Goal: Communication & Community: Answer question/provide support

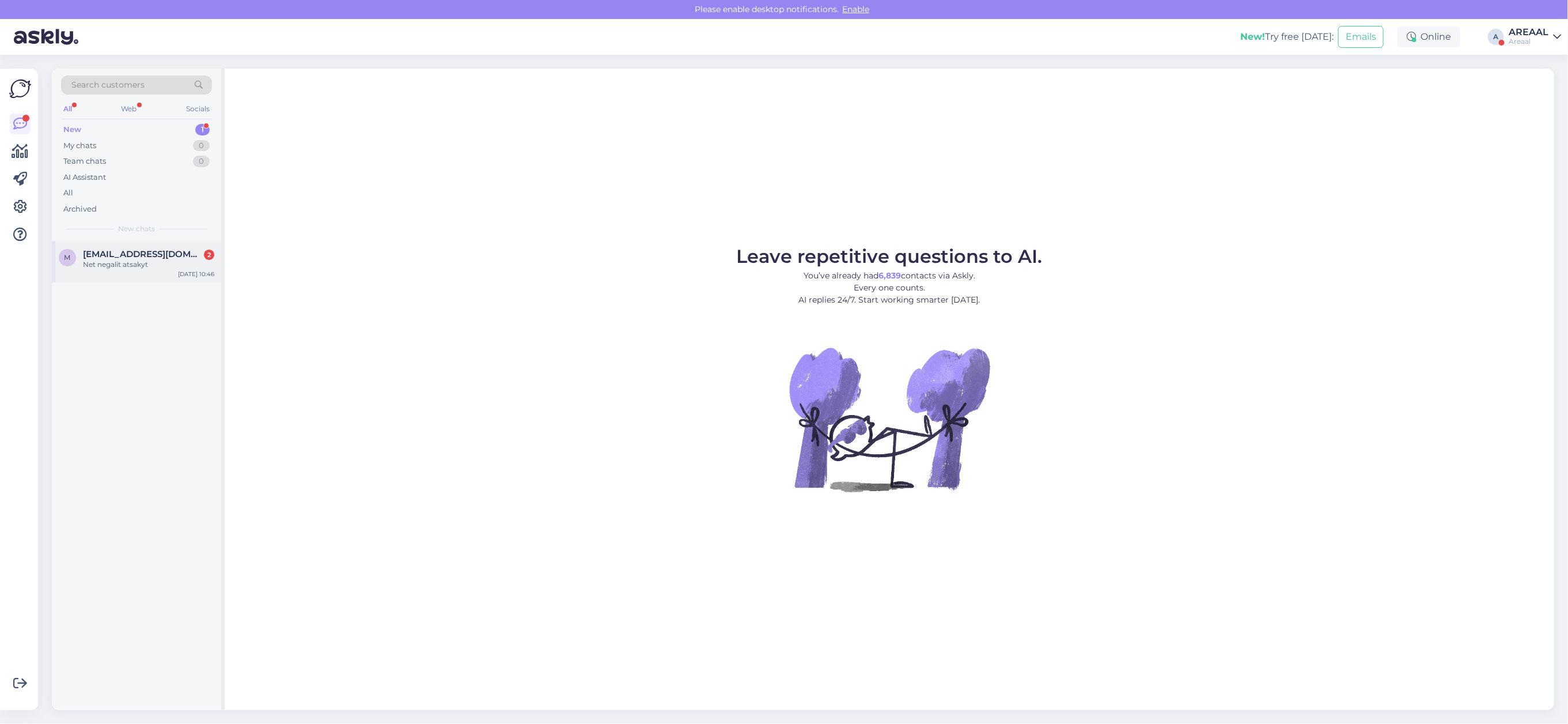
click at [163, 242] on div "m migle.bendziute@gmail.com 2 Net negalit atsakyt Aug 20 10:46" at bounding box center [136, 262] width 169 height 41
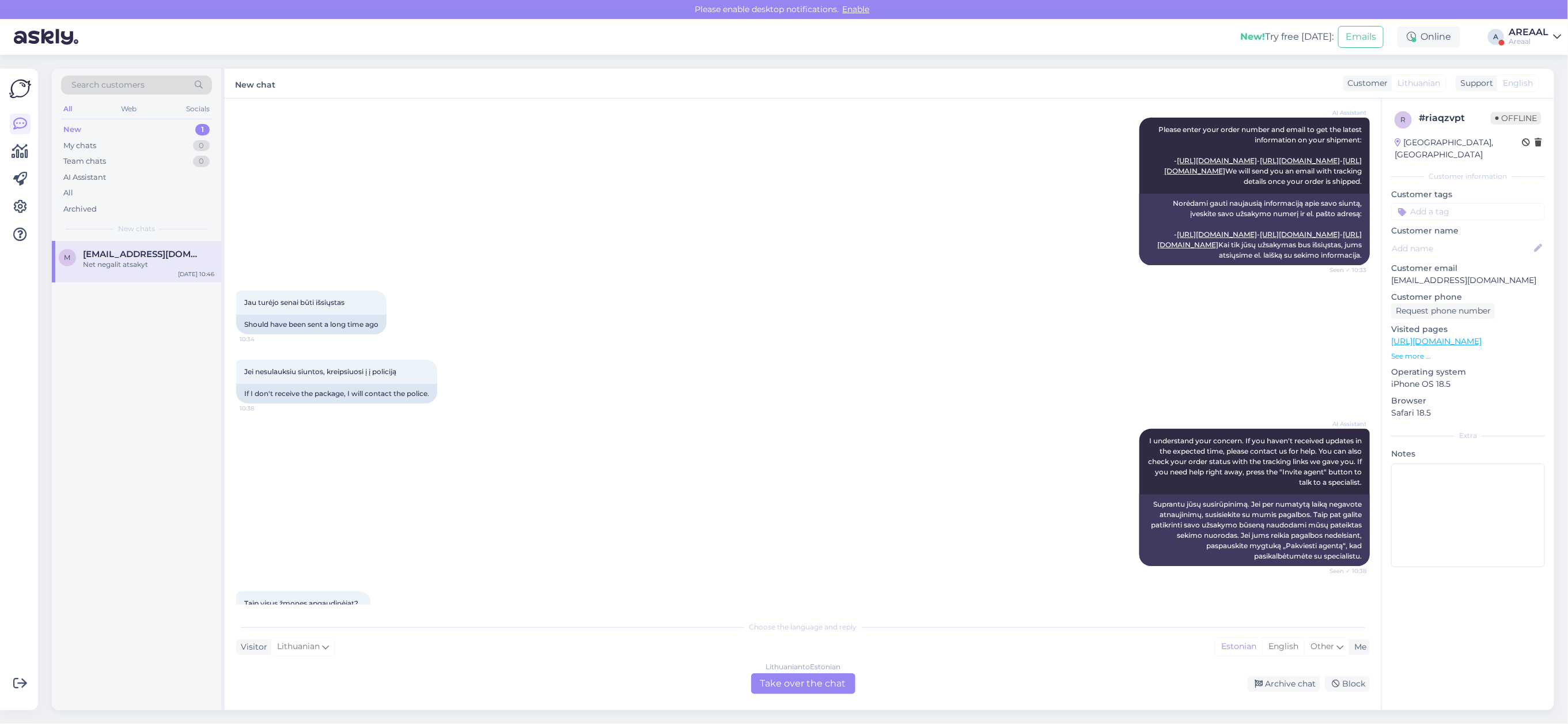
scroll to position [295, 0]
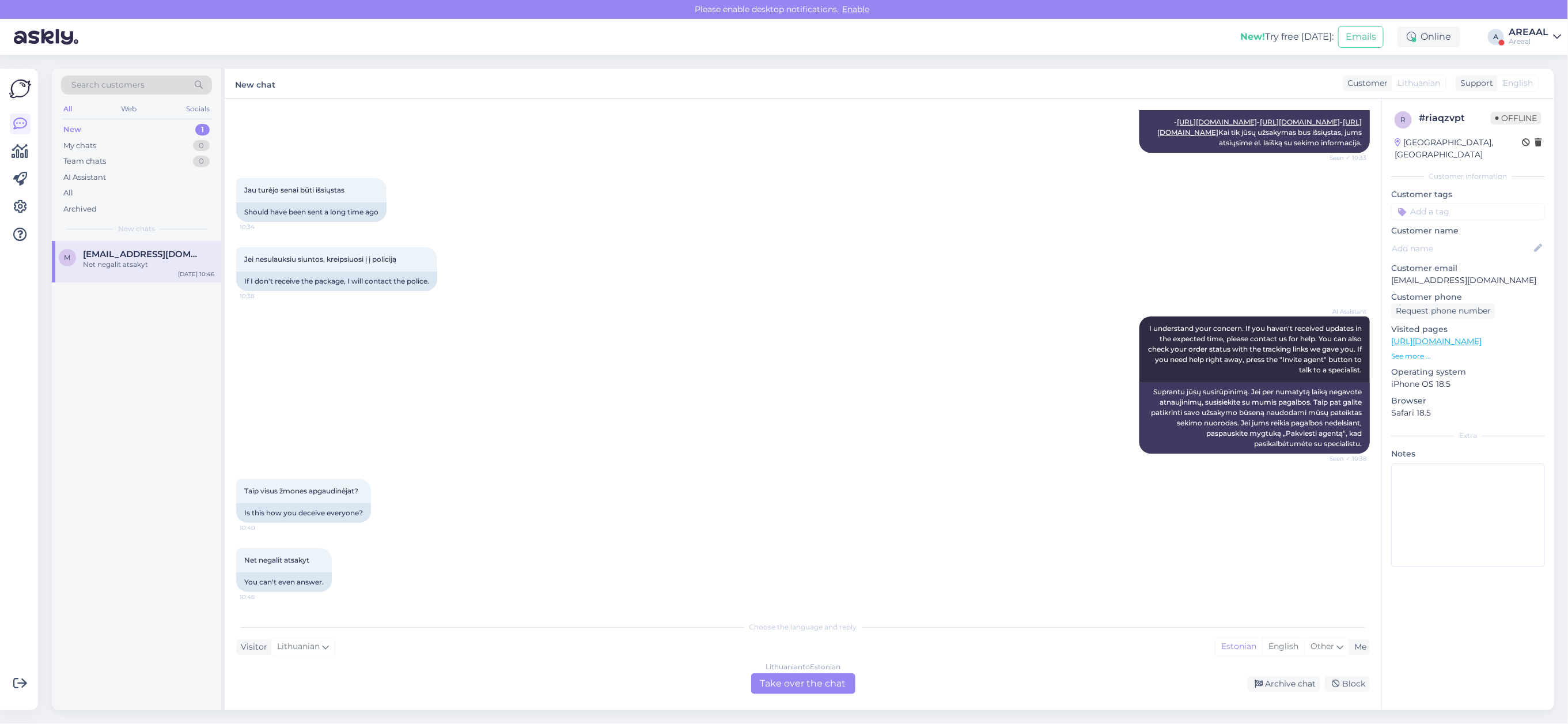
click at [822, 684] on div "Lithuanian to Estonian Take over the chat" at bounding box center [803, 683] width 104 height 21
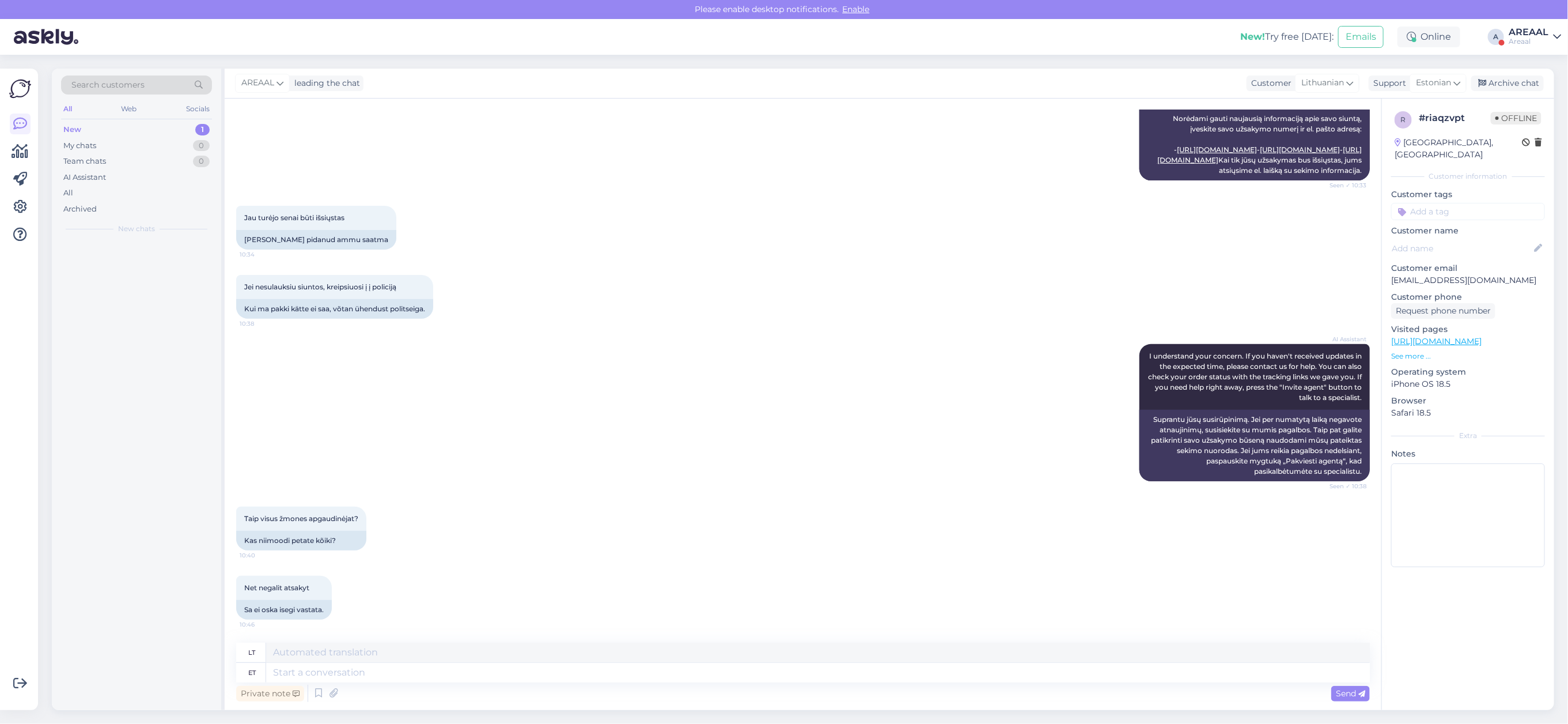
scroll to position [269, 0]
click at [822, 679] on textarea at bounding box center [817, 672] width 1104 height 19
click at [542, 672] on textarea at bounding box center [817, 672] width 1104 height 19
type textarea "There is"
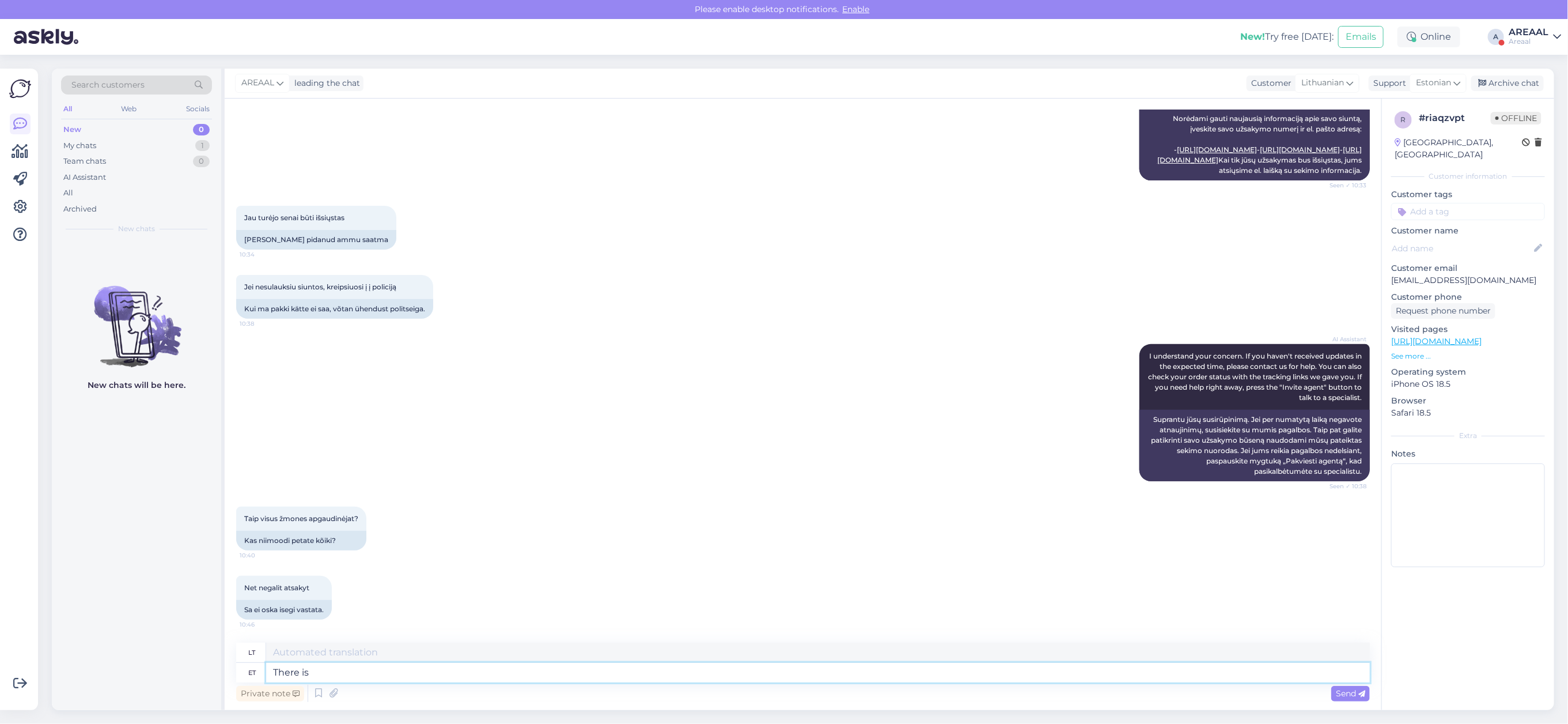
type textarea "Ten"
type textarea "There is n"
type textarea "Yra"
type textarea "There is national n"
type textarea "Yra nacionalinis"
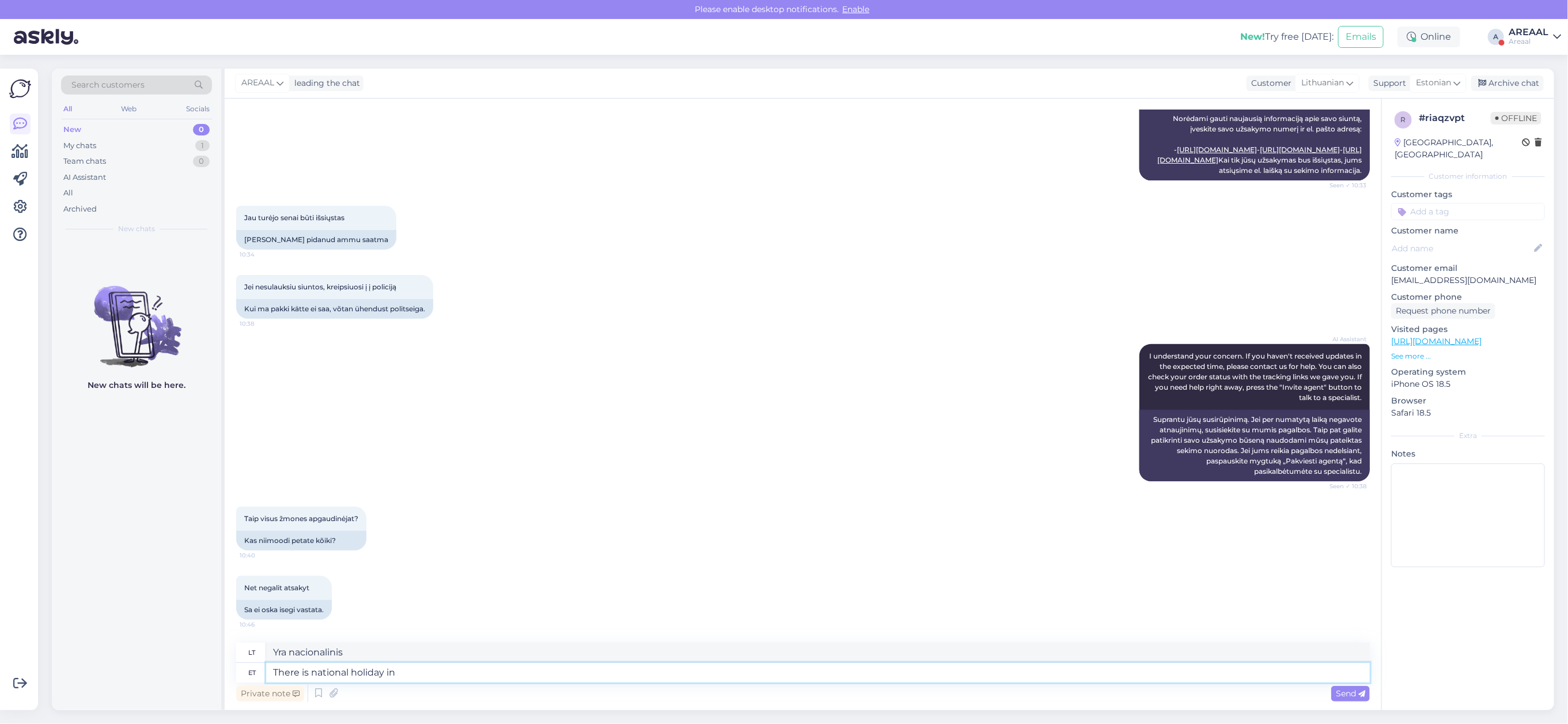
type textarea "There is national holiday in"
type textarea "Yra nacionalinė šventė."
type textarea "There is national holiday in es"
type textarea "Yra nacionalinė šventė"
type textarea "There is national holiday in Estonia on"
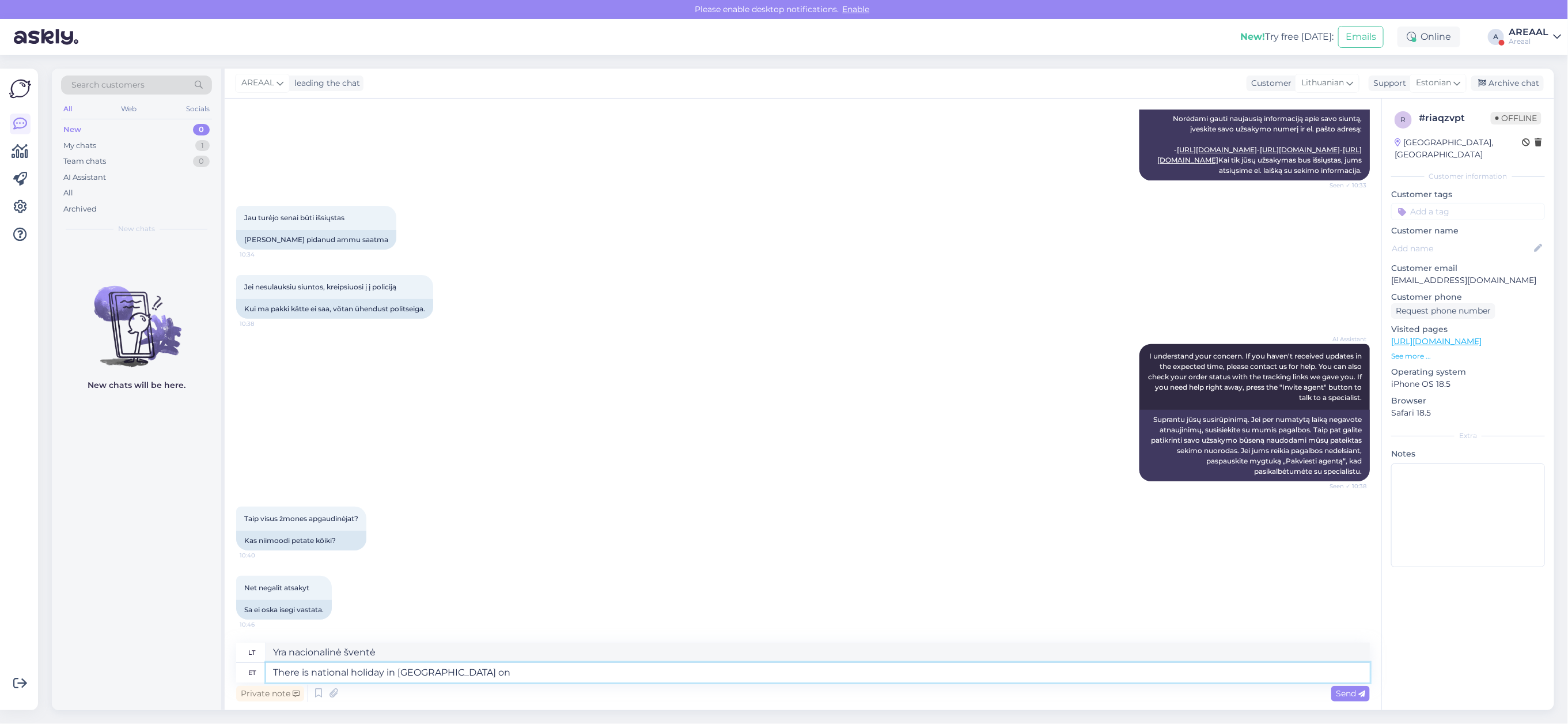
type textarea "Estijoje yra nacionalinė šventė"
type textarea "There is national holiday in Estonia on 20th au"
type textarea "Estijoje yra nacionalinė šventė 20 d."
type textarea "There is national holiday in Estonia on 20th august. Cu"
type textarea "Rugpjūčio 20 d. Estijoje yra nacionalinė šventė."
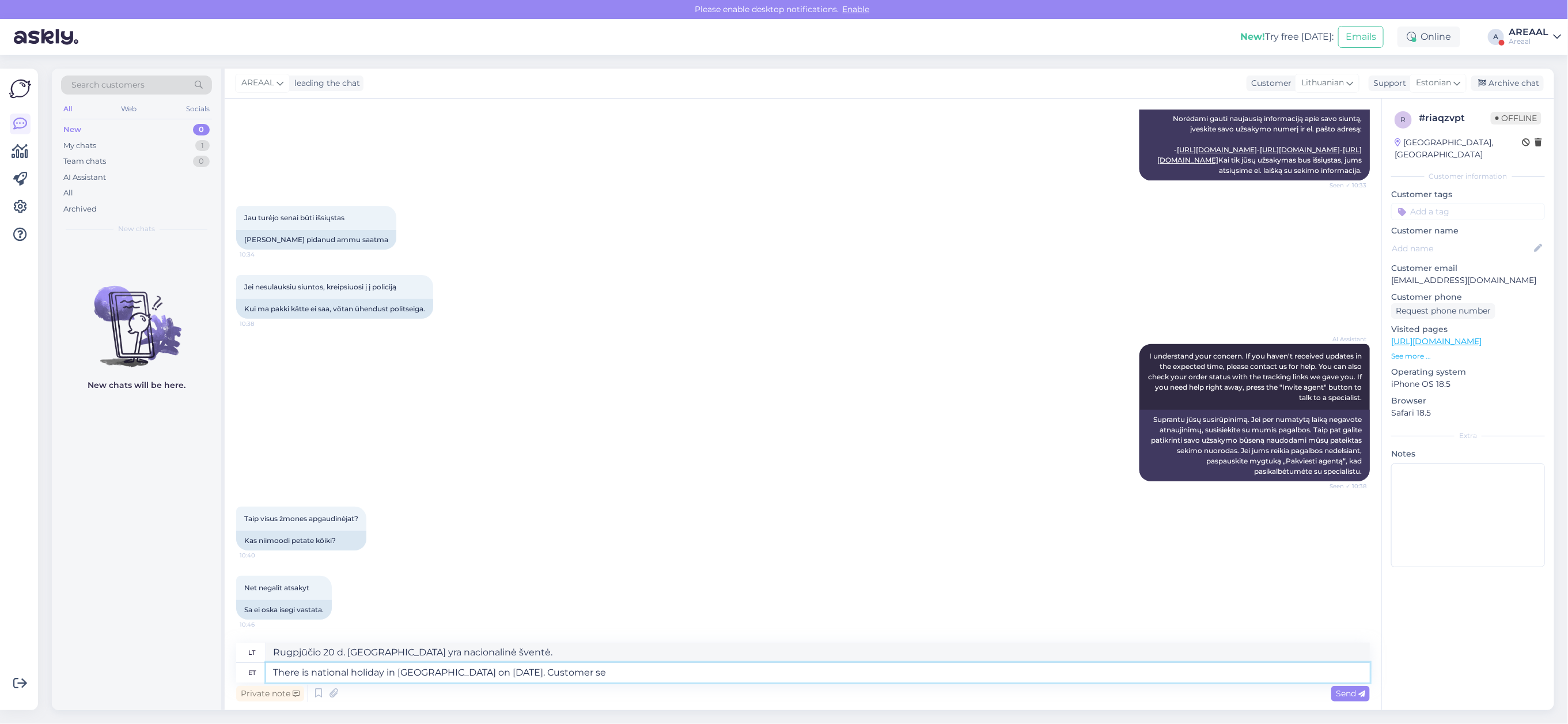
type textarea "There is national holiday in Estonia on 20th august. Customer ser"
type textarea "Estijoje rugpjūčio 20 d. yra nacionalinė šventė. Klientas"
type textarea "There is national holiday in Estonia on 20th august. Customer service wil"
type textarea "Estijoje rugpjūčio 20 d. yra nacionalinė šventė. Klientų aptarnavimas"
type textarea "There is national holiday in Estonia on 20th august. Customer service will"
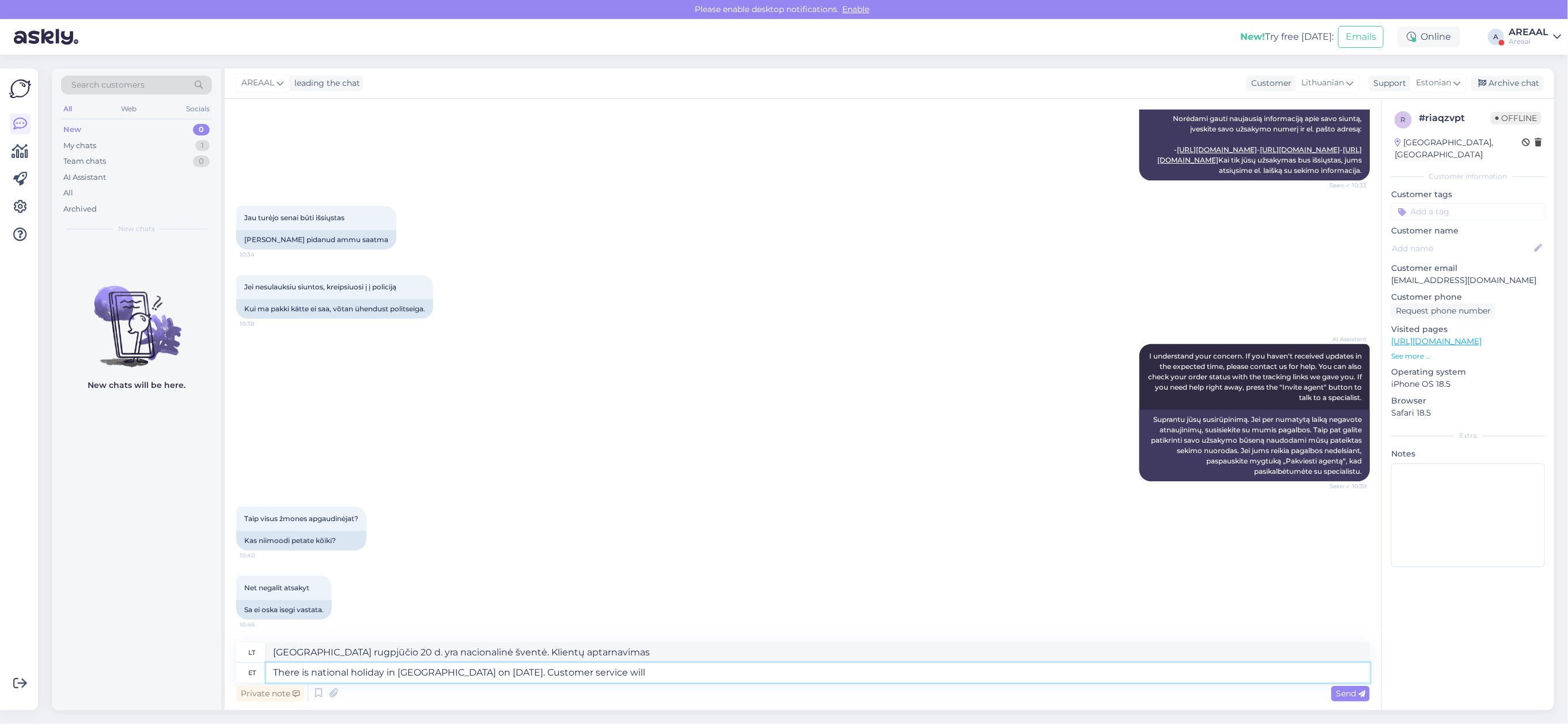
type textarea "Rugpjūčio 20 d. Estijoje yra nacionalinė šventė. Klientų aptarnavimo tarnyba"
type textarea "There is national holiday in Estonia on 20th august. Customer service will cont…"
type textarea "Rugpjūčio 20 d. Estijoje yra nacionalinė šventė. Klientų aptarnavimas tęsis."
type textarea "There is national holiday in Estonia on 20th august. Customer service will cont…"
type textarea "Rugpjūčio 20 d. Estijoje yra nacionalinė šventė. Klientų aptarnavimo tarnyba di…"
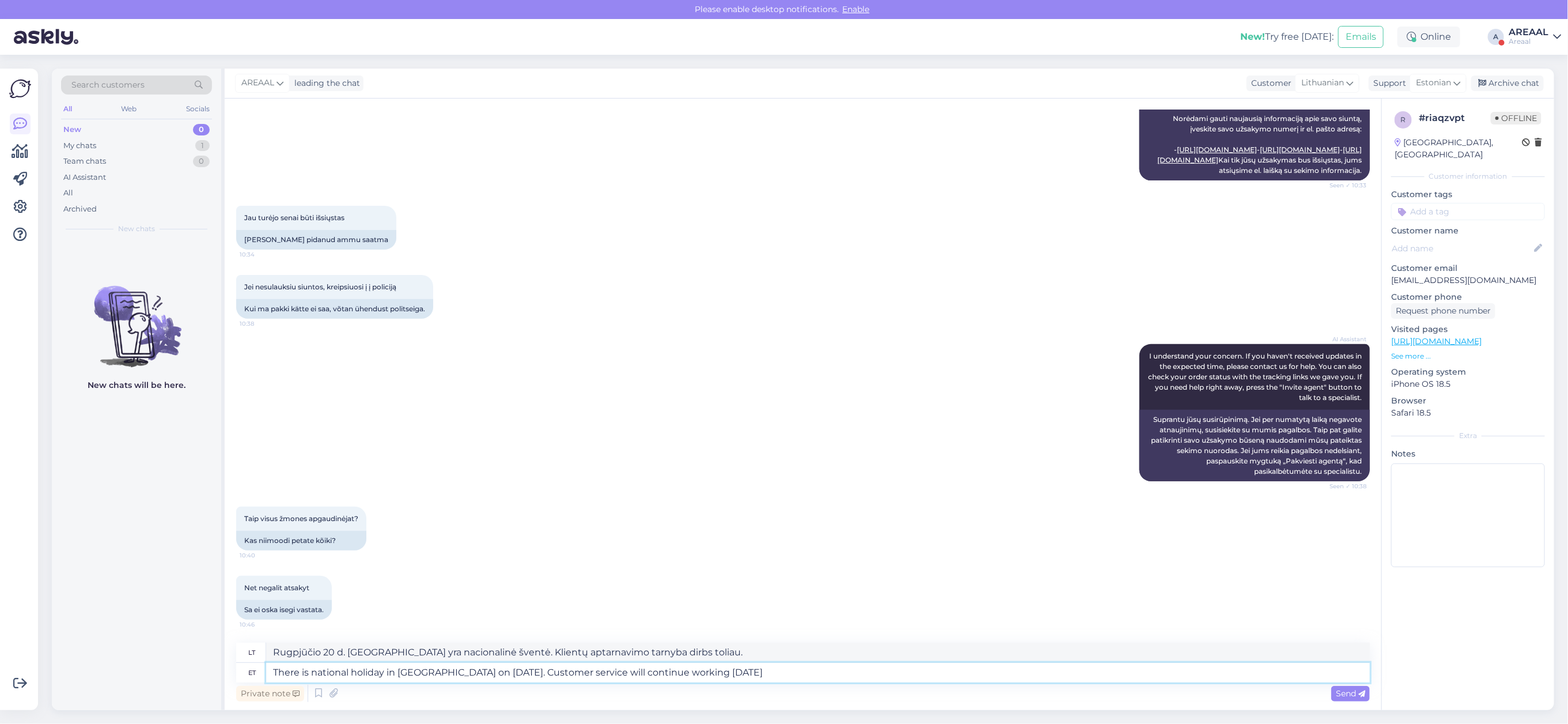
type textarea "There is national holiday in Estonia on 20th august. Customer service will cont…"
type textarea "Rugpjūčio 20 d. Estijoje yra nacionalinė šventė. Klientų aptarnavimo tarnyba di…"
click at [796, 683] on div "Private note Send" at bounding box center [803, 693] width 1133 height 22
click at [802, 672] on textarea "There is national holiday in Estonia on 20th august. Customer service will cont…" at bounding box center [817, 672] width 1104 height 19
type textarea "There is national holiday in Estonia on 20th august. Customer service will cont…"
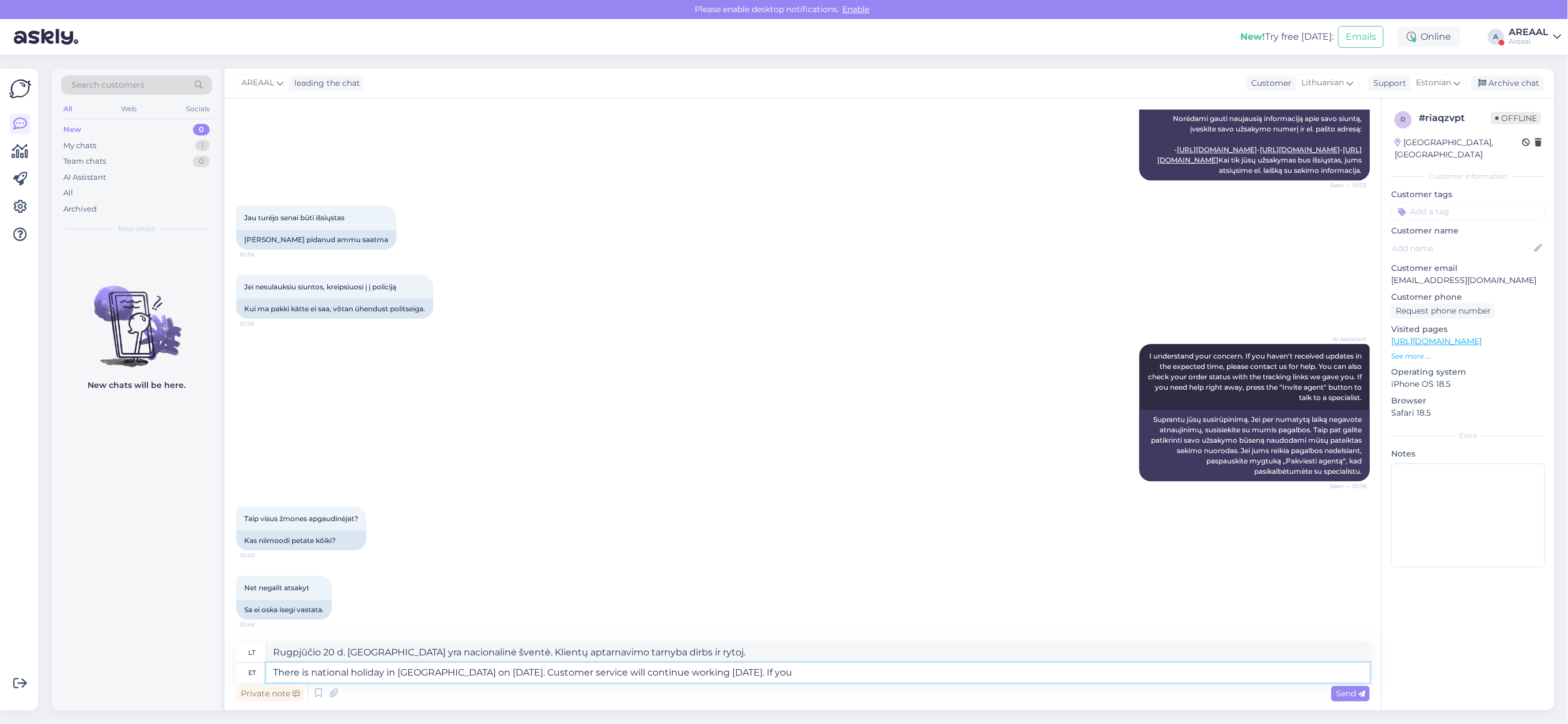
type textarea "Rugpjūčio 20 d. Estijoje yra nacionalinė šventė. Klientų aptarnavimo tarnyba to…"
type textarea "There is national holiday in Estonia on 20th august. Customer service will cont…"
type textarea "Rugpjūčio 20 d. Estijoje yra nacionalinė šventė. Klientų aptarnavimo tarnyba to…"
type textarea "There is national holiday in Estonia on 20th august. Customer service will cont…"
type textarea "Rugpjūčio 20 d. Estijoje yra nacionalinė šventė. Klientų aptarnavimo tarnyba to…"
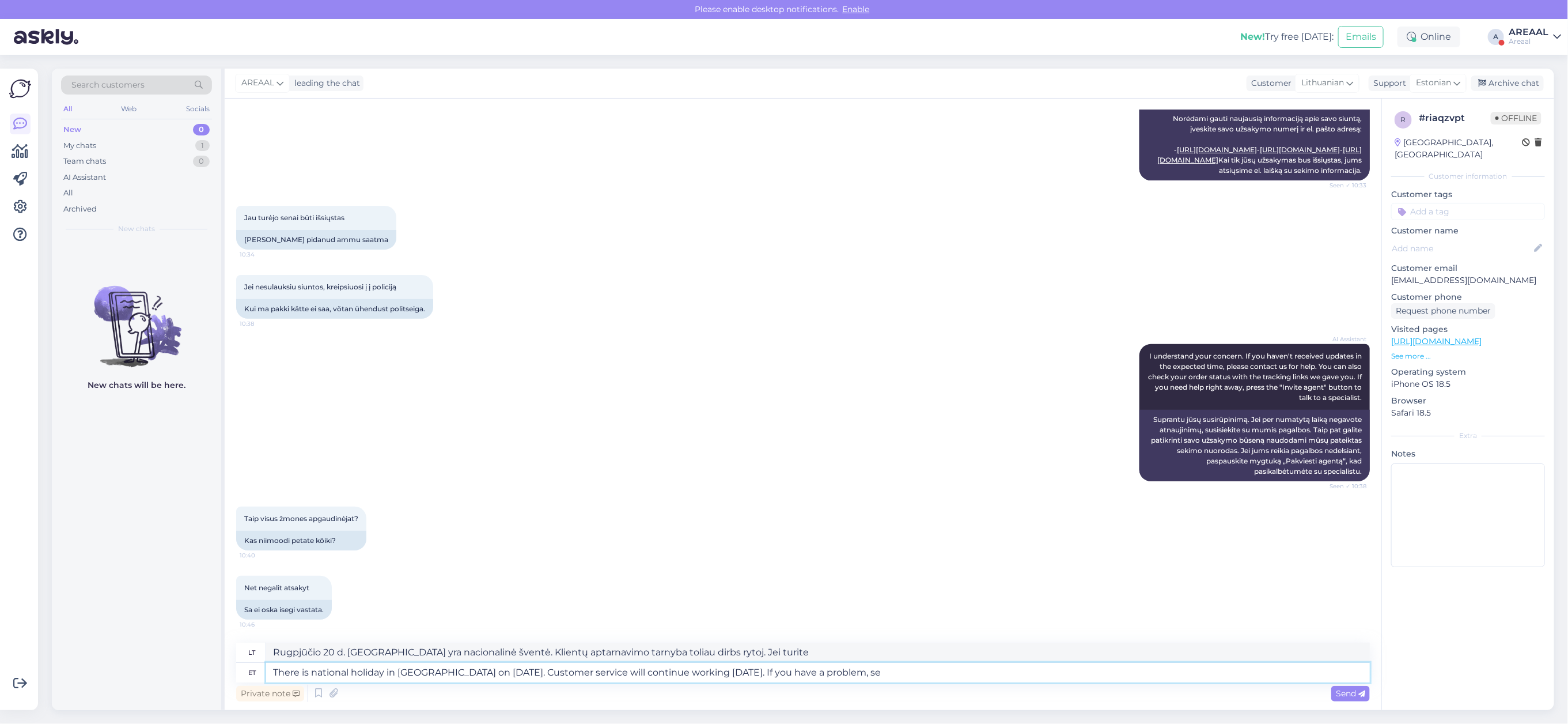
type textarea "There is national holiday in Estonia on 20th august. Customer service will cont…"
type textarea "Rugpjūčio 20 d. Estijoje yra nacionalinė šventė. Klientų aptarnavimo tarnyba ry…"
type textarea "There is national holiday in Estonia on 20th august. Customer service will cont…"
type textarea "Rugpjūčio 20 d. Estijoje yra nacionalinė šventė. Klientų aptarnavimo tarnyba tę…"
type textarea "There is national holiday in Estonia on 20th august. Customer service will cont…"
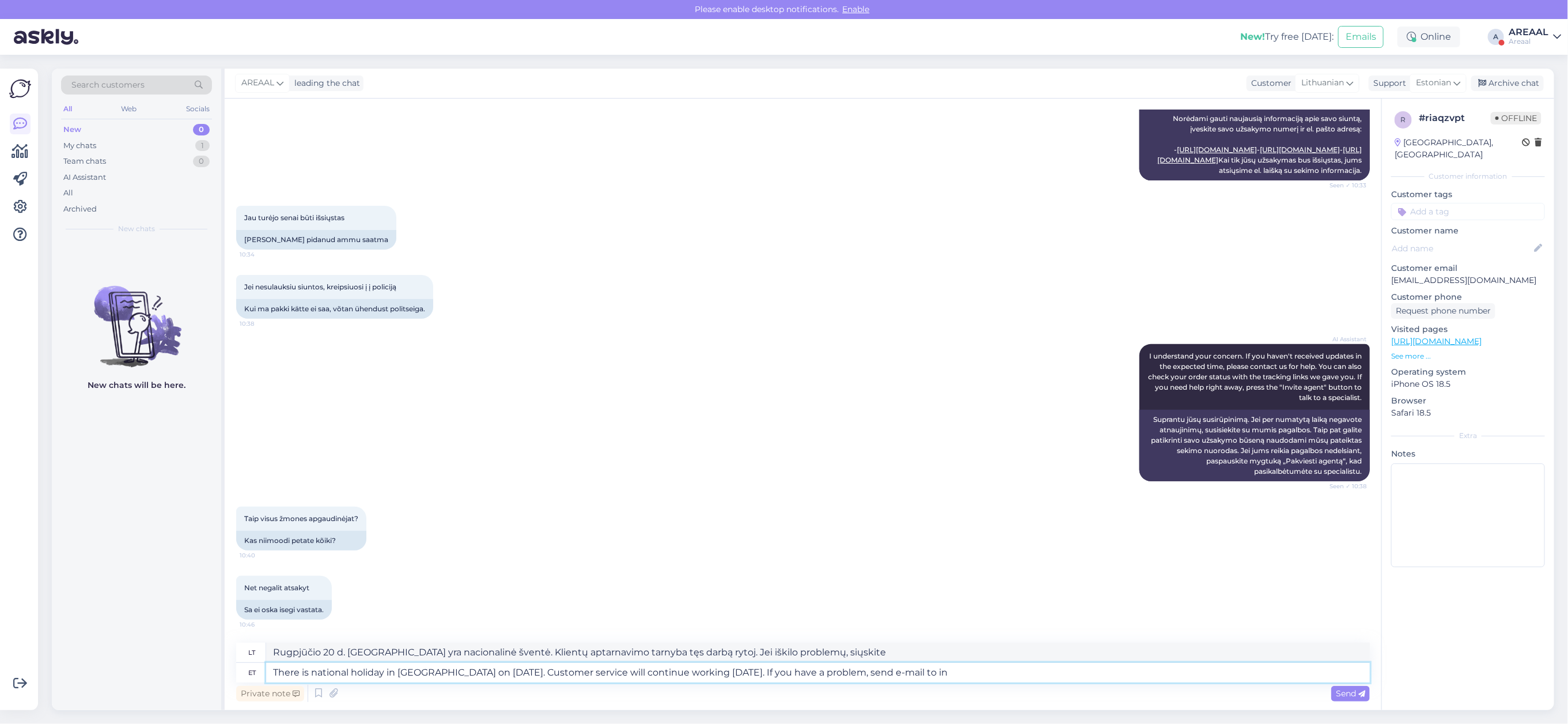
type textarea "Rugpjūčio 20 d. Estijoje yra nacionalinė šventė. Klientų aptarnavimo tarnyba ry…"
type textarea "There is national holiday in Estonia on 20th august. Customer service will cont…"
type textarea "Rugpjūčio 20 d. Estijoje yra nacionalinė šventė. Klientų aptarnavimo tarnyba ry…"
type textarea "There is national holiday in [GEOGRAPHIC_DATA] on [DATE]. Customer service will…"
type textarea "Rugpjūčio 20 d. Estijoje yra nacionalinė šventė. Klientų aptarnavimo tarnyba ry…"
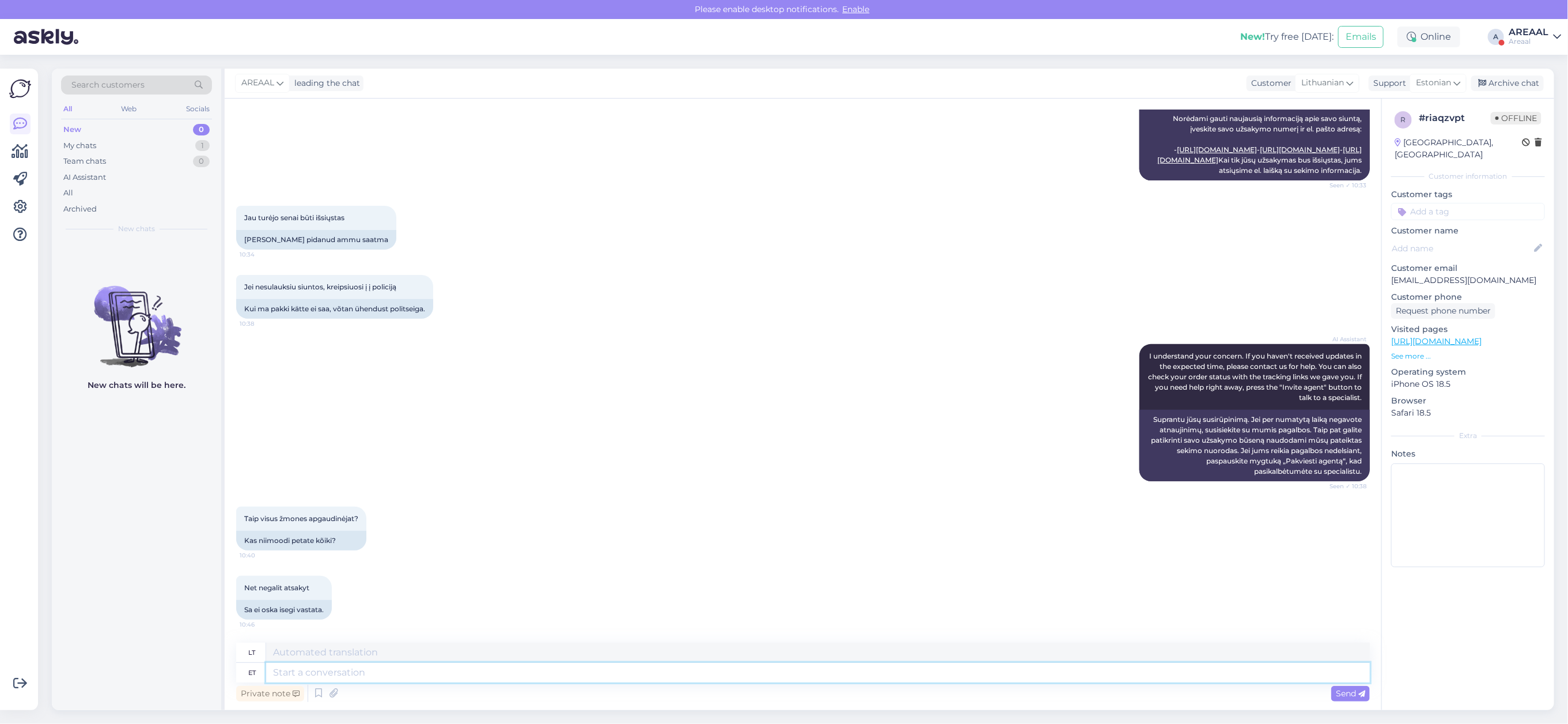
scroll to position [379, 0]
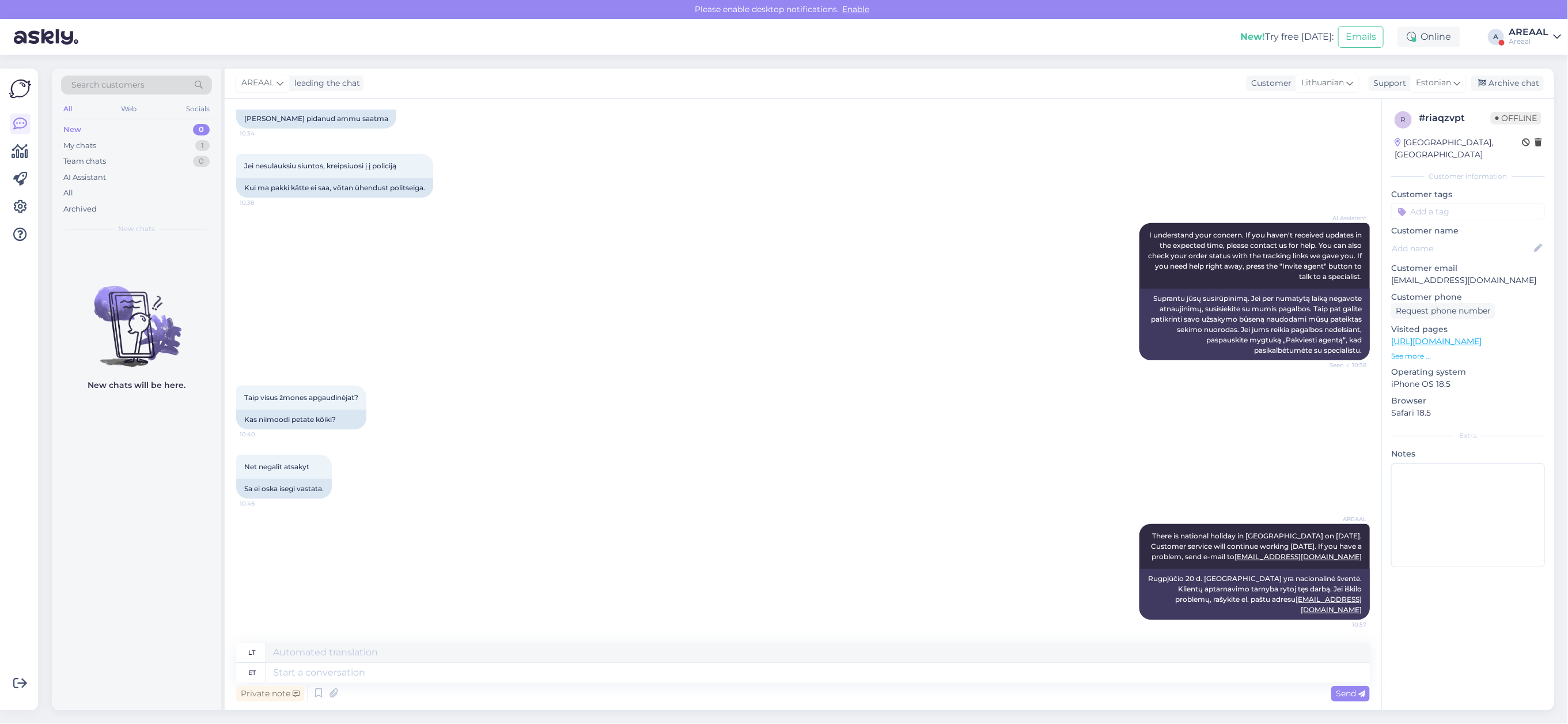
click at [1460, 274] on p "[EMAIL_ADDRESS][DOMAIN_NAME]" at bounding box center [1468, 280] width 154 height 12
copy p "[EMAIL_ADDRESS][DOMAIN_NAME]"
click at [634, 435] on div "Taip visus žmones apgaudinėjat? 10:40 Kas niimoodi petate kõiki?" at bounding box center [803, 407] width 1133 height 69
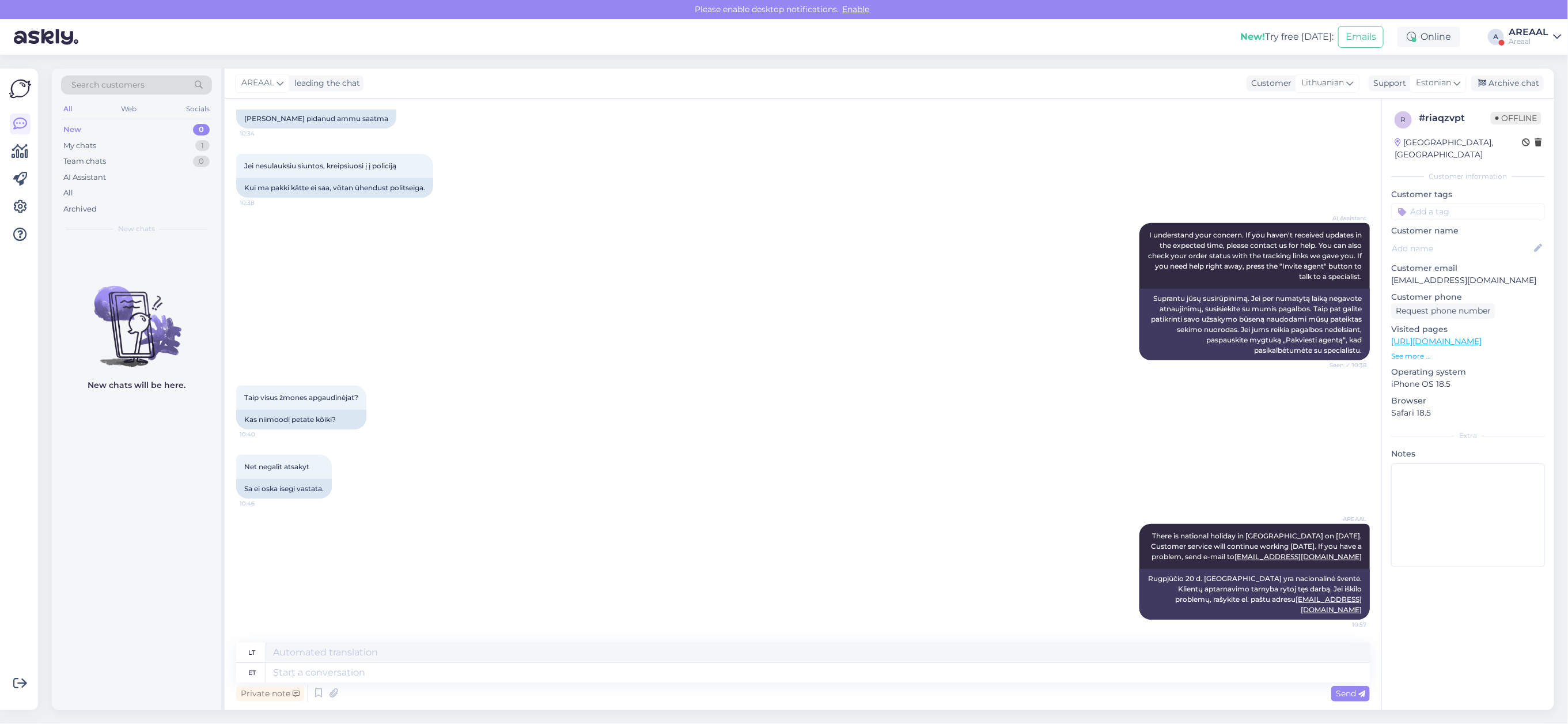
click at [1516, 91] on div "AREAAL leading the chat Customer Lithuanian Support Estonian Archive chat" at bounding box center [889, 83] width 1329 height 30
click at [1522, 76] on div "Archive chat" at bounding box center [1507, 83] width 72 height 16
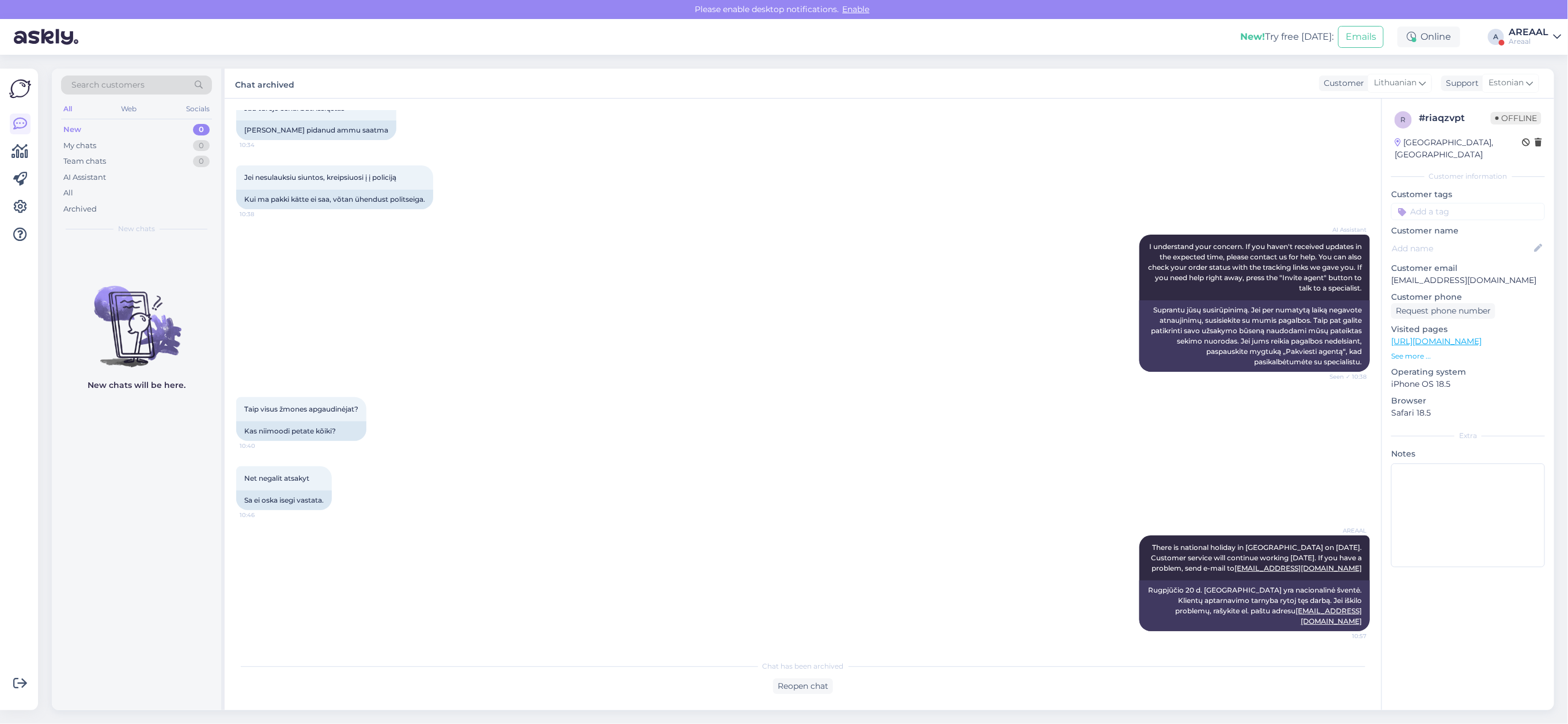
click at [1533, 19] on div "New! Try free today: Emails Online A AREAAL Areaal" at bounding box center [784, 37] width 1568 height 36
click at [1532, 27] on div "New! Try free today: Emails Online A AREAAL Areaal" at bounding box center [784, 37] width 1568 height 36
click at [1531, 29] on div "AREAAL" at bounding box center [1528, 32] width 40 height 9
click at [1531, 90] on button "Open" at bounding box center [1536, 89] width 32 height 18
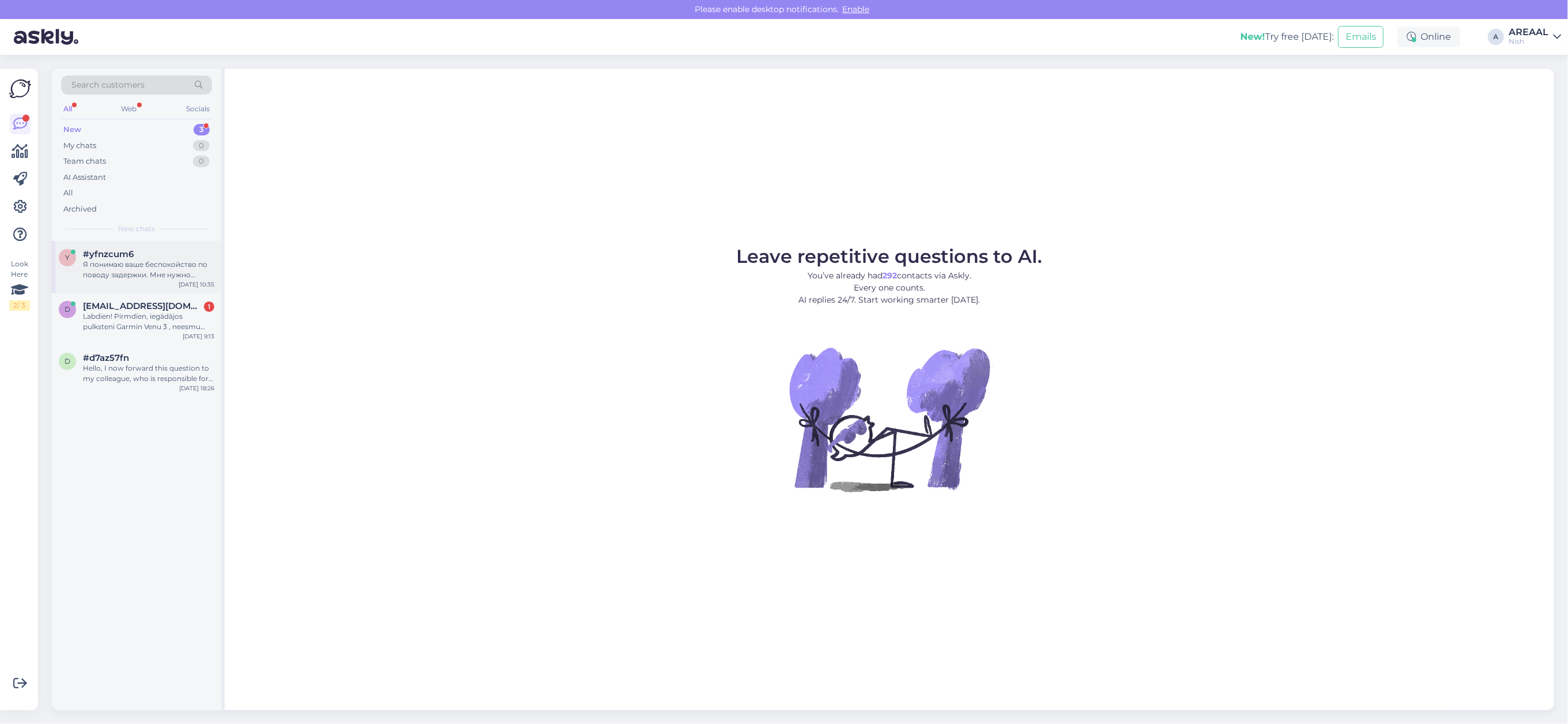
click at [155, 267] on div "Я понимаю ваше беспокойство по поводу задержки. Мне нужно передать ваш запрос к…" at bounding box center [149, 270] width 131 height 21
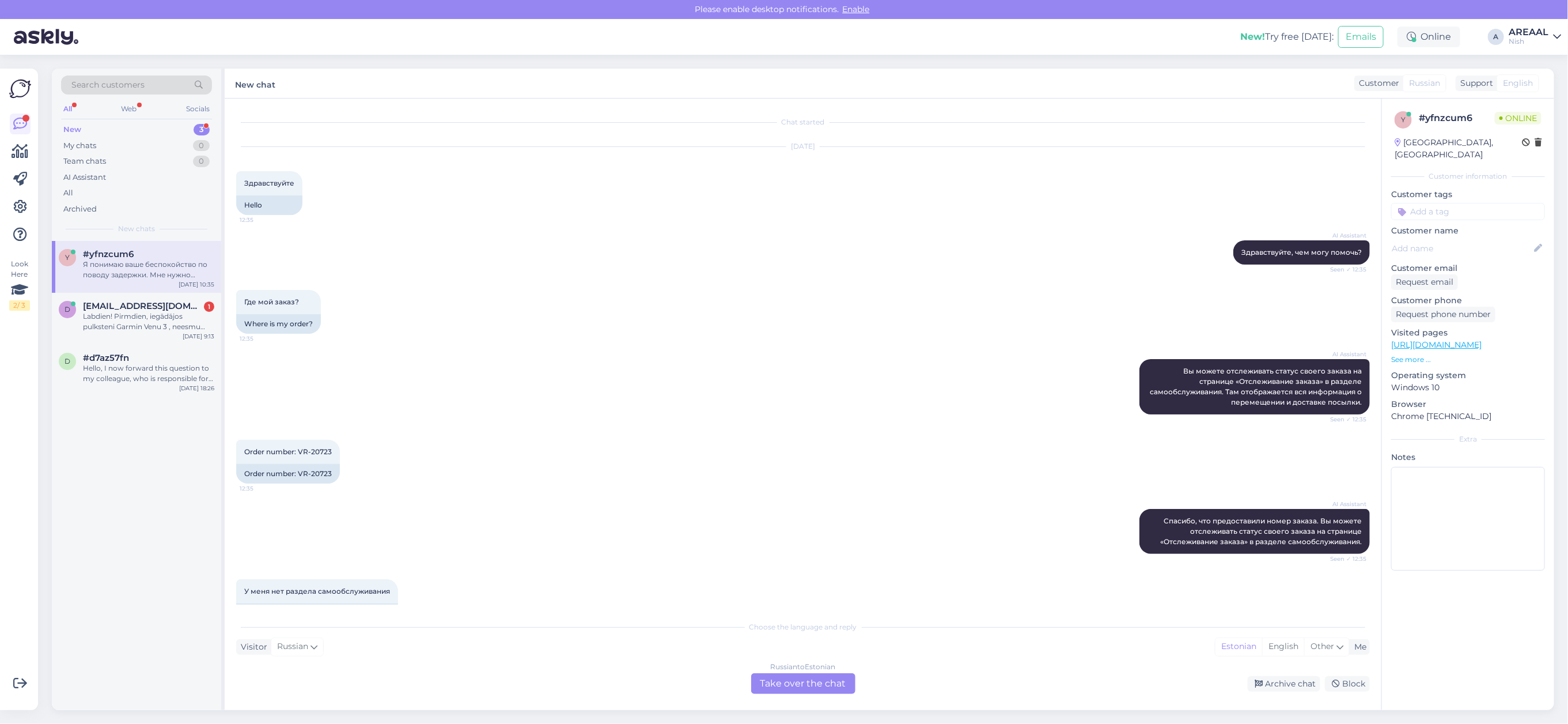
scroll to position [491, 0]
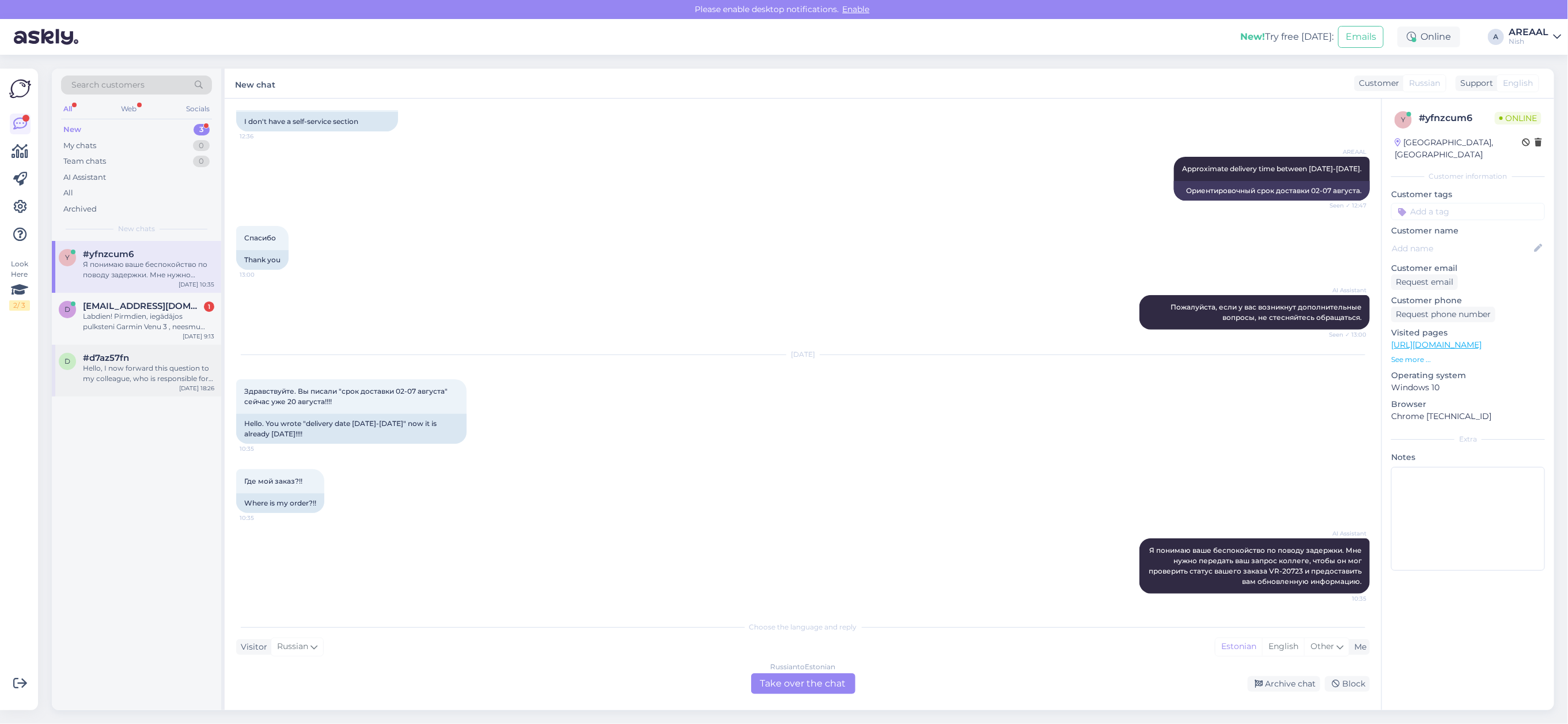
click at [116, 381] on div "Hello, I now forward this question to my colleague, who is responsible for this…" at bounding box center [149, 373] width 131 height 21
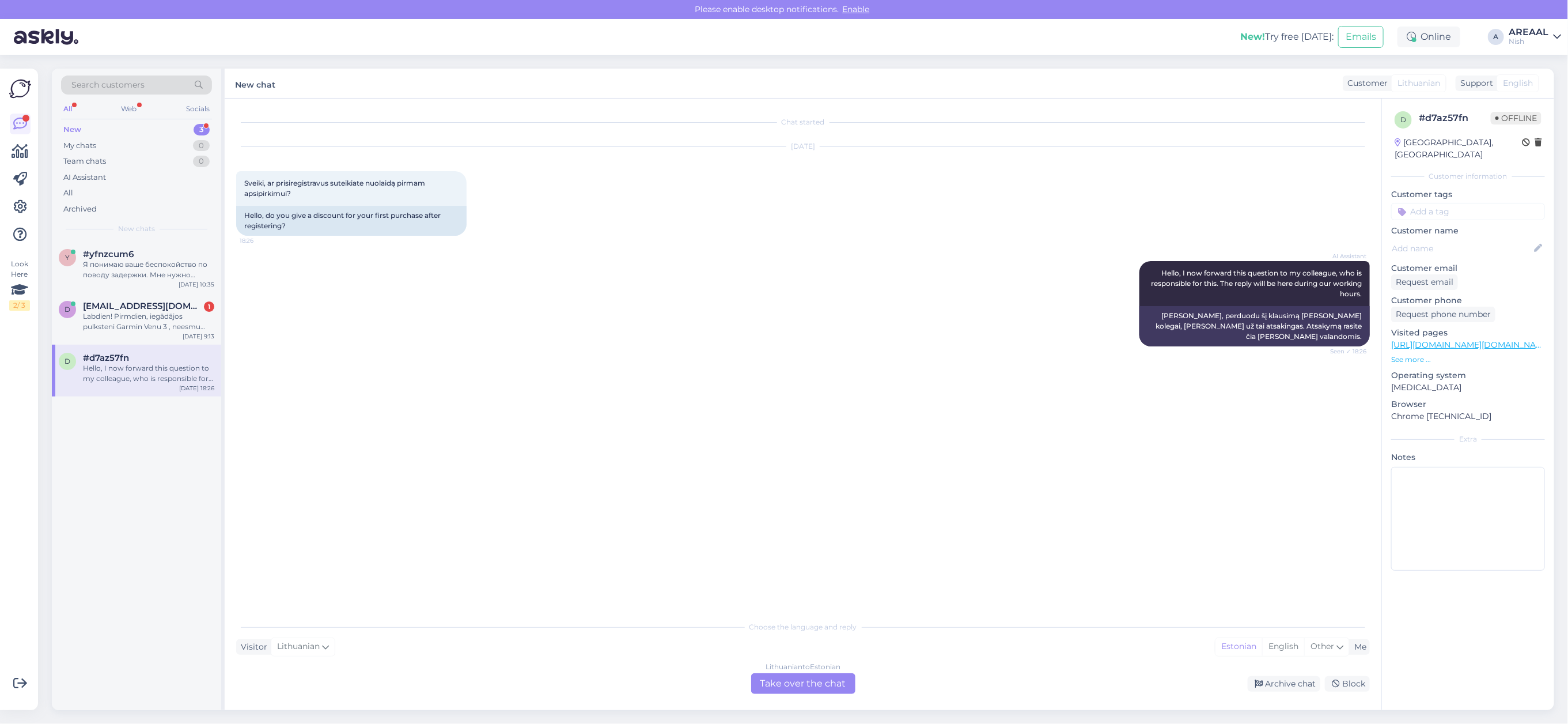
click at [808, 683] on div "Lithuanian to Estonian Take over the chat" at bounding box center [803, 683] width 104 height 21
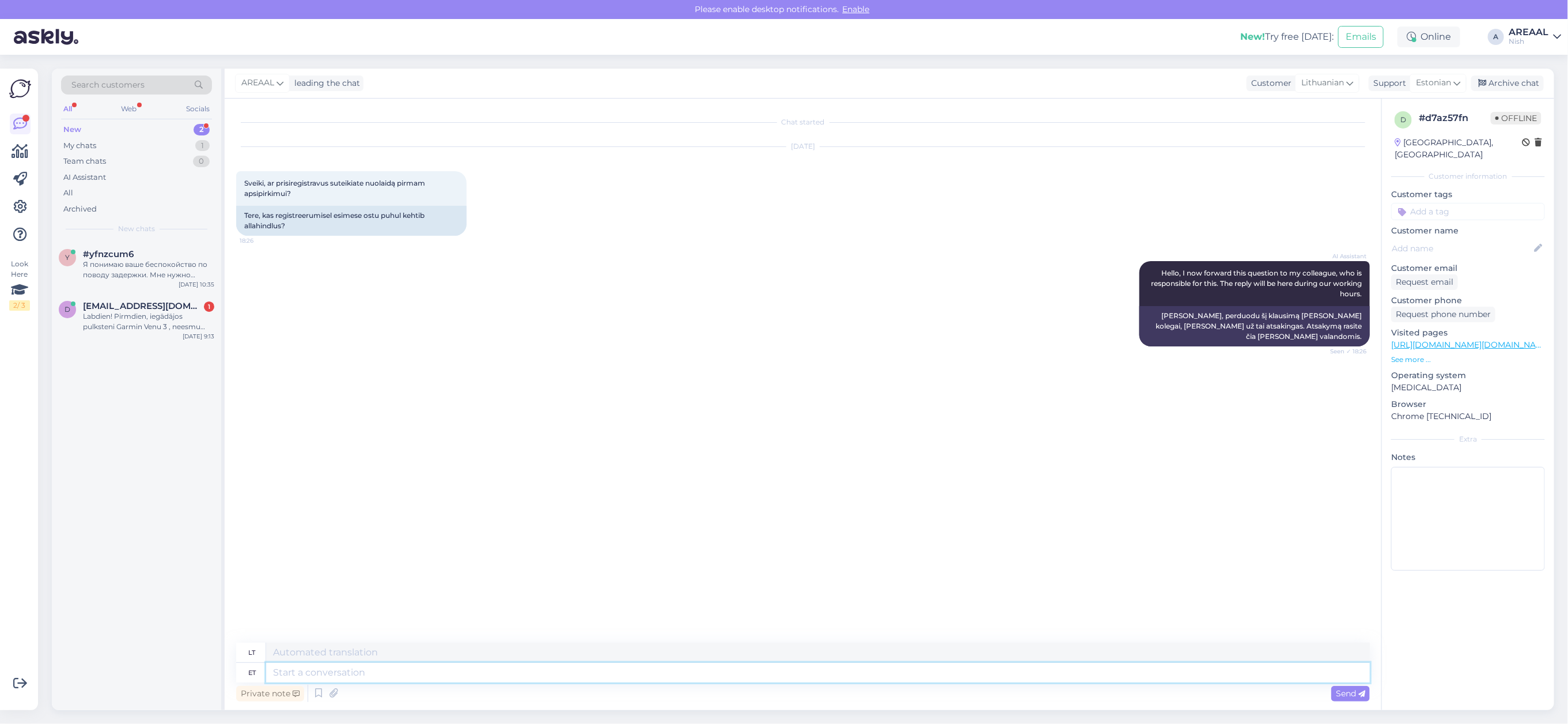
click at [419, 677] on textarea at bounding box center [817, 672] width 1104 height 19
type textarea "Our pr"
type textarea "Mūsų"
type textarea "Our prices are"
type textarea "Mūsų kainos"
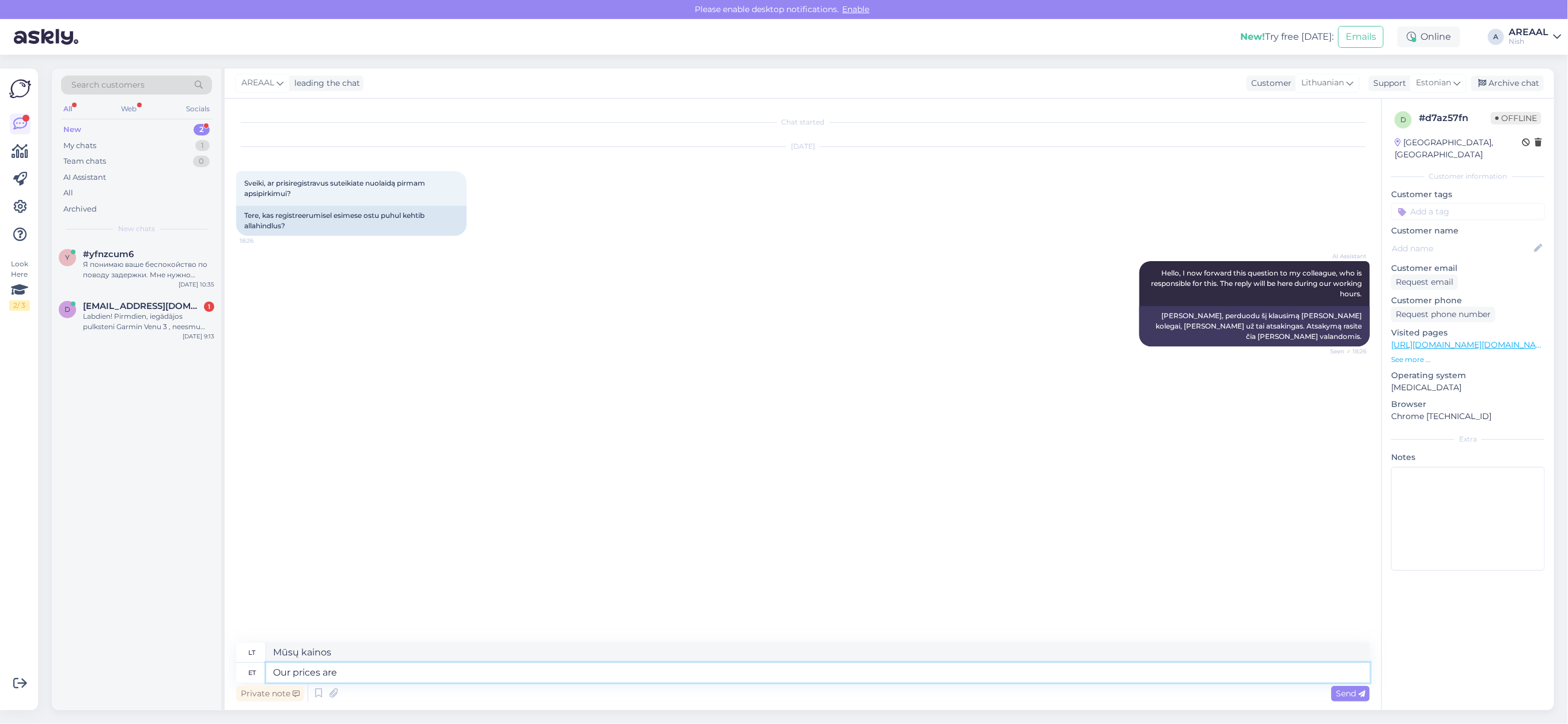
type textarea "Our prices are"
type textarea "Mūsų kainos yra"
type textarea "Our prices are as"
type textarea "Mūsų kainos yra tokios:"
type textarea "Our prices are as low as"
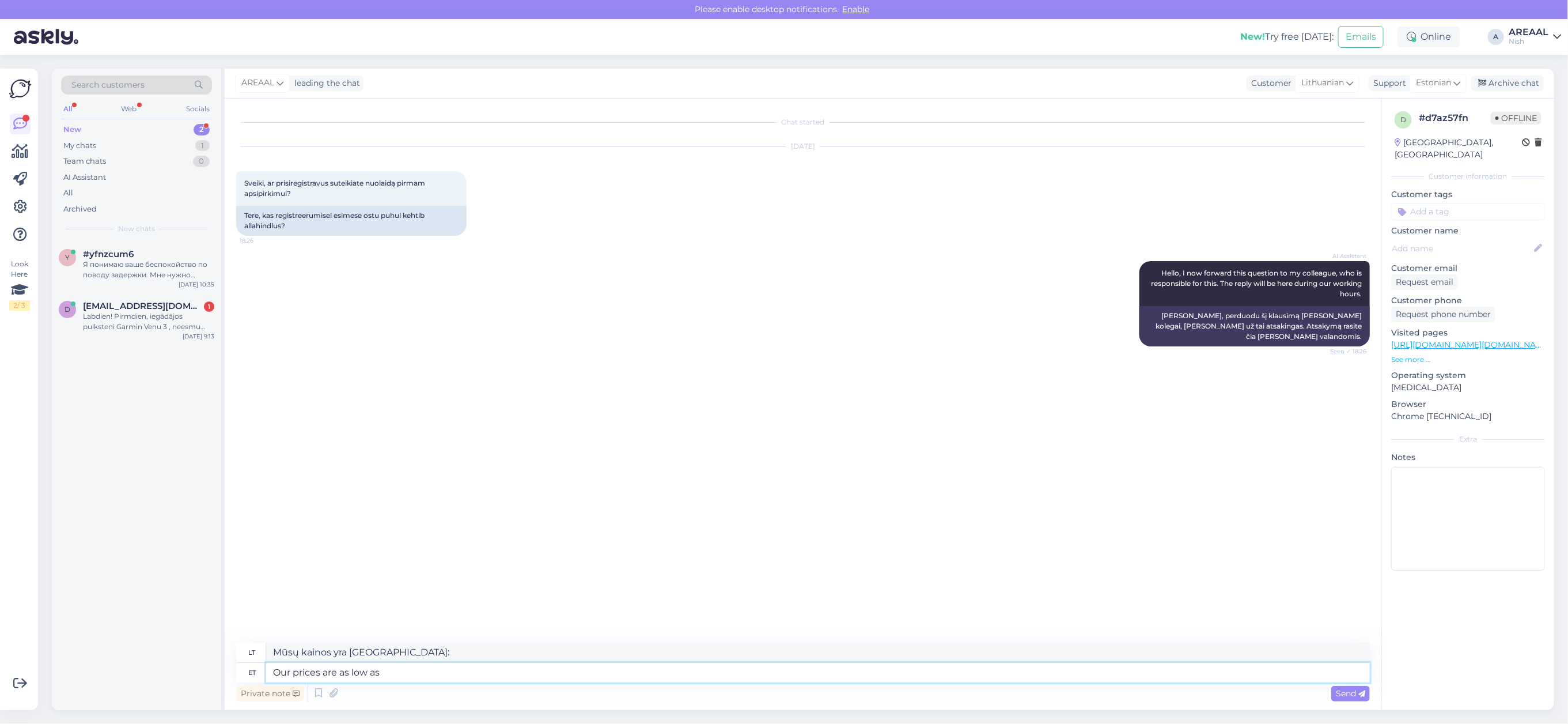
type textarea "Mūsų kainos yra tokios mažos kaip"
type textarea "UOur prices are as low as possible"
type textarea "Mūsų kainos yra kuo mažesnės"
type textarea "Unfortunately our prices are as low as possible."
type textarea "Deja, mūsų kainos yra pačios žemiausios."
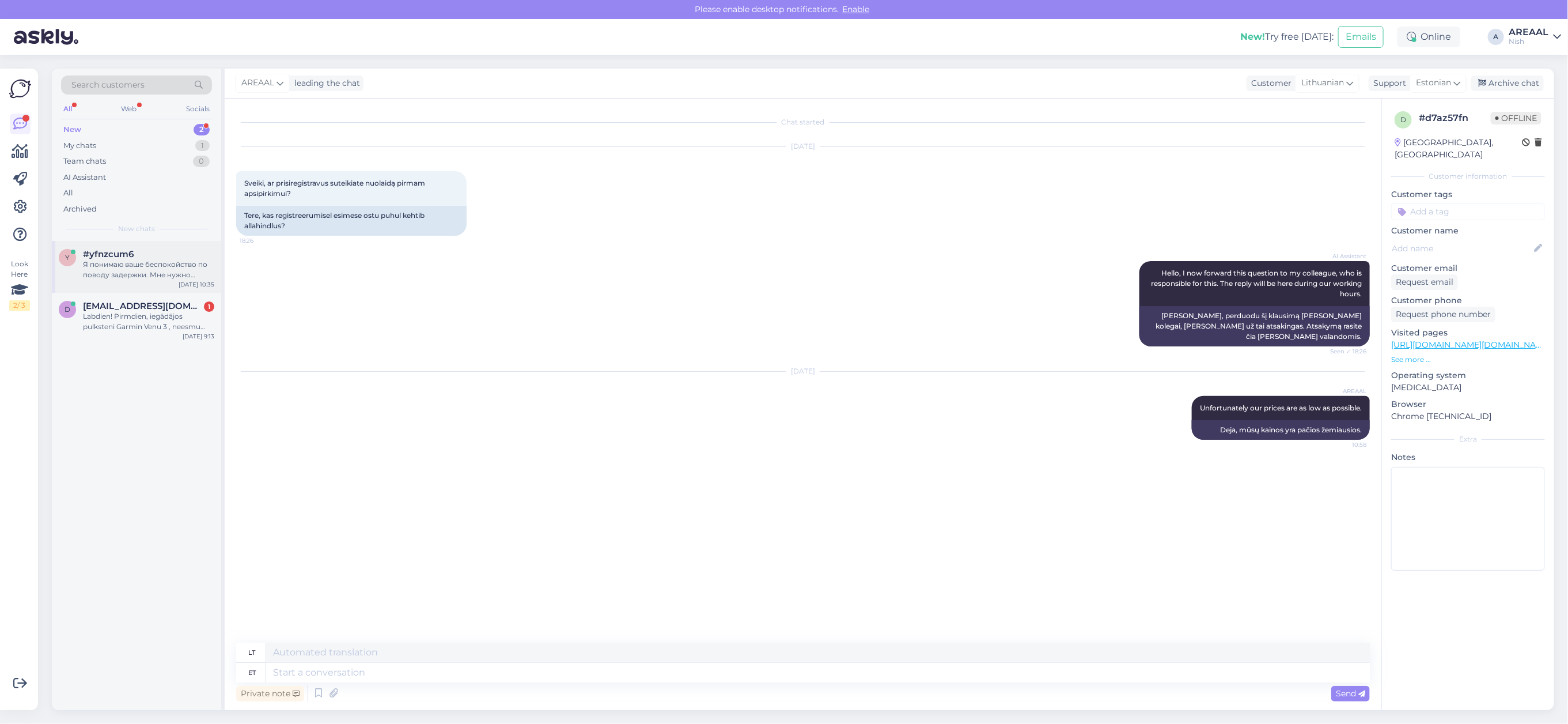
click at [150, 258] on div "#yfnzcum6" at bounding box center [149, 254] width 131 height 10
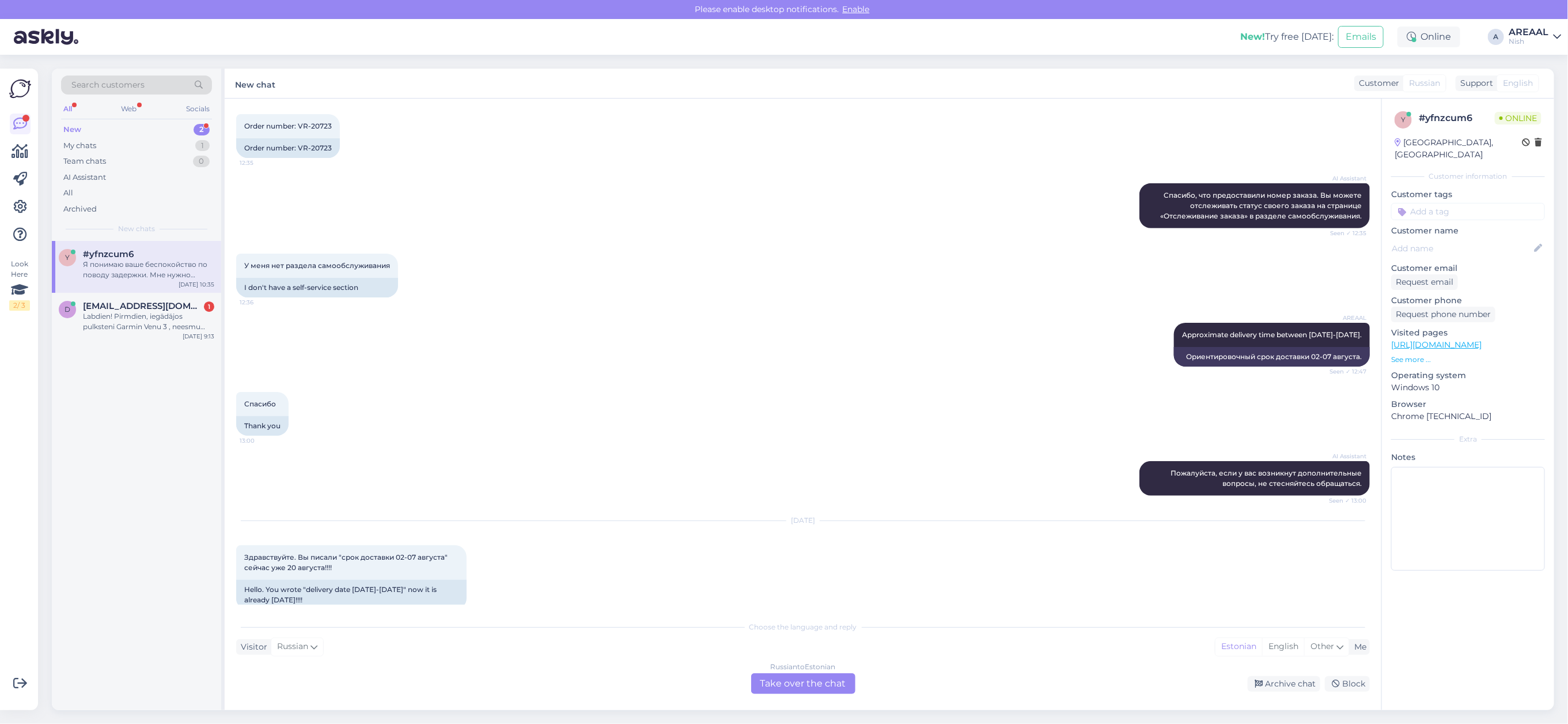
scroll to position [491, 0]
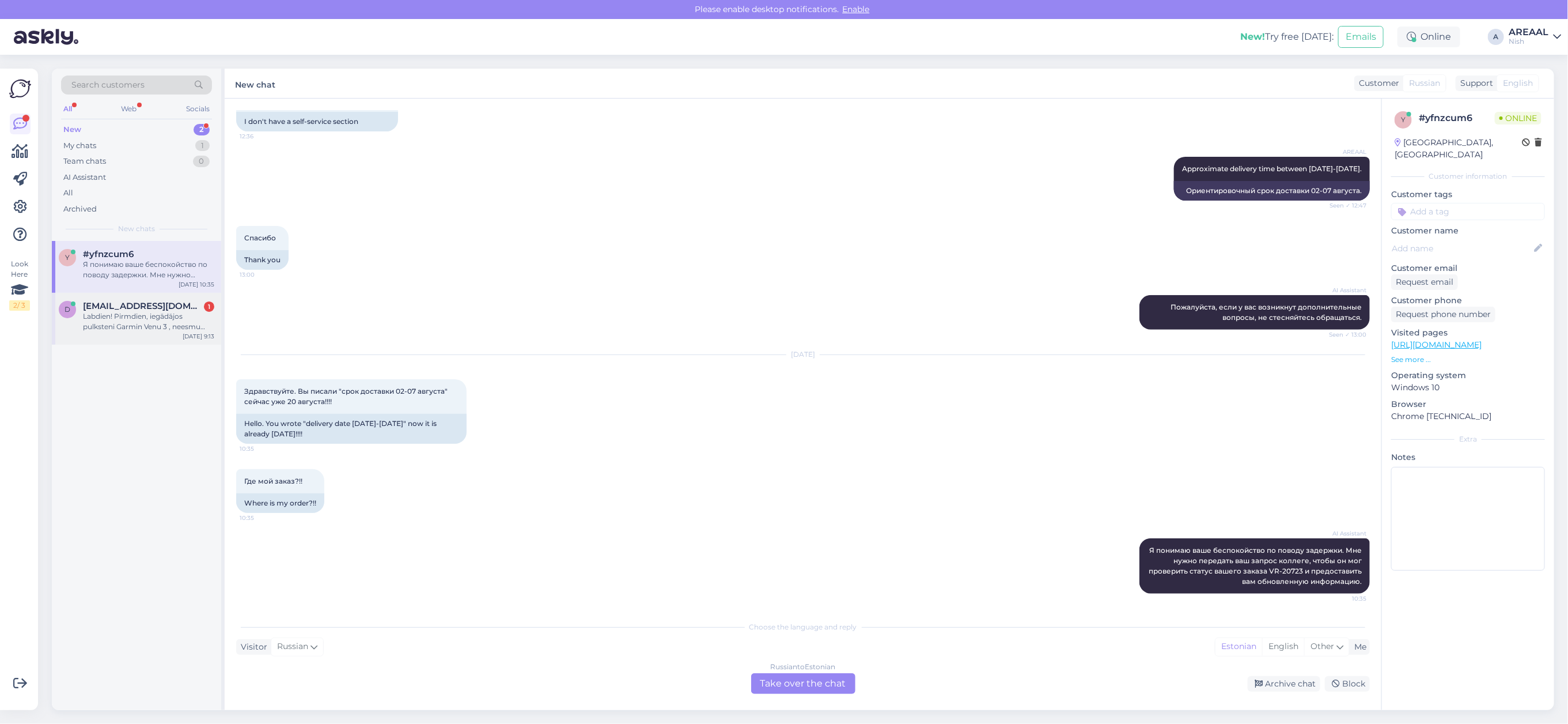
click at [169, 331] on div "Labdien! Pirmdien, iegādājos pulksteni Garmin Venu 3 , neesmu saņēmis nekādu ap…" at bounding box center [149, 322] width 131 height 21
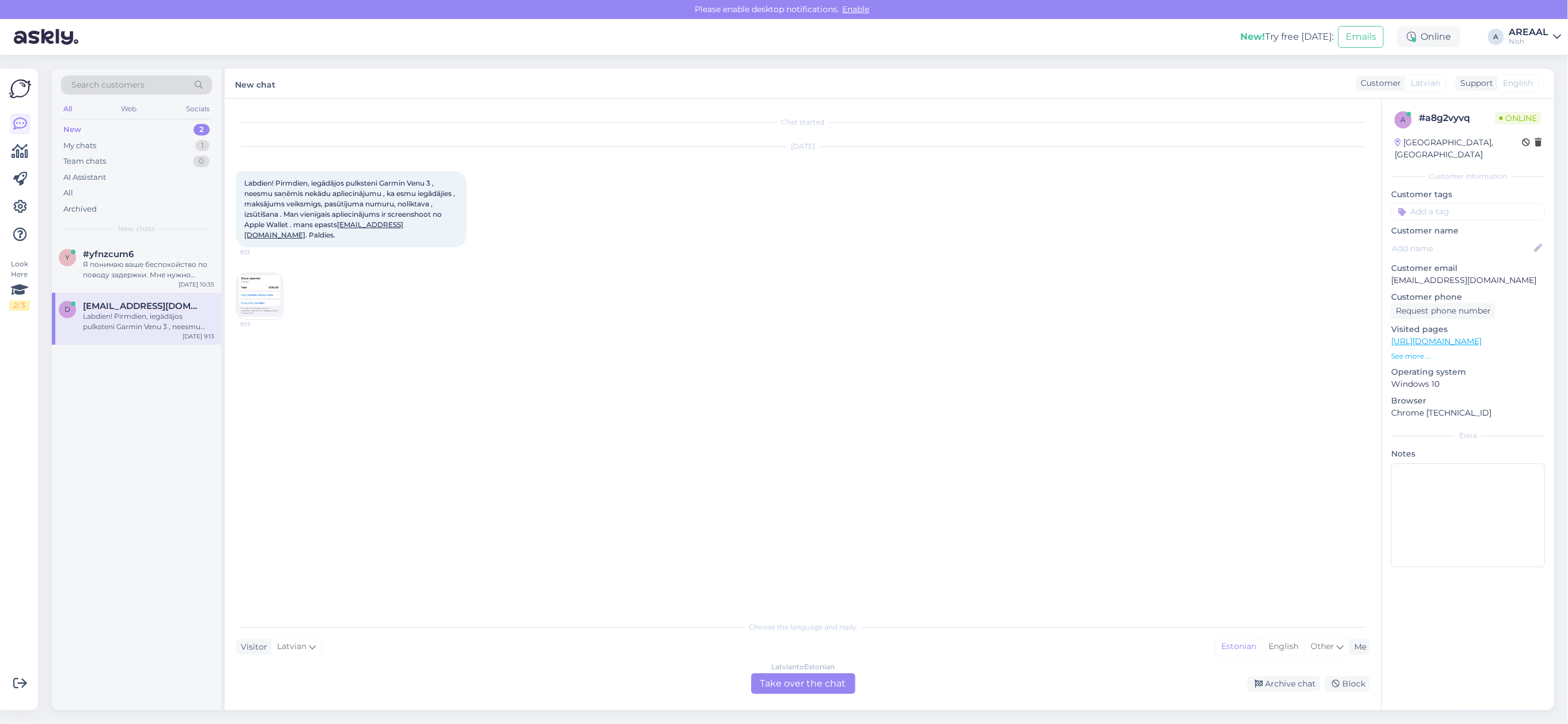
click at [268, 286] on img at bounding box center [260, 297] width 46 height 46
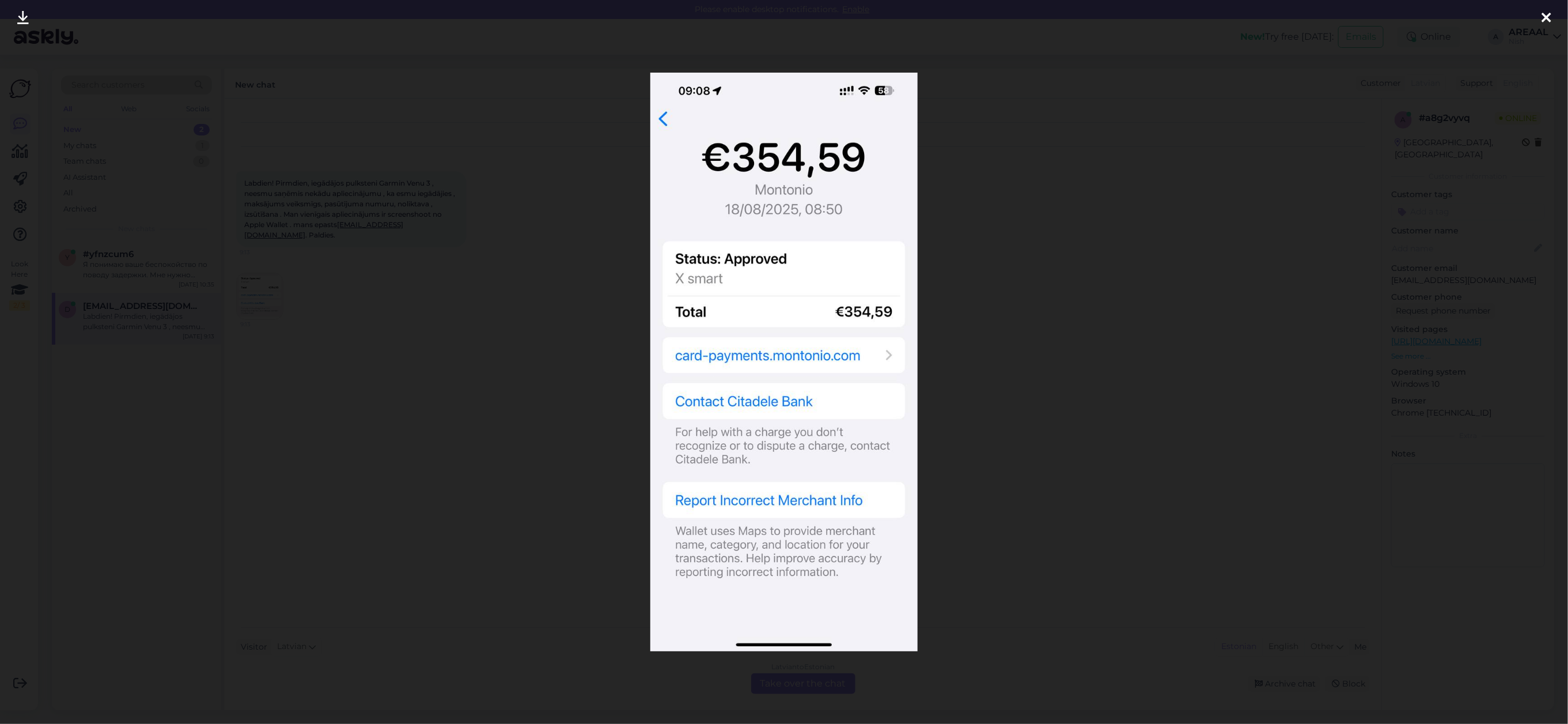
click at [335, 395] on div at bounding box center [784, 362] width 1568 height 724
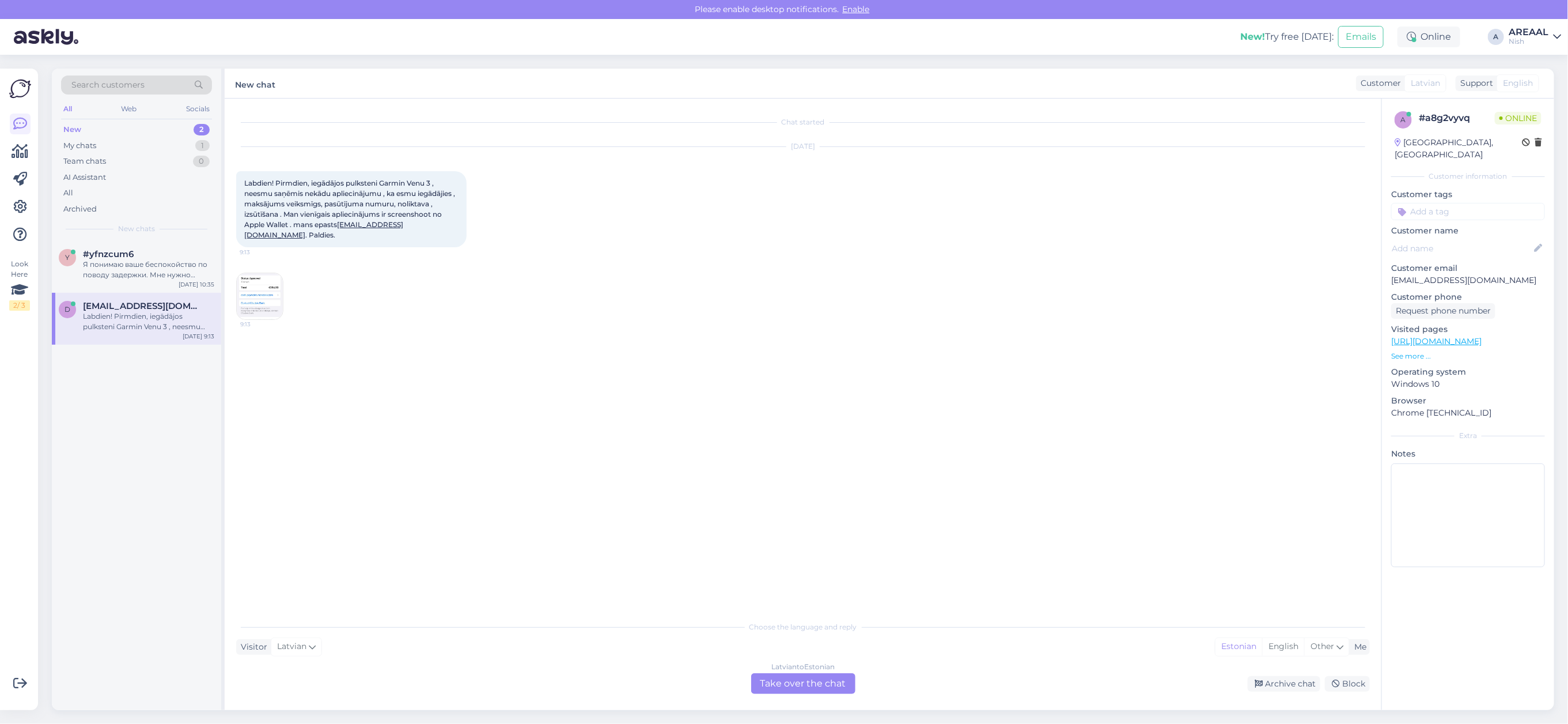
click at [810, 667] on div "Latvian to Estonian" at bounding box center [803, 666] width 63 height 10
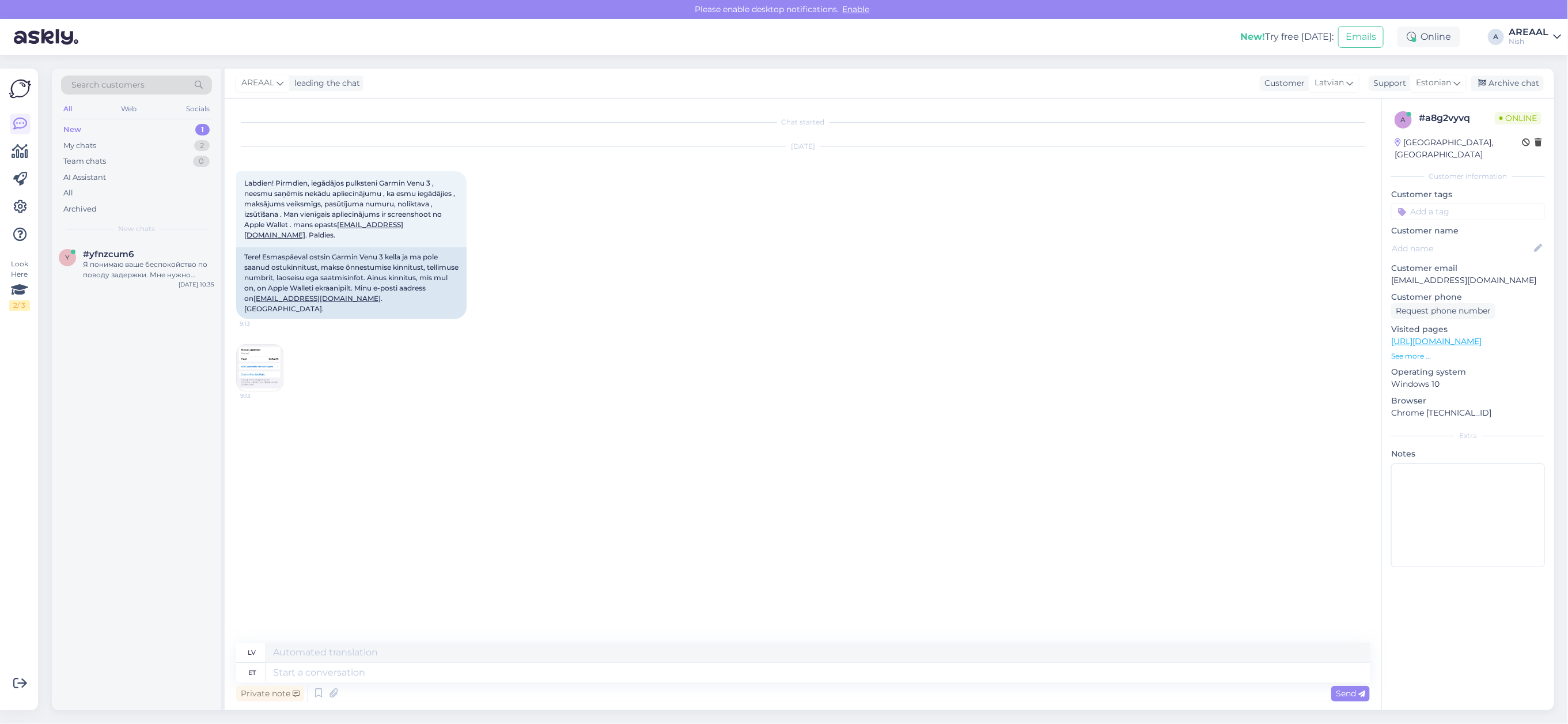
click at [277, 357] on img at bounding box center [260, 368] width 46 height 46
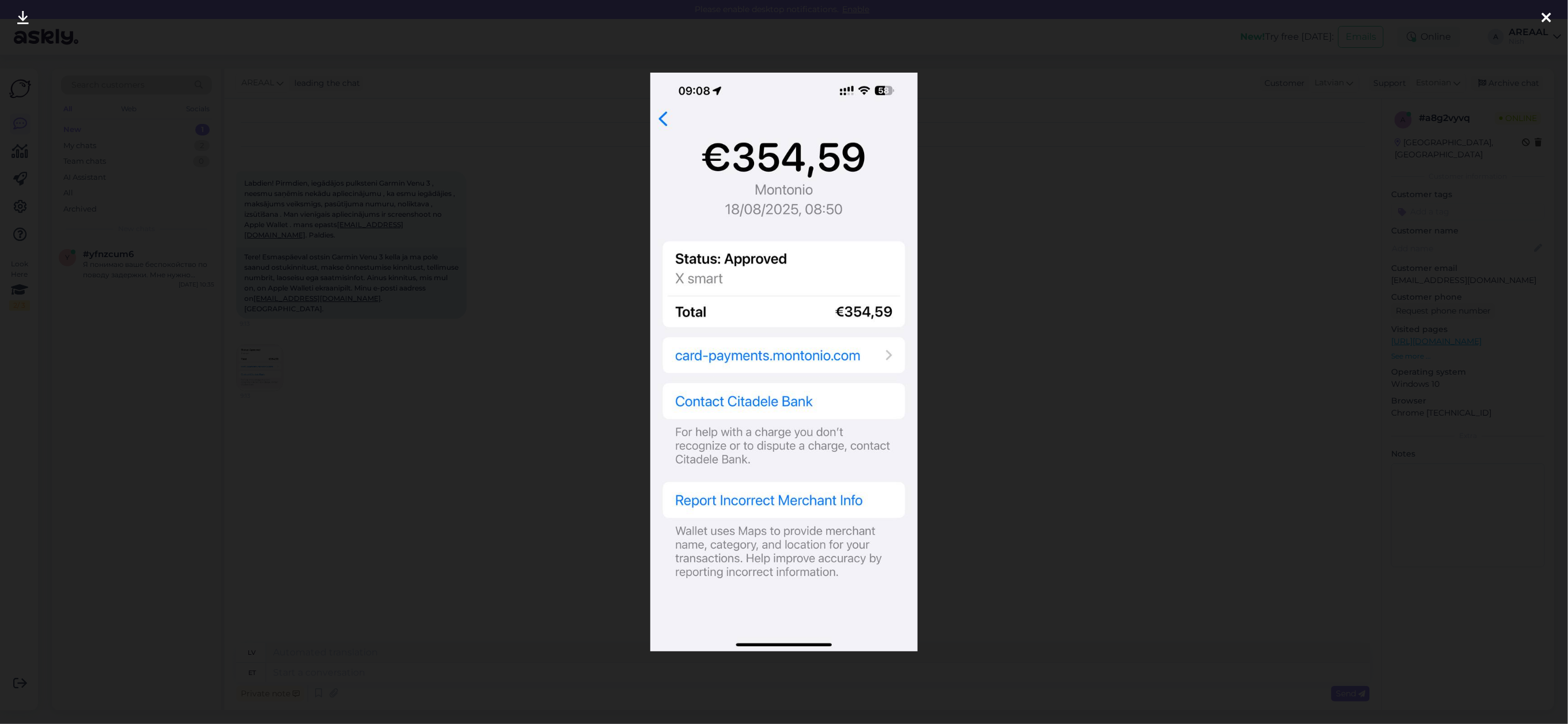
click at [332, 491] on div at bounding box center [784, 362] width 1568 height 724
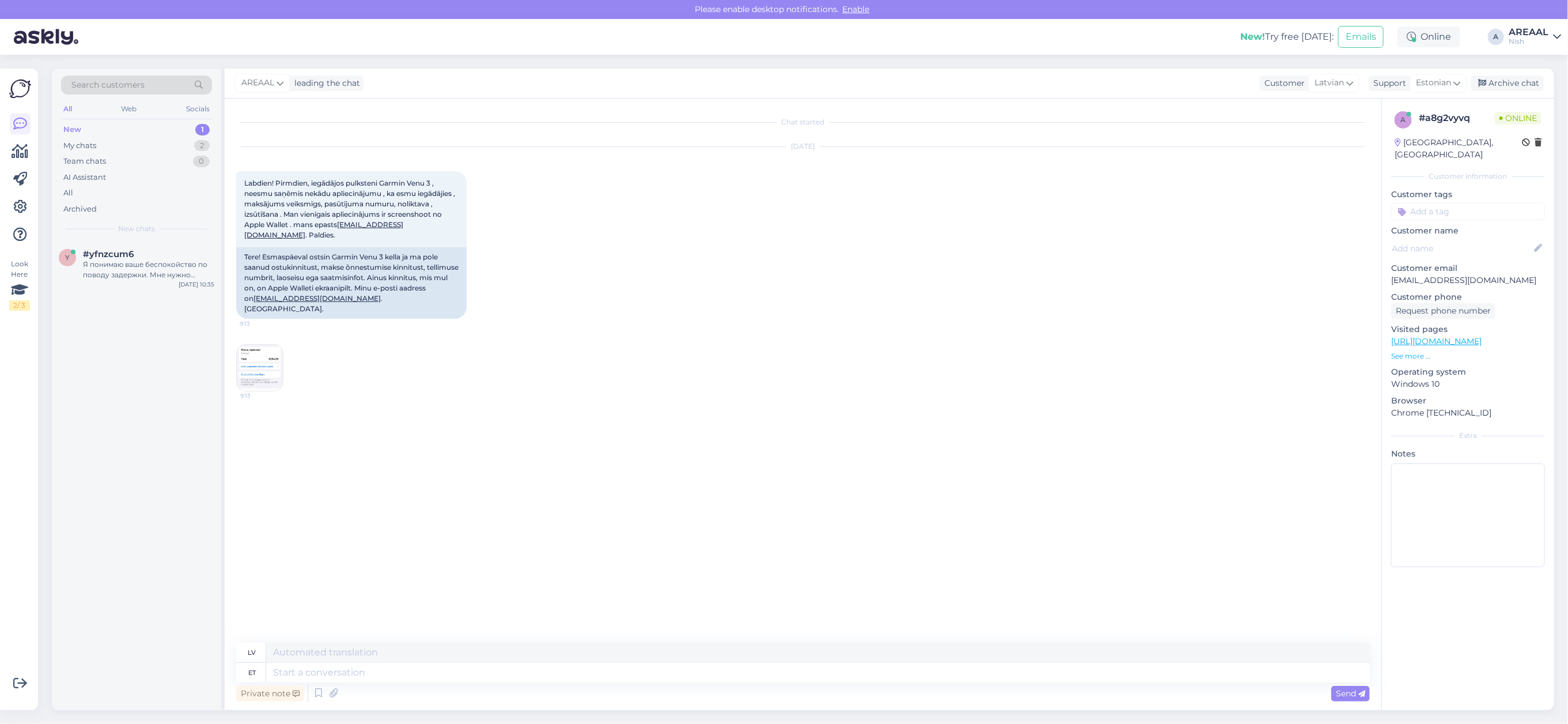
click at [390, 490] on div "Chat started Aug 20 2025 Labdien! Pirmdien, iegādājos pulksteni Garmin Venu 3 ,…" at bounding box center [808, 371] width 1144 height 522
click at [482, 322] on div "Aug 20 2025 Labdien! Pirmdien, iegādājos pulksteni Garmin Venu 3 , neesmu saņēm…" at bounding box center [803, 269] width 1133 height 270
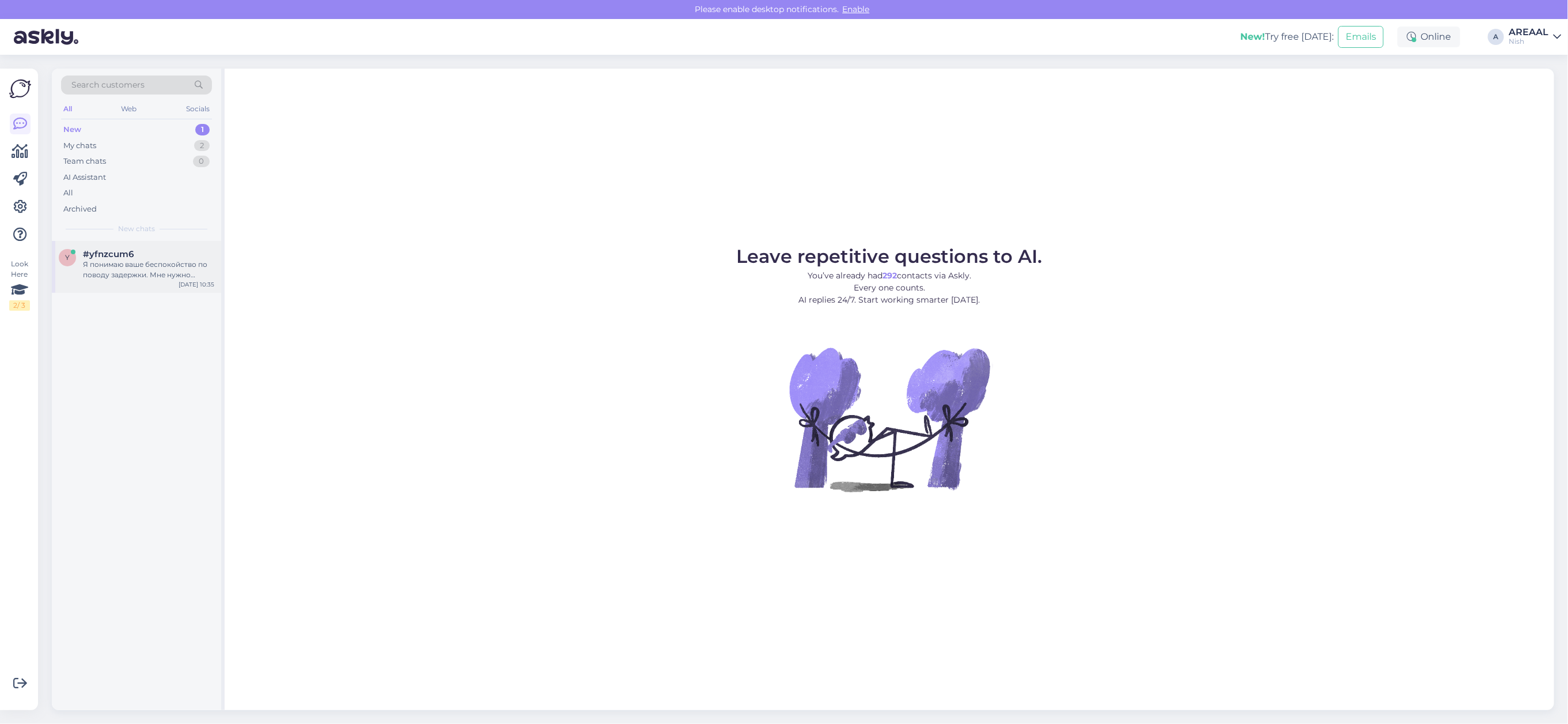
click at [179, 247] on div "y #yfnzcum6 Я понимаю ваше беспокойство по поводу задержки. Мне нужно передать …" at bounding box center [136, 267] width 169 height 52
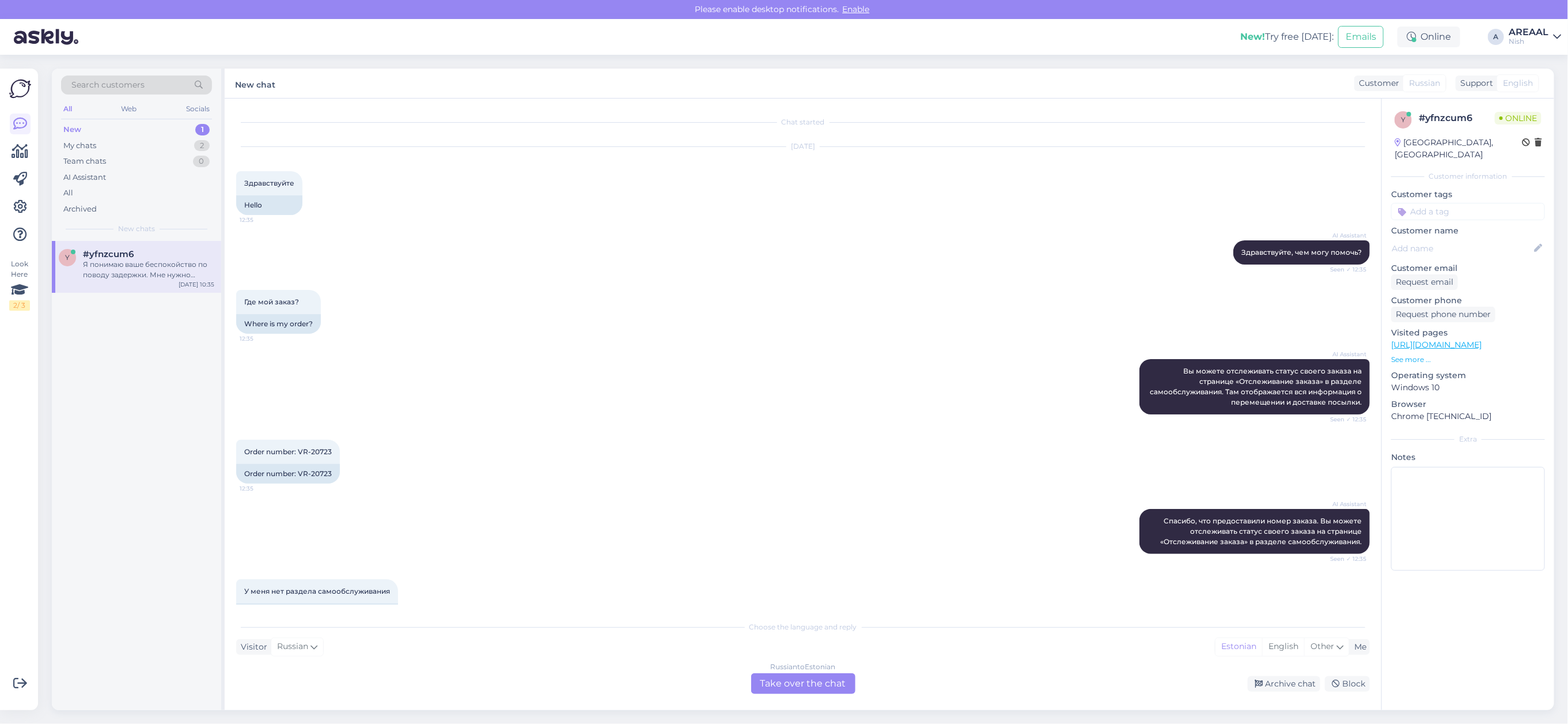
scroll to position [491, 0]
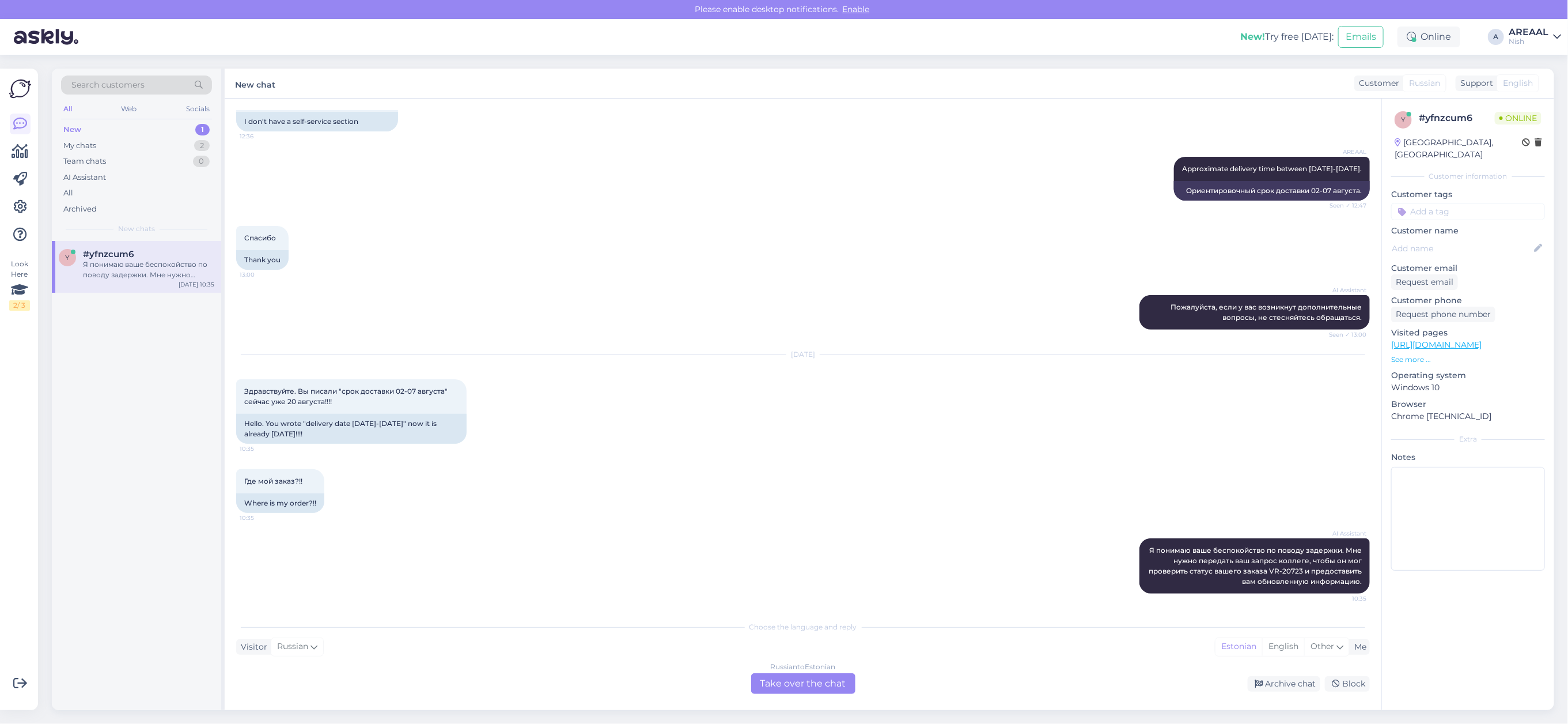
click at [1521, 36] on div "AREAAL" at bounding box center [1528, 32] width 40 height 9
click at [1537, 56] on button "Open" at bounding box center [1536, 64] width 32 height 18
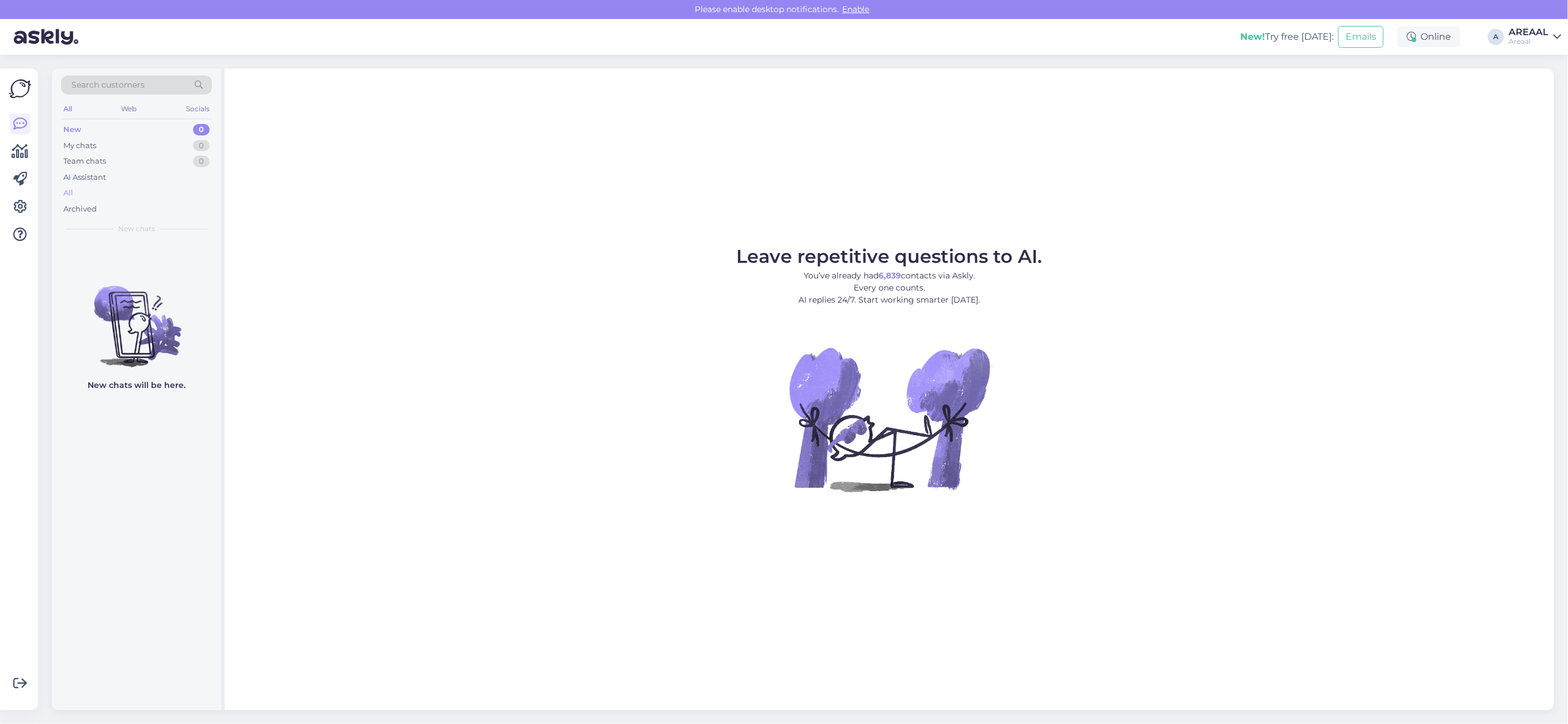
click at [199, 192] on div "All" at bounding box center [136, 193] width 151 height 16
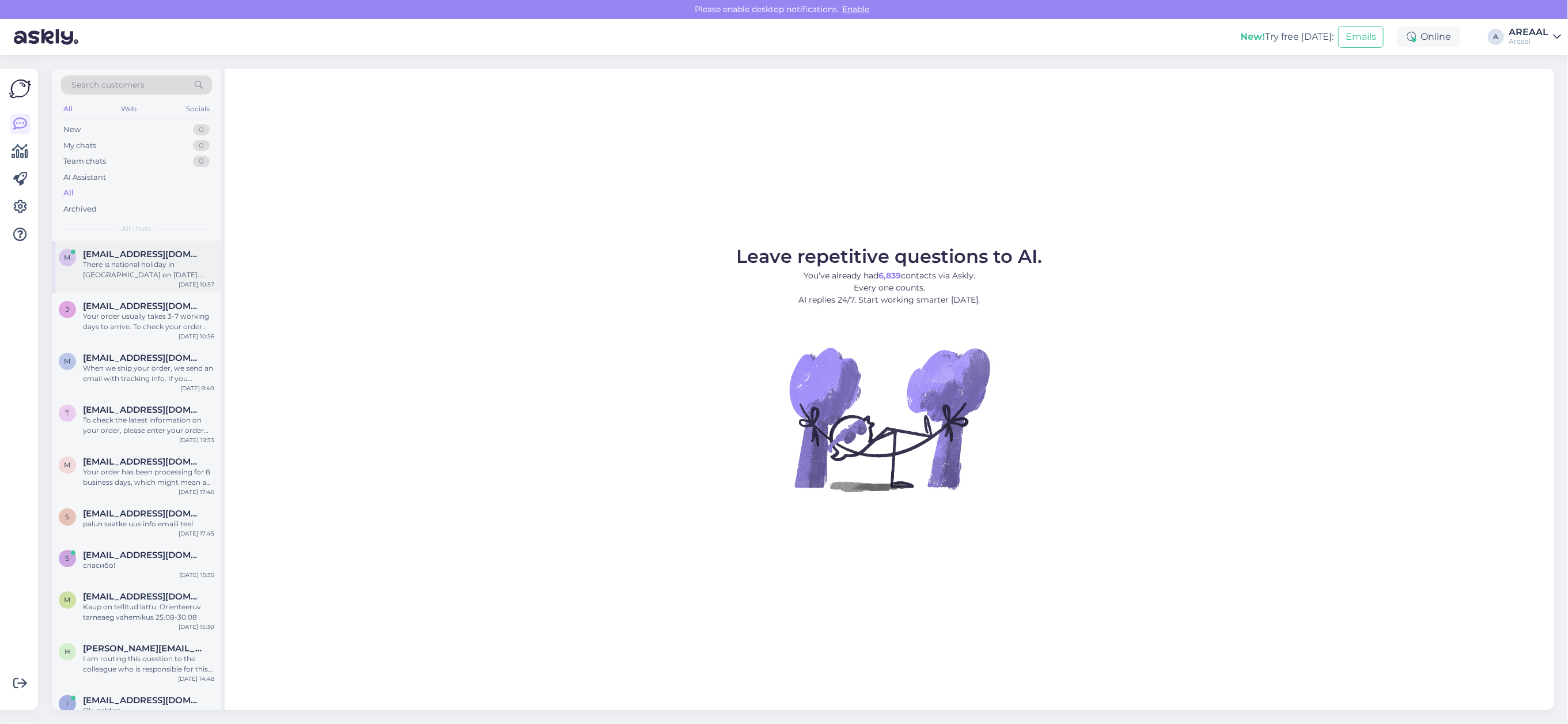
click at [193, 284] on div "[DATE] 10:57" at bounding box center [196, 284] width 36 height 9
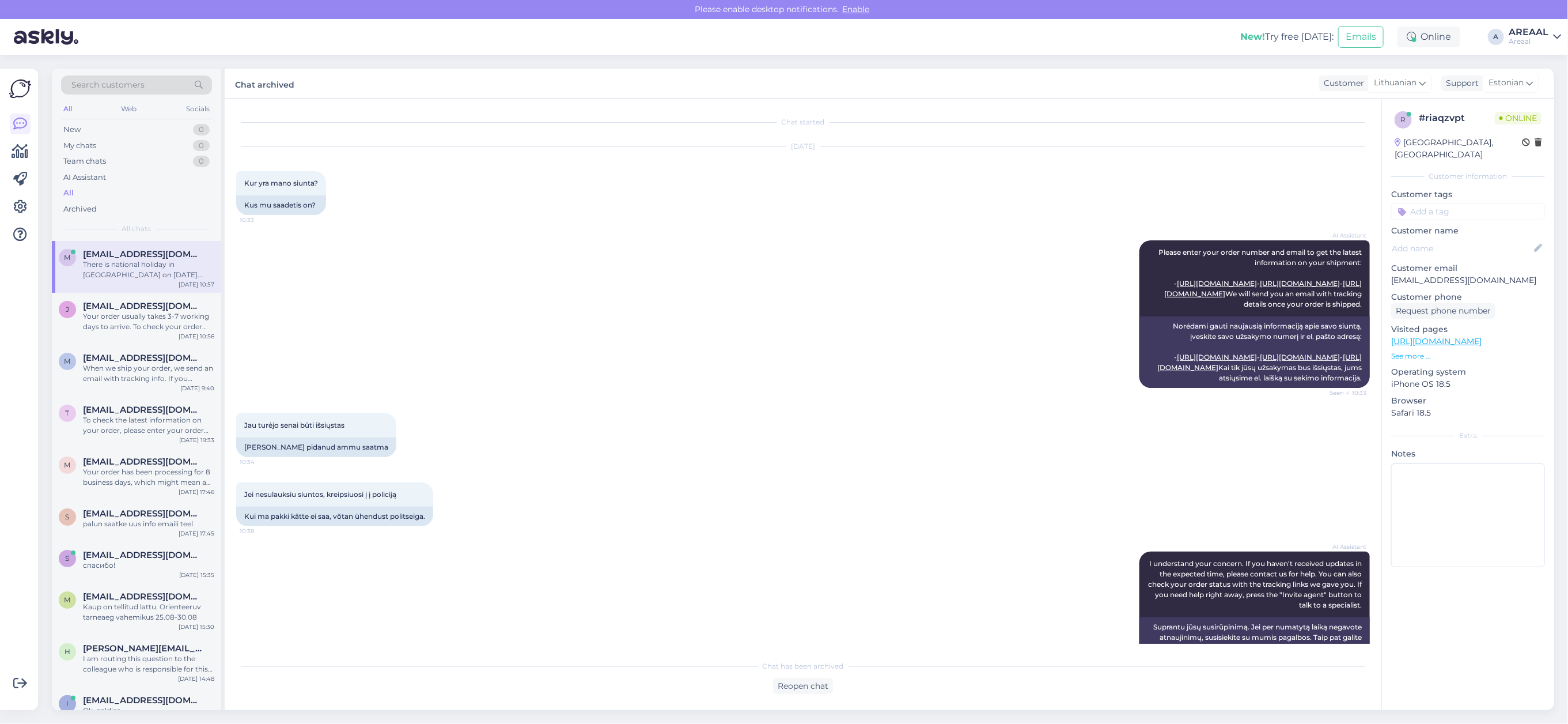
scroll to position [368, 0]
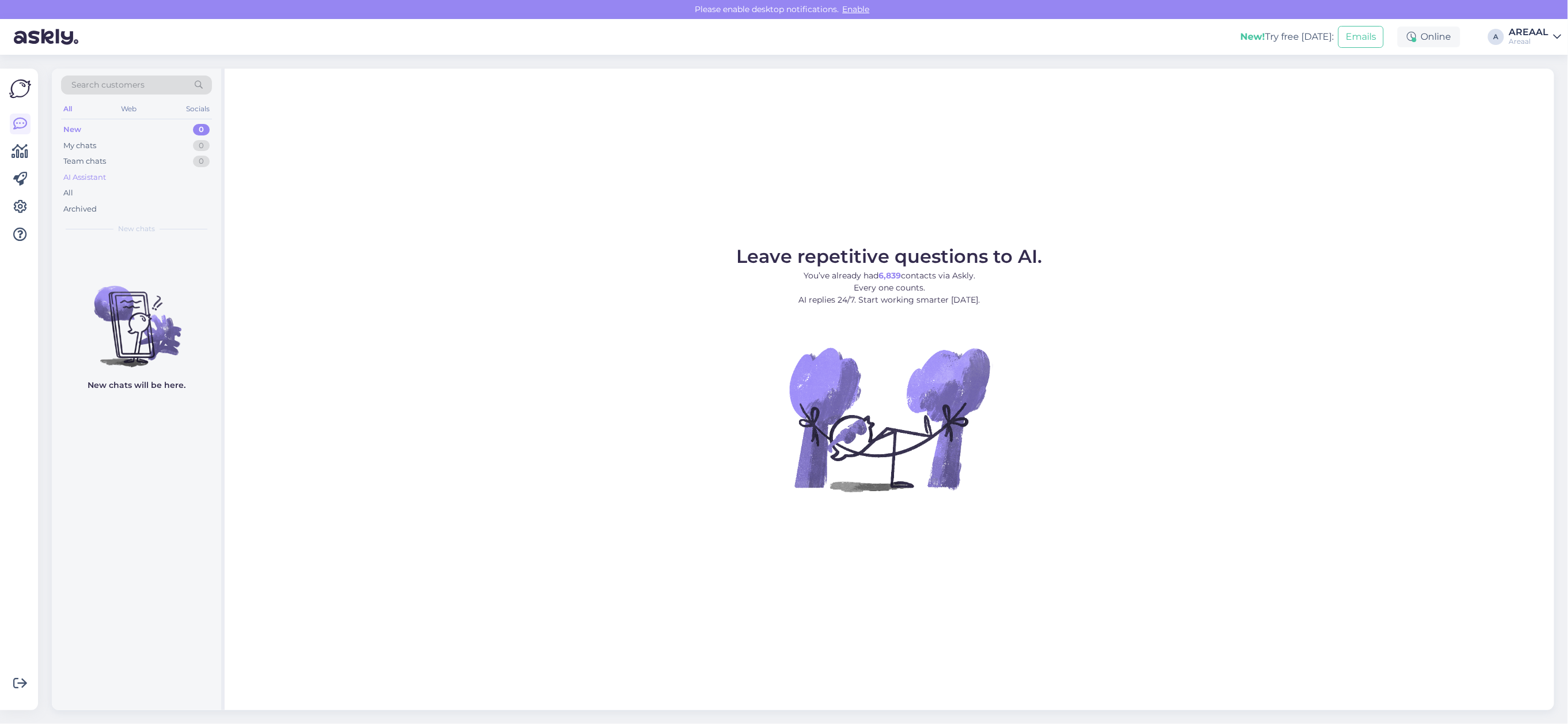
click at [99, 177] on div "AI Assistant" at bounding box center [85, 177] width 43 height 12
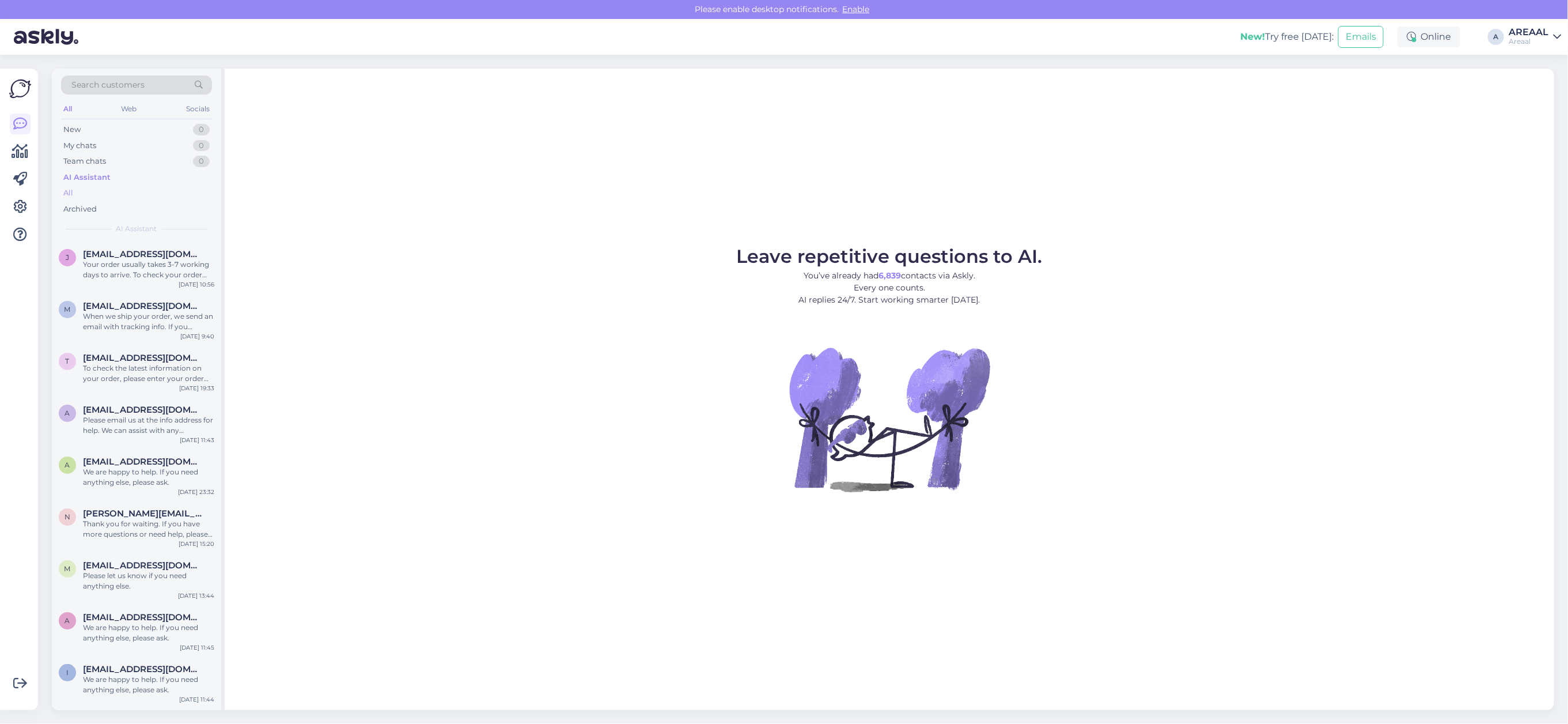
click at [102, 188] on div "All" at bounding box center [136, 193] width 151 height 16
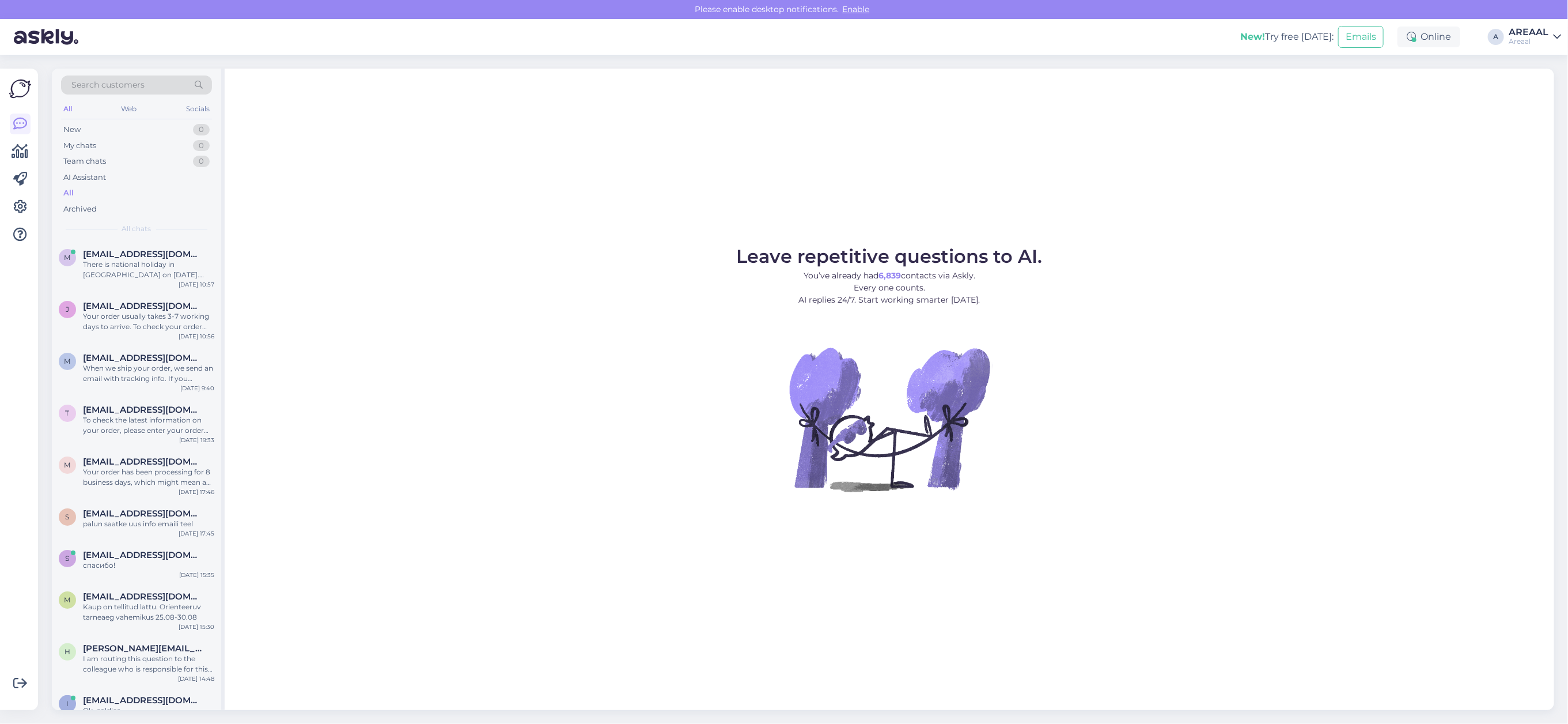
click at [1530, 30] on div "AREAAL" at bounding box center [1528, 32] width 40 height 9
click at [1547, 100] on div "Nish Open" at bounding box center [1491, 89] width 141 height 25
click at [1548, 85] on button "Open" at bounding box center [1536, 89] width 32 height 18
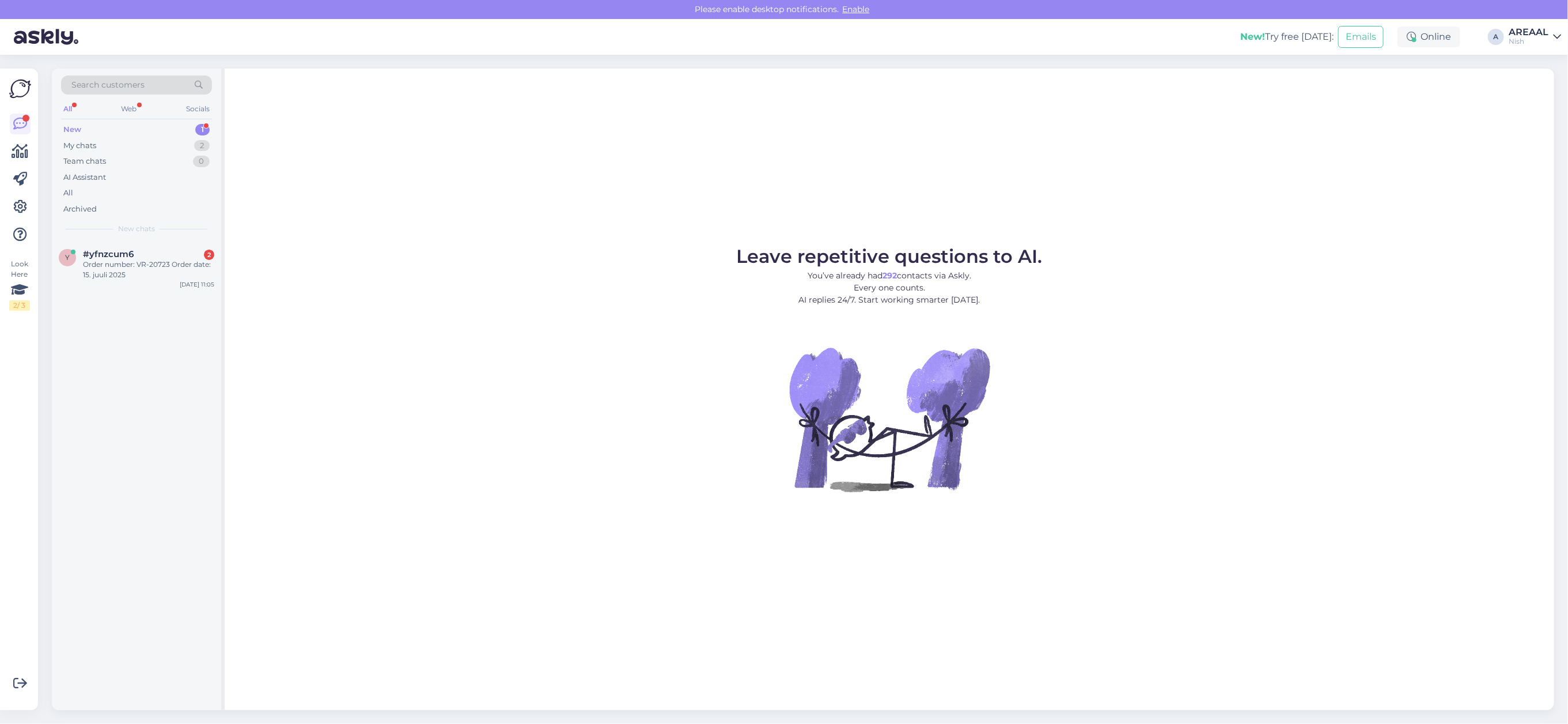
click at [355, 186] on div "Leave repetitive questions to AI. You’ve already had 292 contacts via Askly. Ev…" at bounding box center [889, 389] width 1329 height 641
click at [475, 151] on div "Leave repetitive questions to AI. You’ve already had 292 contacts via Askly. Ev…" at bounding box center [889, 389] width 1329 height 641
click at [1527, 33] on div "AREAAL" at bounding box center [1528, 32] width 40 height 9
click at [1542, 72] on button "Open" at bounding box center [1536, 64] width 32 height 18
click at [122, 193] on div "All" at bounding box center [136, 193] width 151 height 16
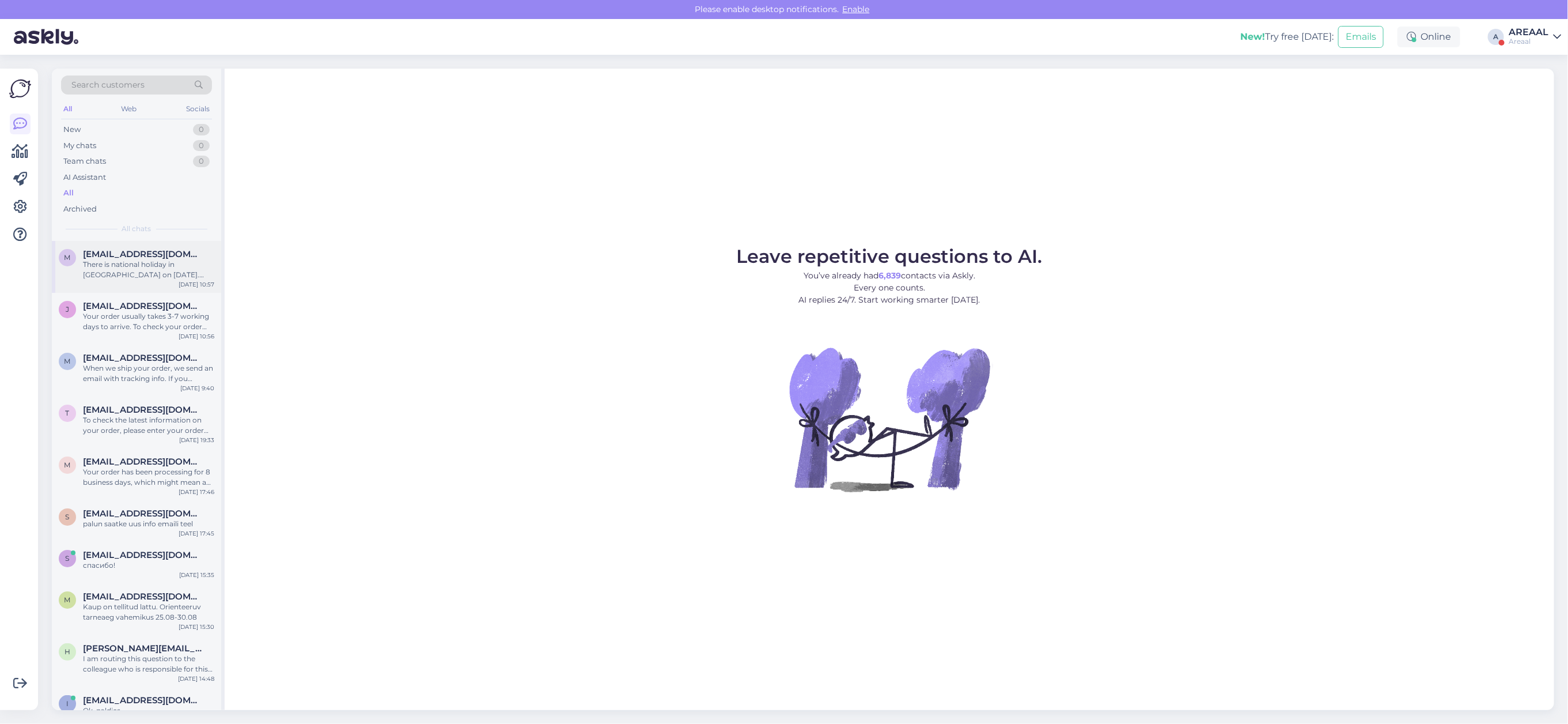
click at [120, 272] on div "There is national holiday in [GEOGRAPHIC_DATA] on [DATE]. Customer service will…" at bounding box center [149, 270] width 131 height 21
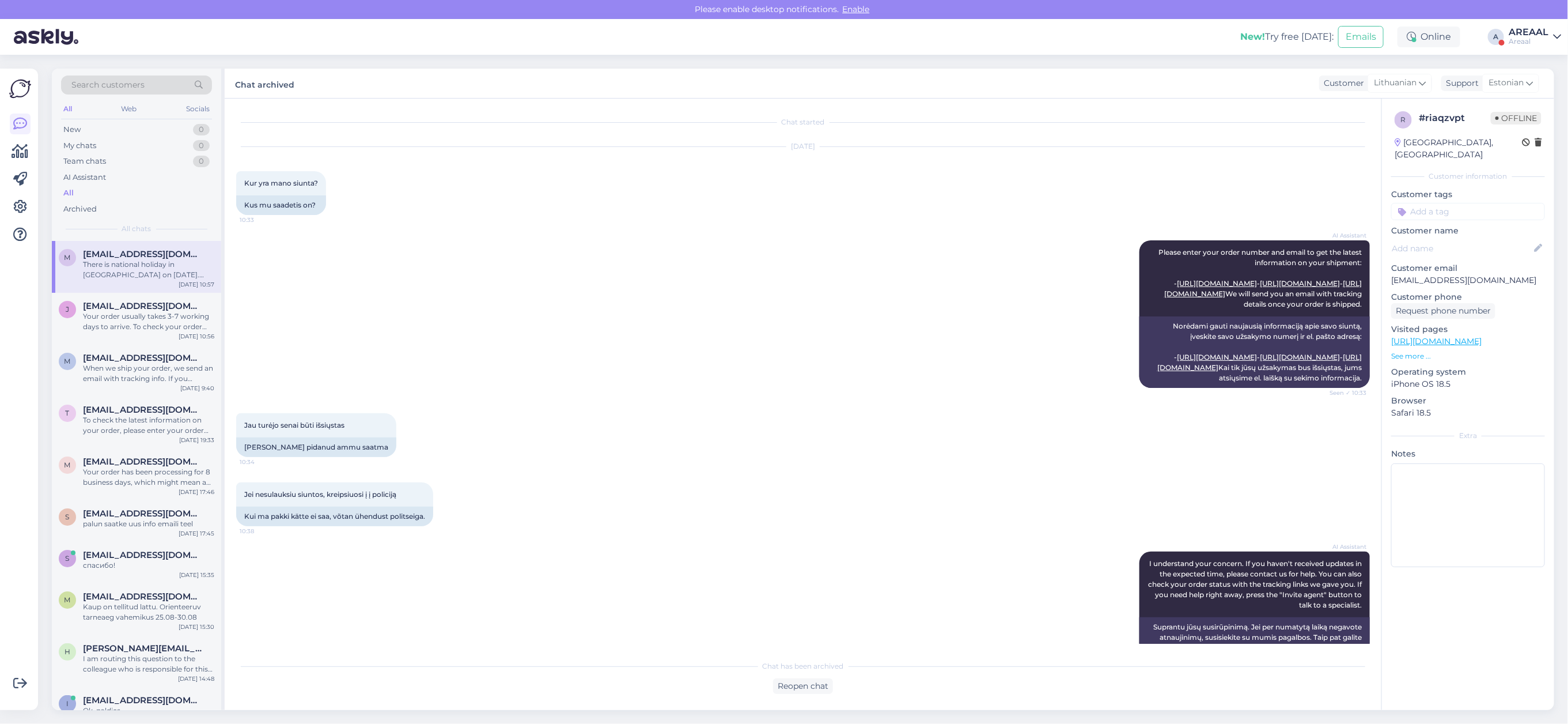
scroll to position [368, 0]
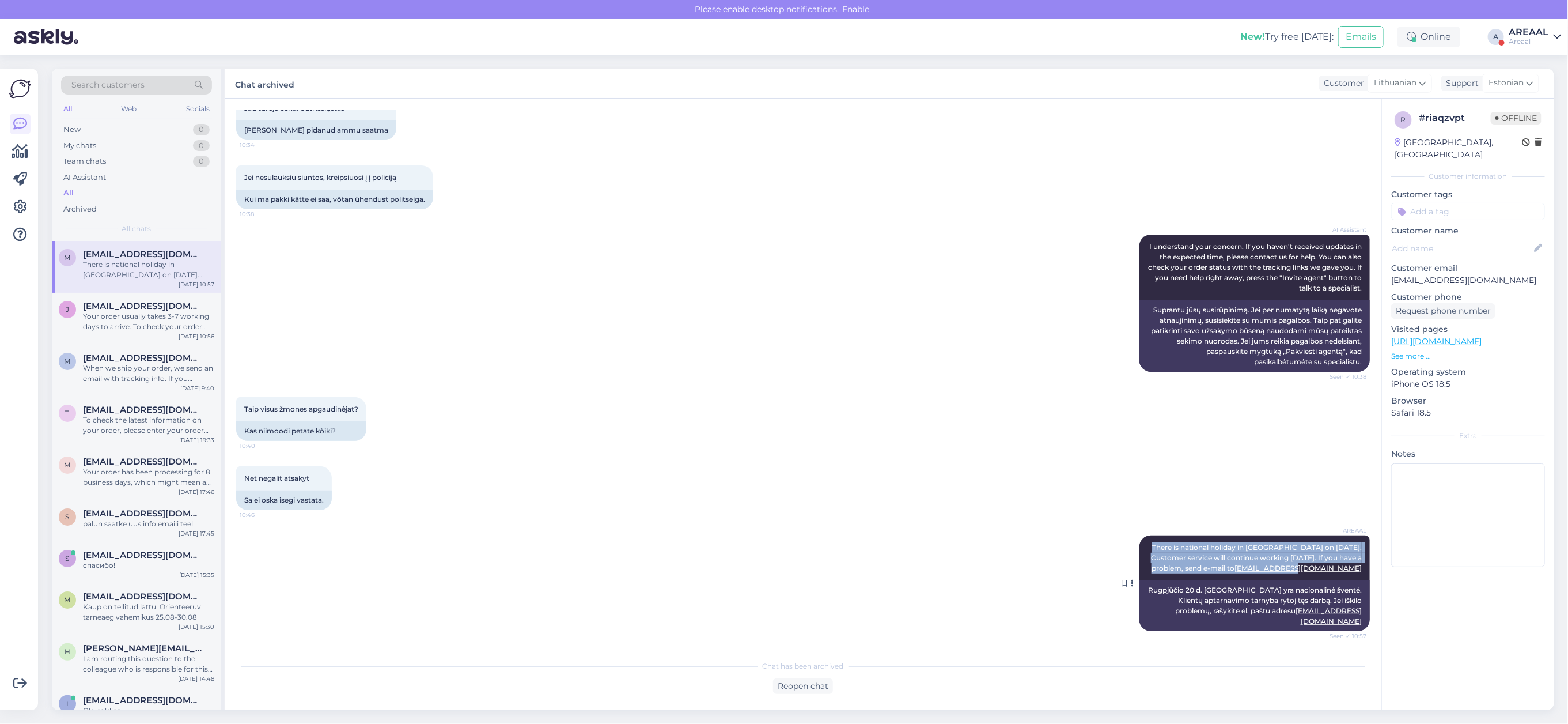
drag, startPoint x: 1206, startPoint y: 547, endPoint x: 1354, endPoint y: 585, distance: 152.8
click at [1354, 580] on div "AREAAL There is national holiday in Estonia on 20th august. Customer service wi…" at bounding box center [1255, 558] width 231 height 45
copy span "There is national holiday in Estonia on 20th august. Customer service will cont…"
click at [1102, 678] on div "Reopen chat" at bounding box center [803, 686] width 1133 height 16
click at [1531, 24] on div "New! Try free today: Emails Online A AREAAL Areaal" at bounding box center [784, 37] width 1568 height 36
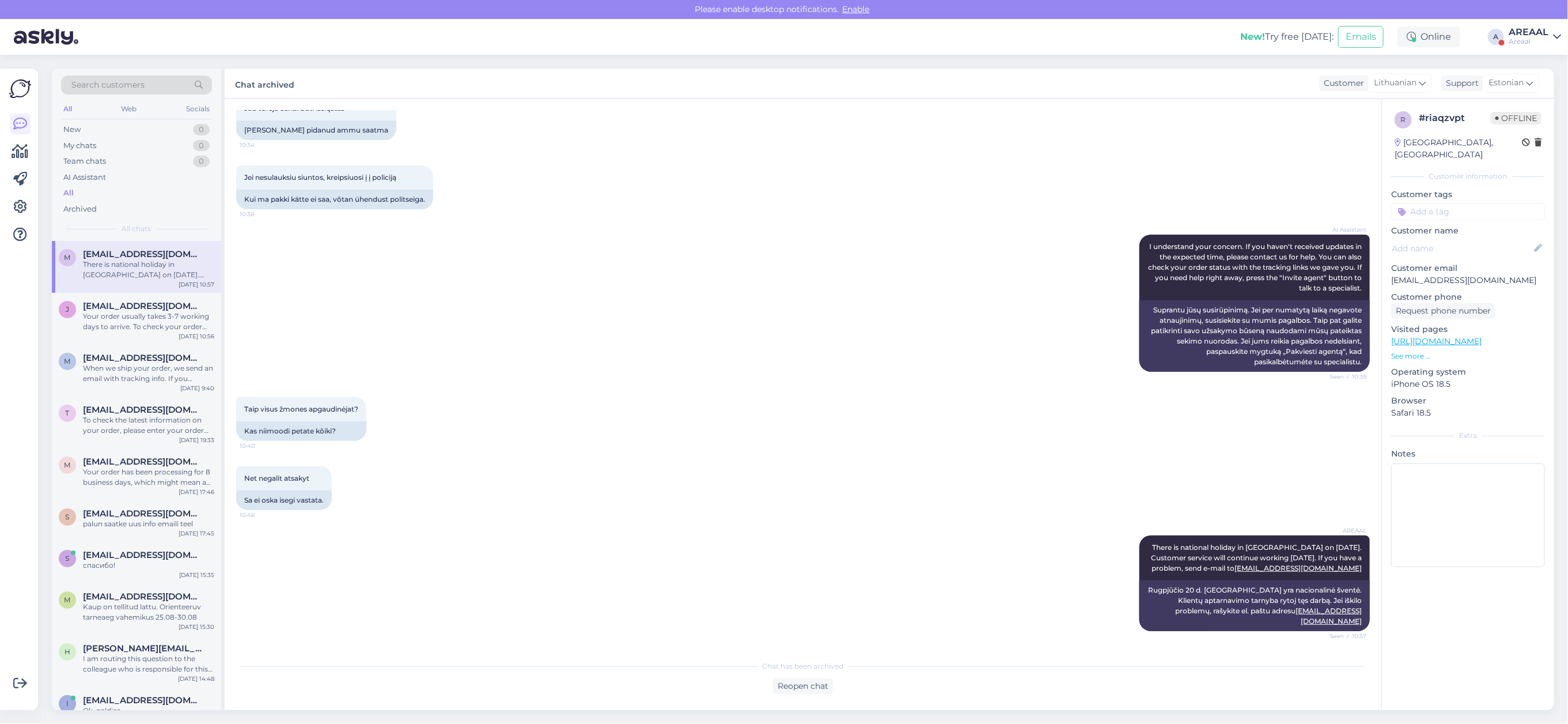
drag, startPoint x: 1527, startPoint y: 33, endPoint x: 1530, endPoint y: 44, distance: 11.4
click at [1527, 33] on div "AREAAL" at bounding box center [1528, 32] width 40 height 9
click at [1541, 99] on div "Nish Open" at bounding box center [1491, 89] width 141 height 25
click at [1541, 85] on button "Open" at bounding box center [1536, 89] width 32 height 18
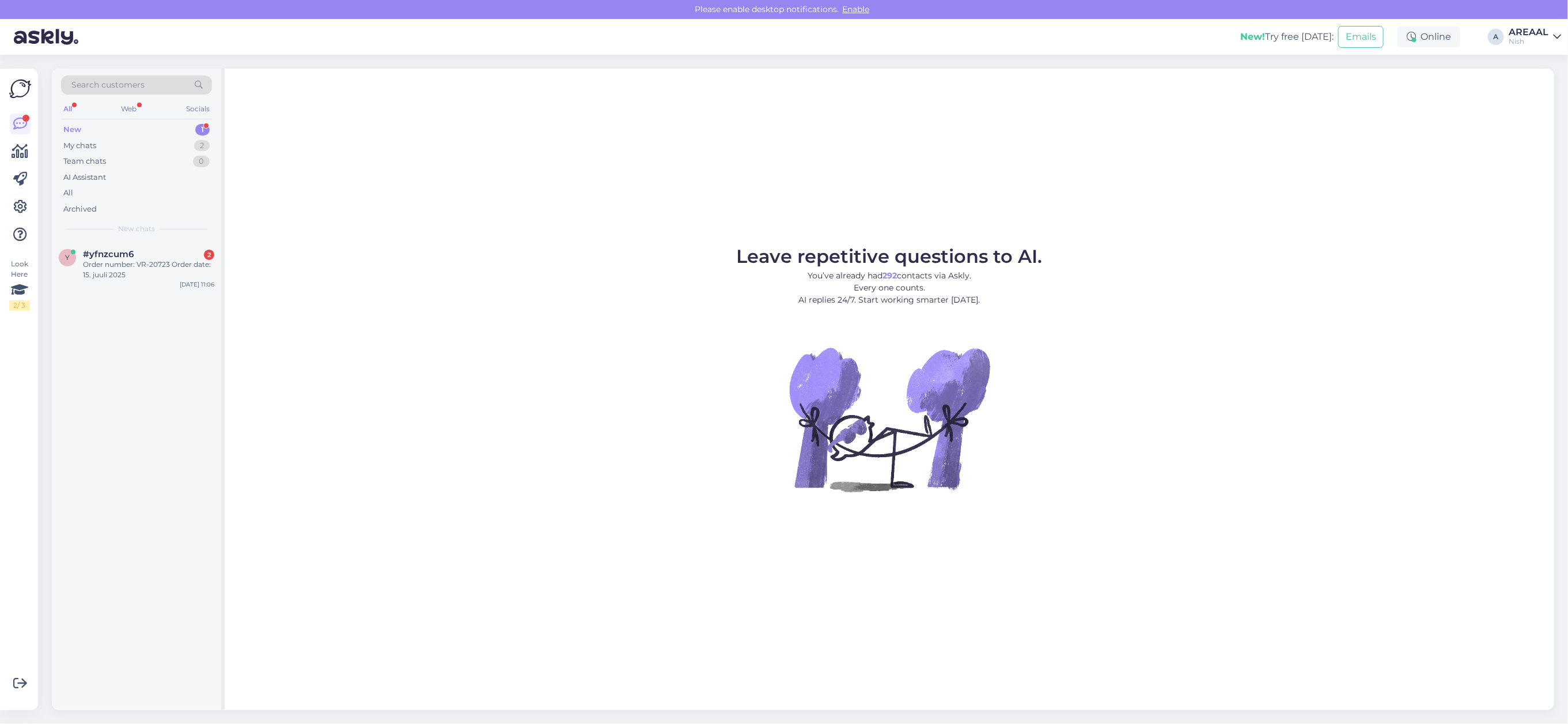
click at [142, 231] on span "New chats" at bounding box center [136, 228] width 37 height 10
click at [144, 248] on div "y #yfnzcum6 2 Order number: VR-20723 Order date: 15. juuli 2025 Aug 20 11:06" at bounding box center [136, 267] width 169 height 52
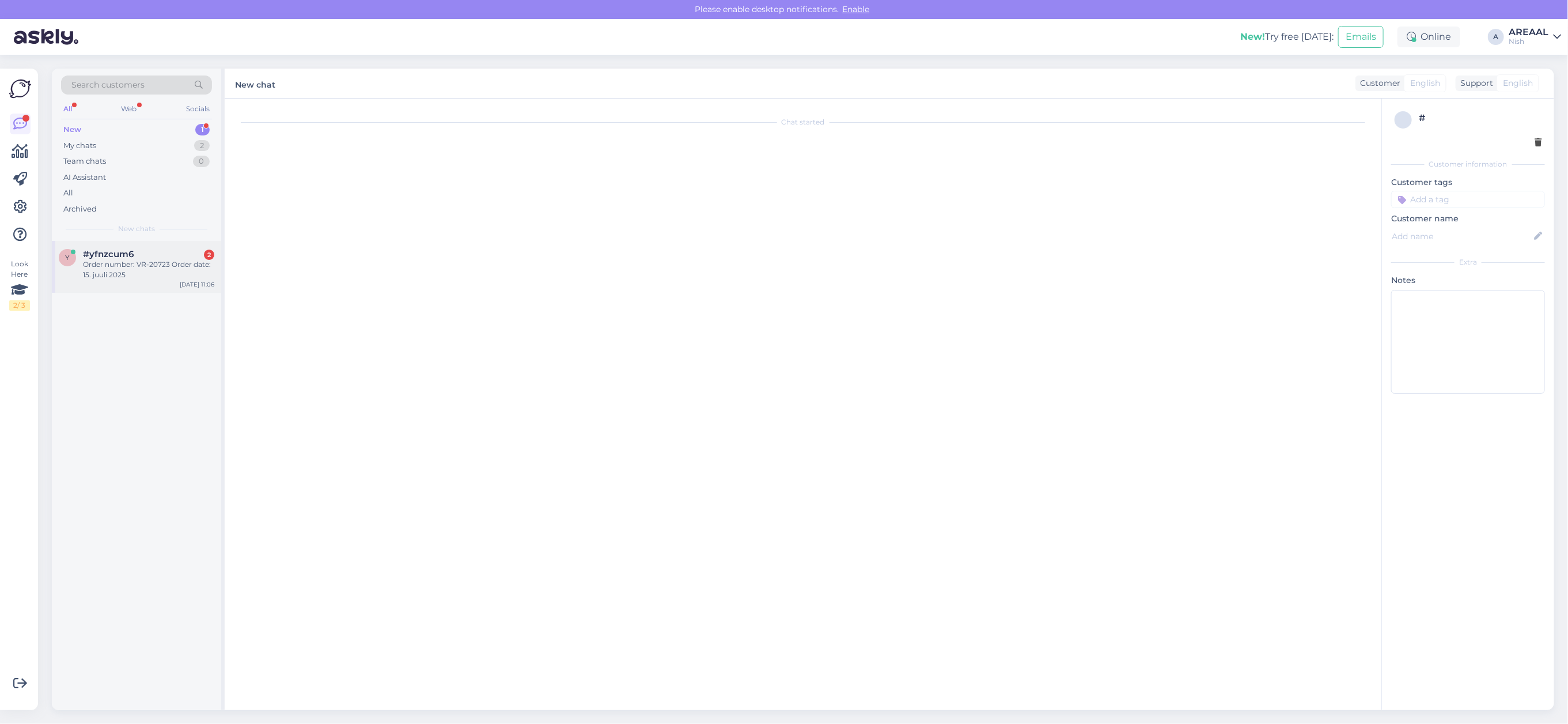
scroll to position [651, 0]
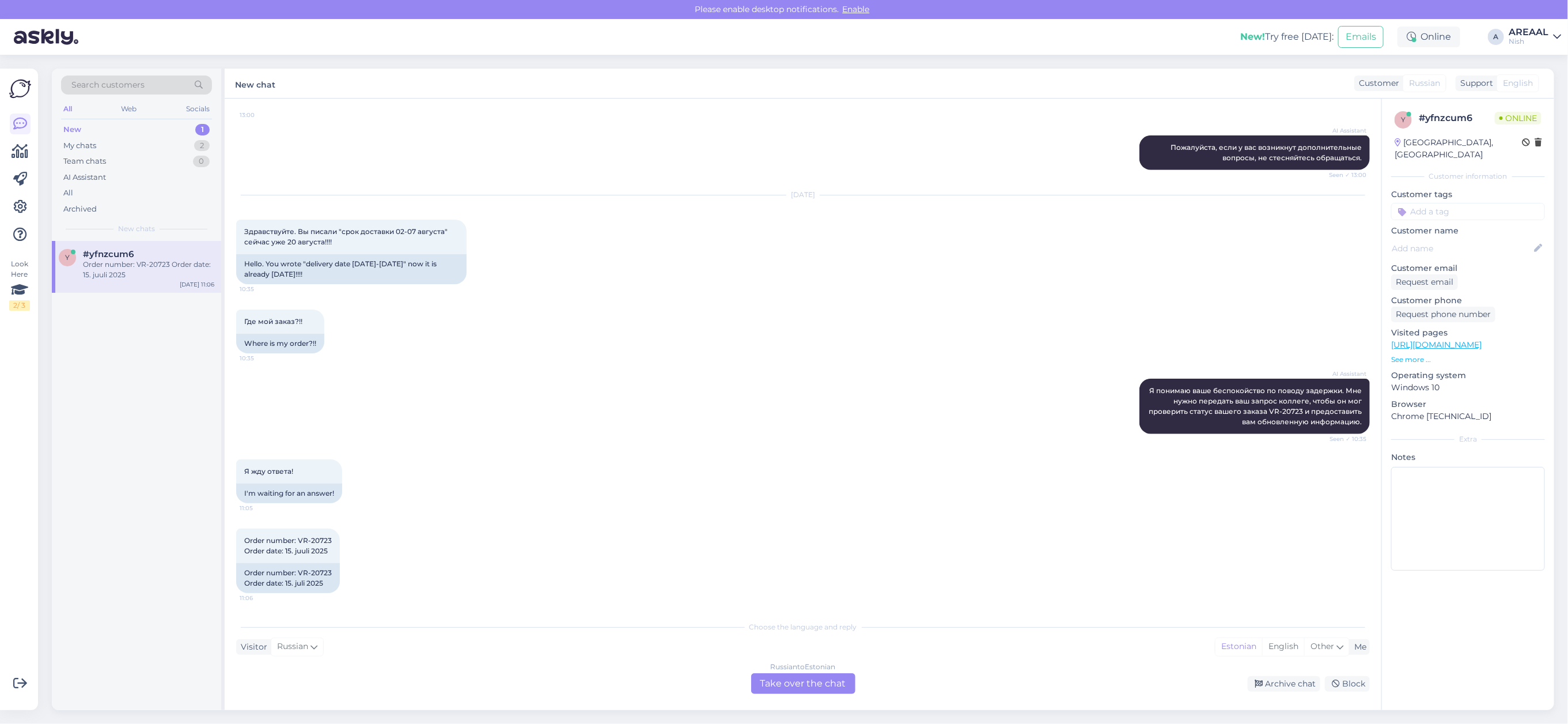
click at [824, 674] on div "Russian to Estonian Take over the chat" at bounding box center [803, 683] width 104 height 21
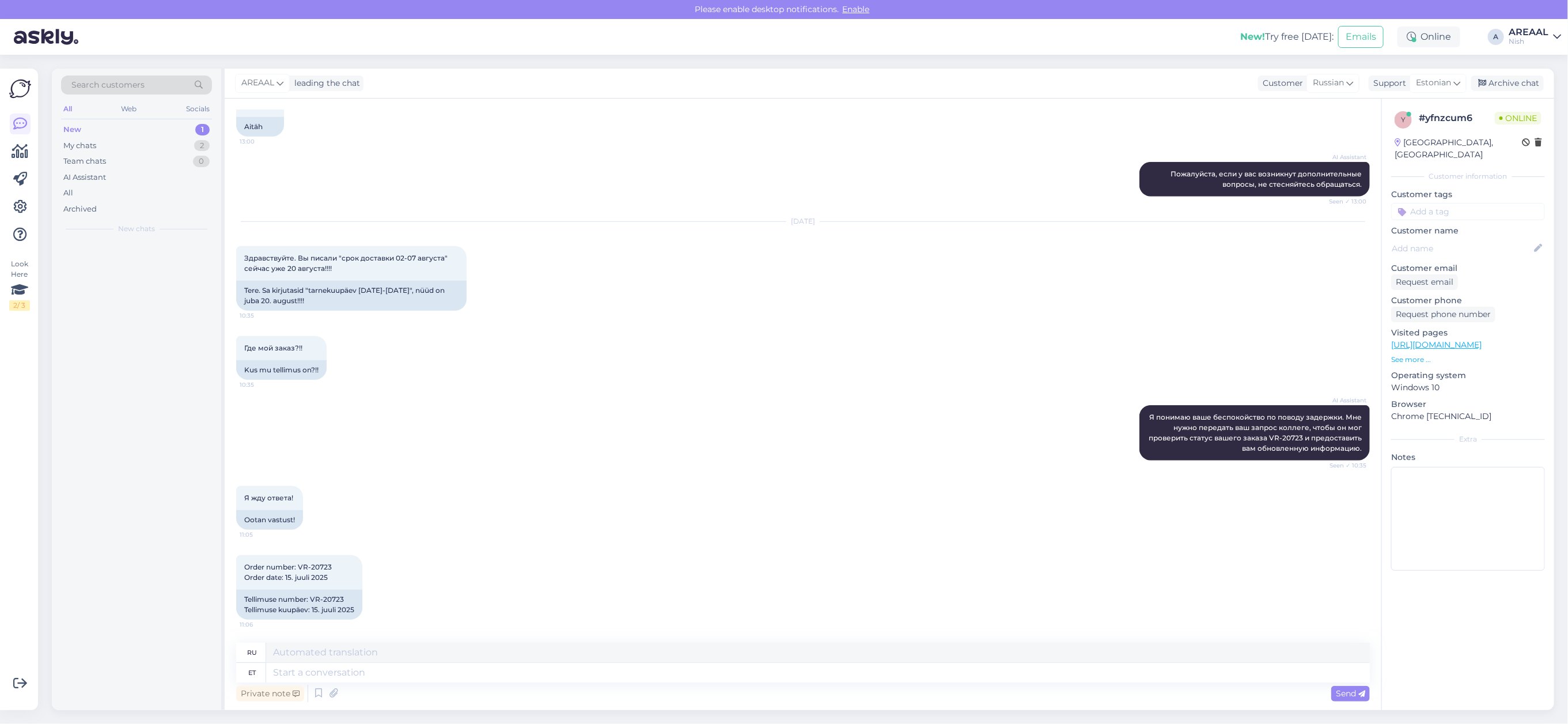
scroll to position [624, 0]
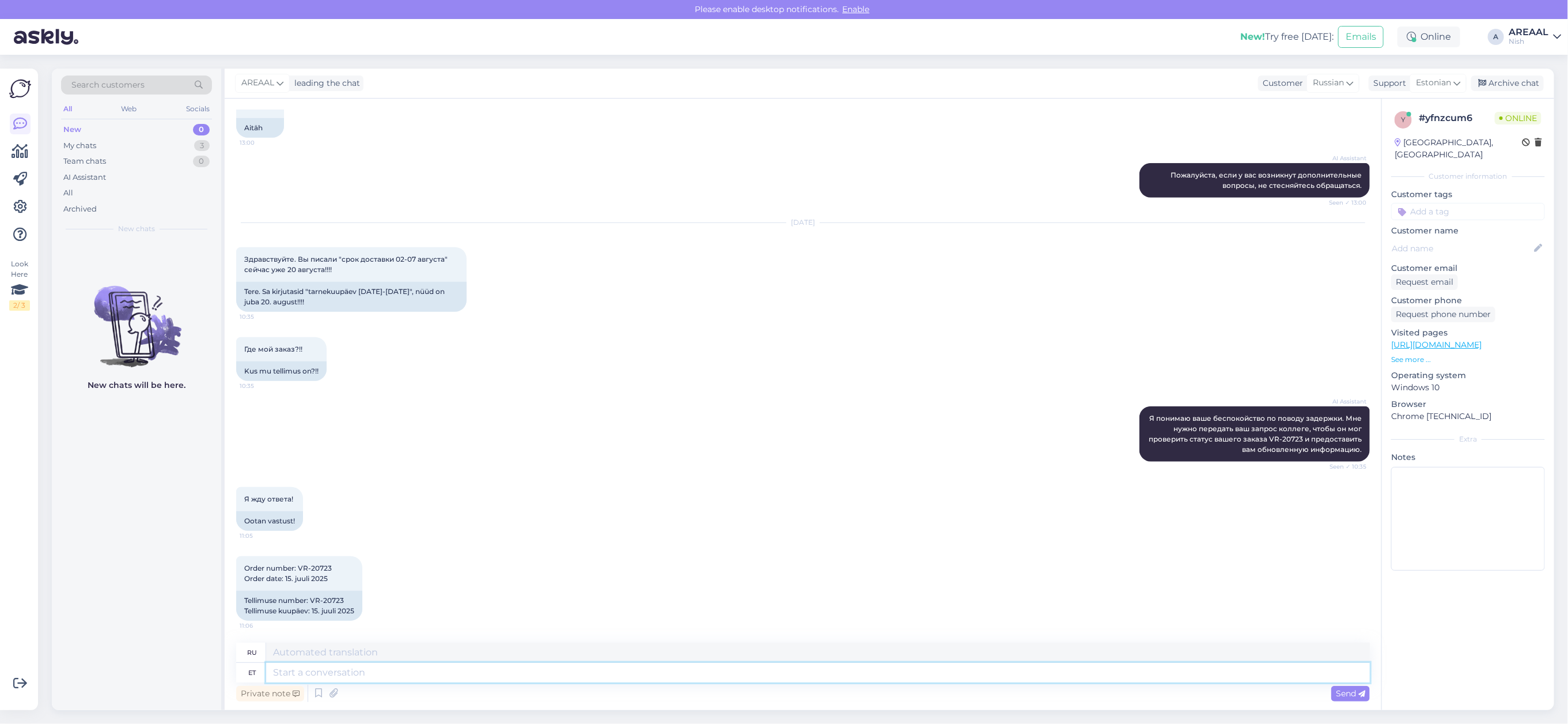
click at [776, 676] on textarea at bounding box center [817, 672] width 1104 height 19
paste textarea "There is national holiday in Estonia on 20th august. Customer service will cont…"
type textarea "There is national holiday in Estonia on 20th august. Customer service will cont…"
type textarea "20 августа в Эстонии государственный праздник. Завтра служба поддержки клиентов…"
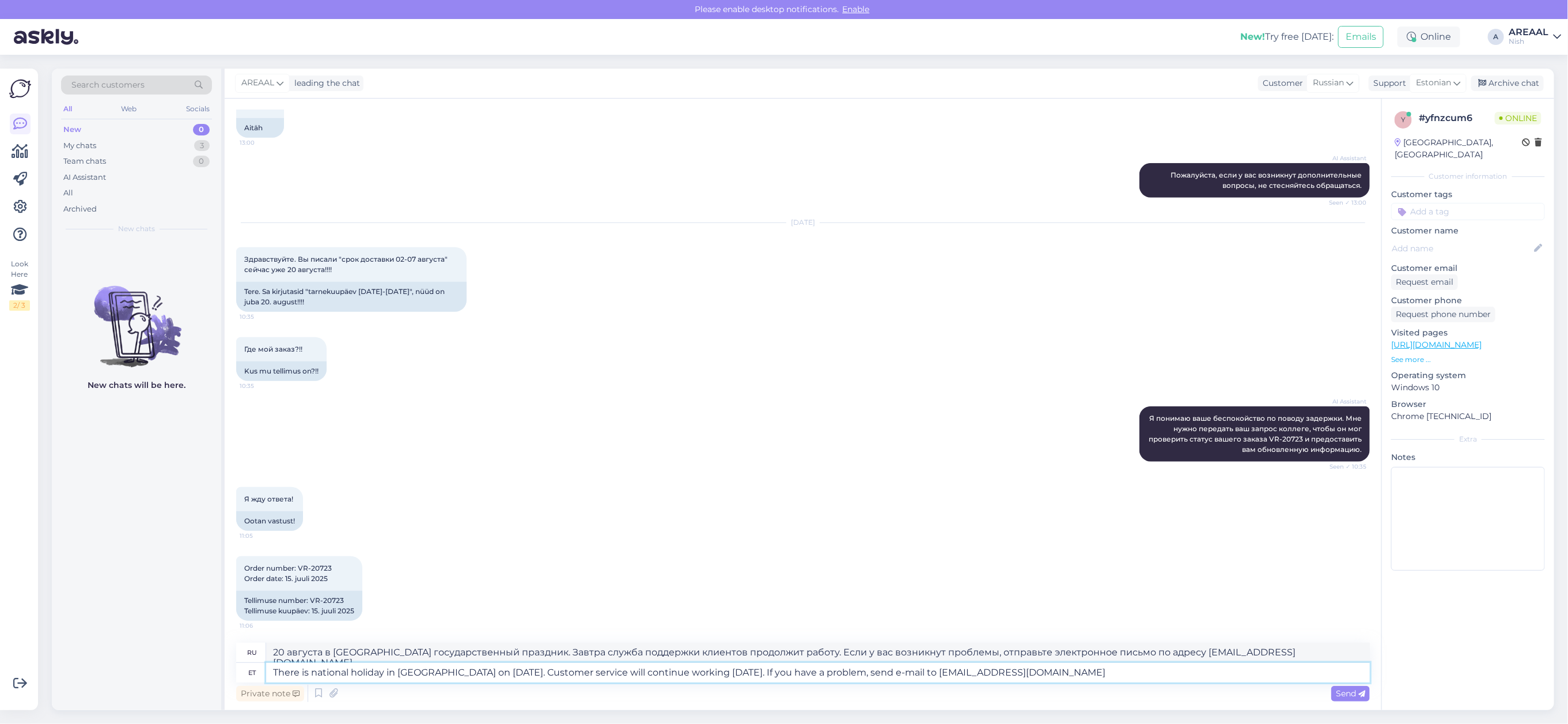
click at [479, 673] on textarea "There is national holiday in Estonia on 20th august. Customer service will cont…" at bounding box center [817, 672] width 1104 height 19
type textarea "There is national holiday in [GEOGRAPHIC_DATA] on [DATE]. Customer service will…"
click at [505, 676] on textarea "There is national holiday in [GEOGRAPHIC_DATA] on [DATE]. Customer service will…" at bounding box center [817, 672] width 1104 height 19
type textarea "20 августа в Эстонии государственный праздник. Служба поддержки клиентов продол…"
type textarea "There is national holiday in [GEOGRAPHIC_DATA] on [DATE]. Customer service will…"
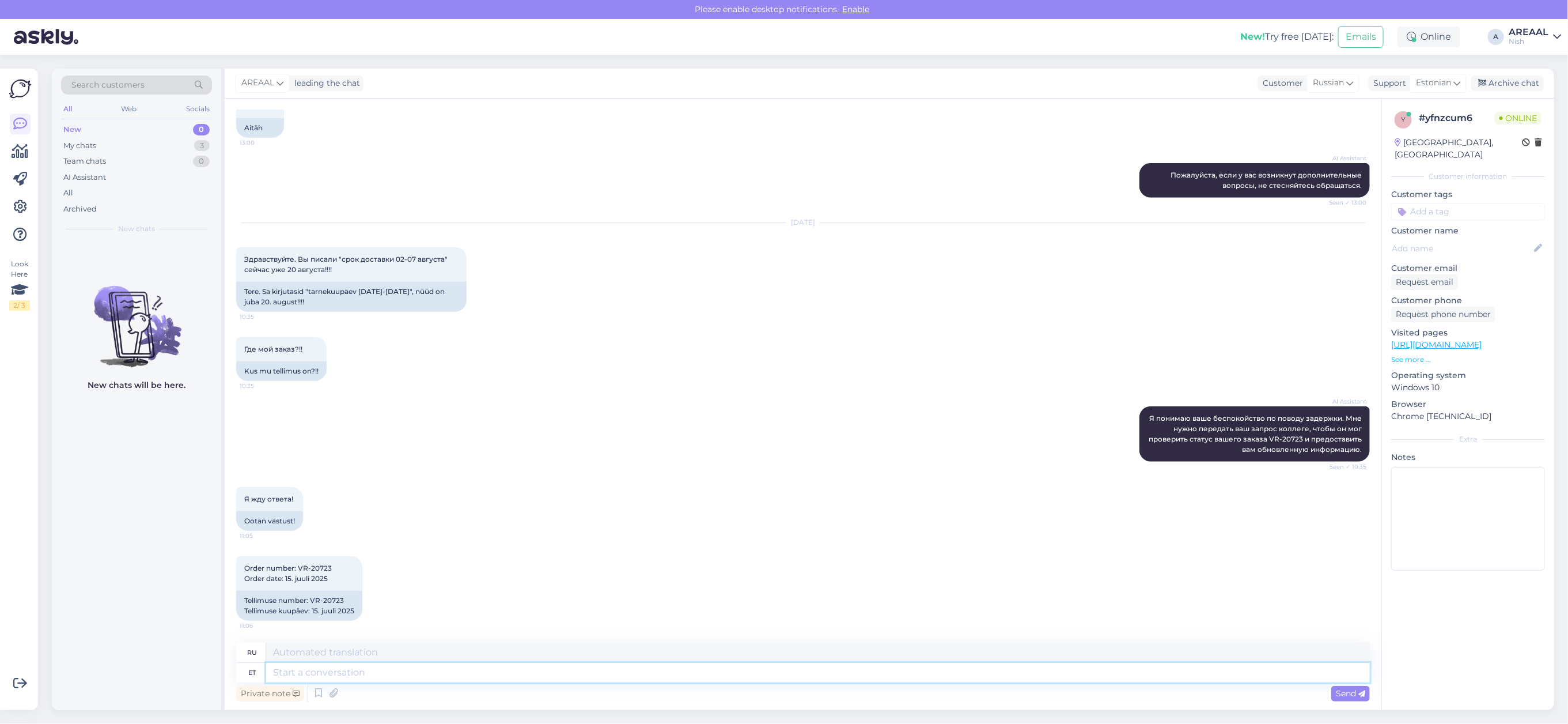
scroll to position [745, 0]
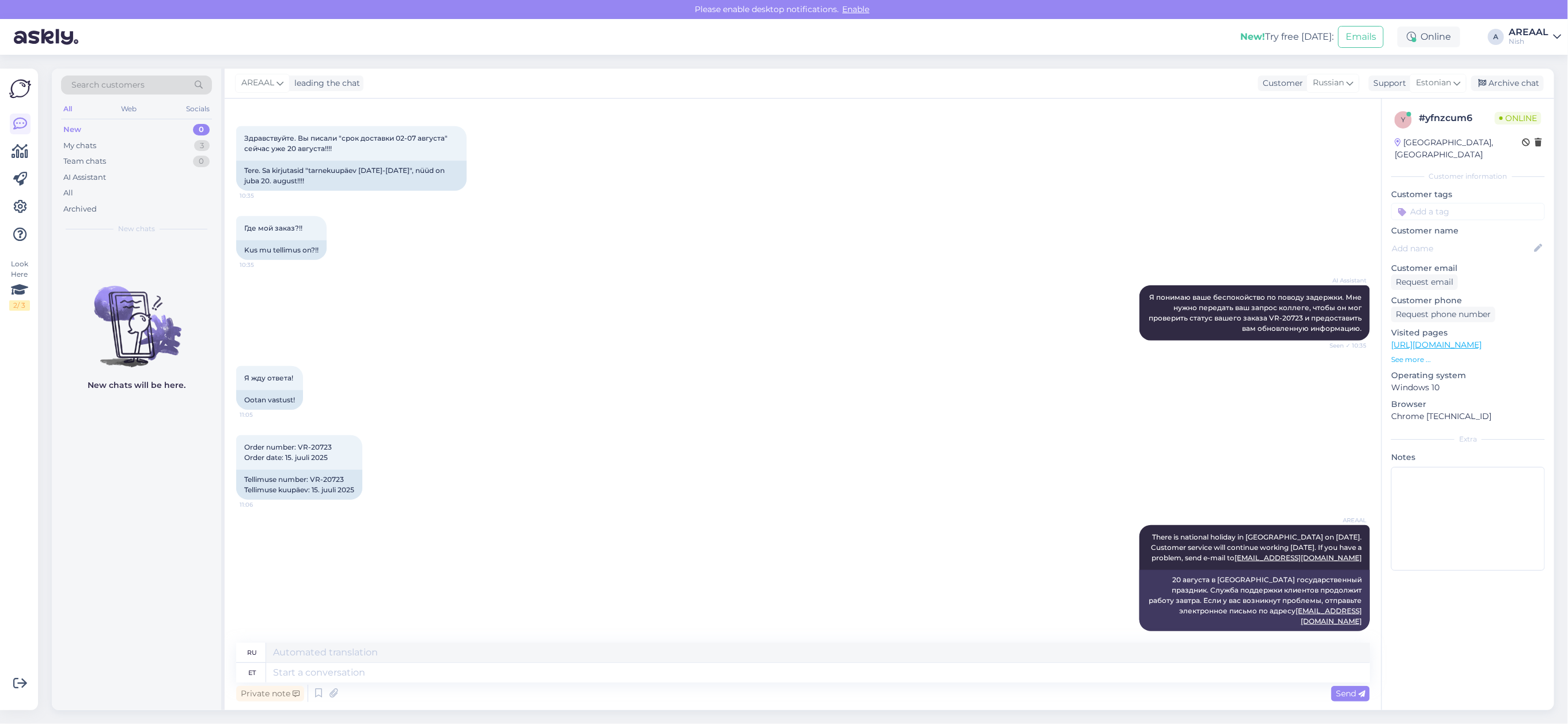
click at [928, 483] on div "Order number: VR-20723 Order date: 15. juuli 2025 11:06 Tellimuse number: VR-20…" at bounding box center [803, 468] width 1133 height 90
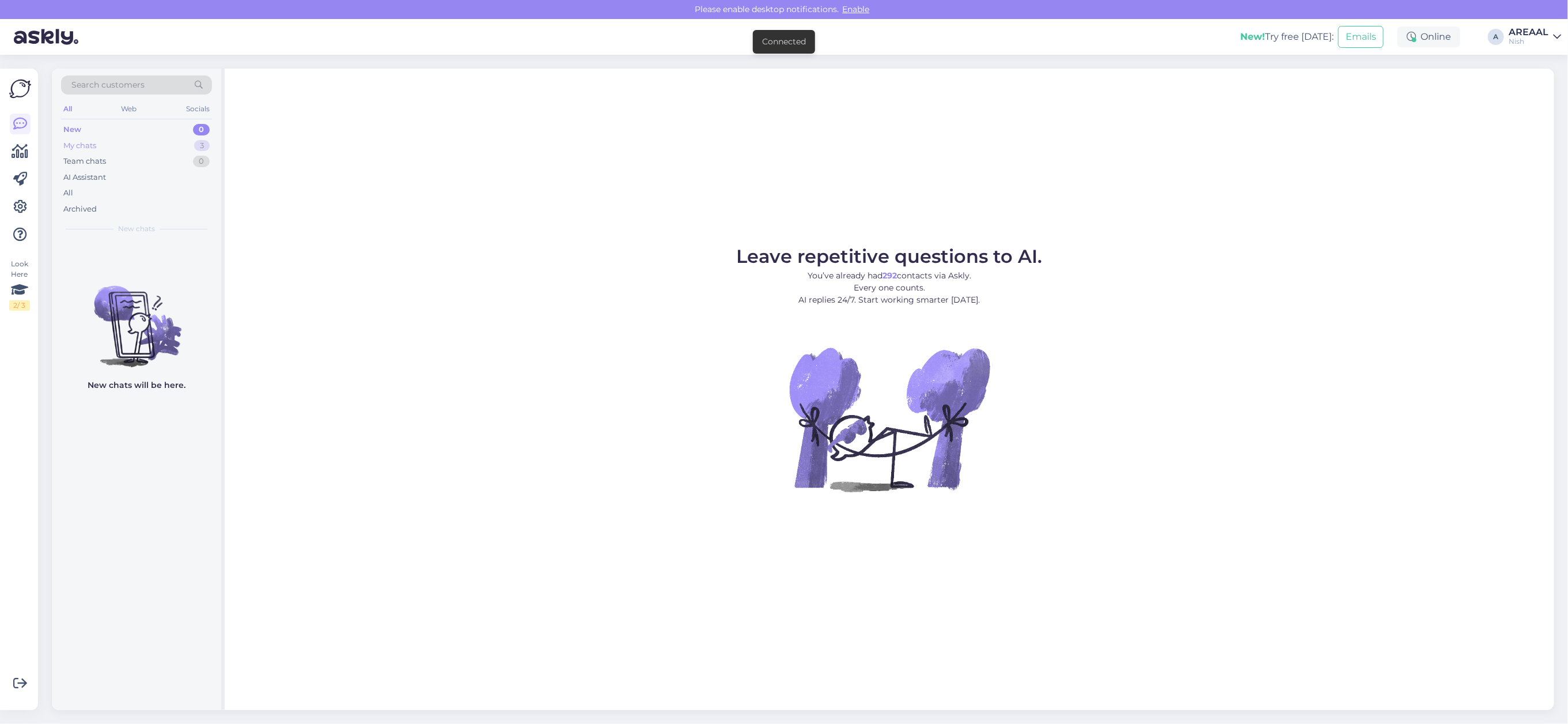
click at [203, 142] on div "3" at bounding box center [202, 146] width 16 height 12
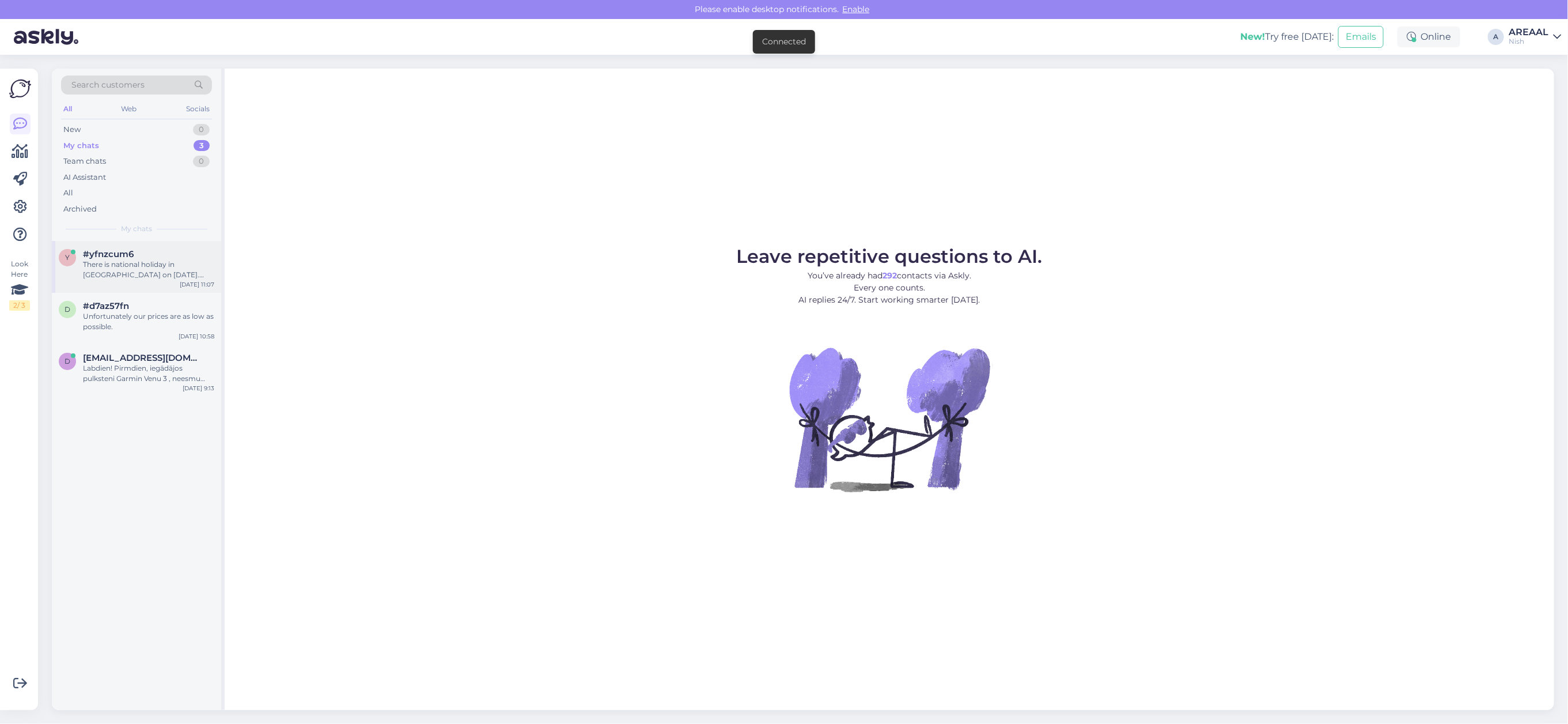
click at [171, 246] on div "y #yfnzcum6 There is national holiday in [GEOGRAPHIC_DATA] on [DATE]. Customer …" at bounding box center [136, 267] width 169 height 52
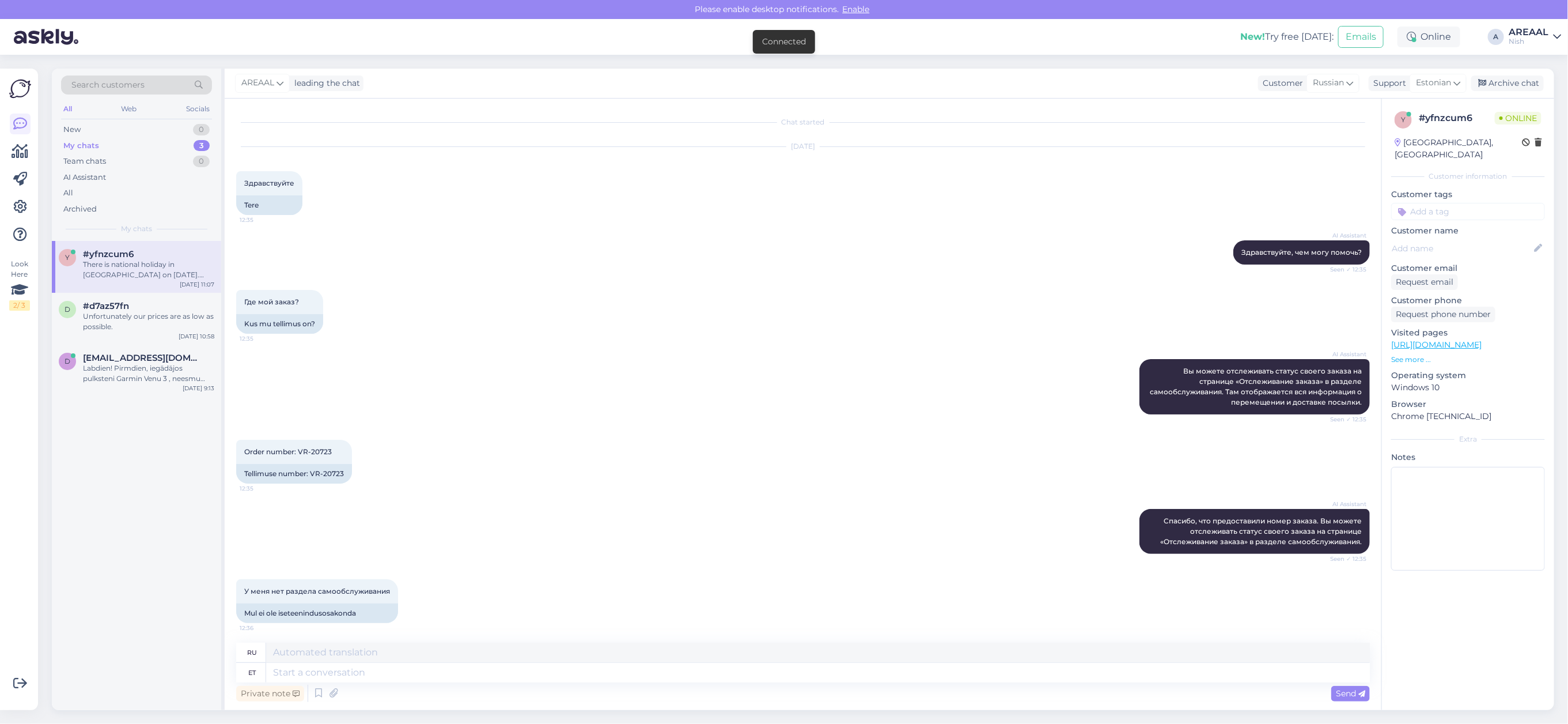
scroll to position [745, 0]
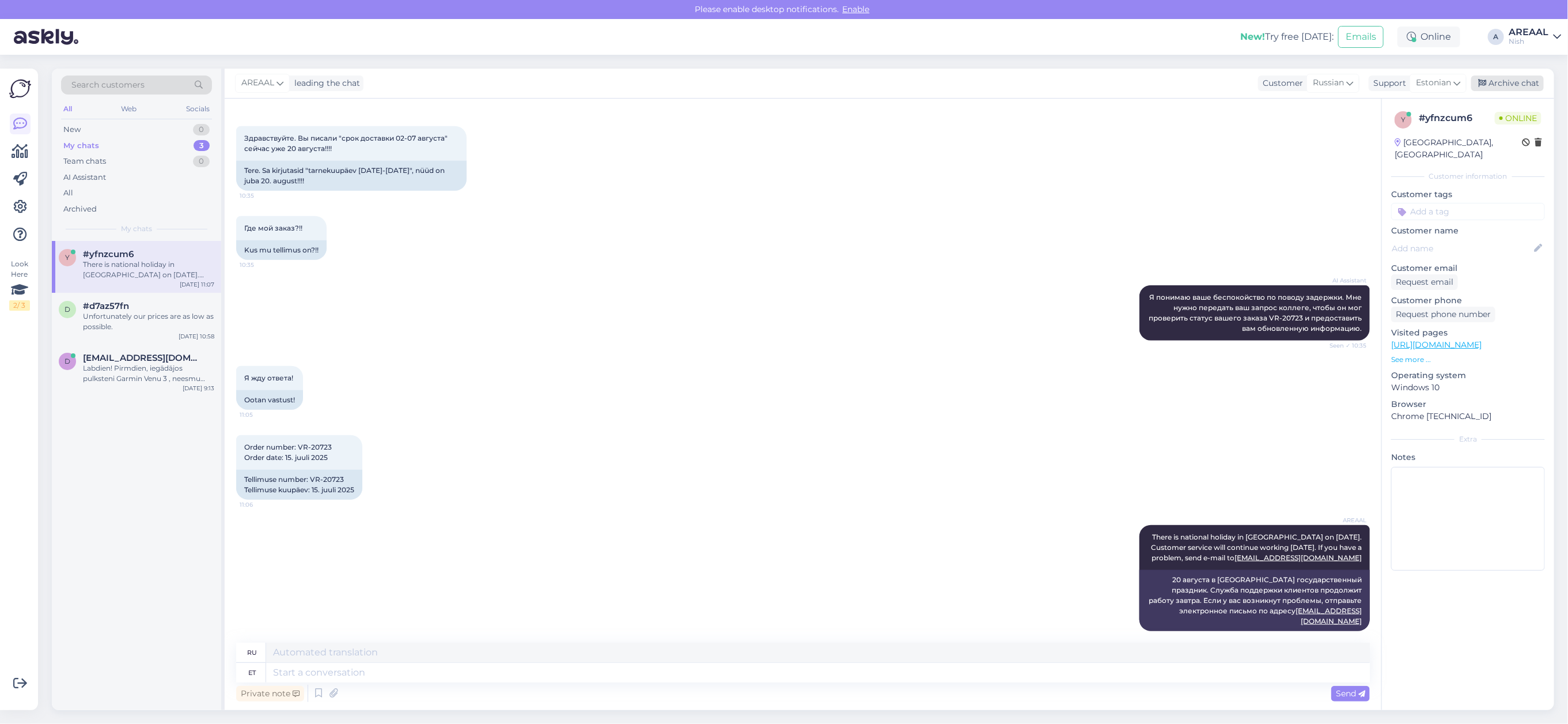
click at [1519, 79] on div "Archive chat" at bounding box center [1507, 83] width 72 height 16
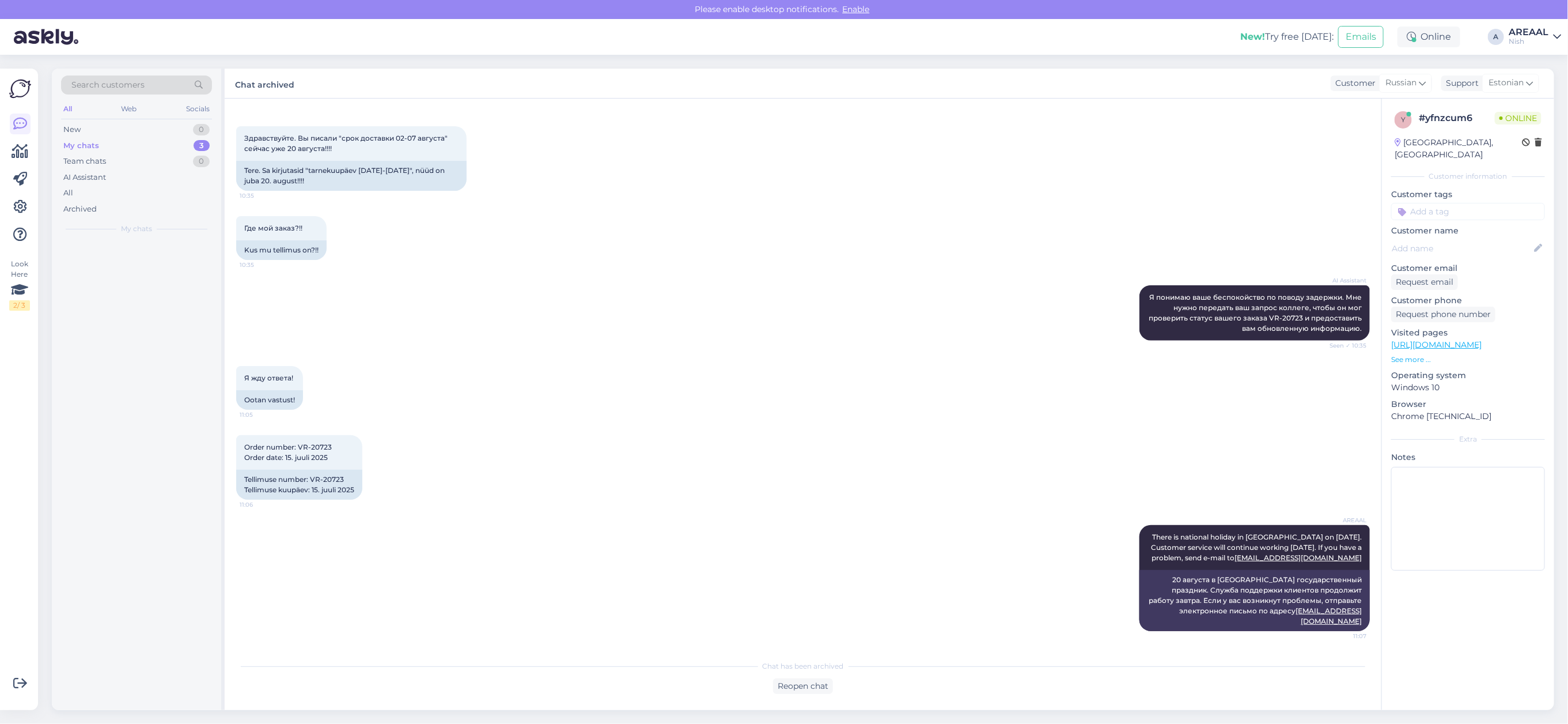
scroll to position [733, 0]
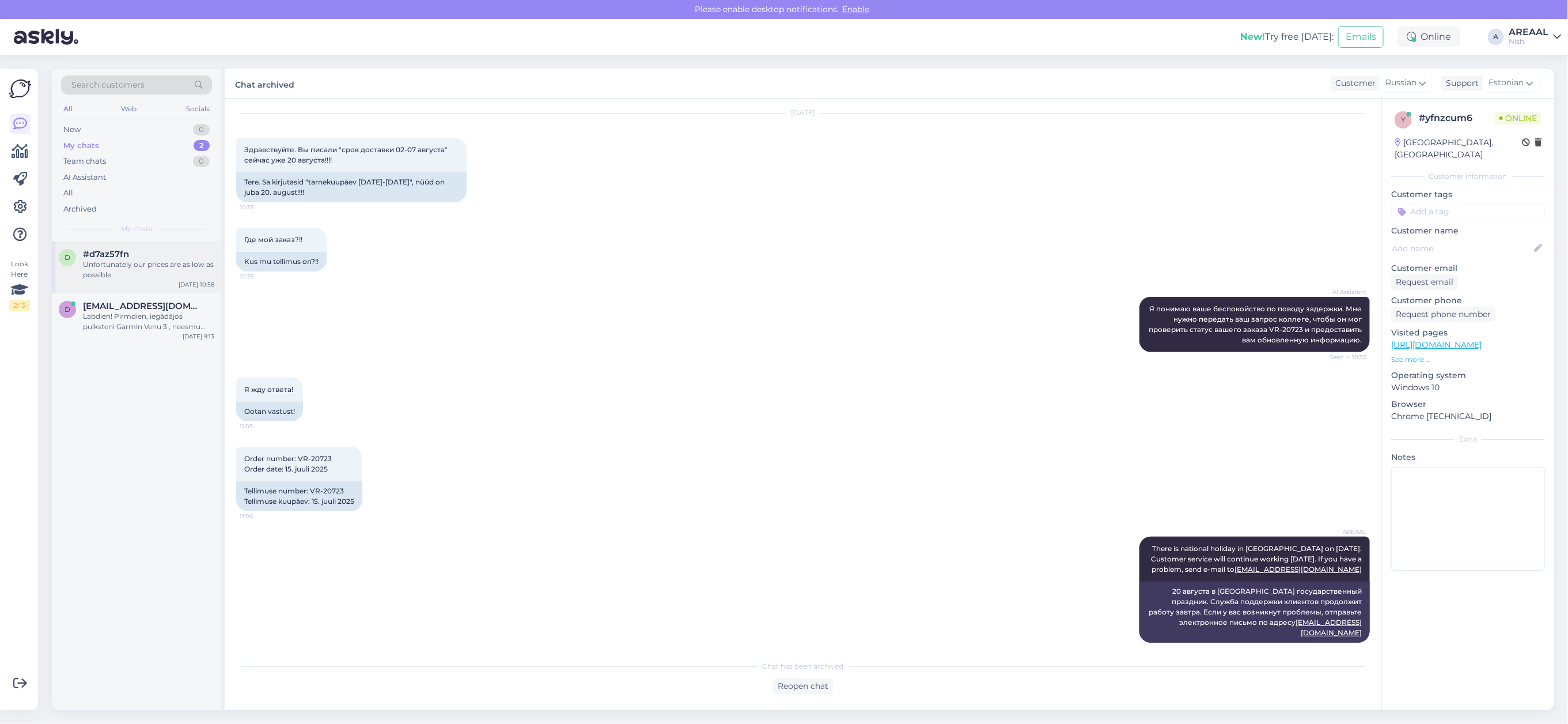
click at [128, 258] on div "#d7az57fn" at bounding box center [149, 254] width 131 height 10
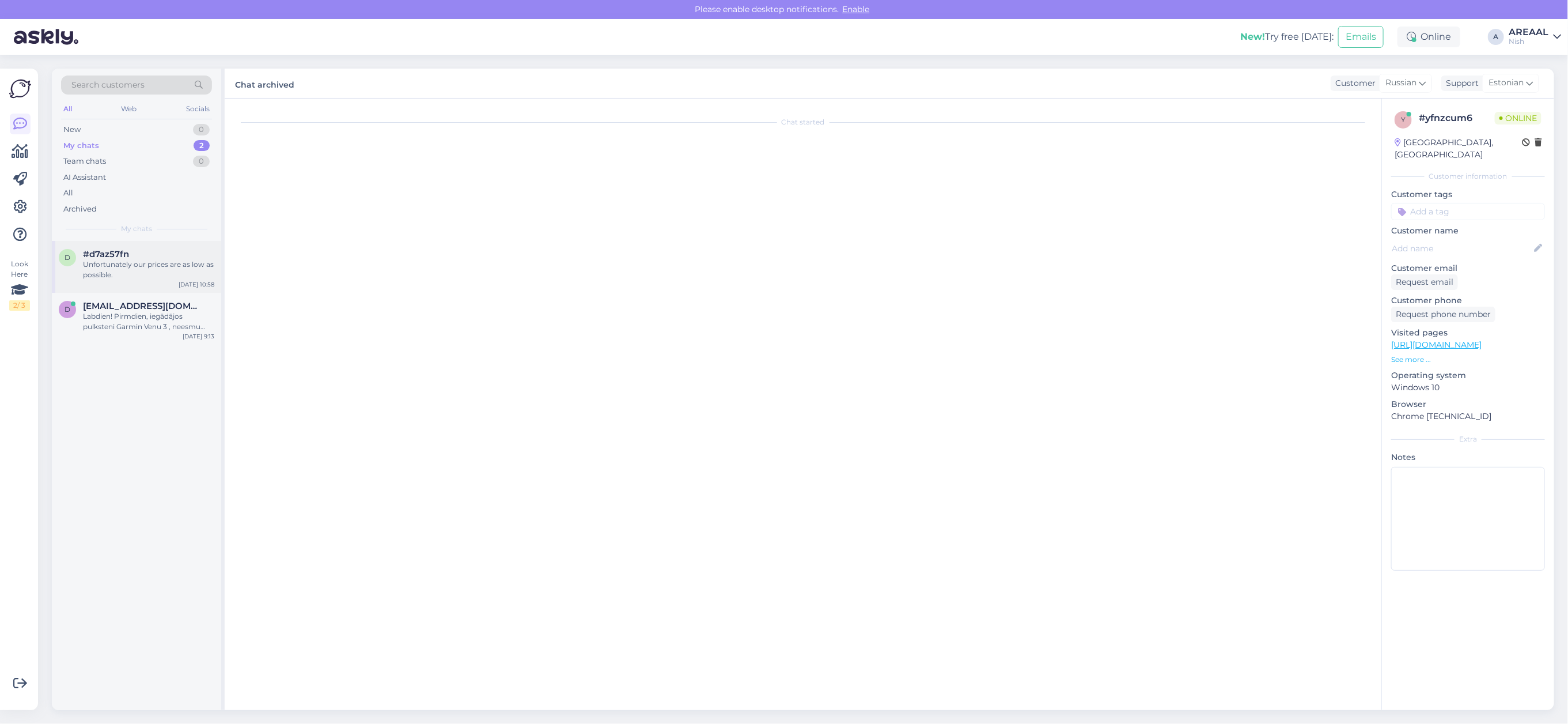
scroll to position [0, 0]
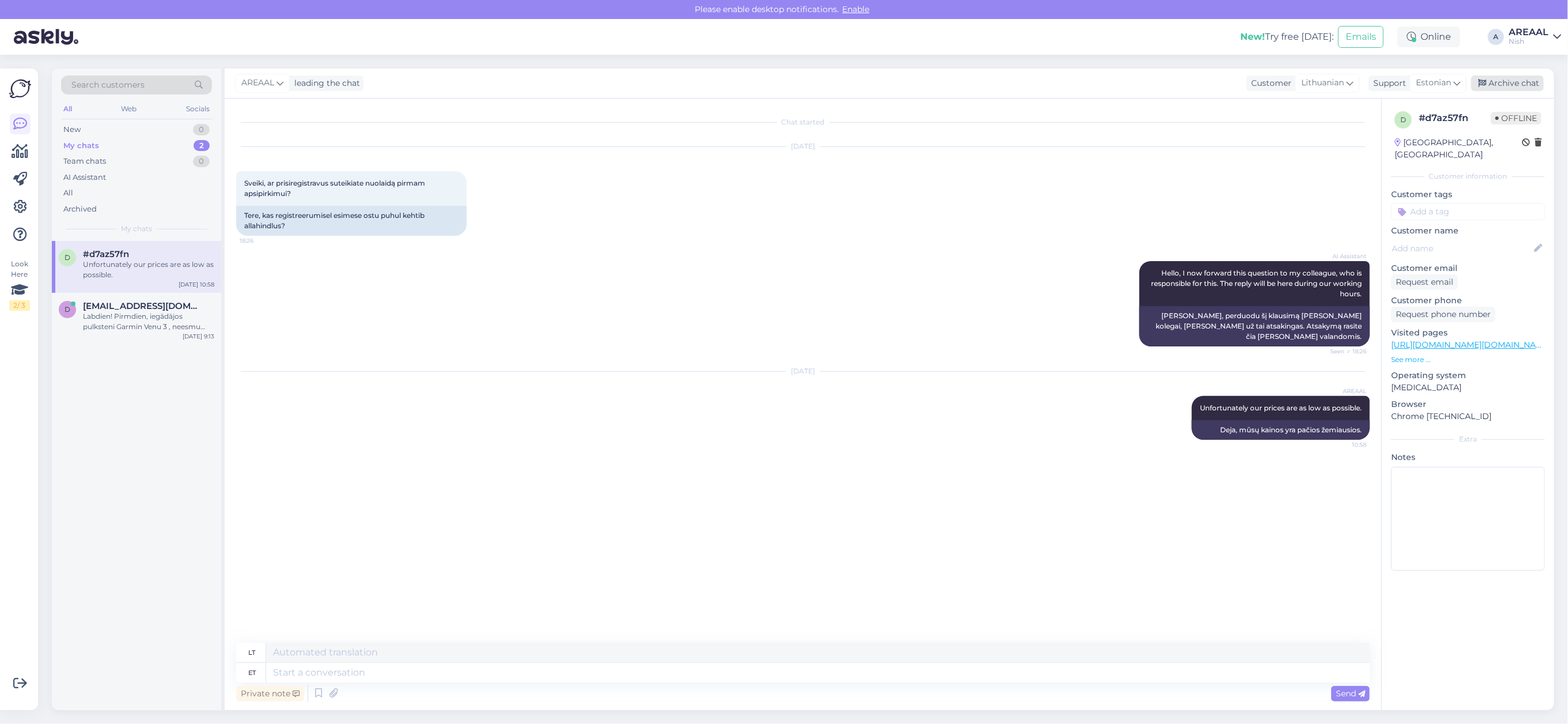
click at [1516, 85] on div "Archive chat" at bounding box center [1507, 83] width 72 height 16
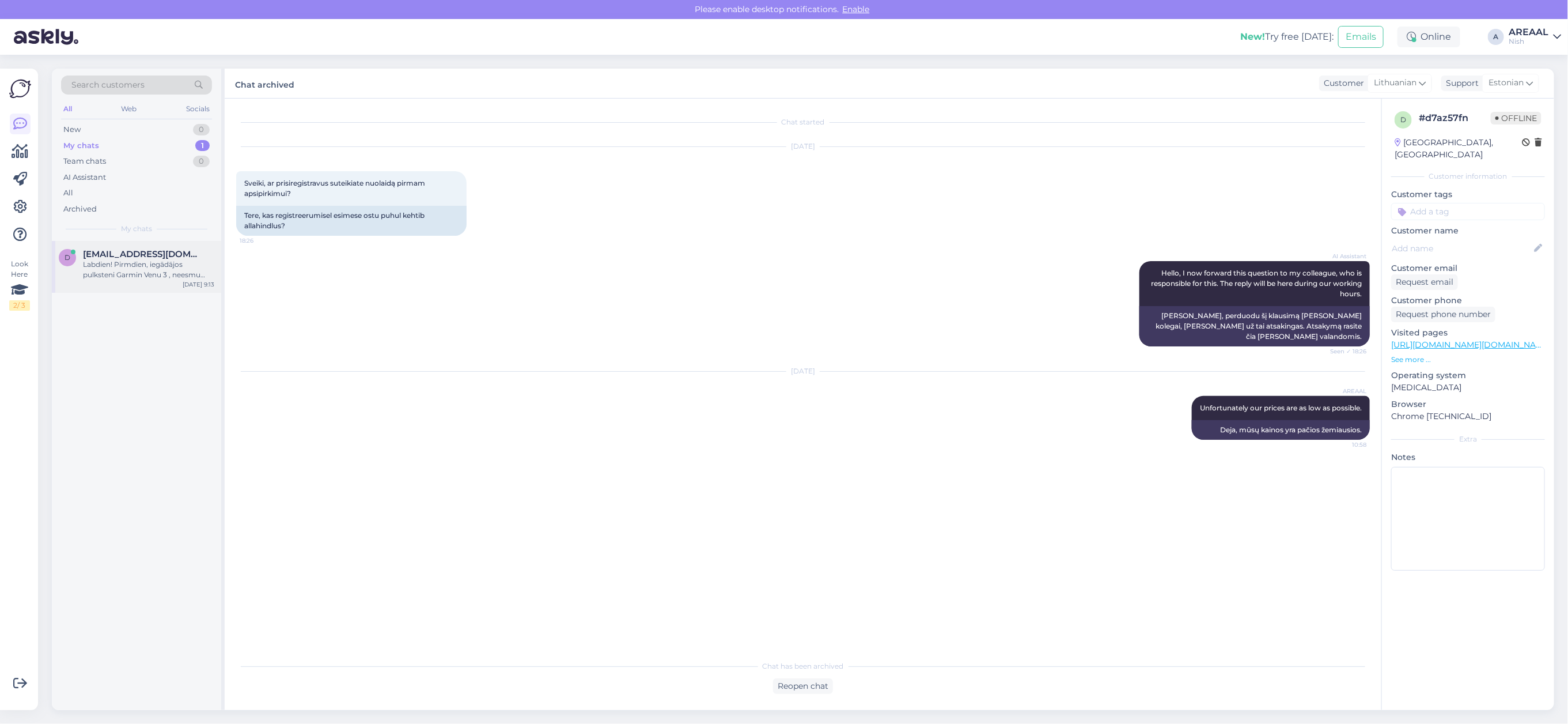
click at [217, 268] on div "d [EMAIL_ADDRESS][DOMAIN_NAME] Labdien! Pirmdien, iegādājos pulksteni Garmin Ve…" at bounding box center [136, 267] width 169 height 52
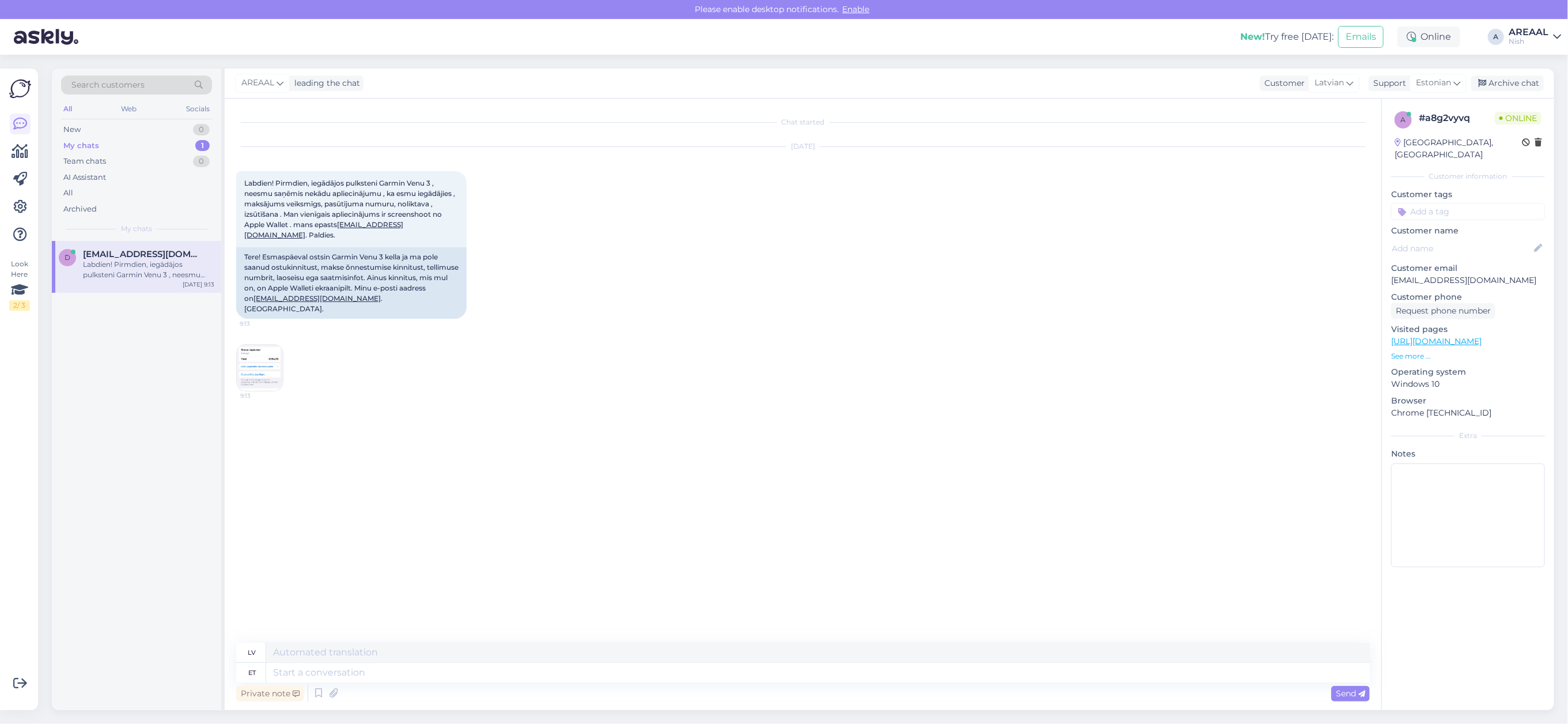
click at [260, 356] on img at bounding box center [260, 368] width 46 height 46
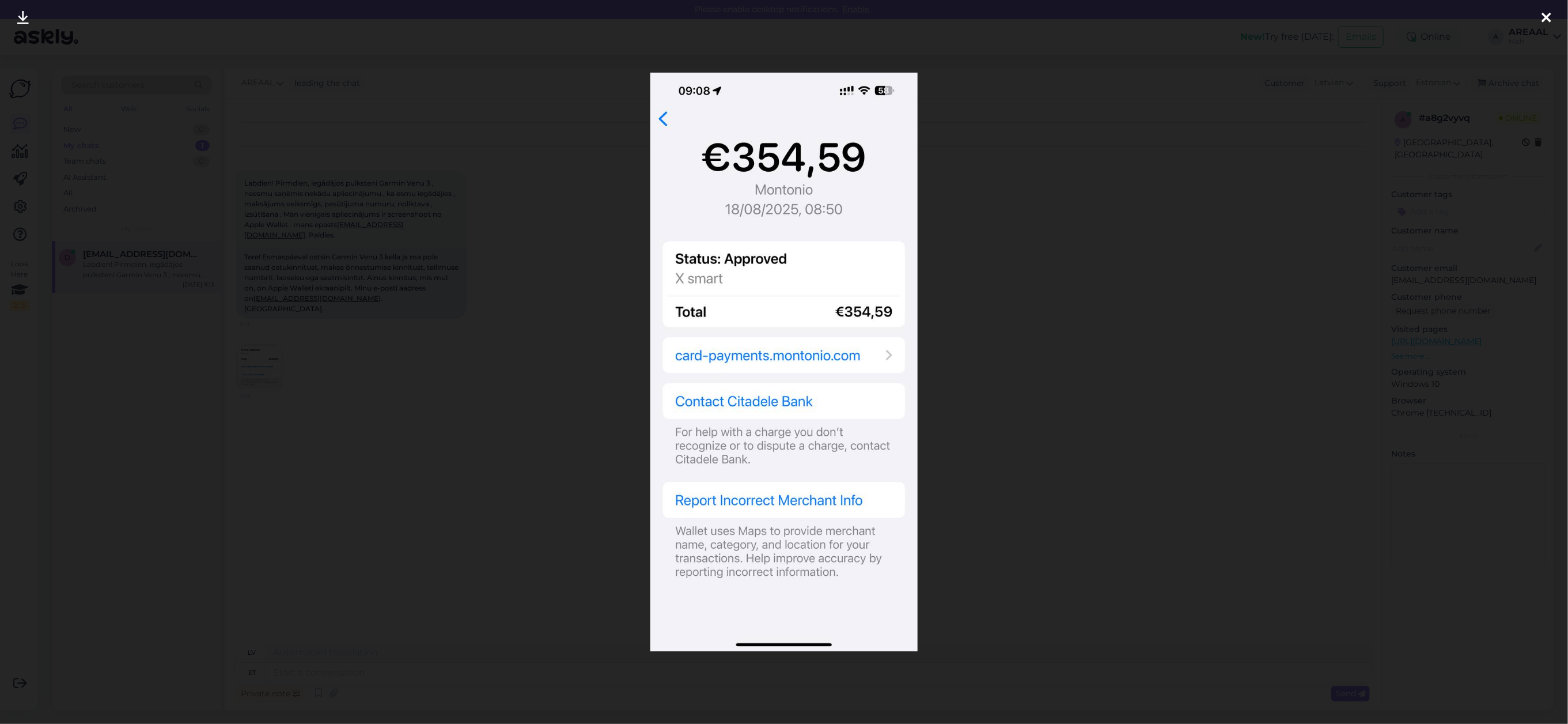
click at [345, 462] on div at bounding box center [784, 362] width 1568 height 724
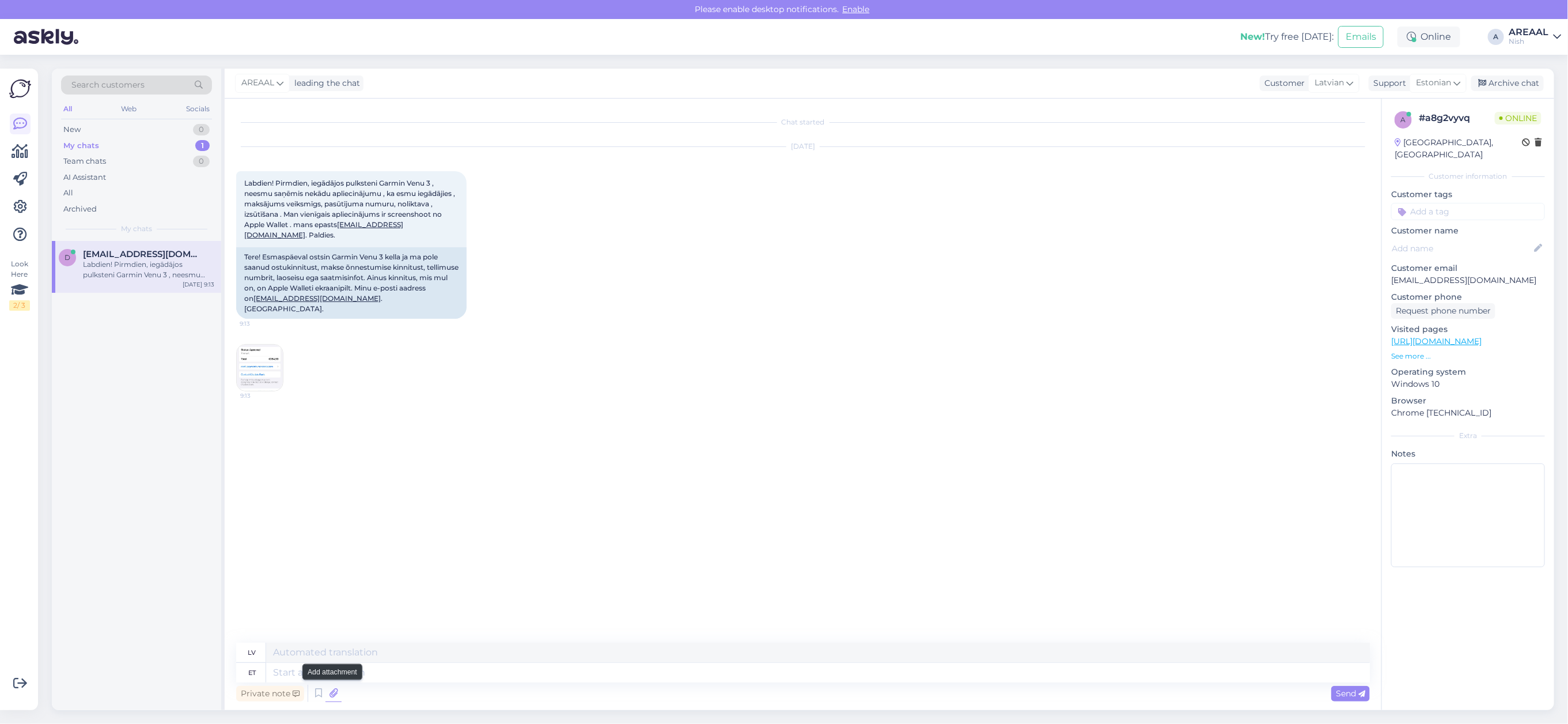
click at [337, 691] on icon at bounding box center [334, 693] width 16 height 17
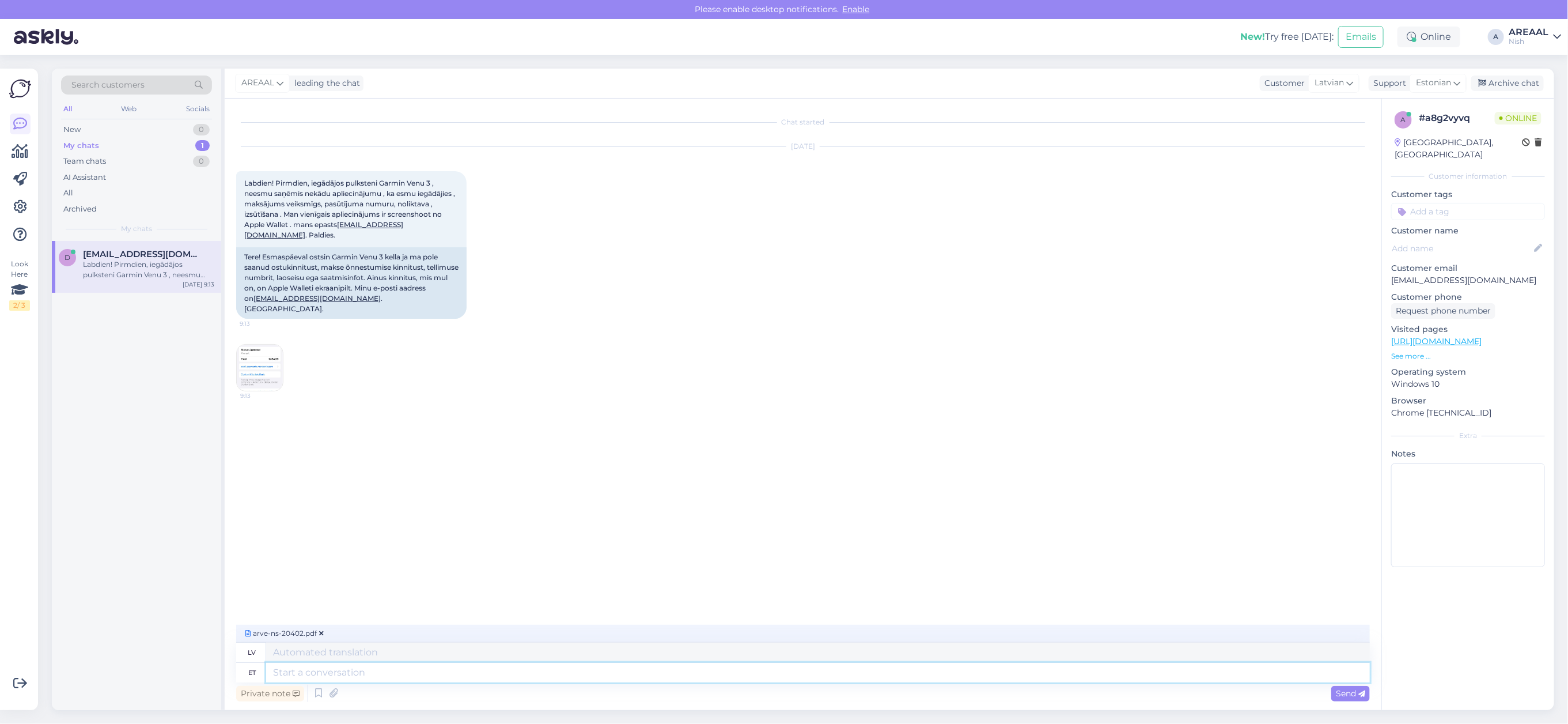
click at [455, 678] on textarea at bounding box center [817, 672] width 1104 height 19
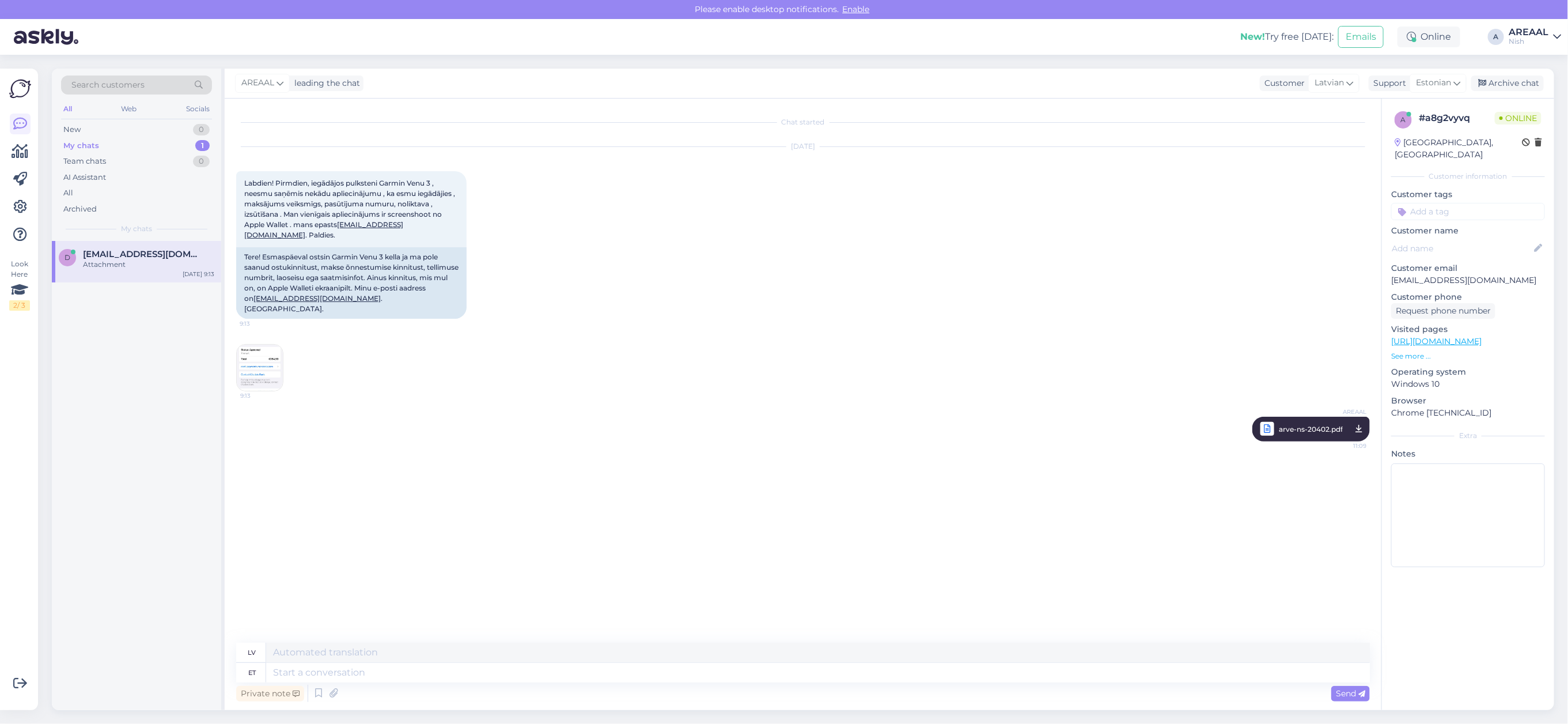
click at [923, 293] on div "Aug 20 2025 Labdien! Pirmdien, iegādājos pulksteni Garmin Venu 3 , neesmu saņēm…" at bounding box center [803, 269] width 1133 height 270
drag, startPoint x: 1525, startPoint y: 75, endPoint x: 1524, endPoint y: 84, distance: 9.1
click at [1525, 77] on div "Archive chat" at bounding box center [1507, 83] width 72 height 16
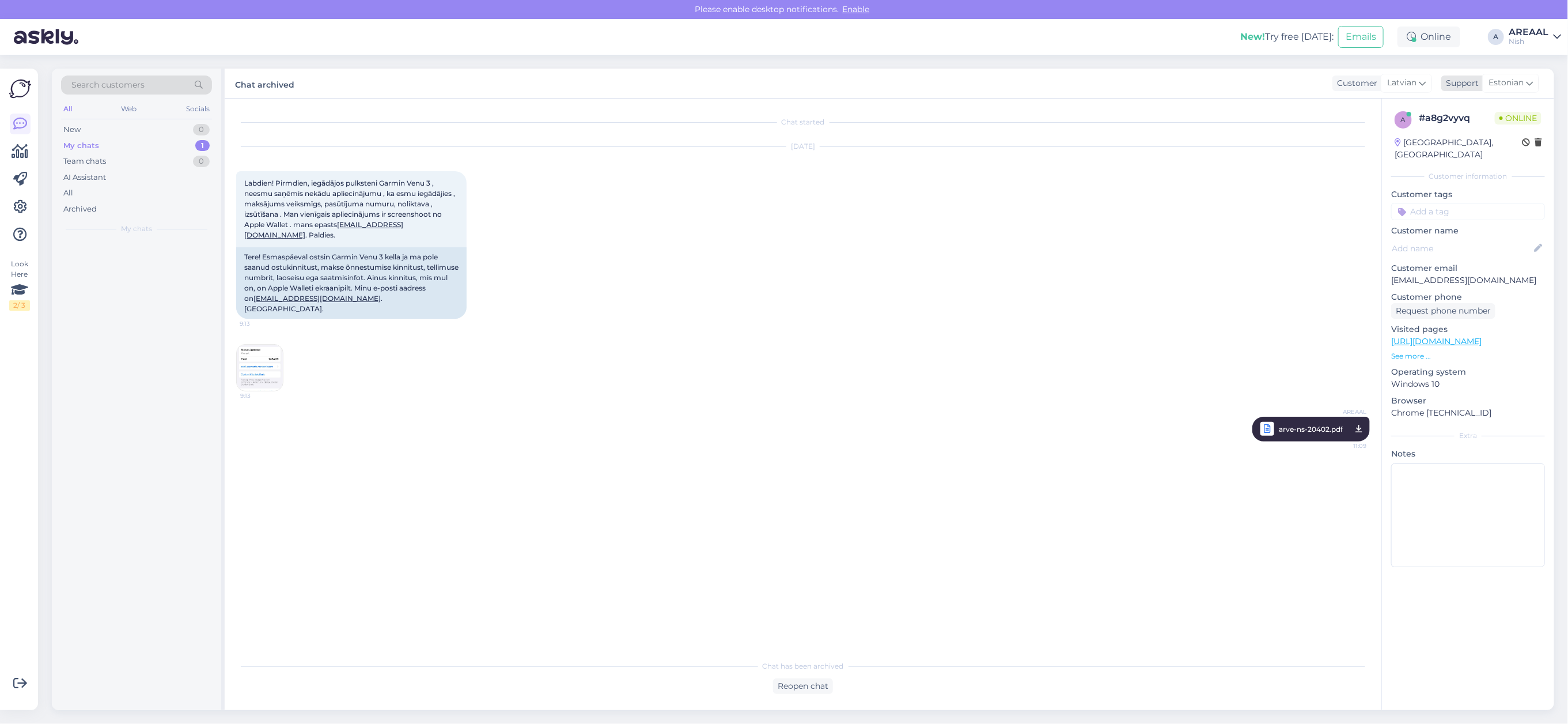
click at [1524, 87] on span "Estonian" at bounding box center [1506, 83] width 35 height 13
click at [1530, 44] on div "Nish" at bounding box center [1528, 41] width 40 height 9
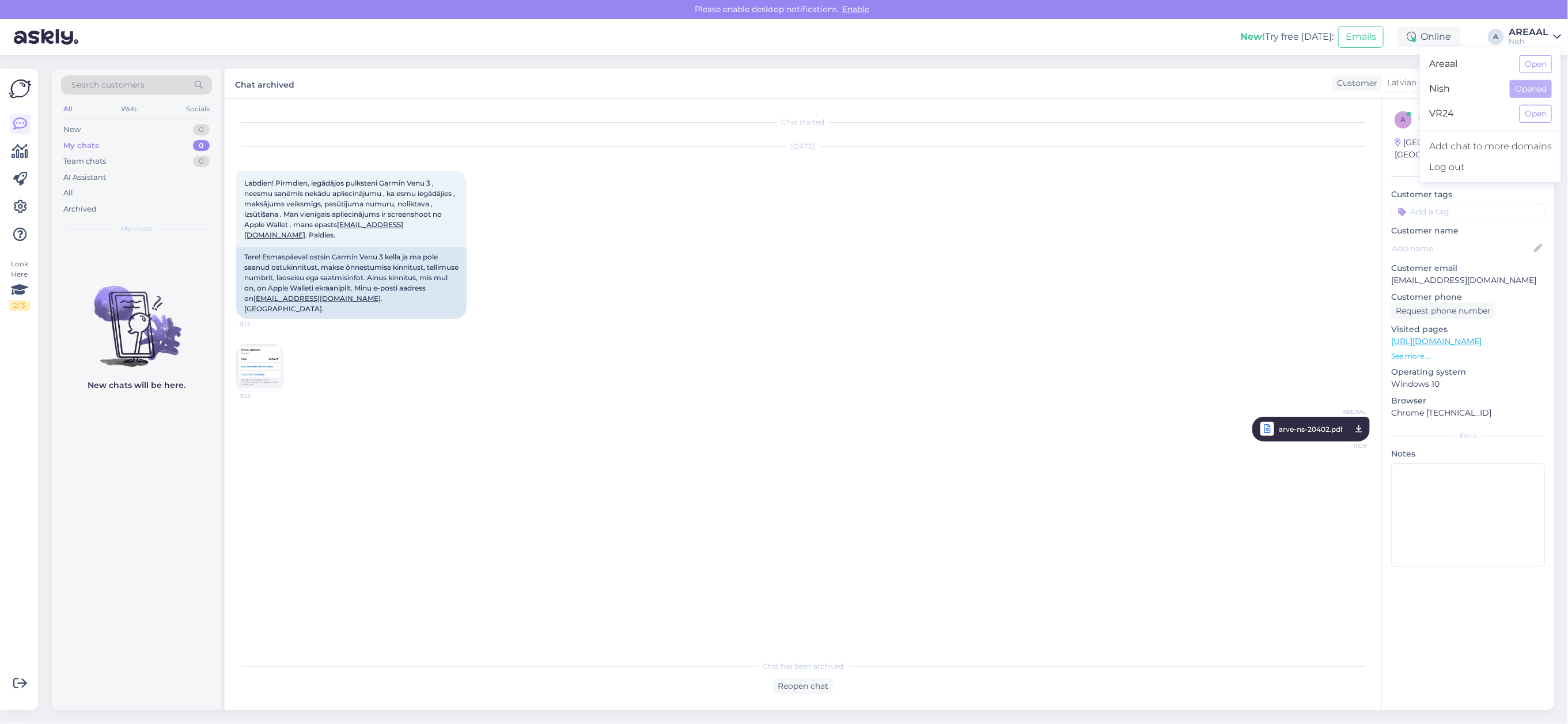
click at [1533, 67] on button "Open" at bounding box center [1536, 64] width 32 height 18
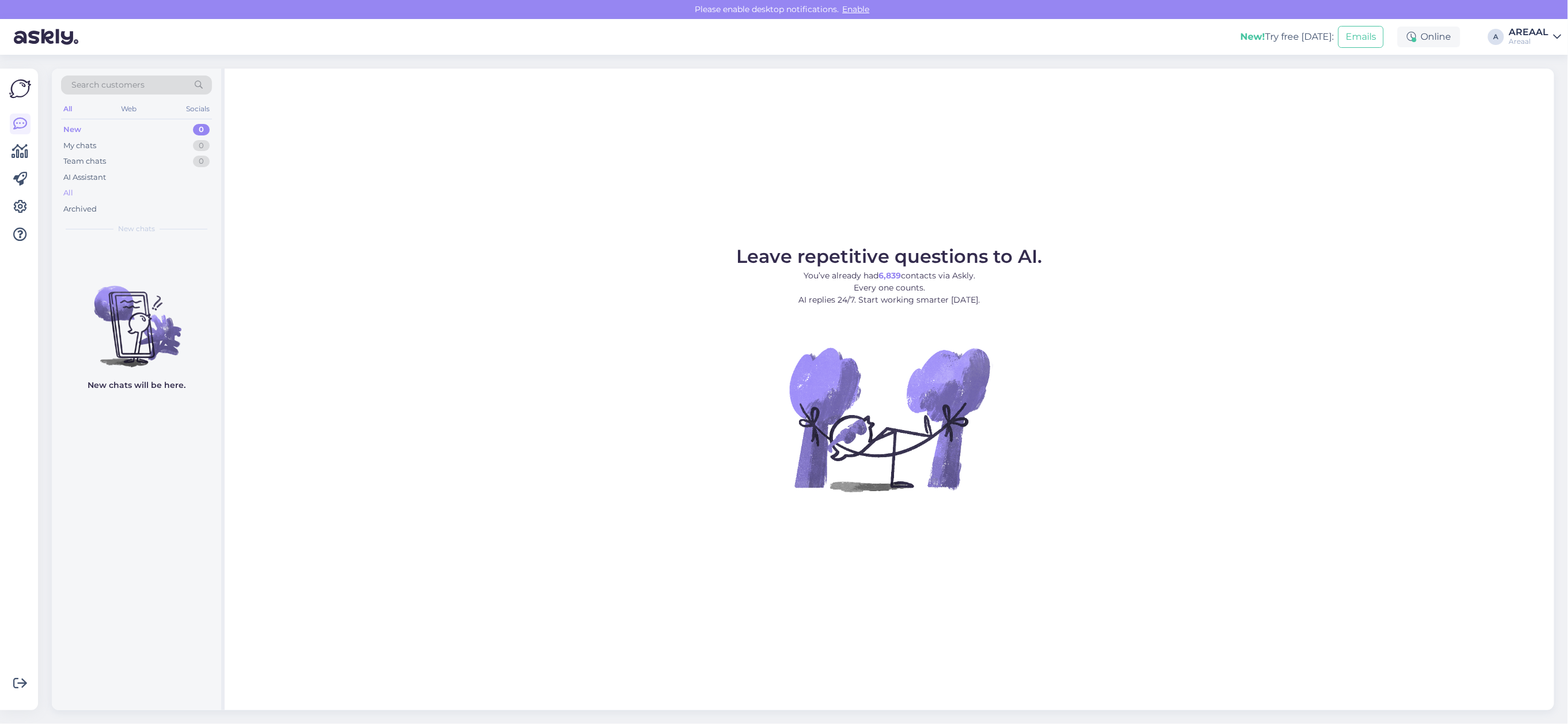
click at [118, 197] on div "All" at bounding box center [136, 193] width 151 height 16
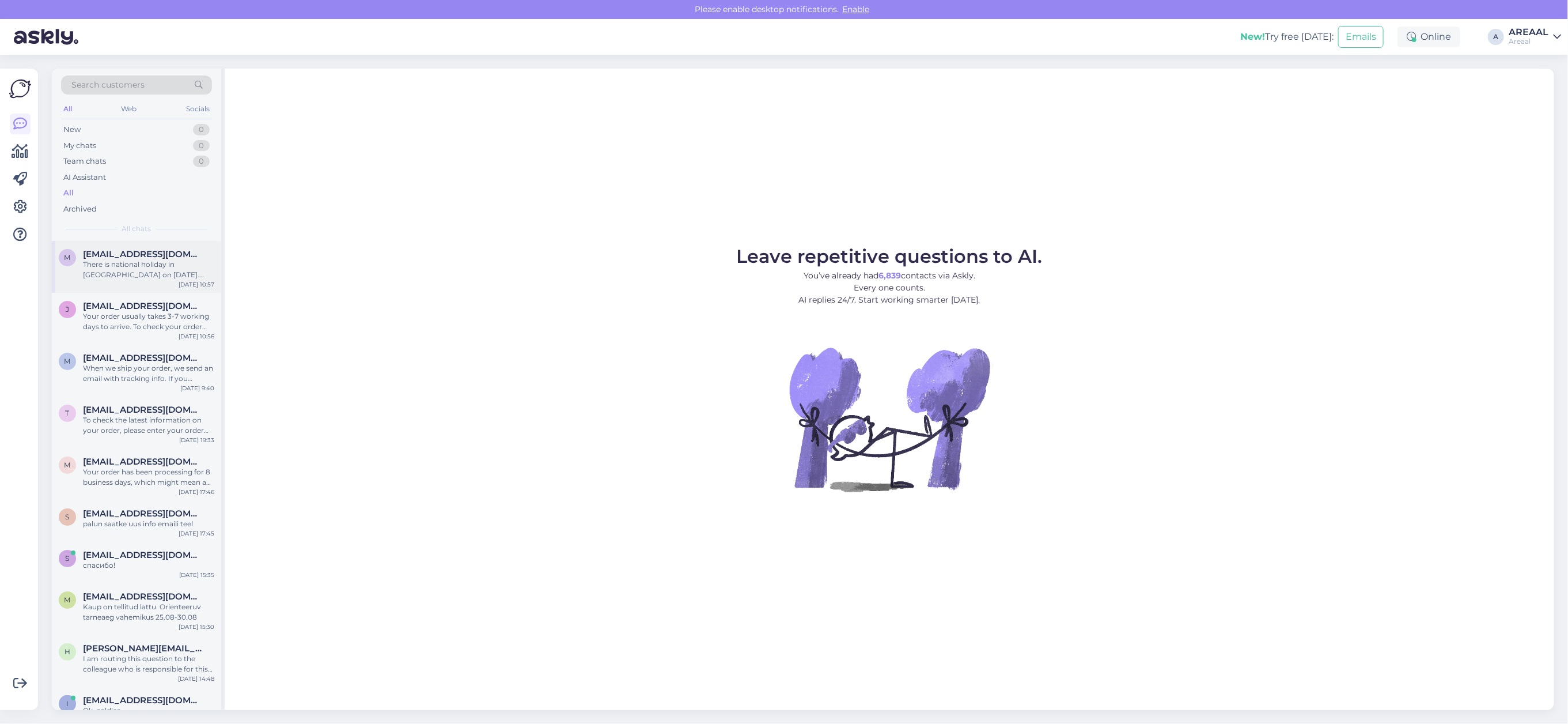
click at [163, 289] on div "m migle.bendziute@gmail.com There is national holiday in Estonia on 20th august…" at bounding box center [136, 267] width 169 height 52
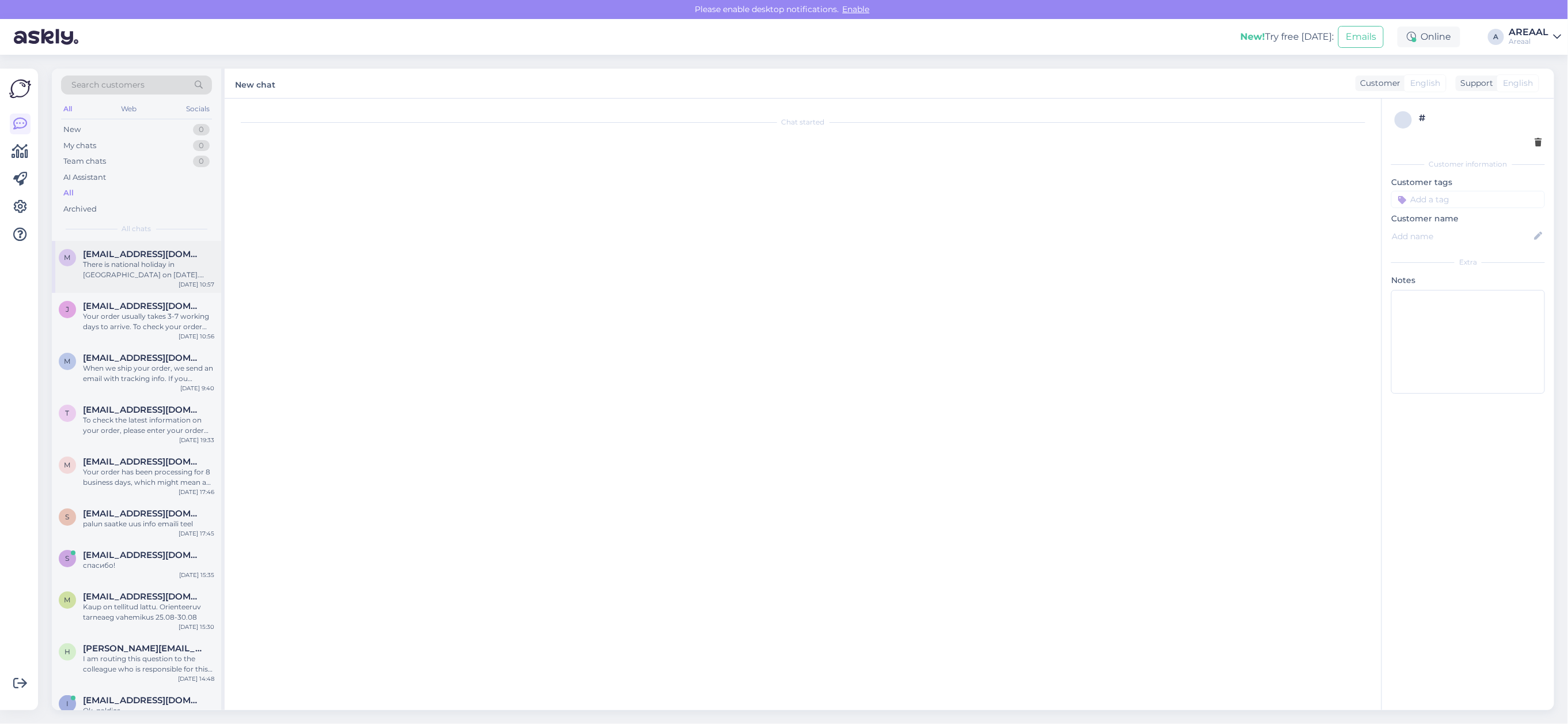
scroll to position [368, 0]
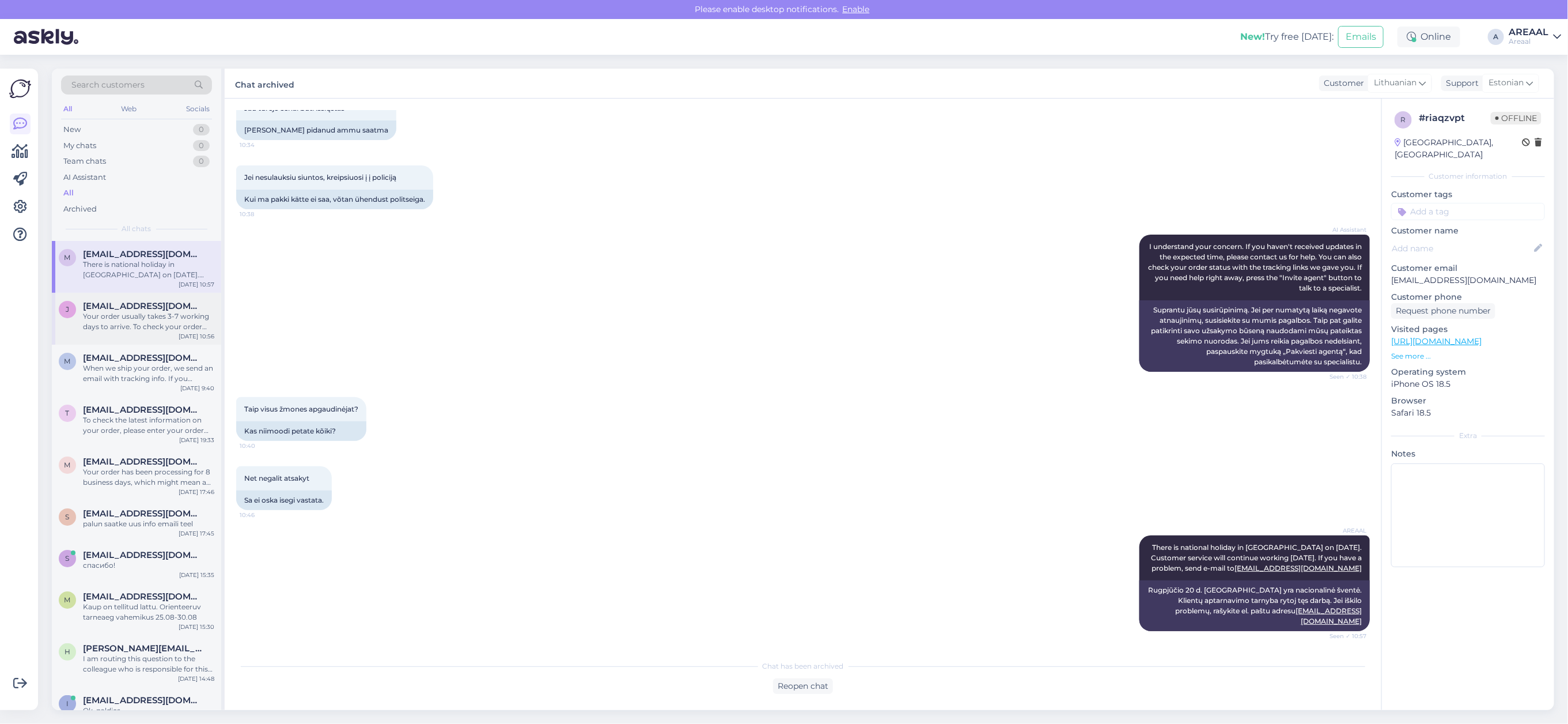
click at [177, 312] on div "Your order usually takes 3-7 working days to arrive. To check your order status…" at bounding box center [149, 322] width 131 height 21
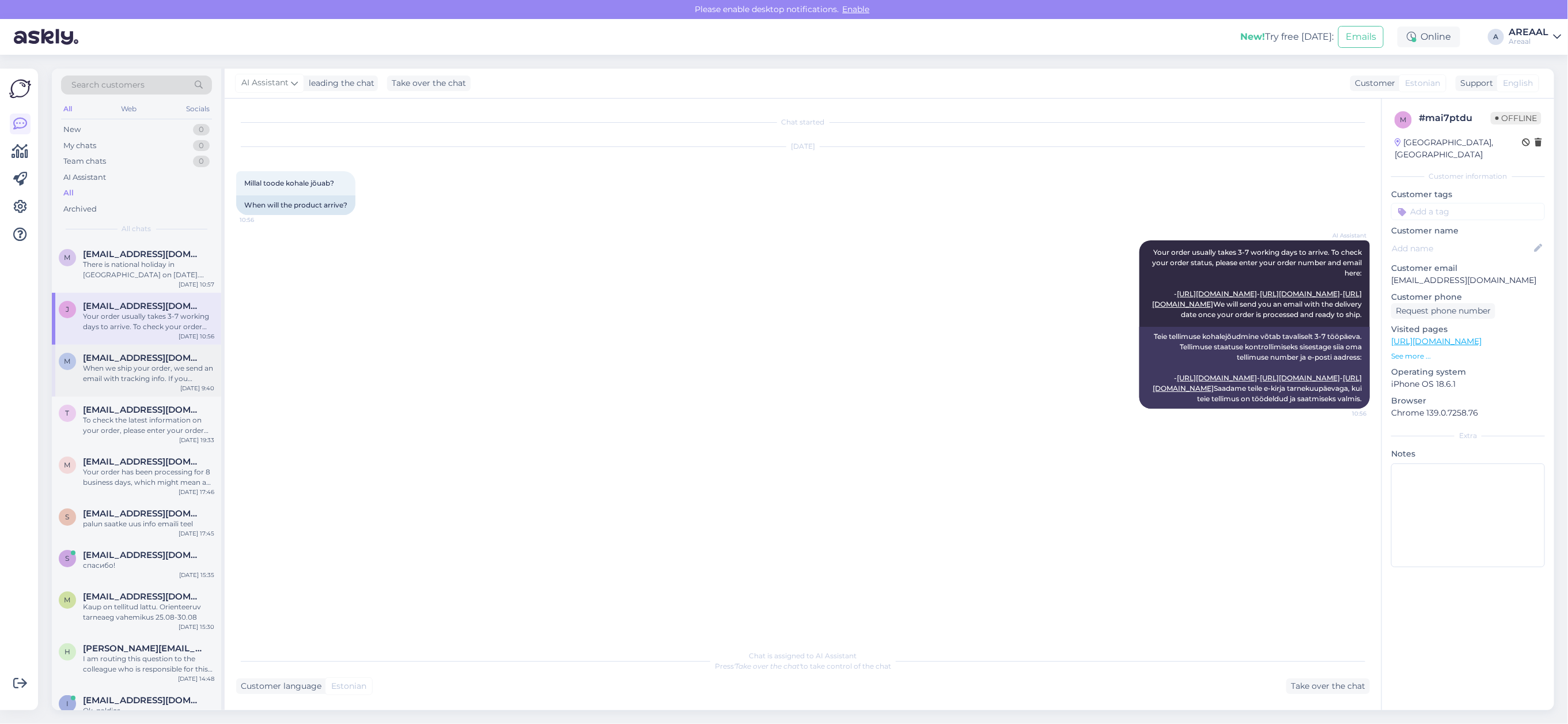
click at [182, 367] on div "When we ship your order, we send an email with tracking info. If you haven't go…" at bounding box center [149, 373] width 131 height 21
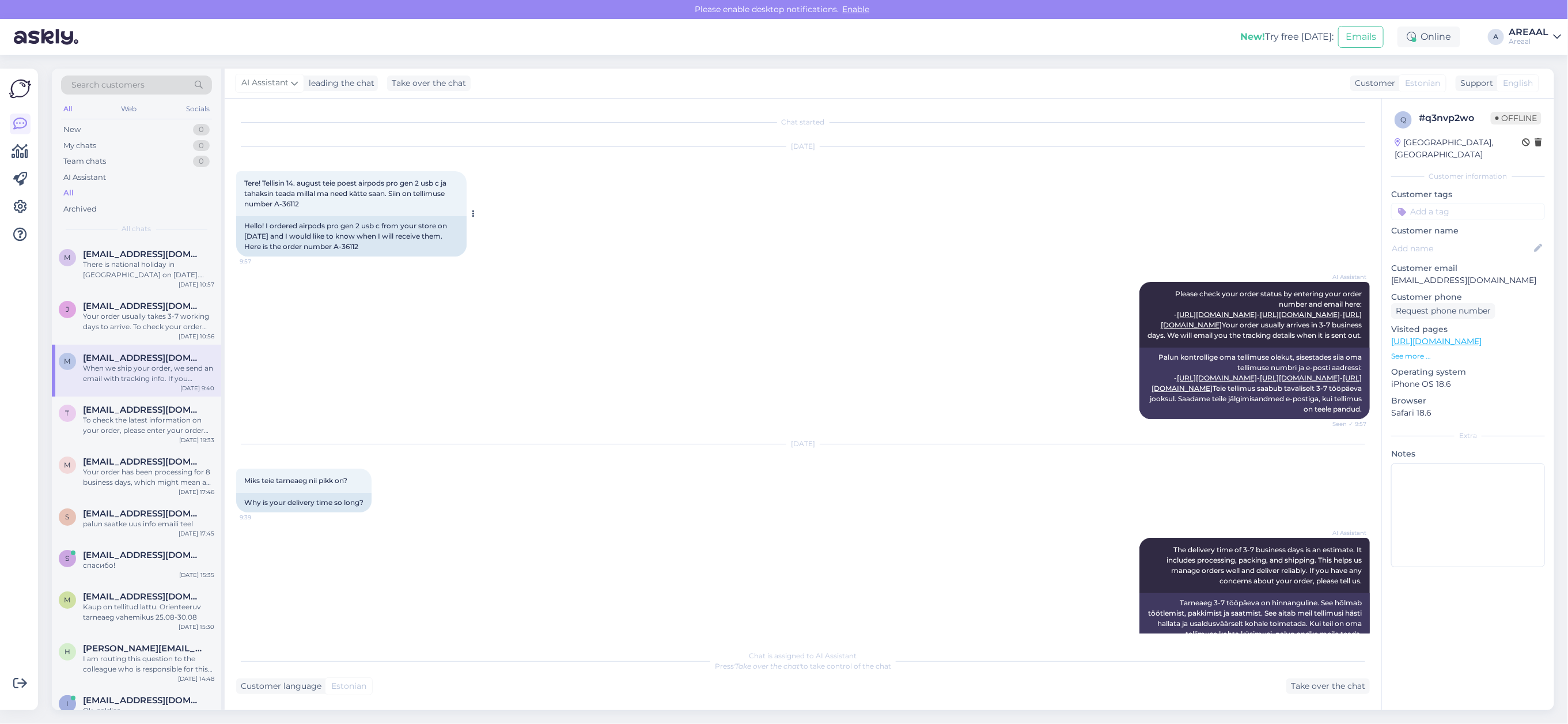
copy div "-36112"
copy div "A-36112"
drag, startPoint x: 384, startPoint y: 247, endPoint x: 359, endPoint y: 247, distance: 25.0
click at [359, 247] on div "Hello! I ordered airpods pro gen 2 usb c from your store on [DATE] and I would …" at bounding box center [351, 236] width 231 height 40
drag, startPoint x: 391, startPoint y: 452, endPoint x: 397, endPoint y: 454, distance: 6.3
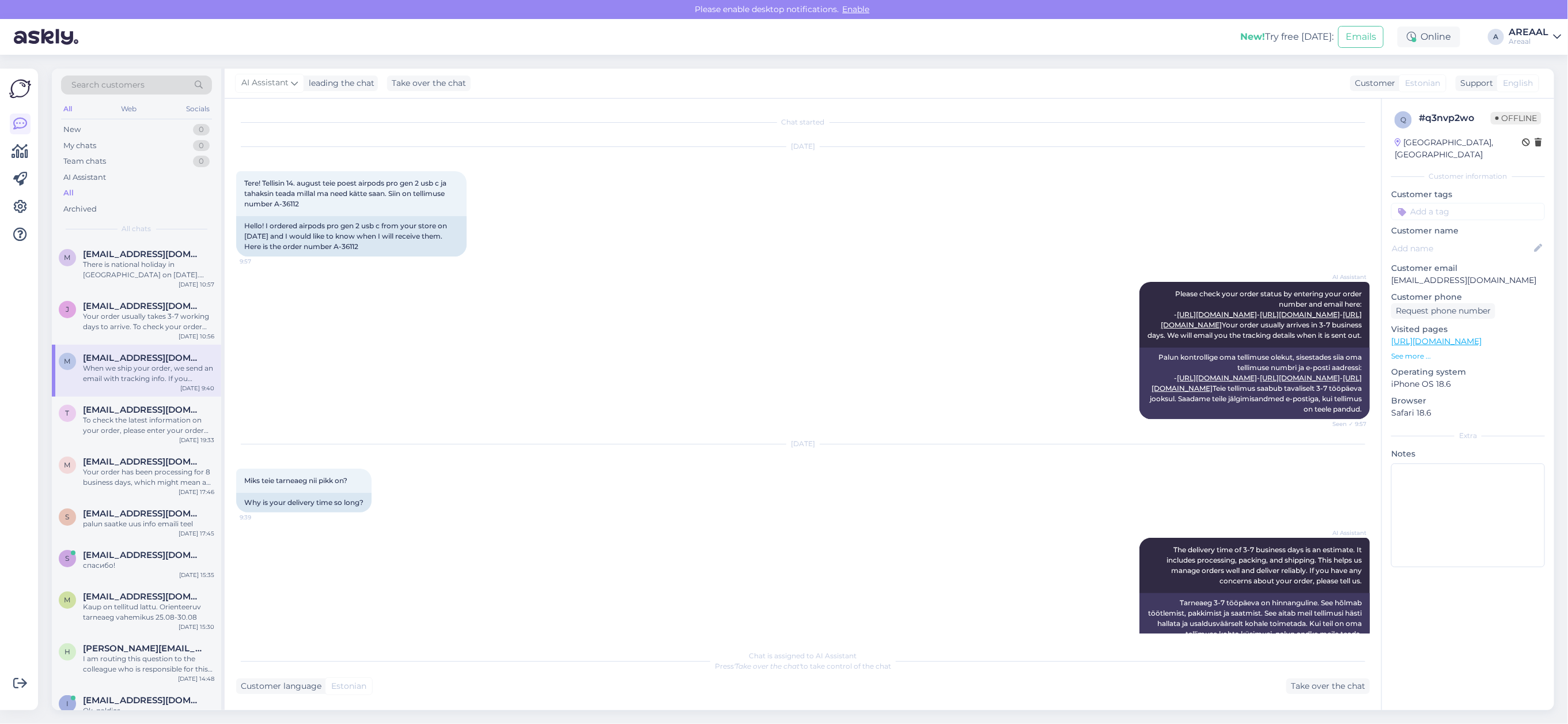
click at [391, 432] on div "AI Assistant Please check your order status by entering your order number and e…" at bounding box center [803, 350] width 1133 height 163
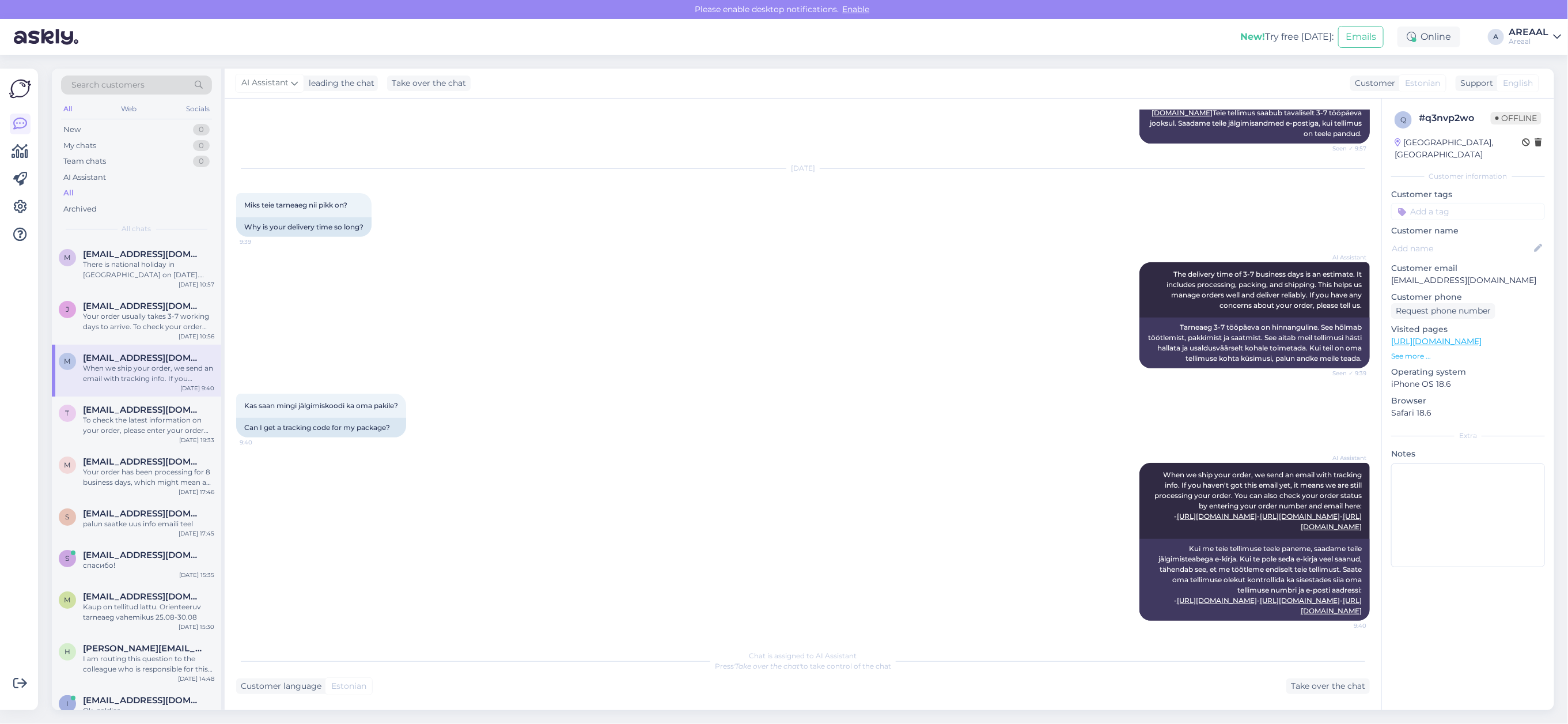
scroll to position [357, 0]
click at [506, 381] on div "Kas saan mingi jälgimiskoodi ka oma pakile? 9:40 Can I get a tracking code for …" at bounding box center [803, 416] width 1133 height 69
click at [635, 381] on div "Kas saan mingi jälgimiskoodi ka oma pakile? 9:40 Can I get a tracking code for …" at bounding box center [803, 416] width 1133 height 69
click at [131, 293] on div "j jakob.puu@gmail.com Your order usually takes 3-7 working days to arrive. To c…" at bounding box center [136, 318] width 169 height 52
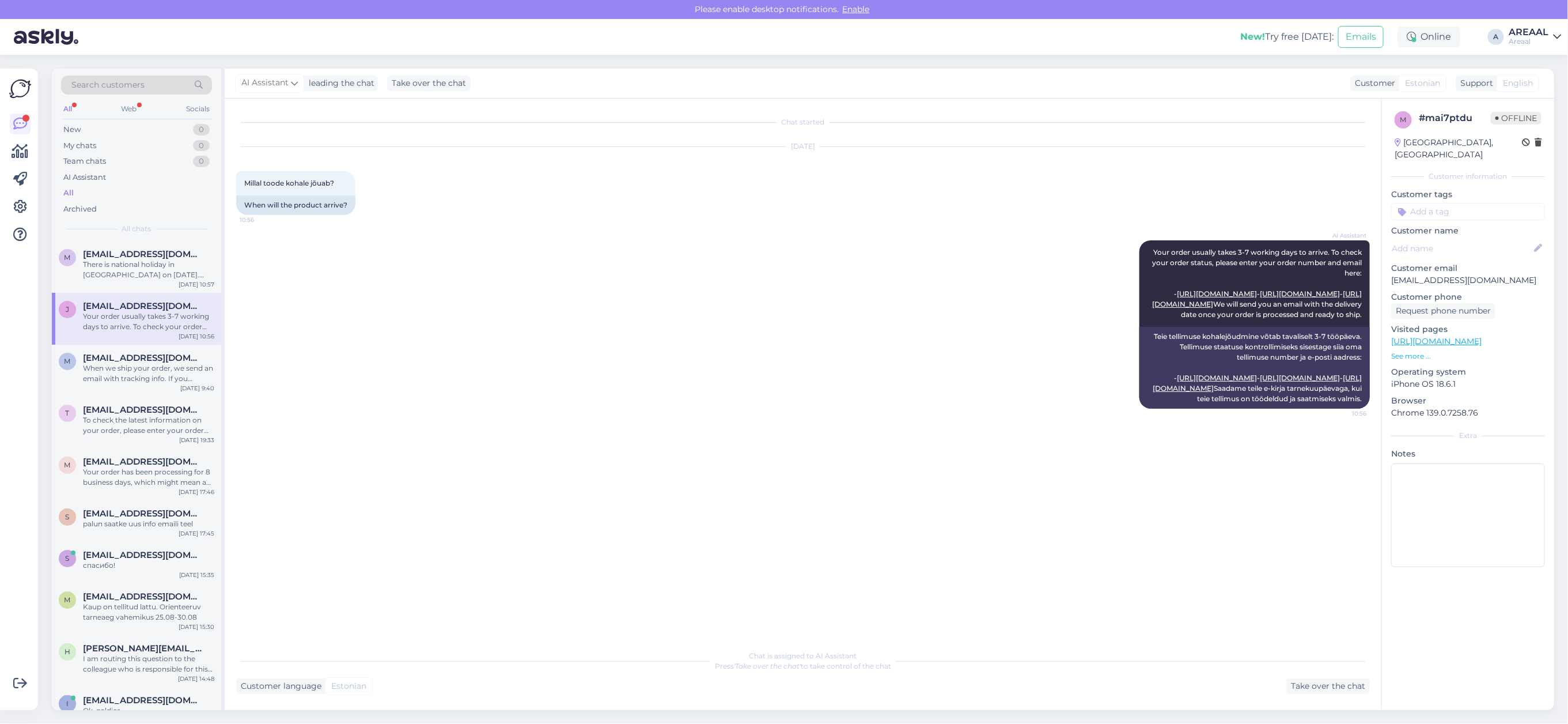
click at [868, 715] on div "Search customers All Web Socials New 0 My chats 0 Team chats 0 AI Assistant All…" at bounding box center [807, 389] width 1523 height 669
click at [667, 359] on div "AI Assistant Your order usually takes 3-7 working days to arrive. To check your…" at bounding box center [803, 325] width 1133 height 194
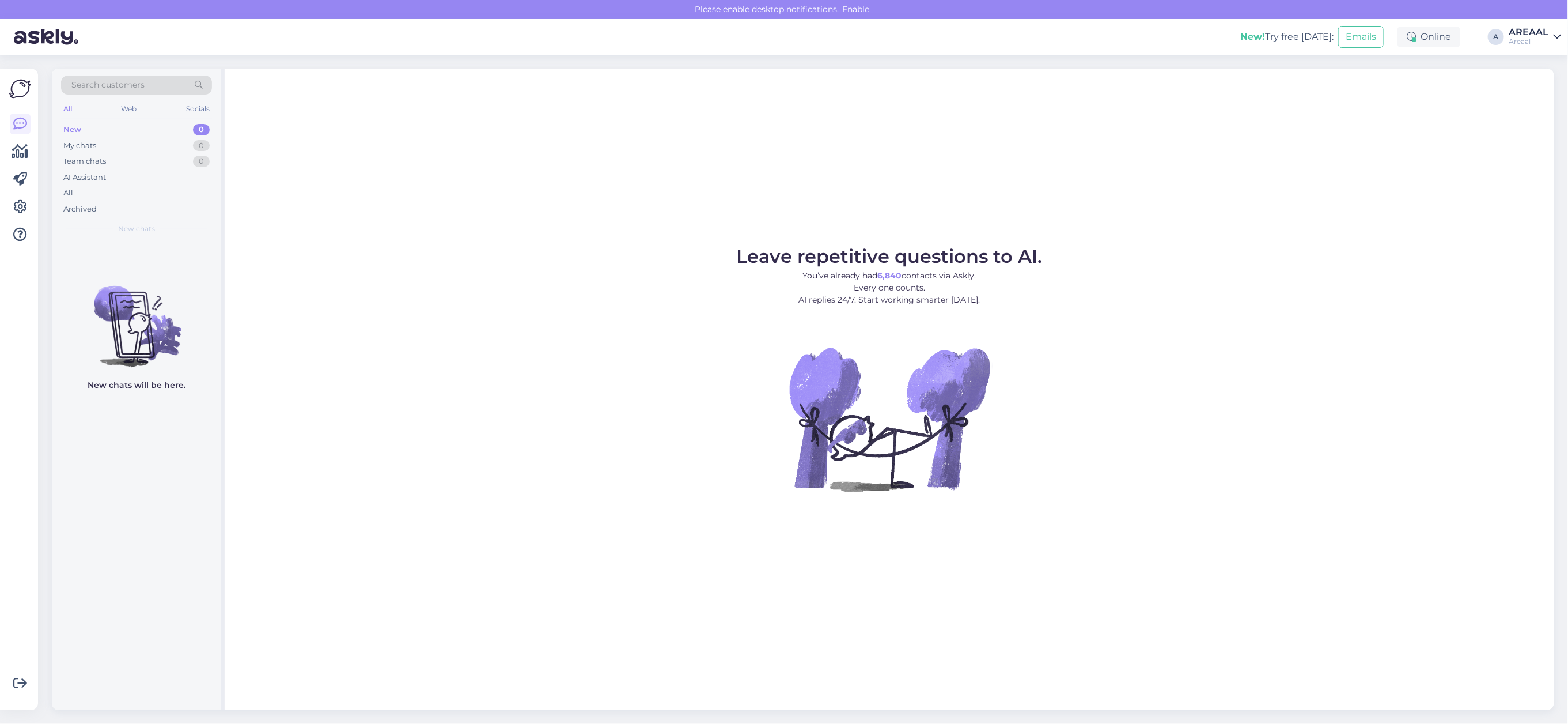
click at [145, 194] on div "All" at bounding box center [136, 193] width 151 height 16
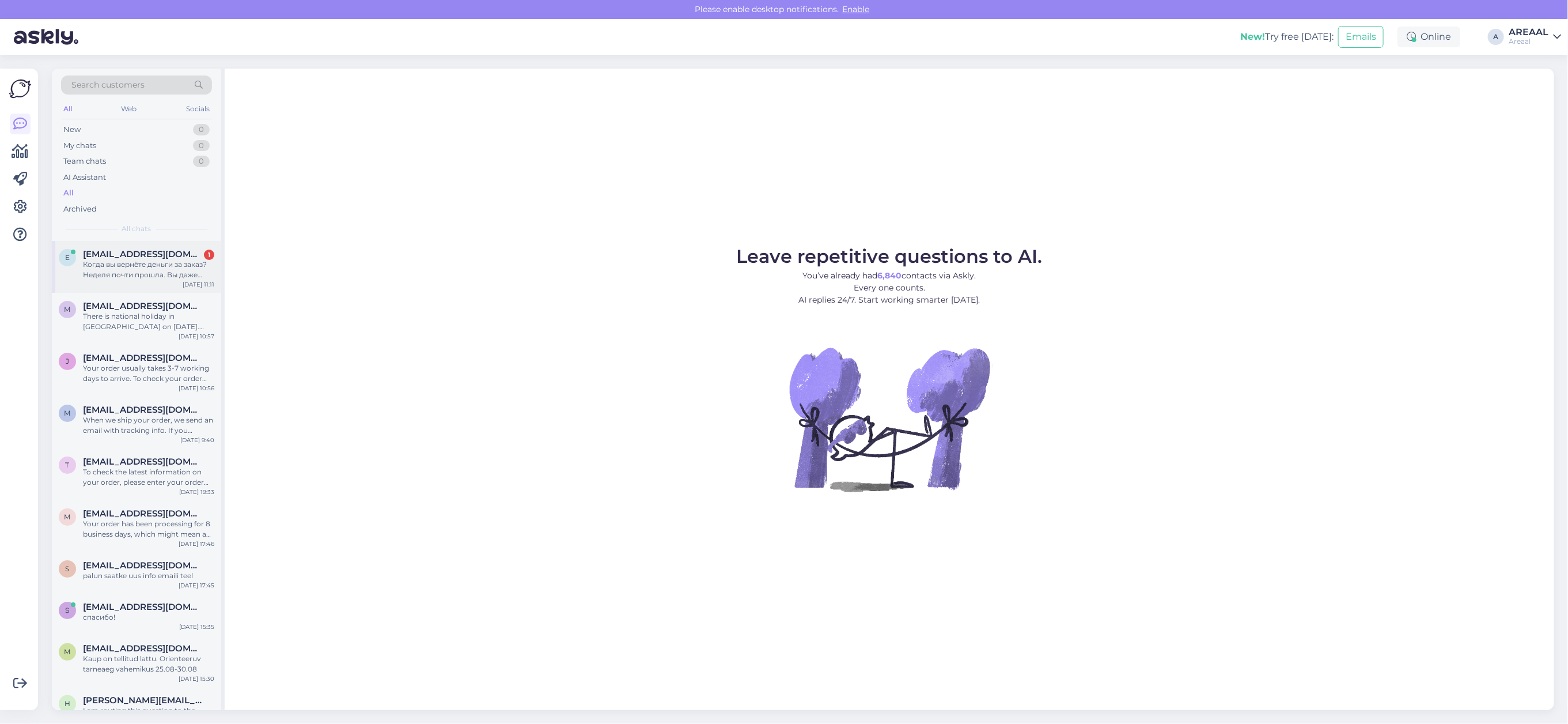
click at [143, 283] on div "e [EMAIL_ADDRESS][DOMAIN_NAME] 1 Когда вы вернёте деньги за заказ? Неделя почти…" at bounding box center [136, 267] width 169 height 52
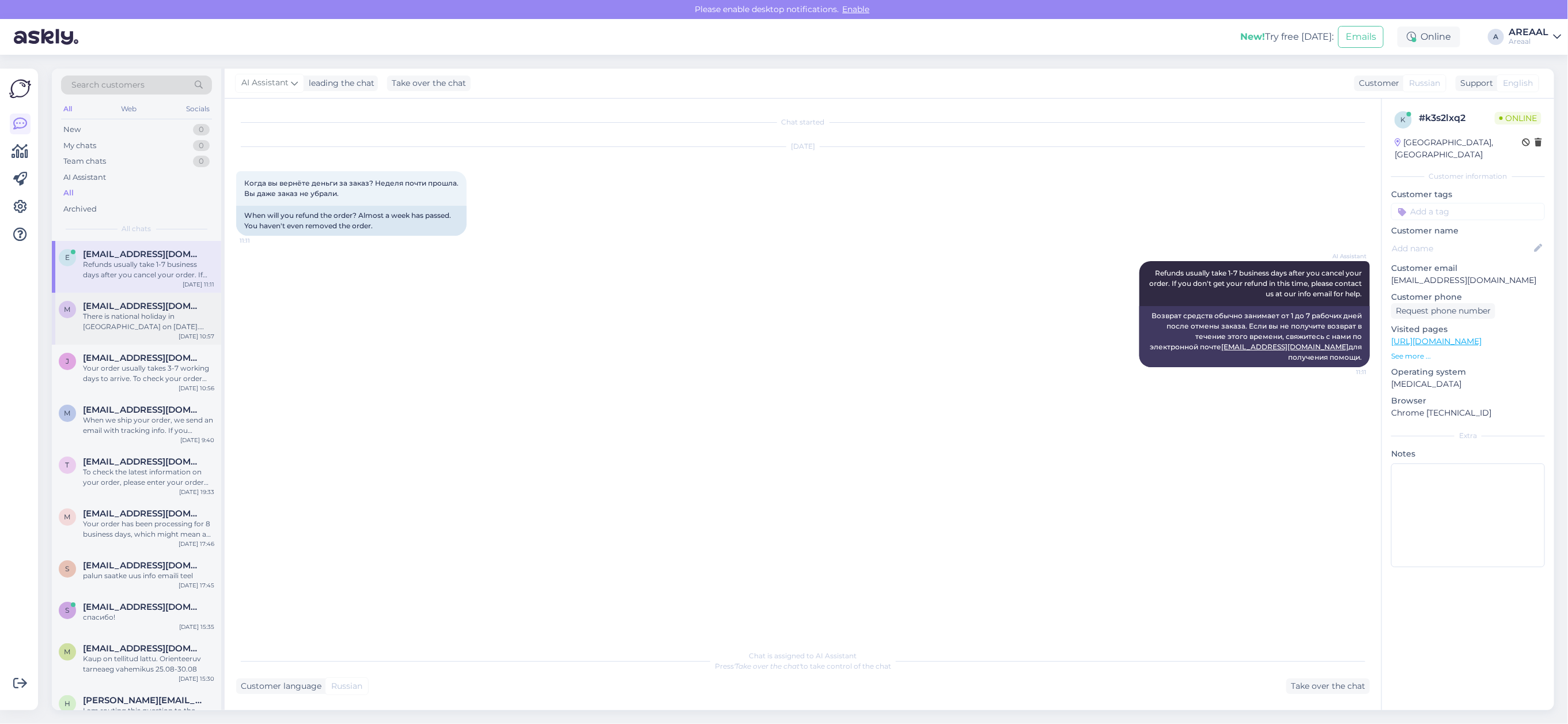
click at [136, 313] on div "There is national holiday in [GEOGRAPHIC_DATA] on [DATE]. Customer service will…" at bounding box center [149, 322] width 131 height 21
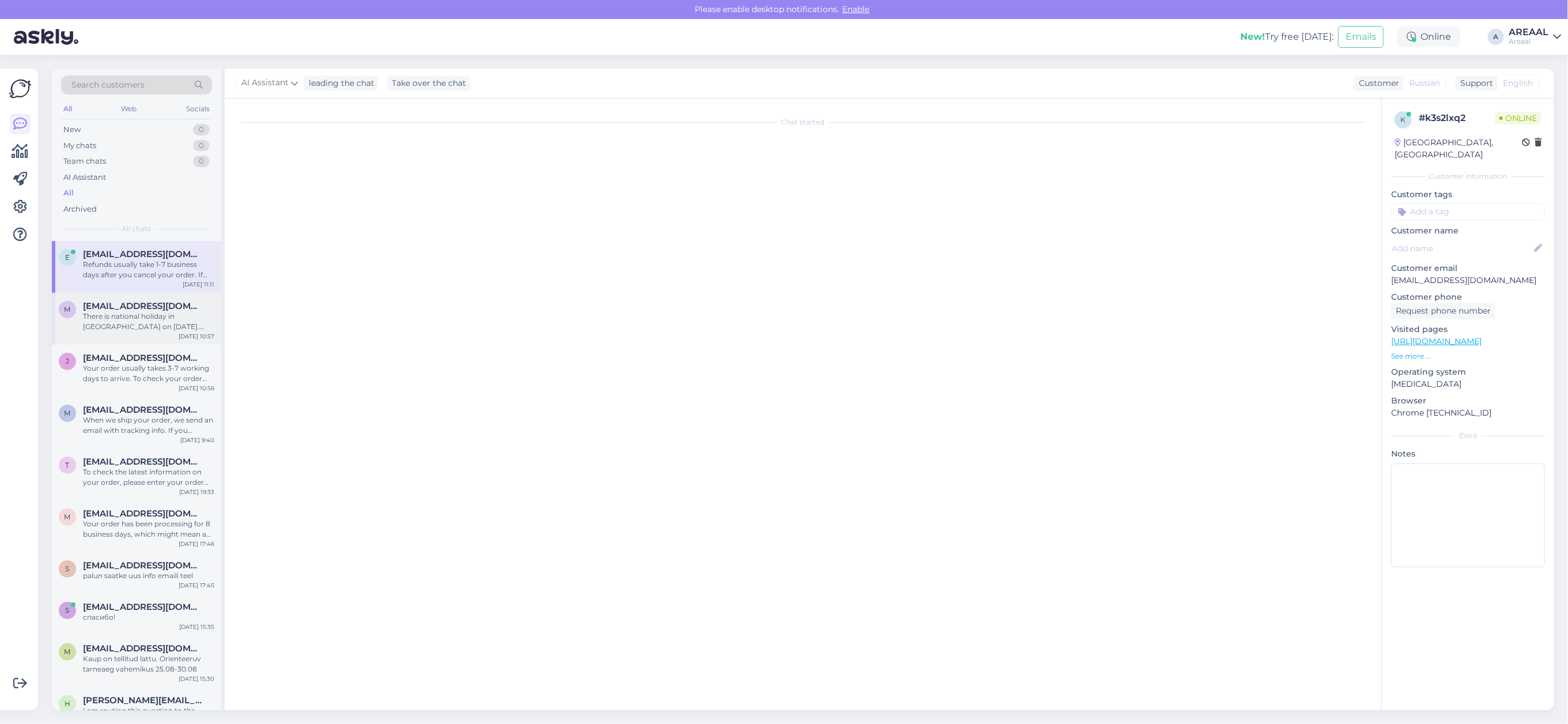
scroll to position [368, 0]
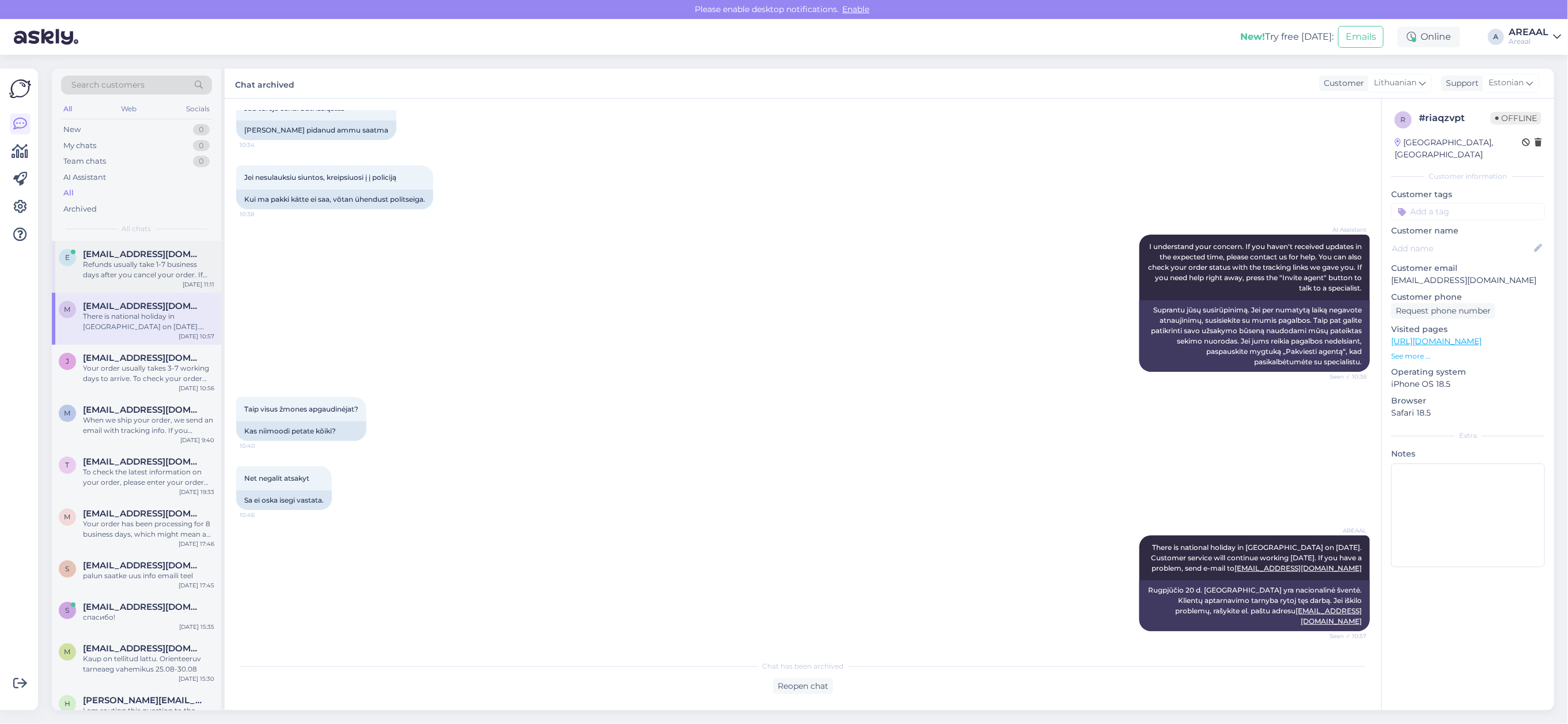
click at [135, 272] on div "Refunds usually take 1-7 business days after you cancel your order. If you don'…" at bounding box center [149, 270] width 131 height 21
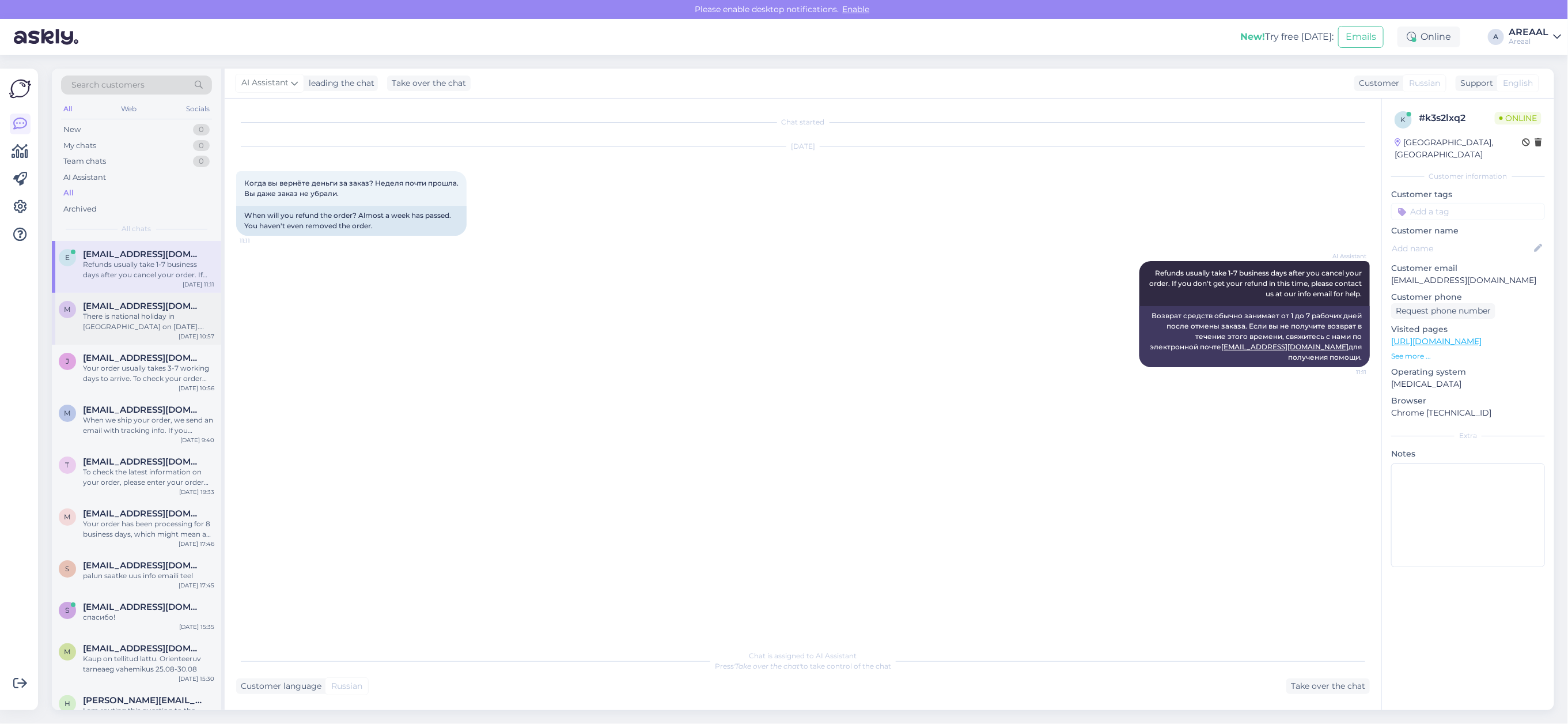
click at [131, 311] on div "There is national holiday in [GEOGRAPHIC_DATA] on [DATE]. Customer service will…" at bounding box center [149, 322] width 131 height 21
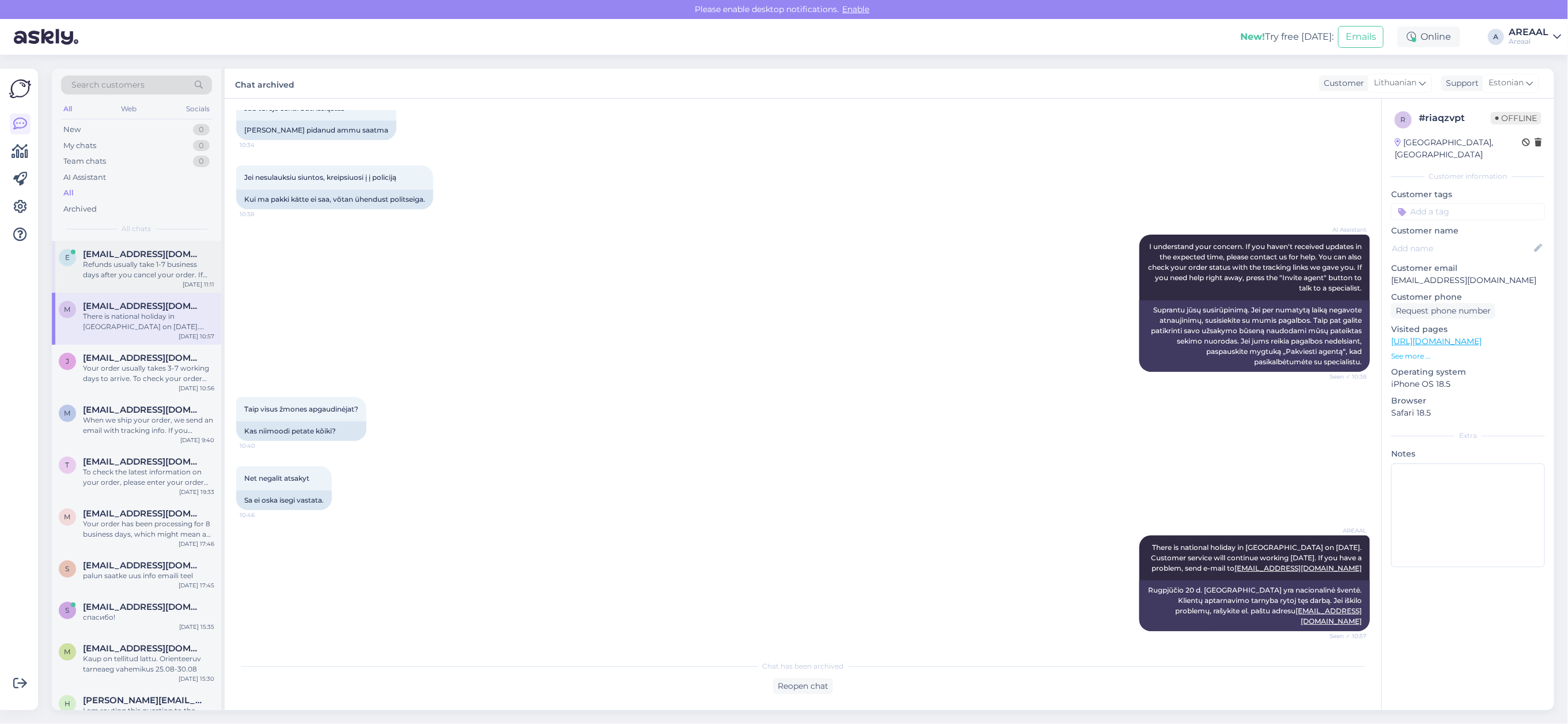
click at [149, 253] on span "[EMAIL_ADDRESS][DOMAIN_NAME]" at bounding box center [142, 254] width 120 height 10
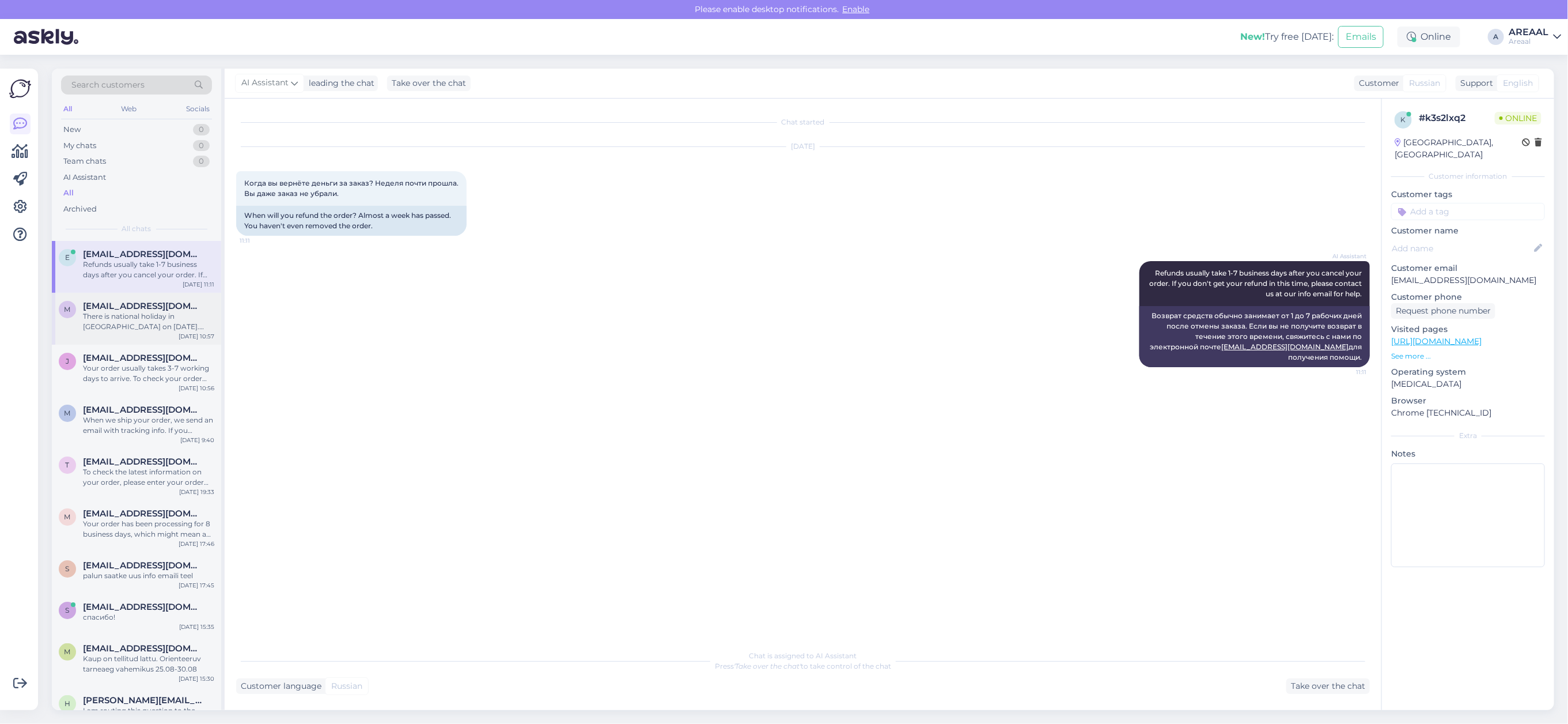
click at [144, 316] on div "There is national holiday in [GEOGRAPHIC_DATA] on [DATE]. Customer service will…" at bounding box center [149, 322] width 131 height 21
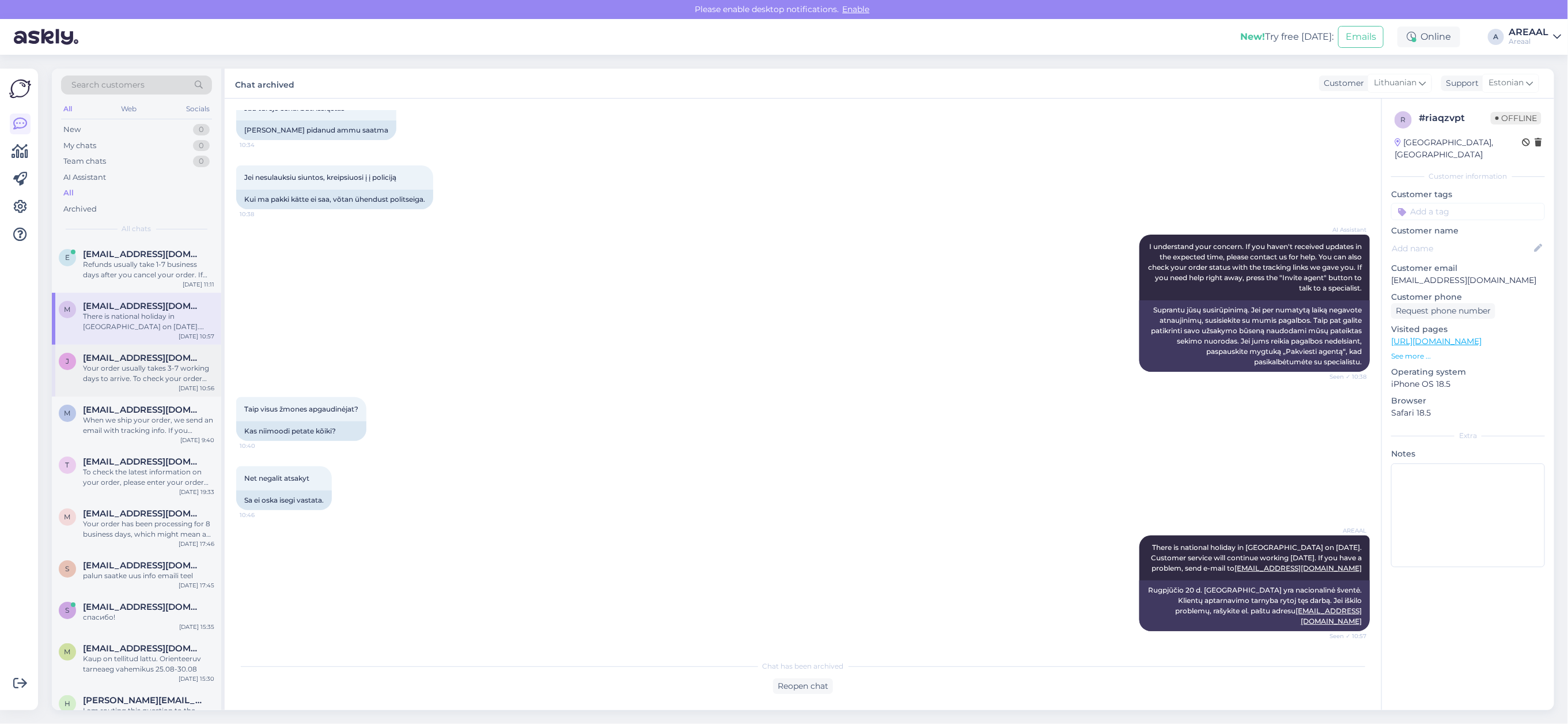
click at [149, 356] on span "[EMAIL_ADDRESS][DOMAIN_NAME]" at bounding box center [142, 357] width 120 height 10
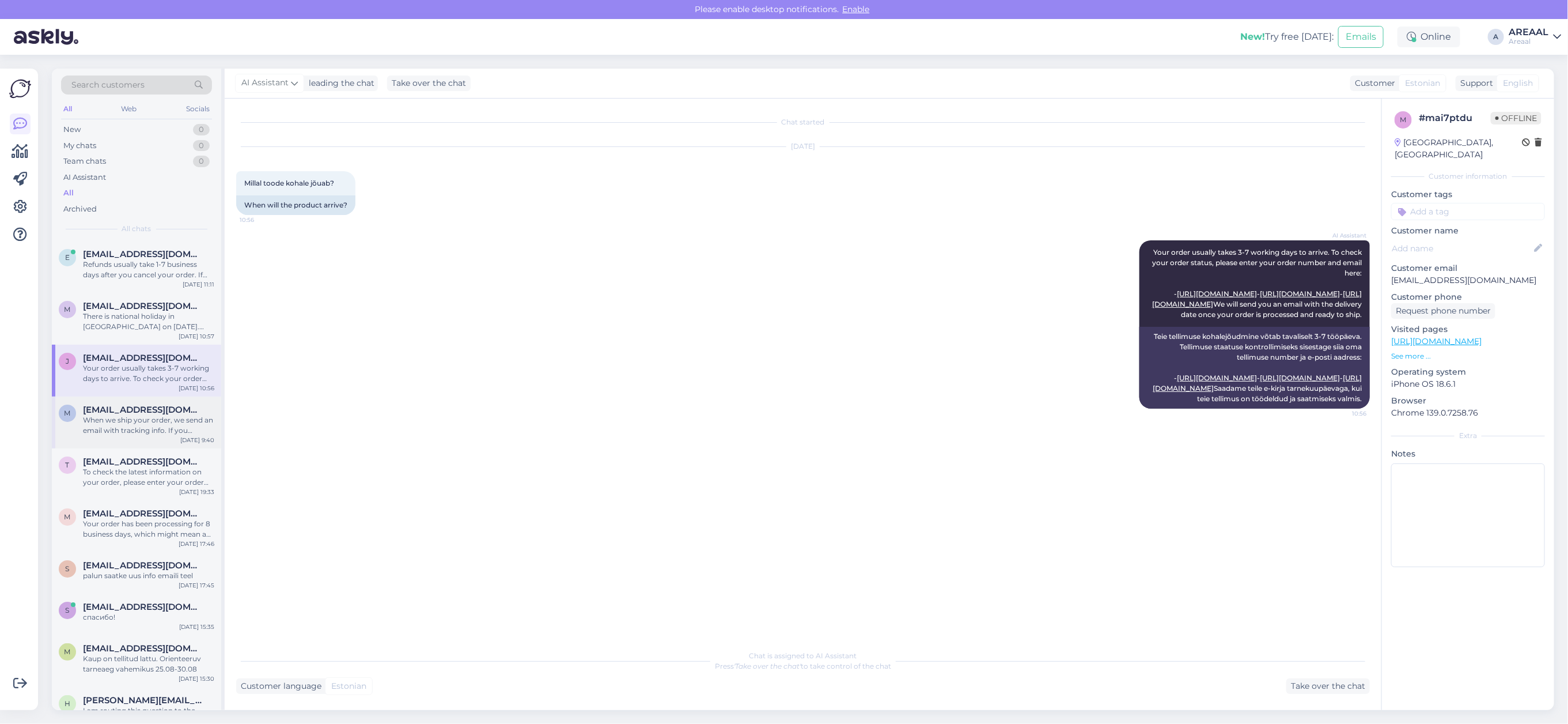
click at [172, 429] on div "When we ship your order, we send an email with tracking info. If you haven't go…" at bounding box center [149, 425] width 131 height 21
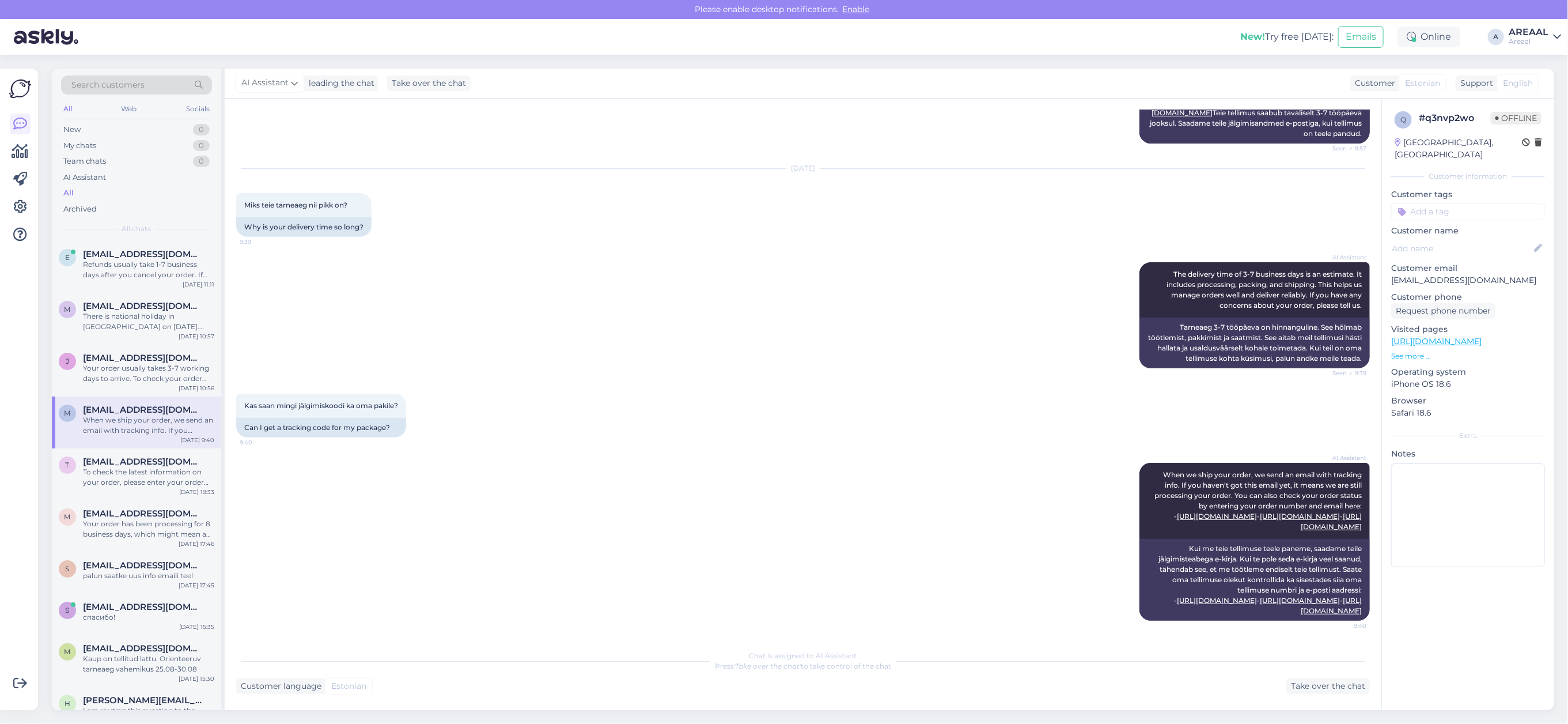
click at [1539, 37] on div "Areaal" at bounding box center [1528, 41] width 40 height 9
click at [1536, 97] on button "Open" at bounding box center [1536, 89] width 32 height 18
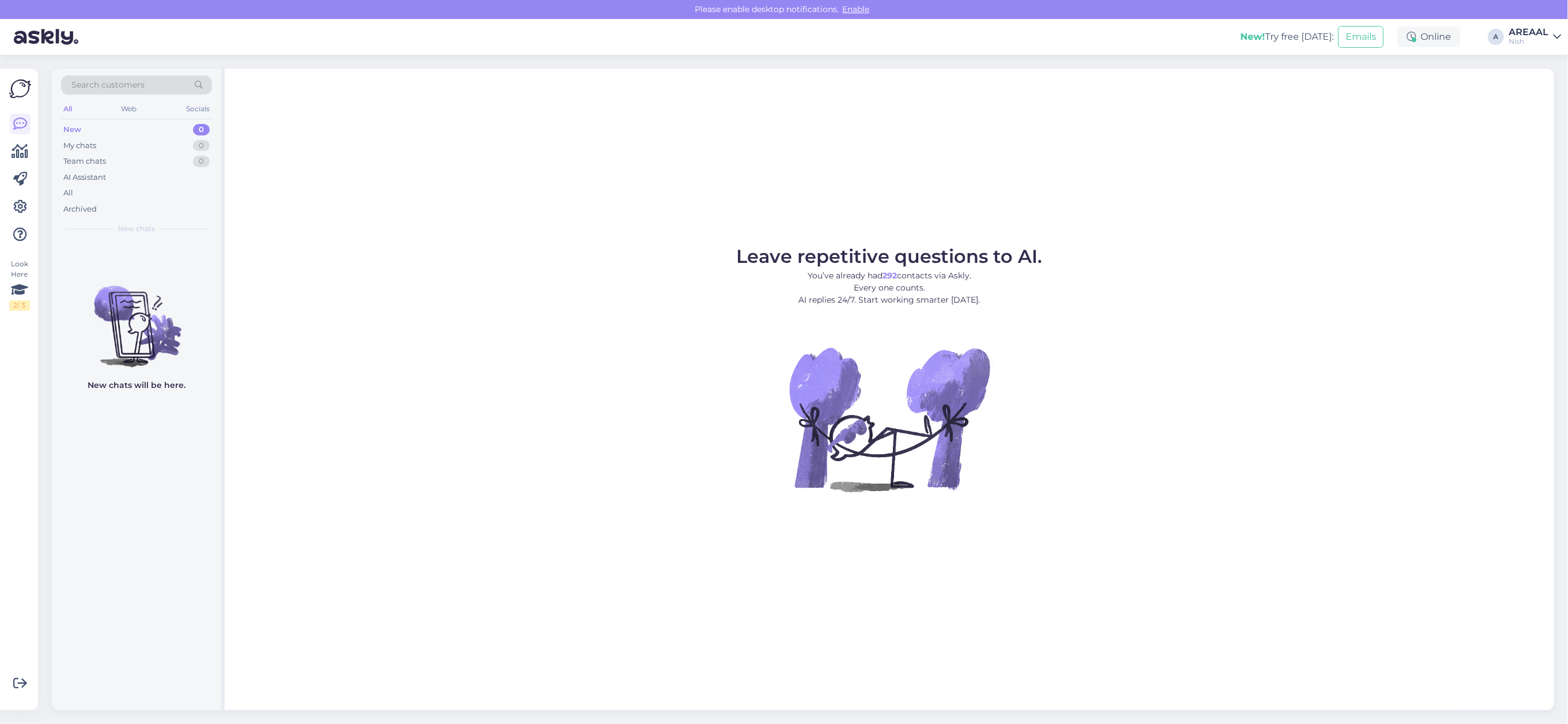
click at [1539, 30] on div "AREAAL" at bounding box center [1528, 32] width 40 height 9
click at [176, 183] on div "AI Assistant" at bounding box center [136, 177] width 151 height 16
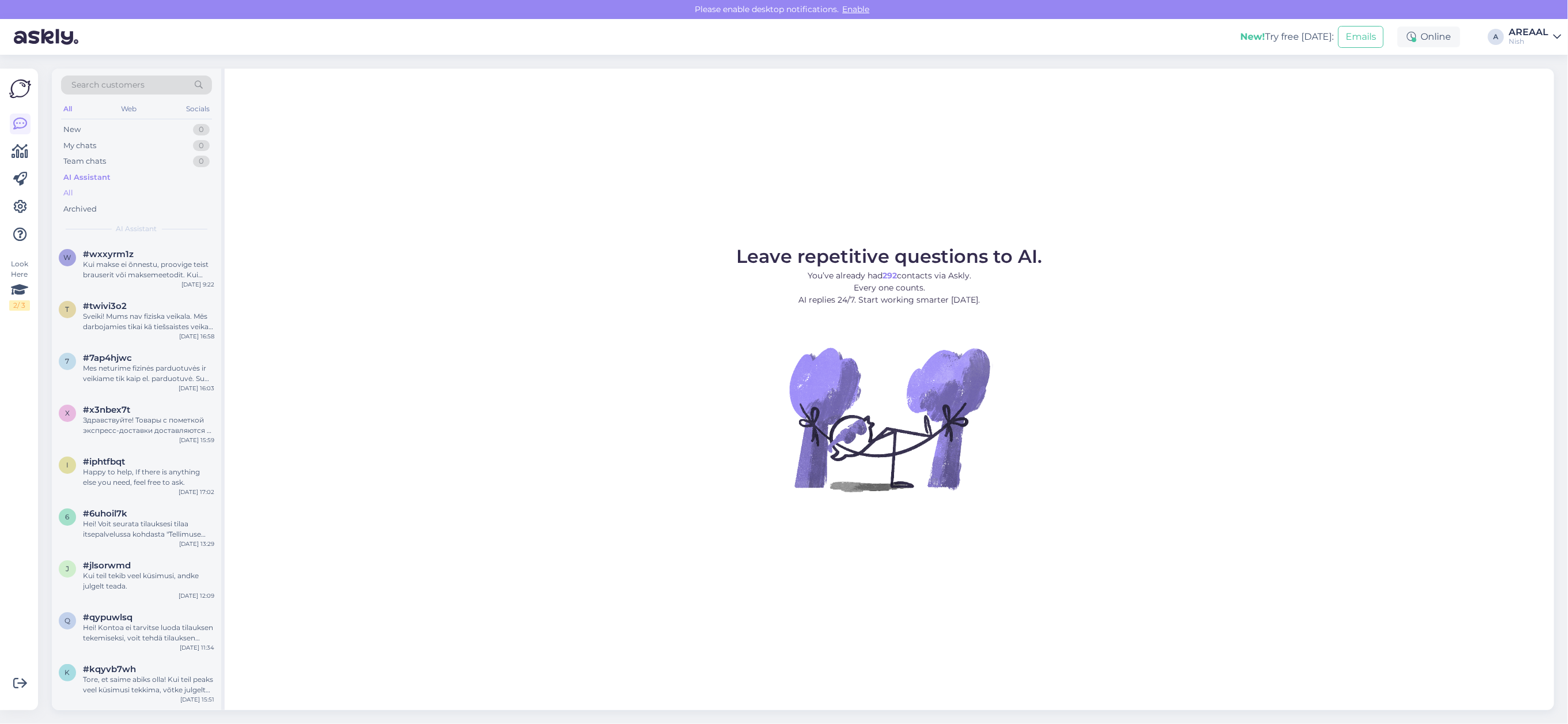
click at [169, 194] on div "All" at bounding box center [136, 193] width 151 height 16
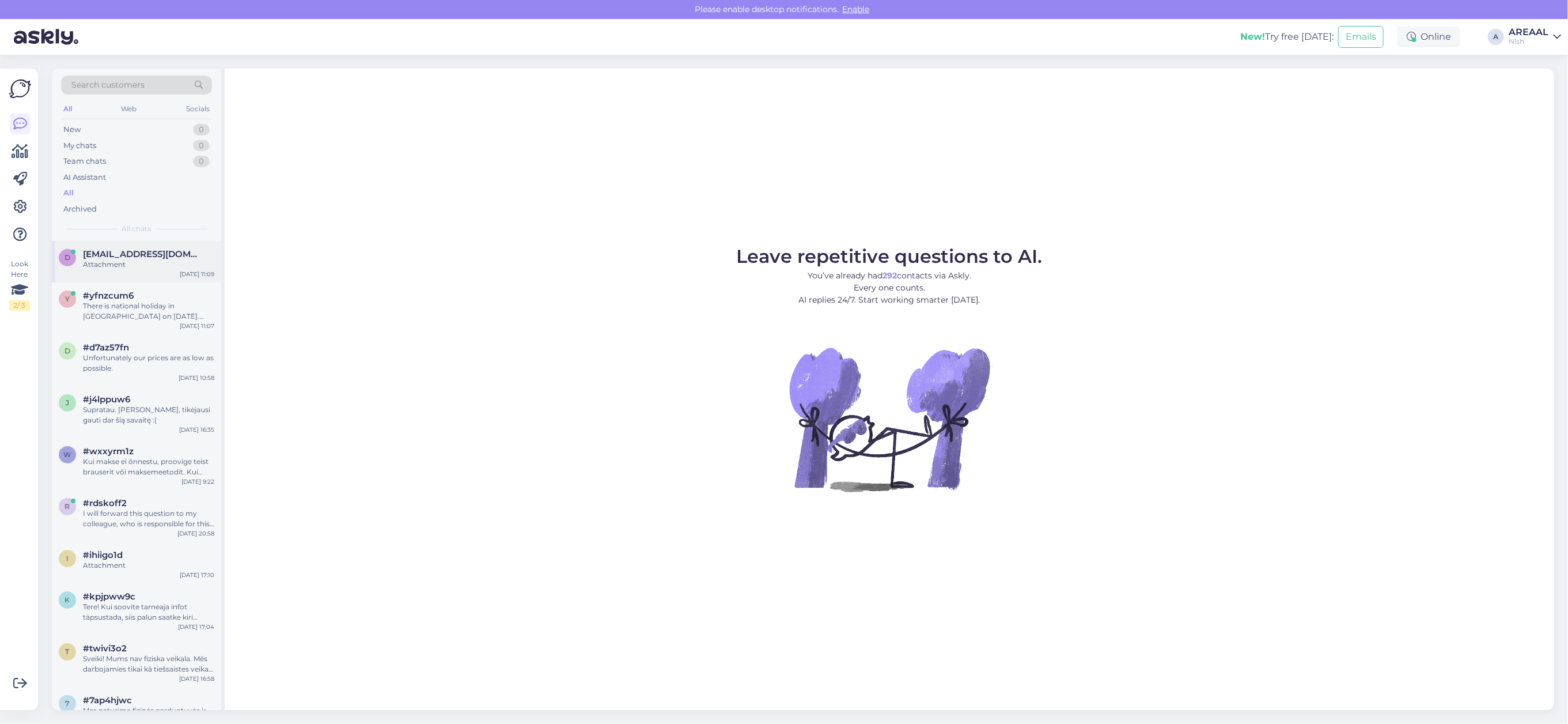
click at [159, 249] on span "dauksts@gmail.com" at bounding box center [142, 254] width 120 height 10
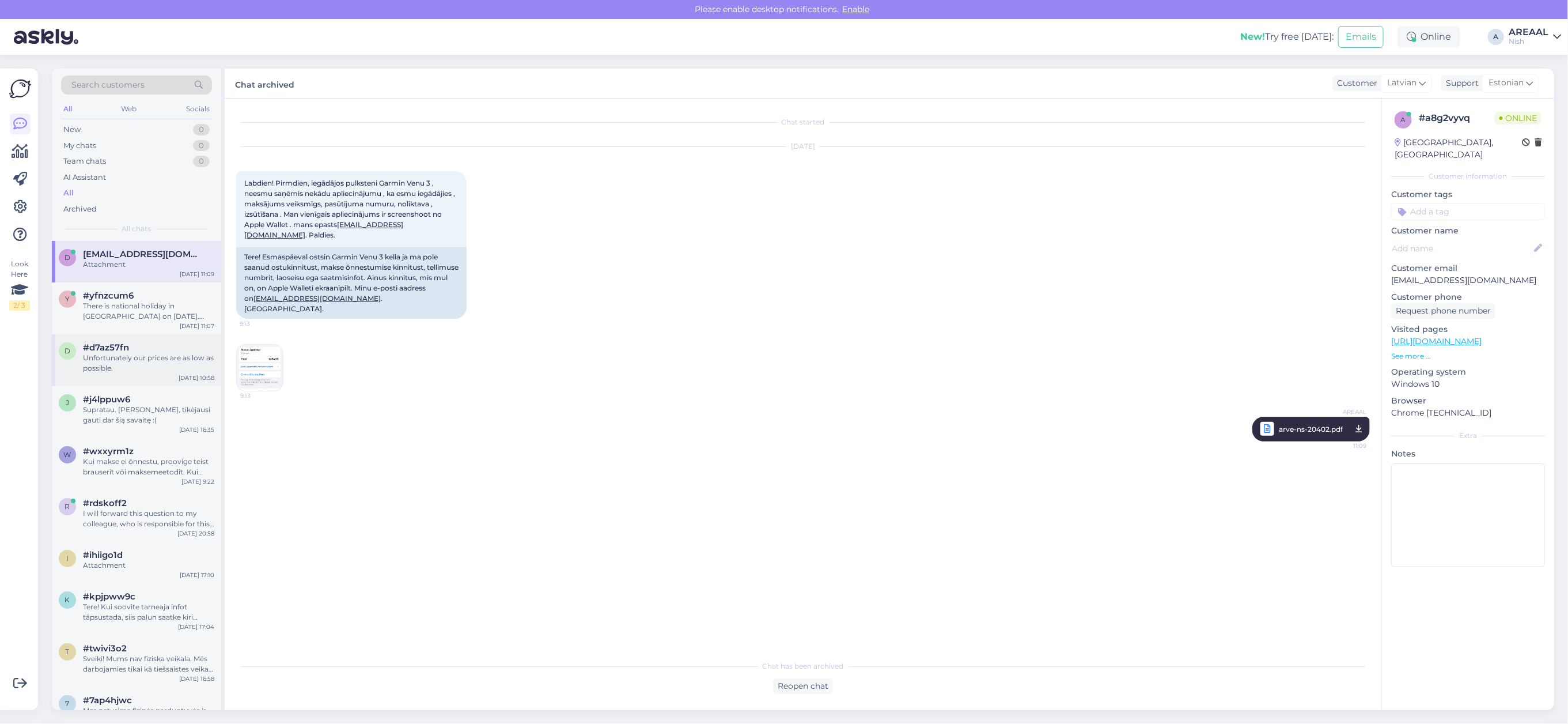
click at [165, 361] on div "Unfortunately our prices are as low as possible." at bounding box center [149, 363] width 131 height 21
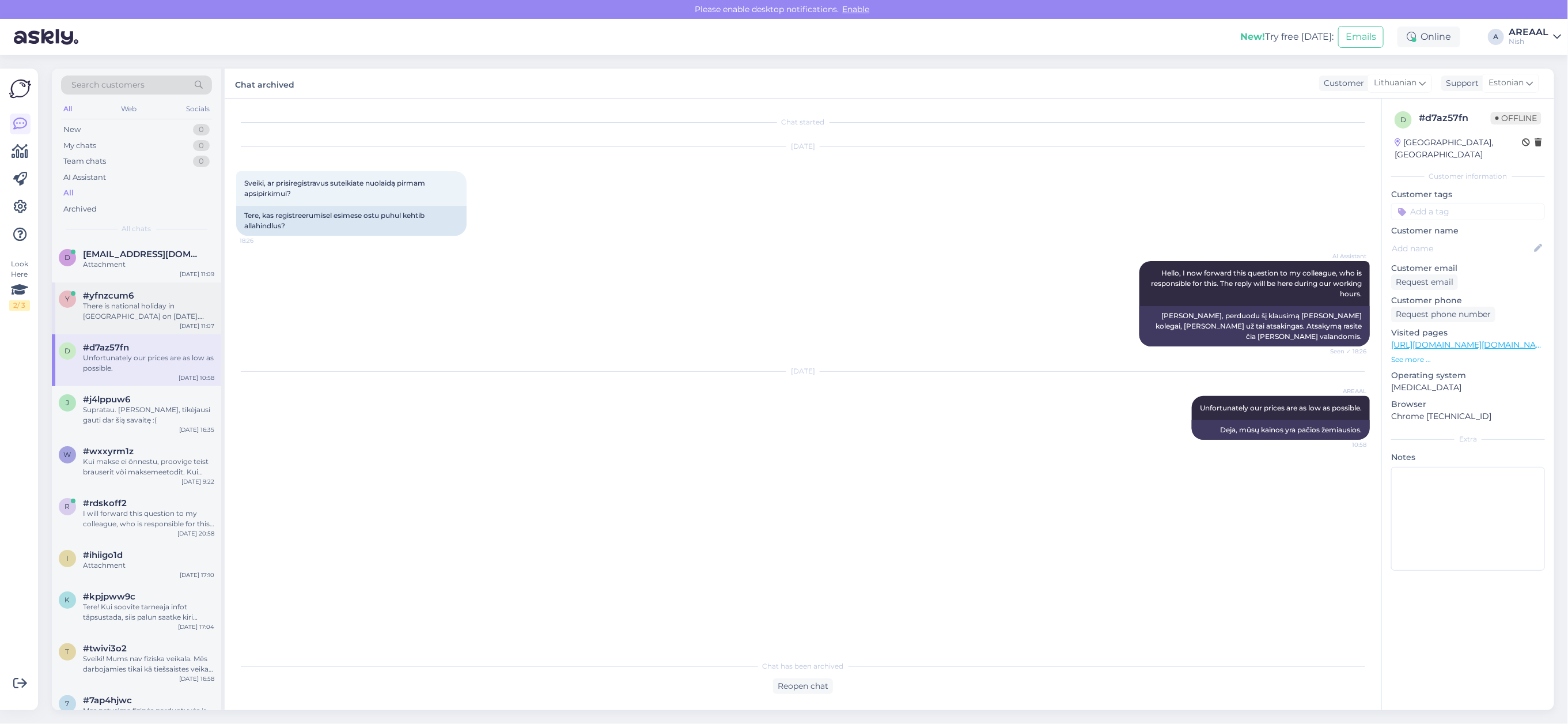
click at [156, 315] on div "There is national holiday in Estonia on 20th August. Customer service will cont…" at bounding box center [149, 311] width 131 height 21
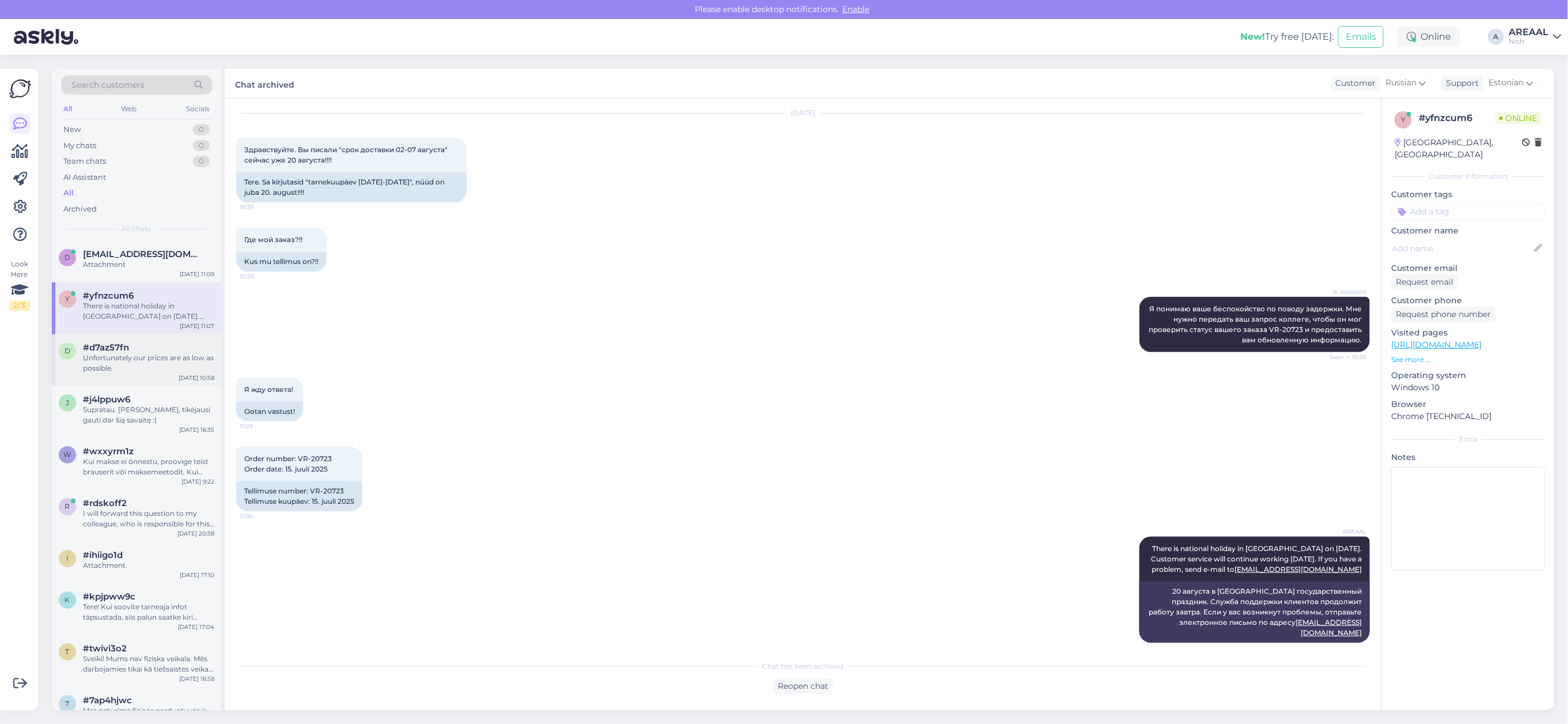
click at [176, 351] on div "#d7az57fn" at bounding box center [149, 347] width 131 height 10
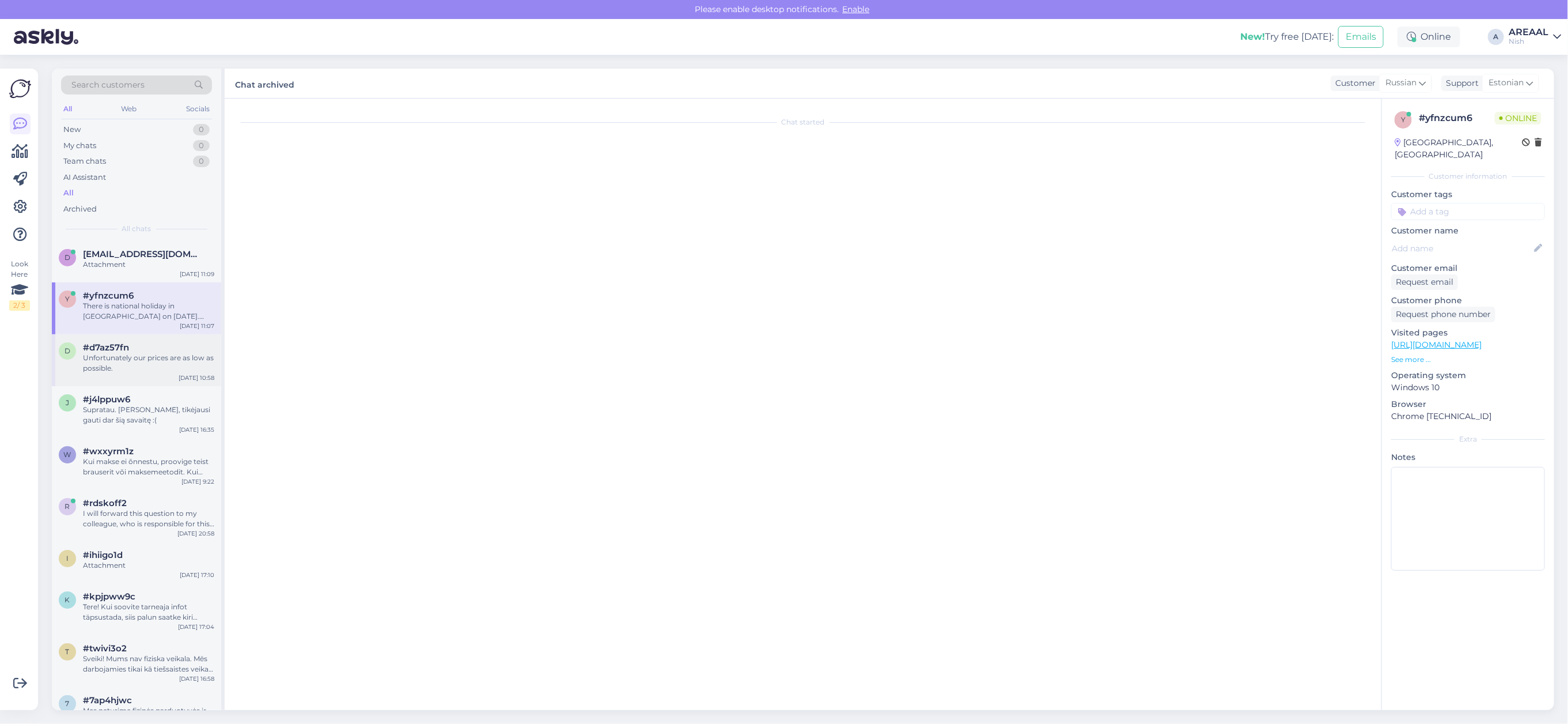
scroll to position [0, 0]
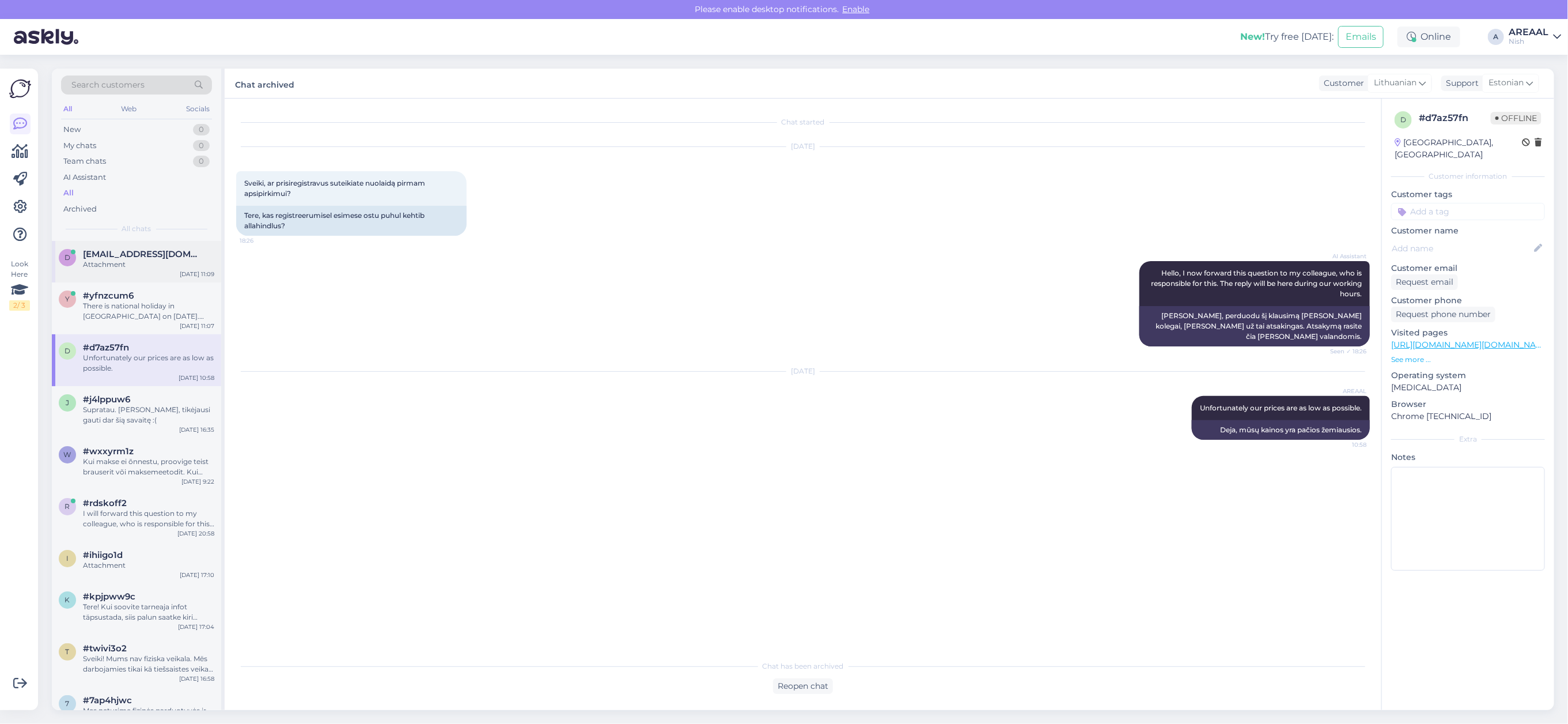
click at [150, 263] on div "Attachment" at bounding box center [149, 264] width 131 height 10
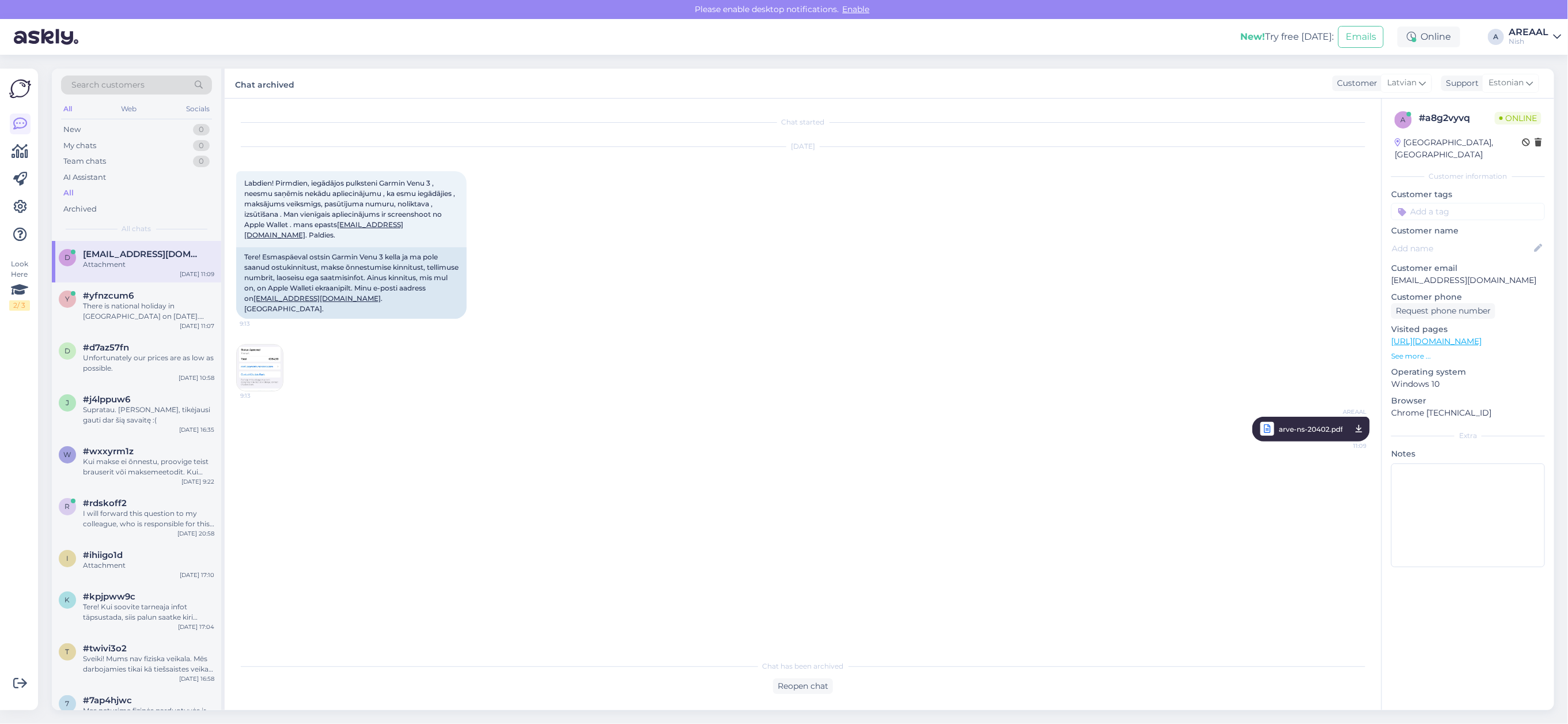
click at [1550, 30] on link "AREAAL Nish" at bounding box center [1535, 37] width 52 height 18
click at [1554, 62] on div "Areaal Open" at bounding box center [1491, 64] width 141 height 25
click at [1535, 67] on button "Open" at bounding box center [1536, 64] width 32 height 18
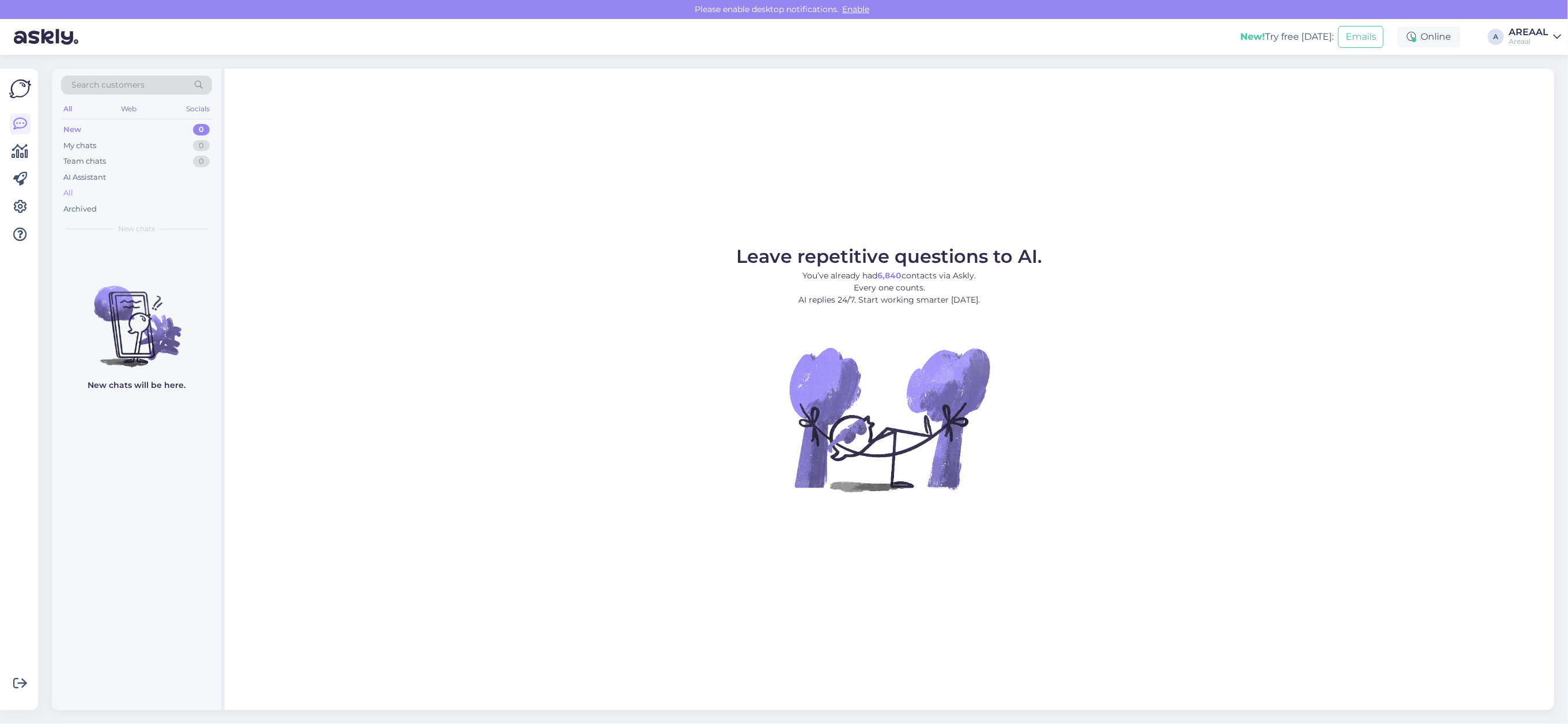
click at [140, 197] on div "All" at bounding box center [136, 193] width 151 height 16
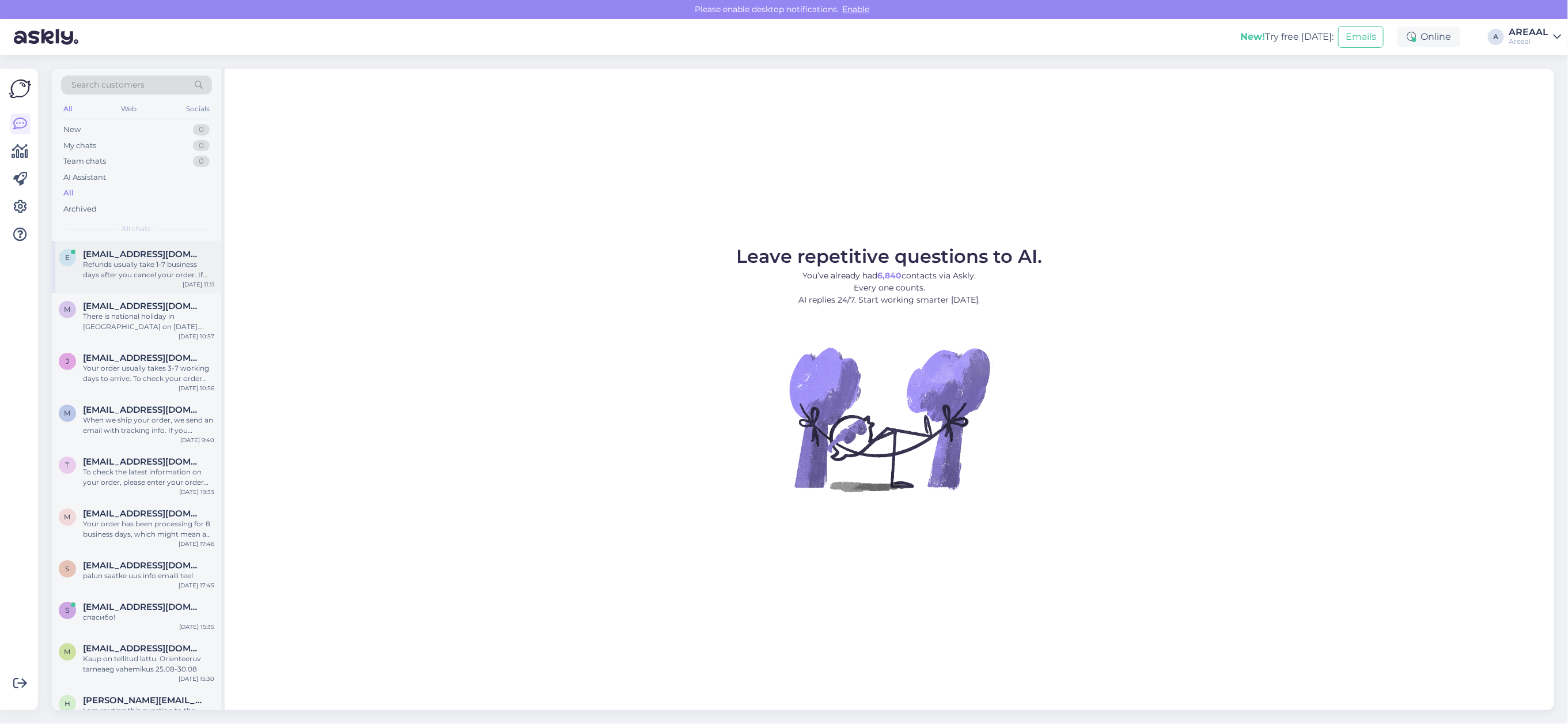
click at [150, 271] on div "Refunds usually take 1-7 business days after you cancel your order. If you don'…" at bounding box center [149, 270] width 131 height 21
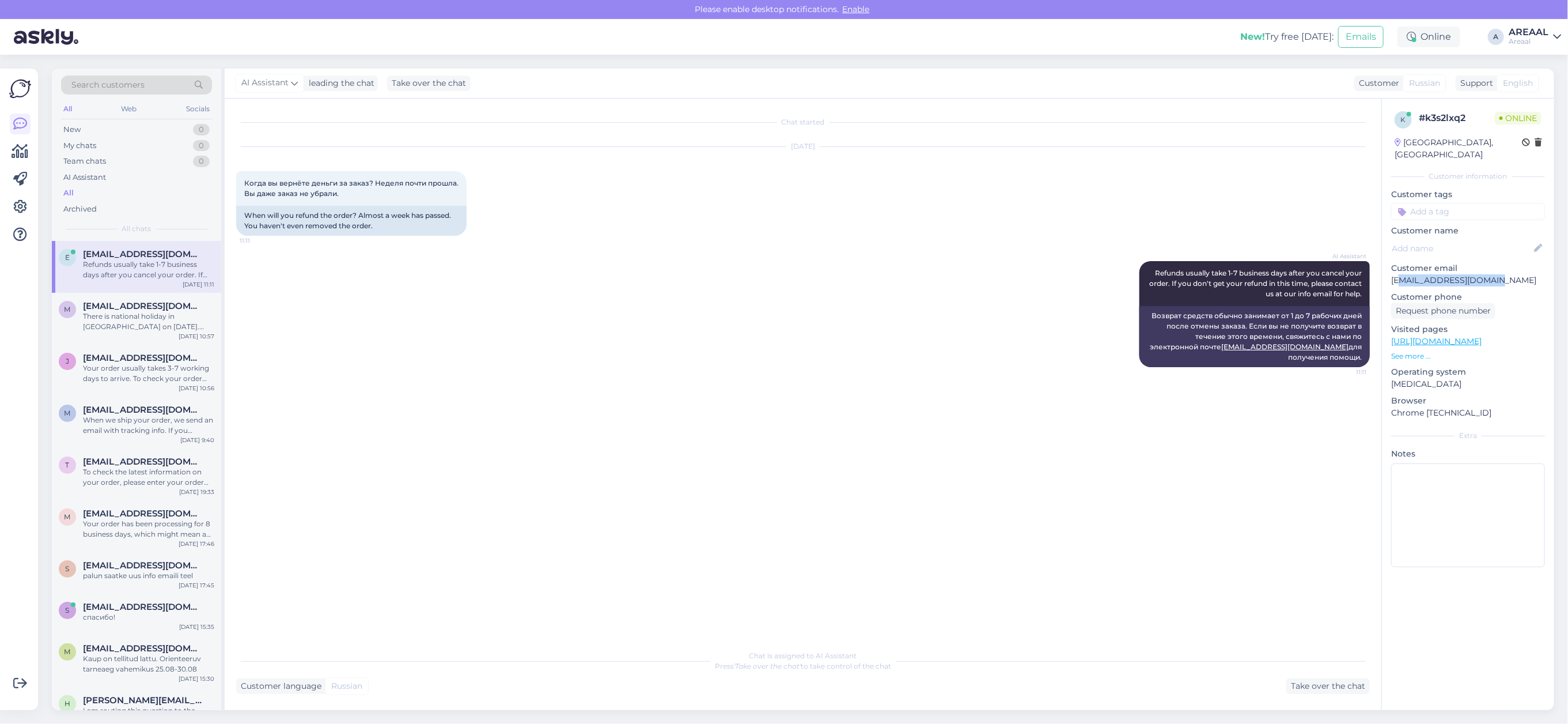
copy p "[EMAIL_ADDRESS][DOMAIN_NAME]"
drag, startPoint x: 1515, startPoint y: 271, endPoint x: 1388, endPoint y: 272, distance: 127.0
click at [1388, 272] on div "k # k3s2lxq2 Online [GEOGRAPHIC_DATA], [GEOGRAPHIC_DATA] Customer information C…" at bounding box center [1468, 342] width 172 height 486
copy p "[EMAIL_ADDRESS][DOMAIN_NAME]"
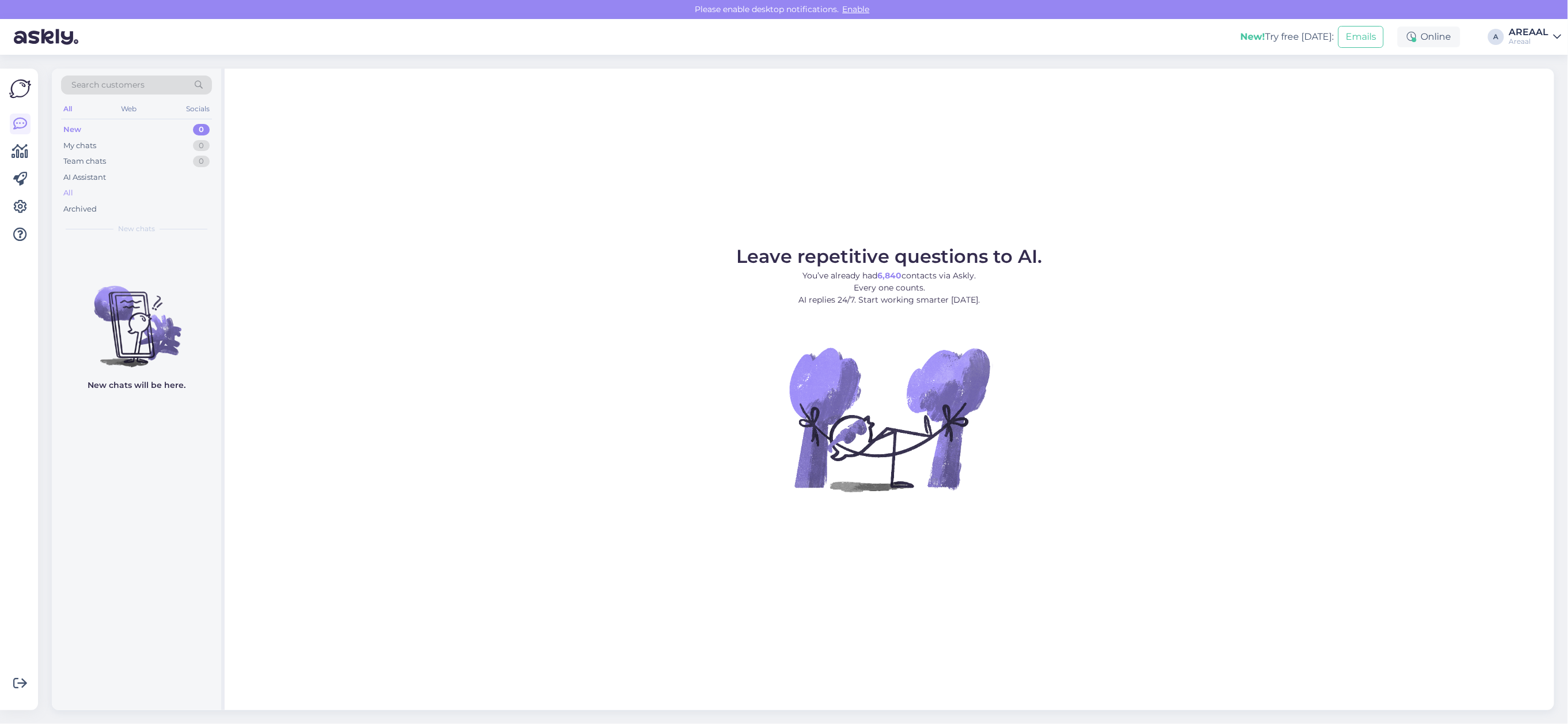
click at [191, 196] on div "All" at bounding box center [136, 193] width 151 height 16
click at [133, 192] on div "All" at bounding box center [136, 193] width 151 height 16
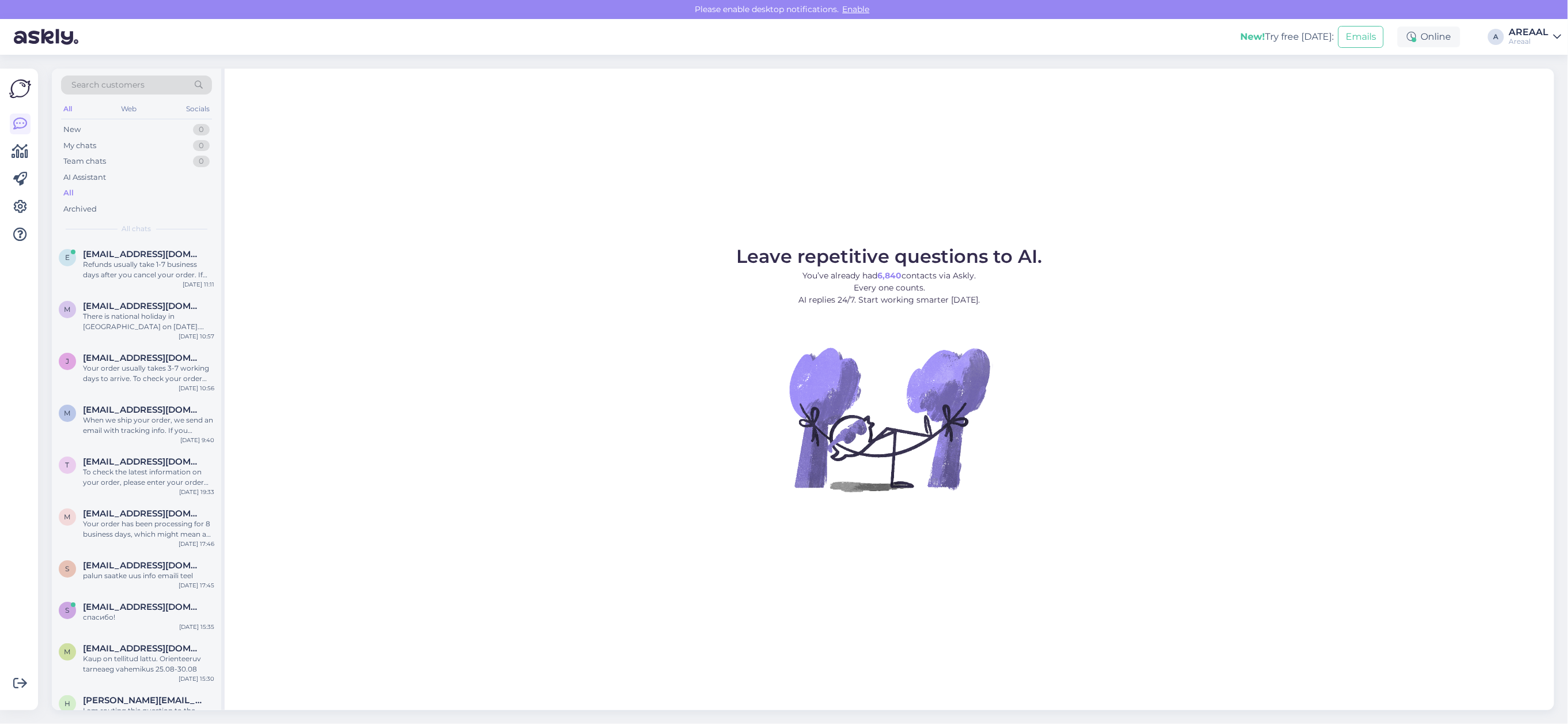
click at [1530, 38] on div "Areaal" at bounding box center [1528, 41] width 40 height 9
click at [1558, 90] on div "Nish Open" at bounding box center [1491, 89] width 141 height 25
click at [1530, 88] on button "Open" at bounding box center [1536, 89] width 32 height 18
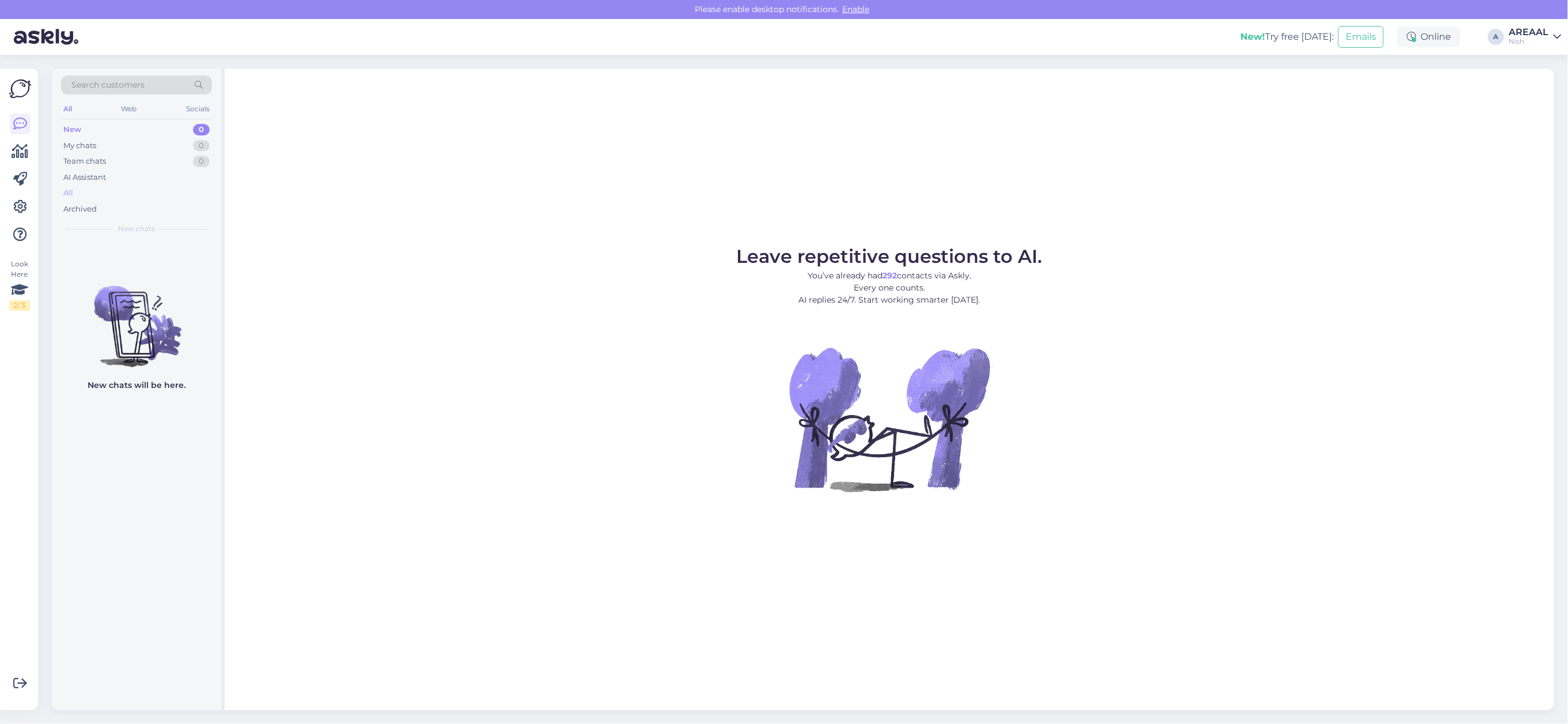
click at [182, 197] on div "All" at bounding box center [136, 193] width 151 height 16
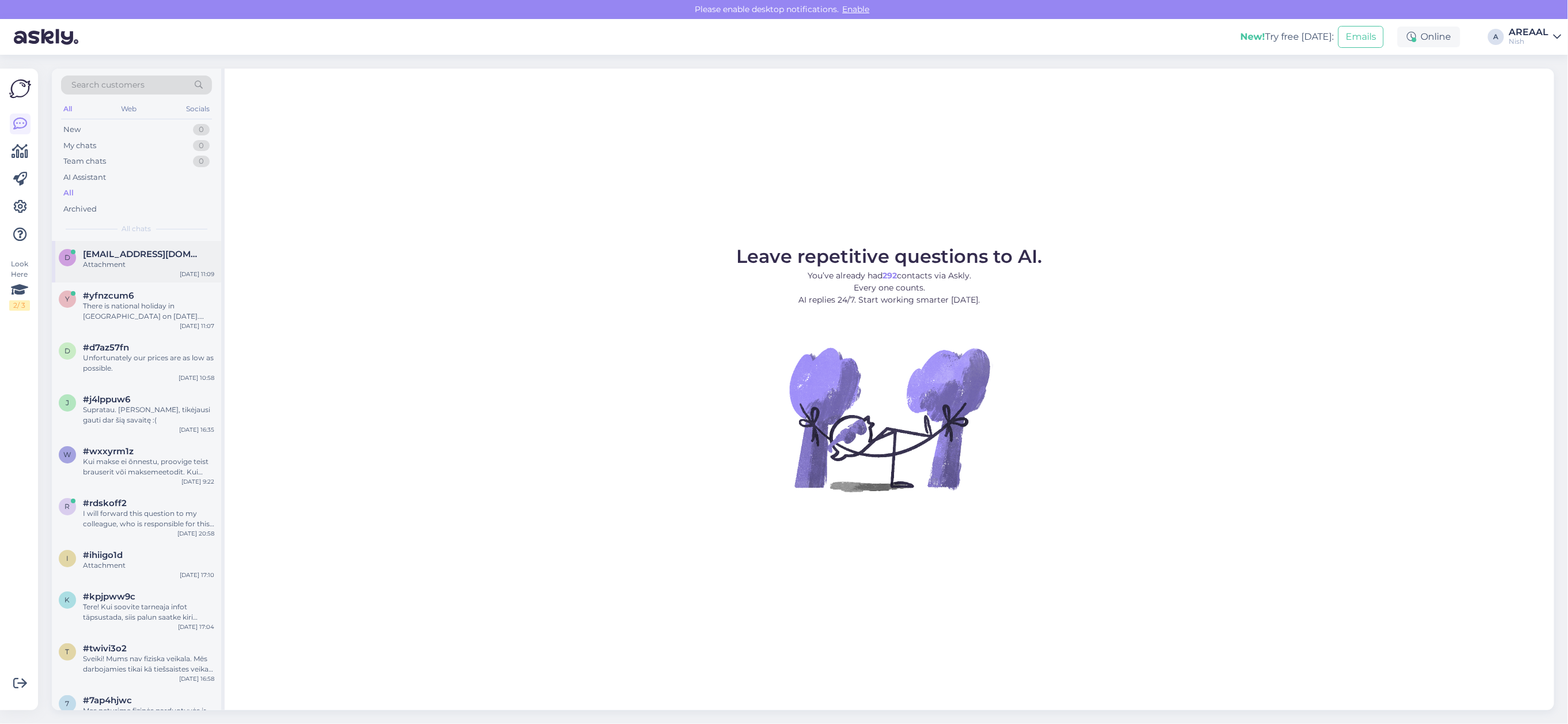
click at [127, 272] on div "d dauksts@gmail.com Attachment Aug 20 11:09" at bounding box center [136, 262] width 169 height 41
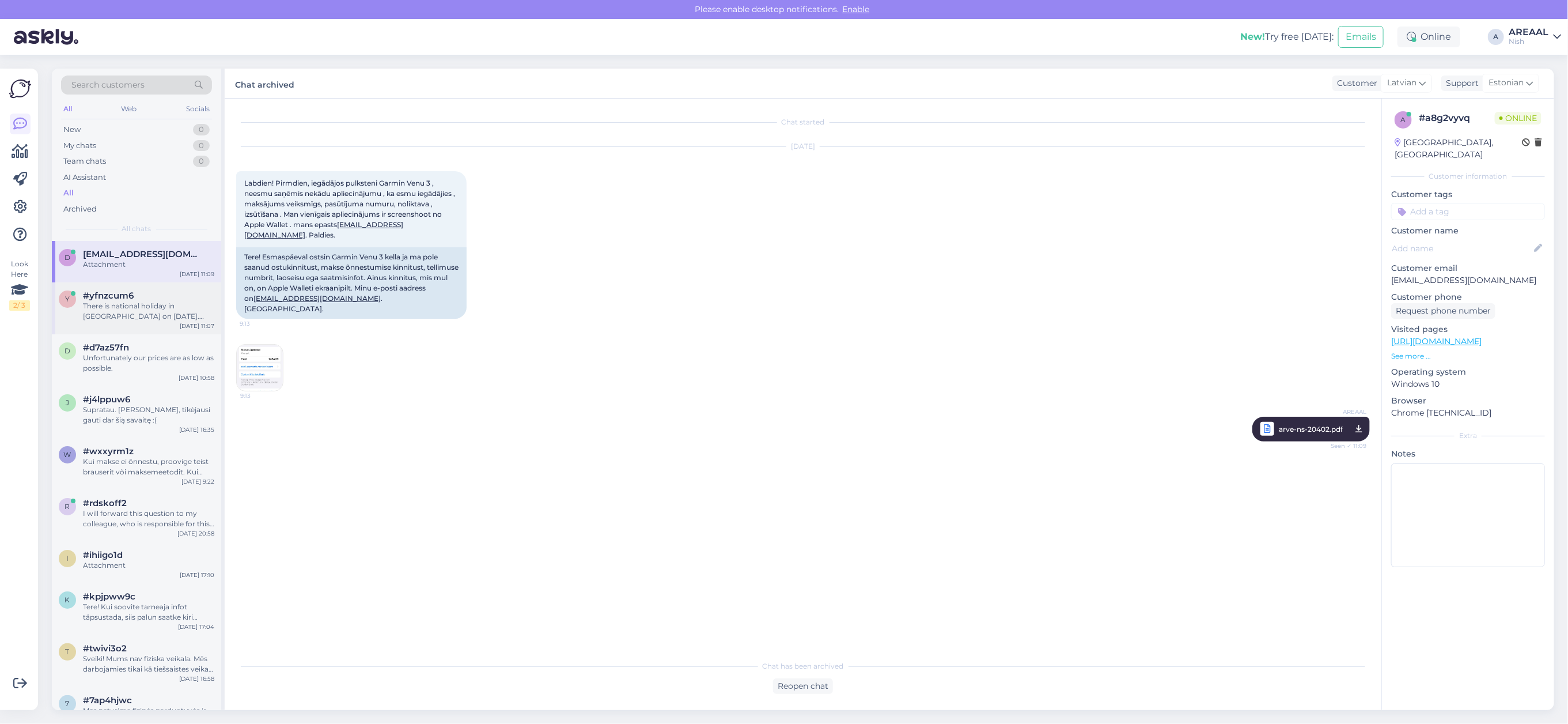
click at [133, 315] on div "There is national holiday in Estonia on 20th August. Customer service will cont…" at bounding box center [149, 311] width 131 height 21
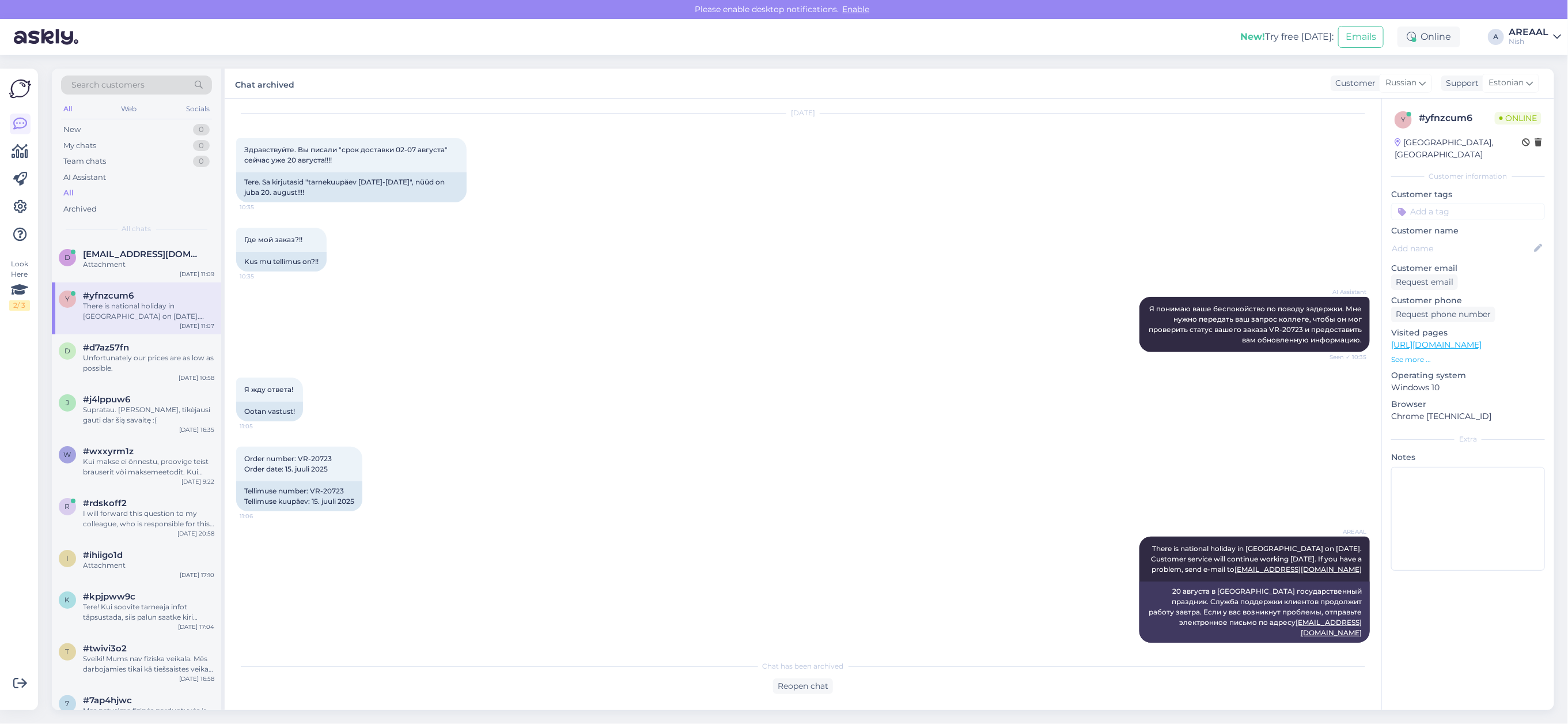
click at [1513, 32] on div "AREAAL" at bounding box center [1528, 32] width 40 height 9
click at [1533, 65] on button "Open" at bounding box center [1536, 64] width 32 height 18
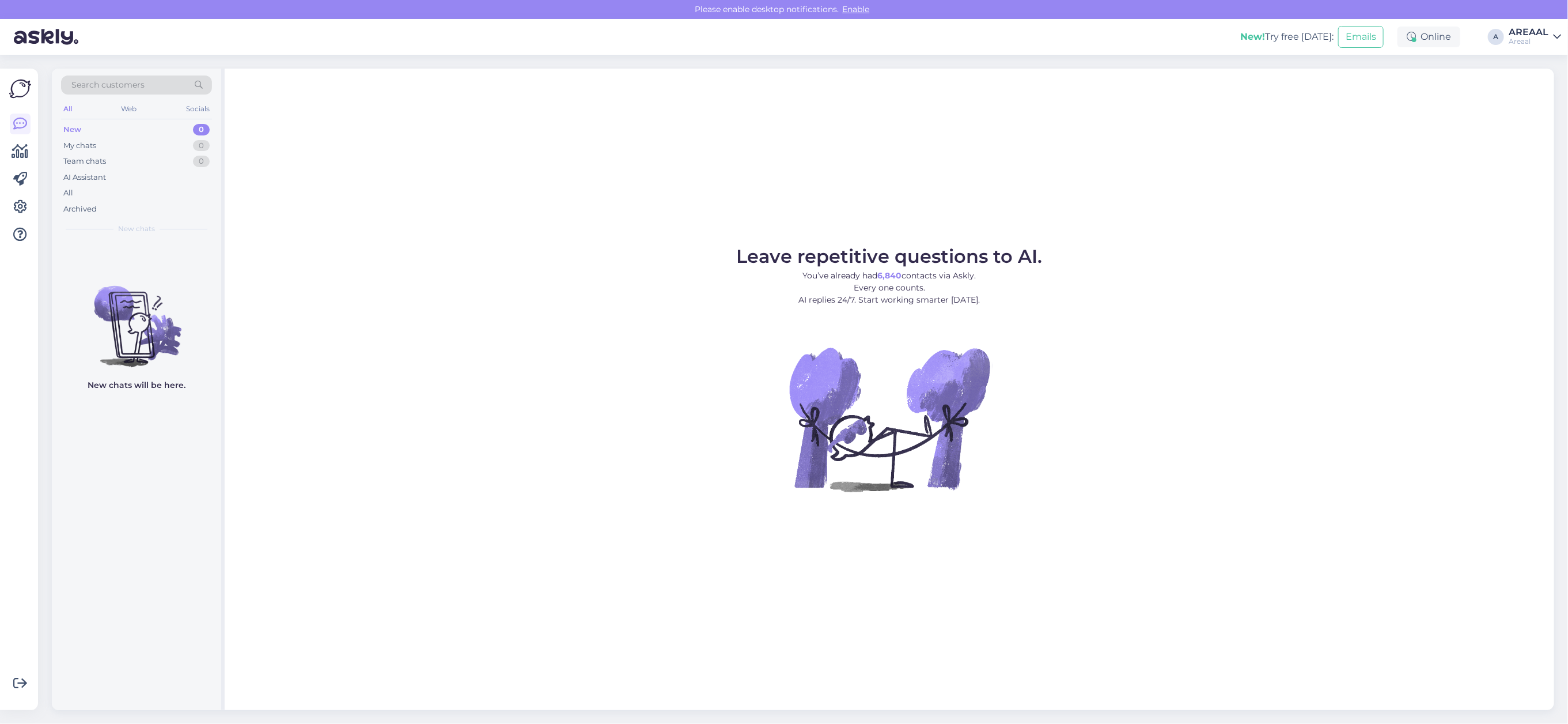
click at [1063, 199] on div "Leave repetitive questions to AI. You’ve already had 6,840 contacts via Askly. …" at bounding box center [889, 389] width 1329 height 641
click at [1020, 188] on div "Leave repetitive questions to AI. You’ve already had 6,840 contacts via Askly. …" at bounding box center [889, 389] width 1329 height 641
click at [1272, 253] on figure "Leave repetitive questions to AI. You’ve already had 6,840 contacts via Askly. …" at bounding box center [889, 385] width 1309 height 275
click at [1066, 309] on figure "Leave repetitive questions to AI. You’ve already had 6,840 contacts via Askly. …" at bounding box center [889, 385] width 1309 height 275
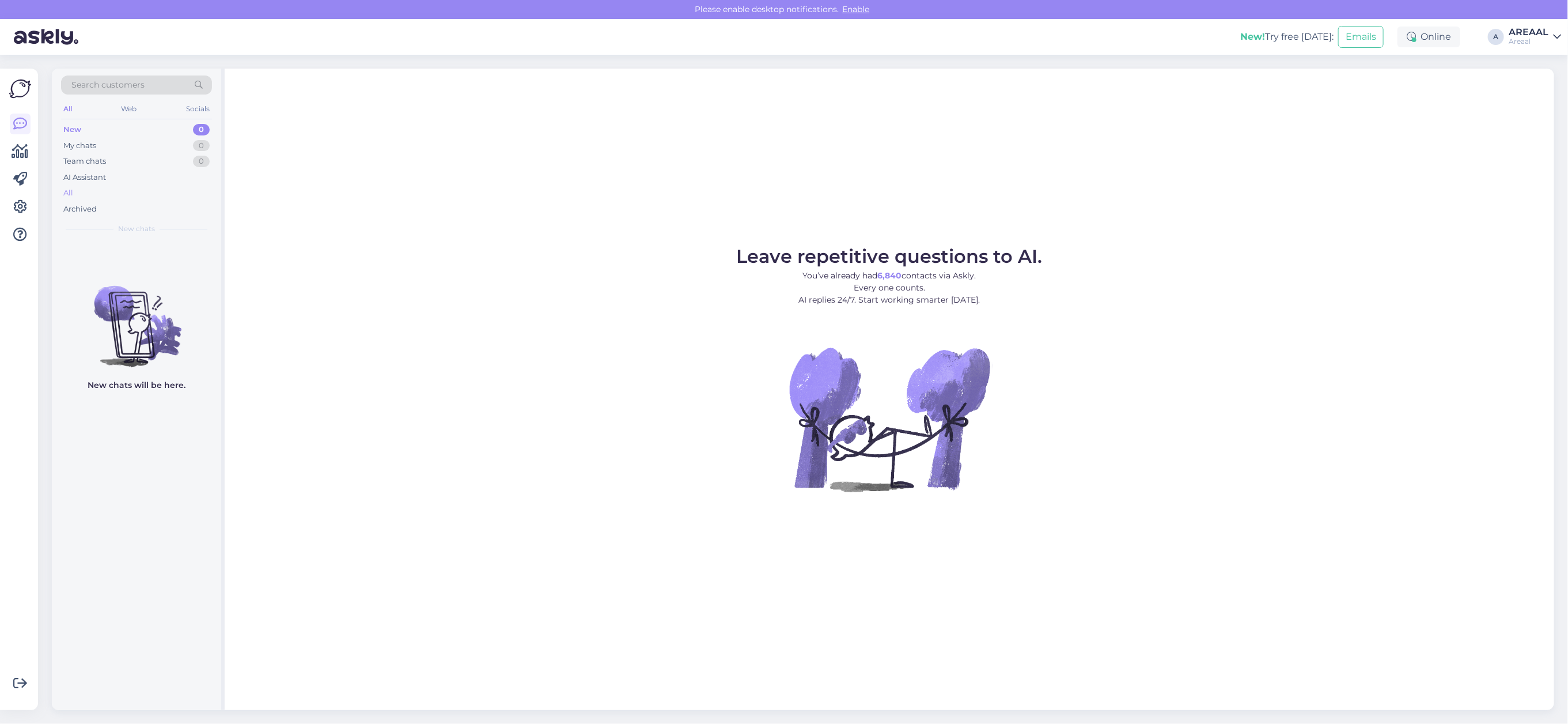
click at [82, 198] on div "All" at bounding box center [136, 193] width 151 height 16
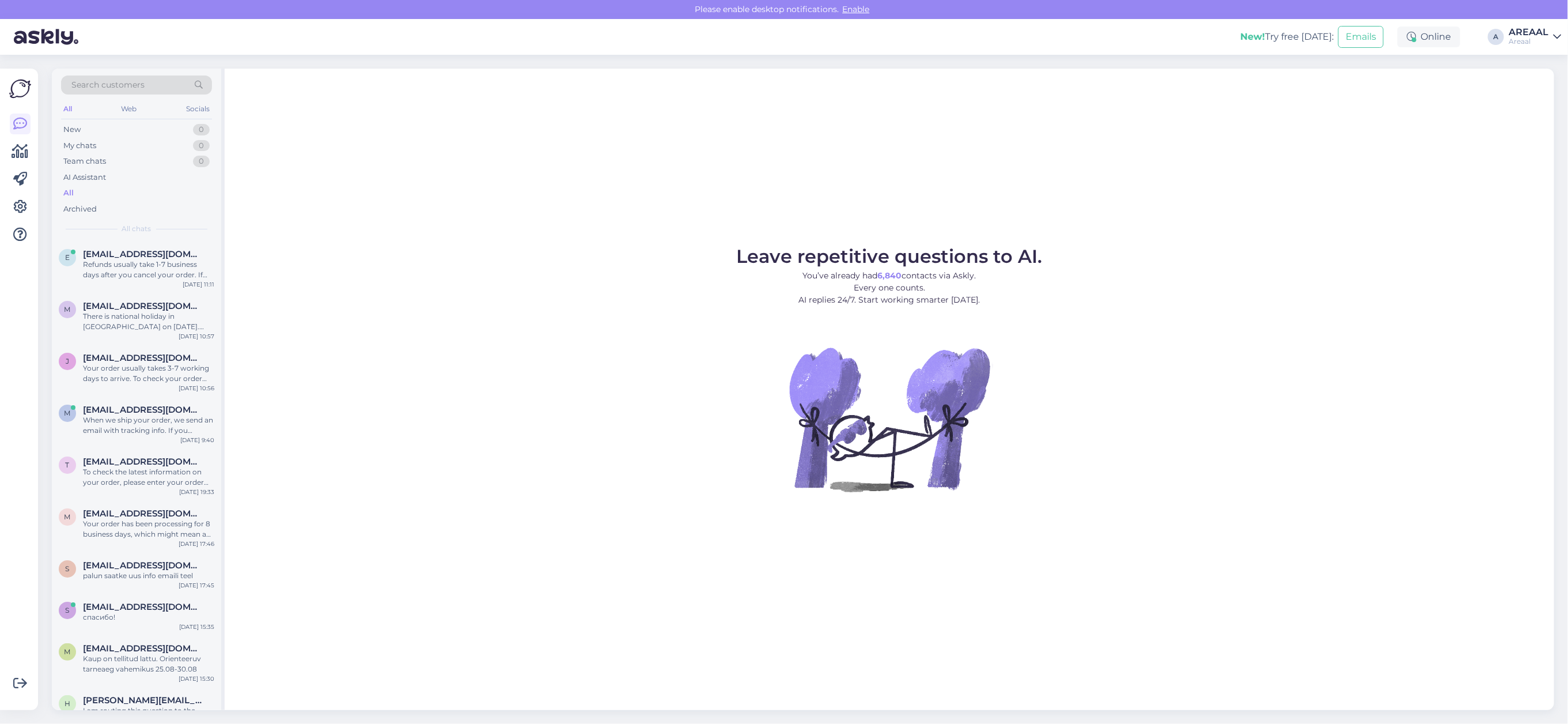
click at [1518, 27] on div "AREAAL" at bounding box center [1528, 32] width 40 height 9
click at [1528, 85] on button "Open" at bounding box center [1536, 89] width 32 height 18
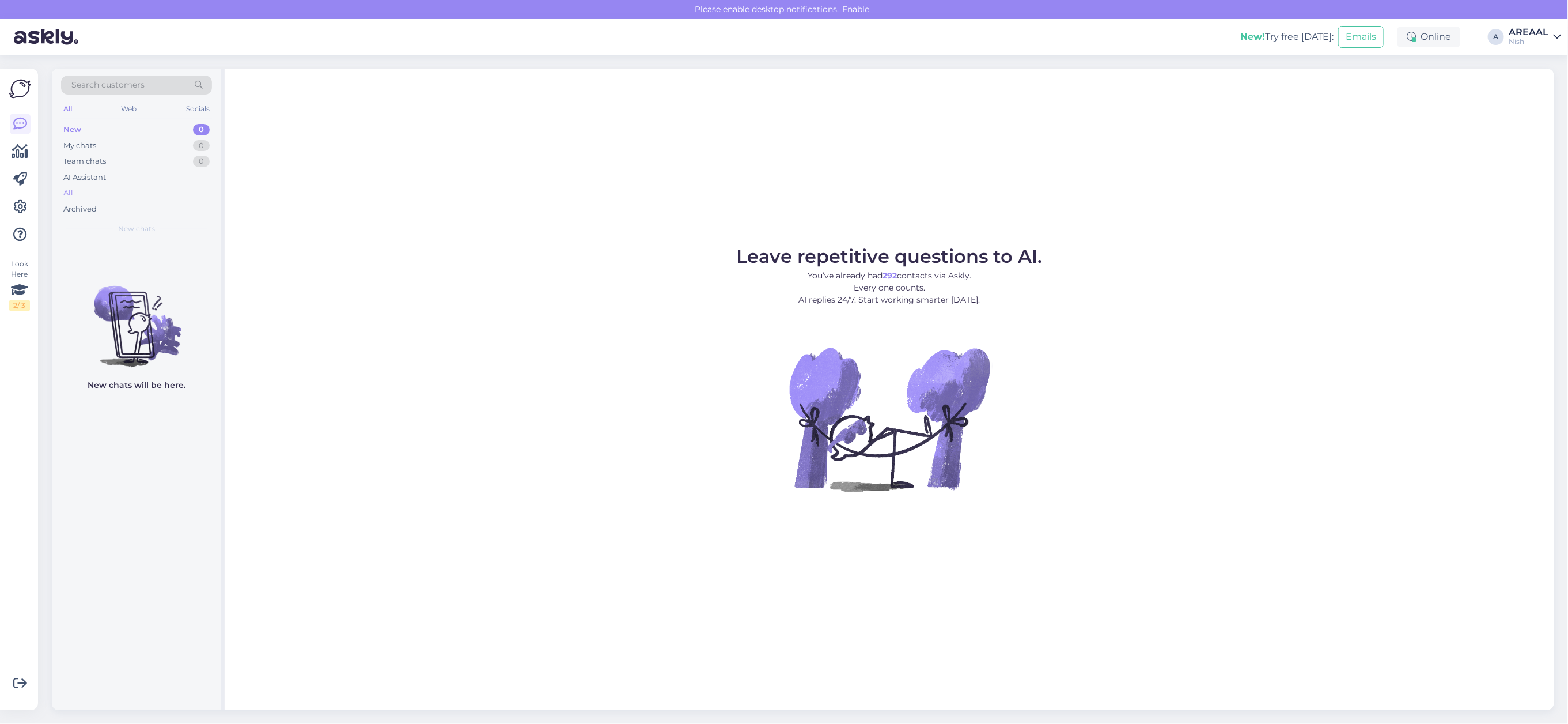
click at [154, 192] on div "All" at bounding box center [136, 193] width 151 height 16
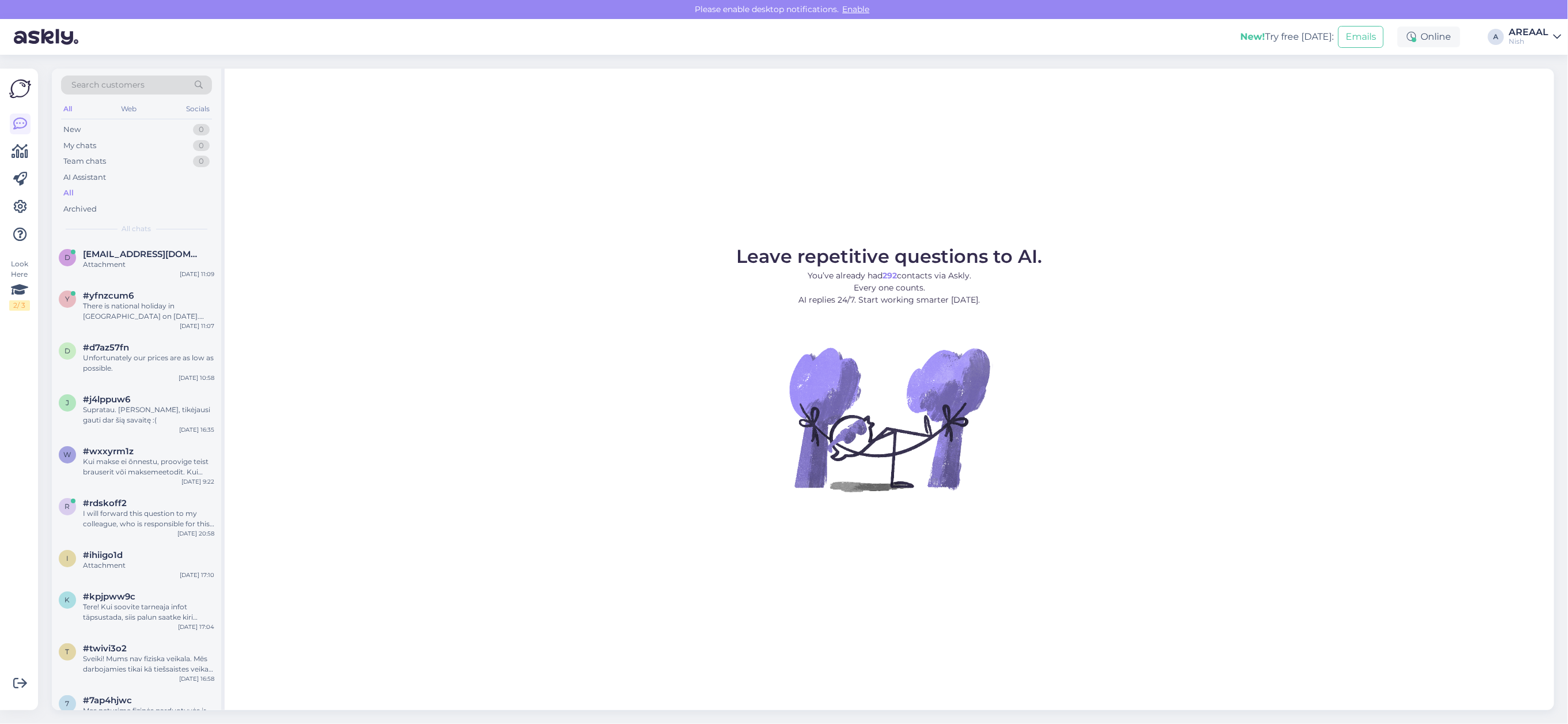
click at [1522, 29] on div "AREAAL" at bounding box center [1528, 32] width 40 height 9
click at [1533, 65] on button "Open" at bounding box center [1536, 64] width 32 height 18
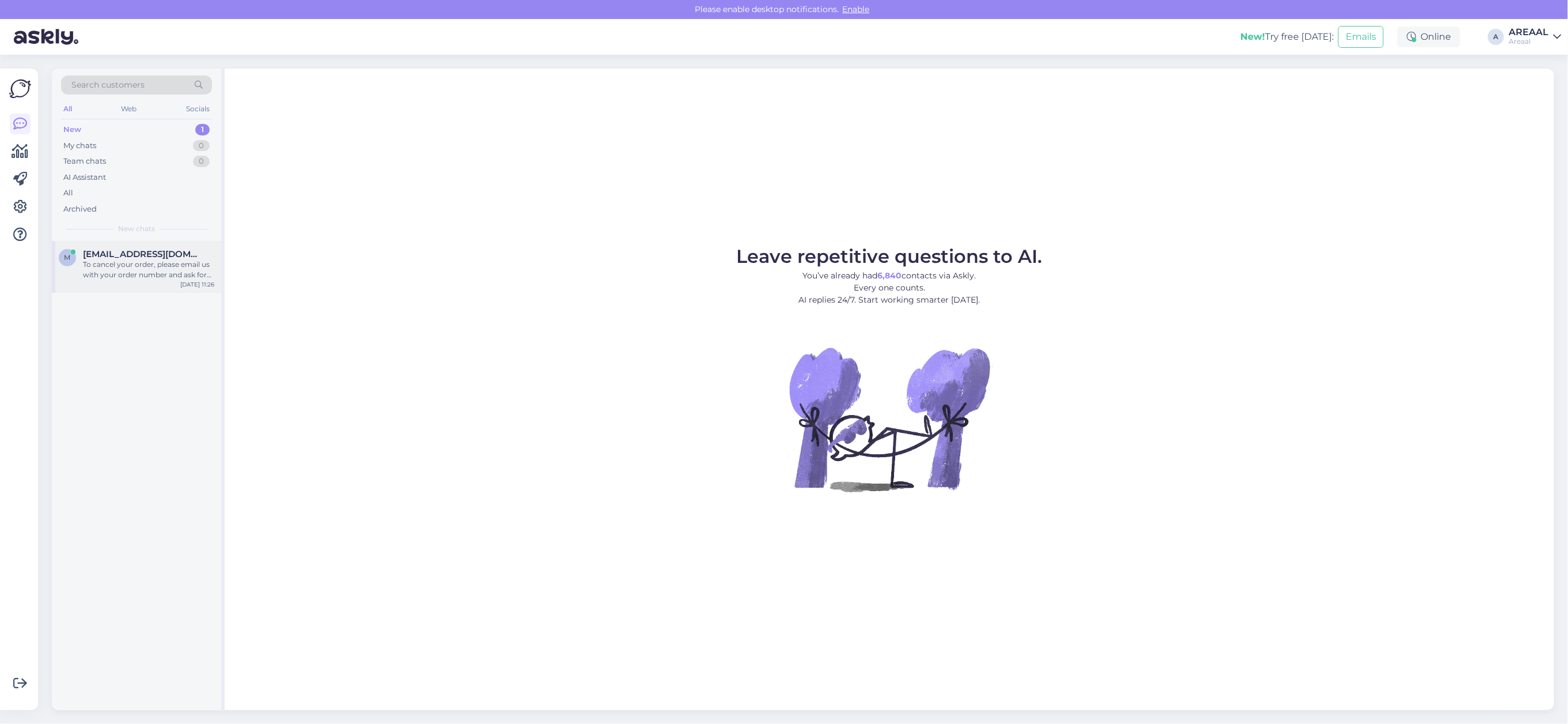
click at [188, 270] on div "To cancel your order, please email us with your order number and ask for cancel…" at bounding box center [149, 270] width 131 height 21
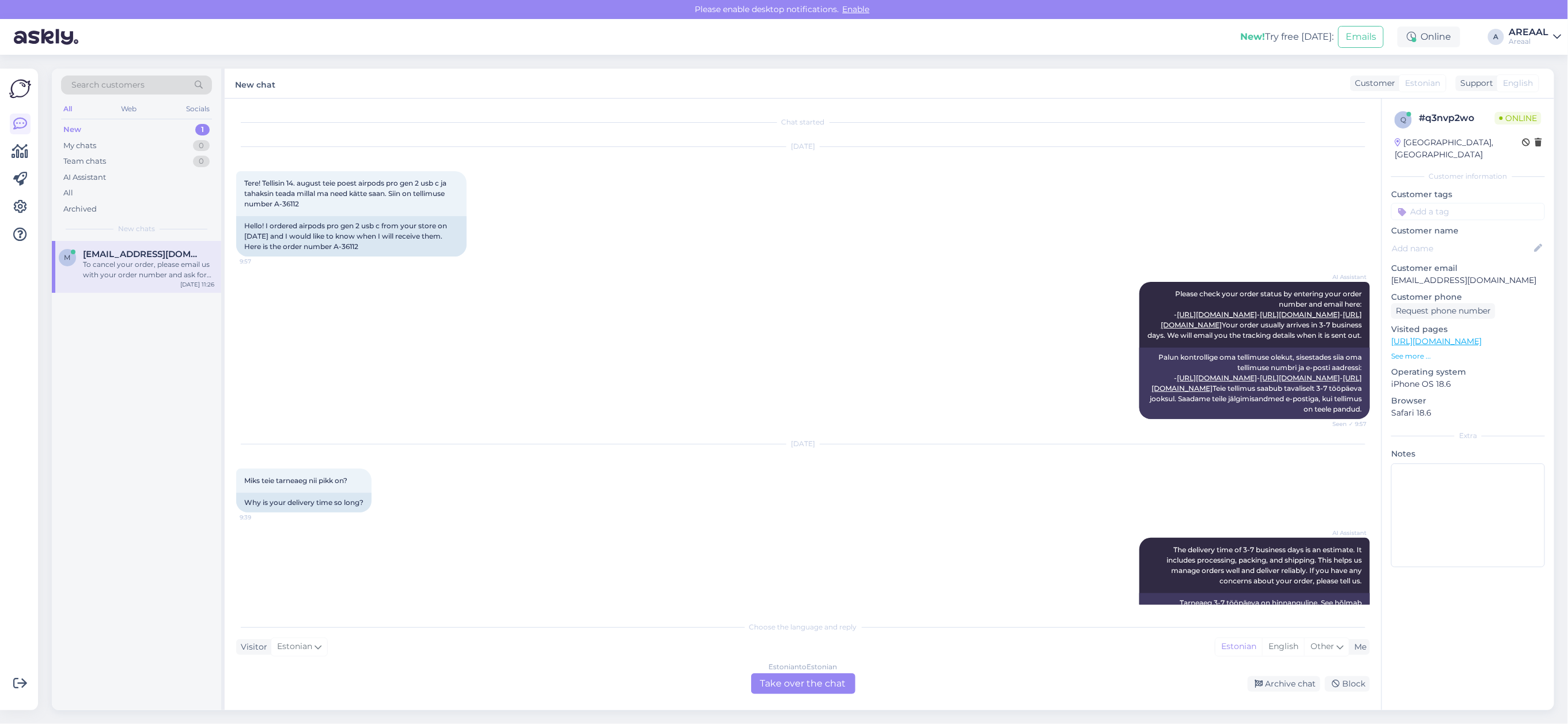
scroll to position [586, 0]
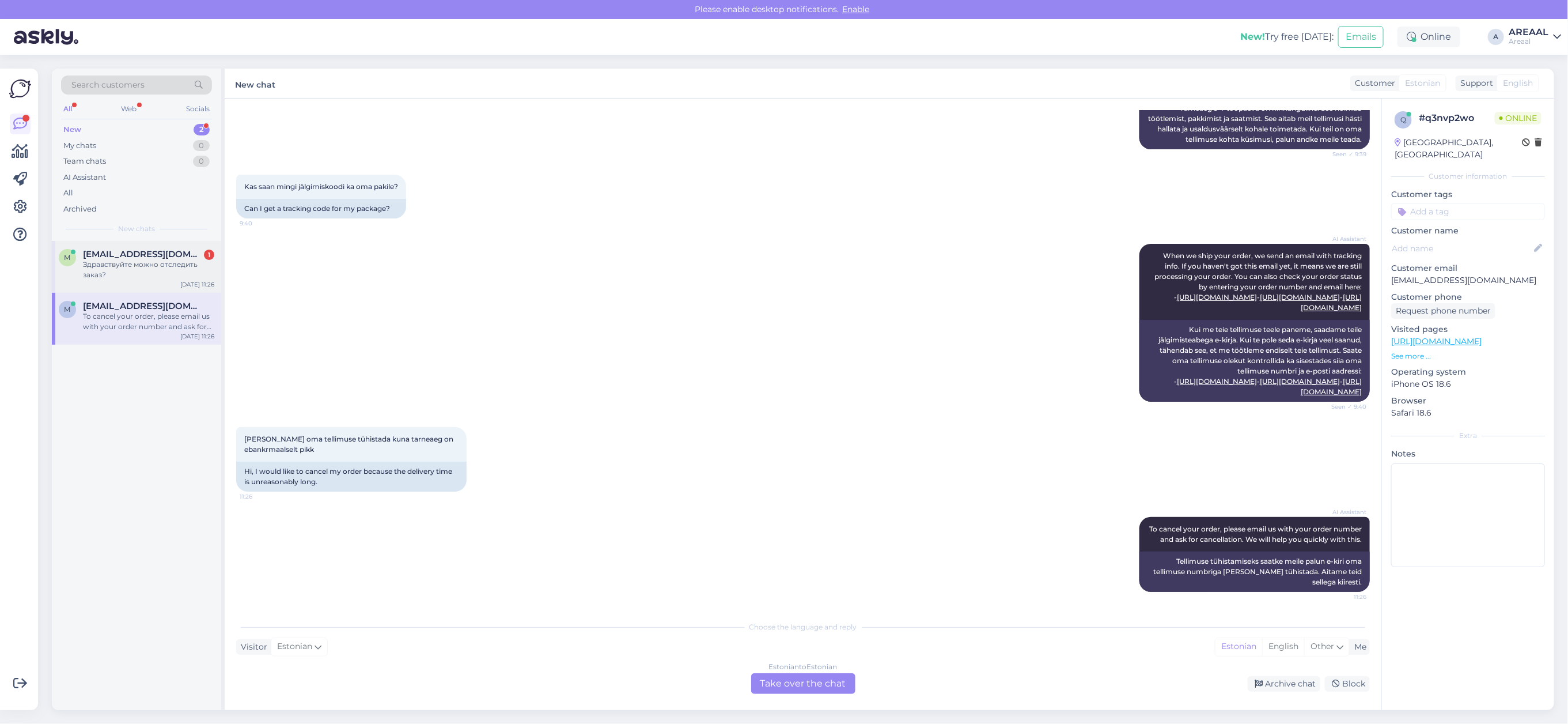
click at [135, 267] on div "Здравствуйте можно отследить заказ?" at bounding box center [149, 270] width 131 height 21
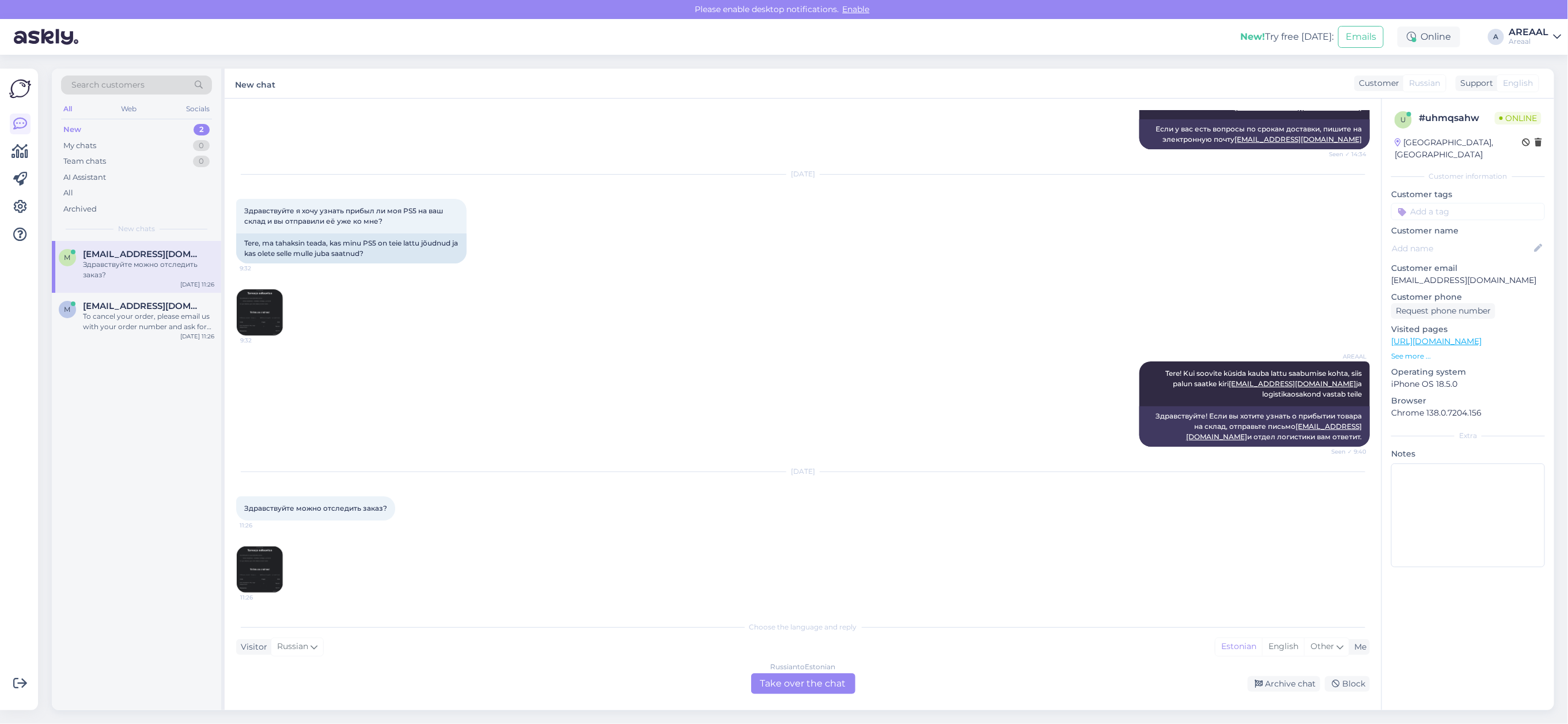
click at [772, 673] on div "Russian to Estonian Take over the chat" at bounding box center [803, 683] width 104 height 21
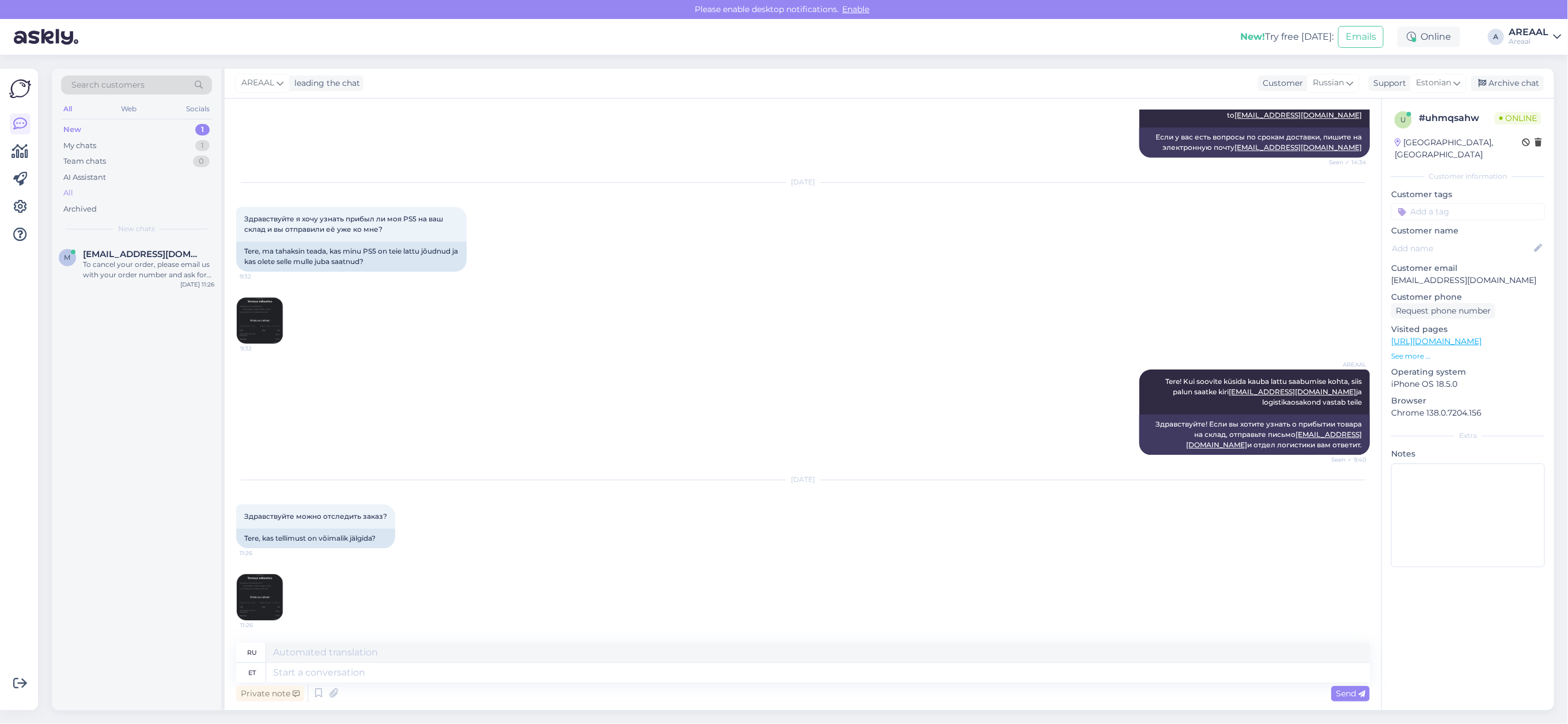
click at [92, 194] on div "All" at bounding box center [136, 193] width 151 height 16
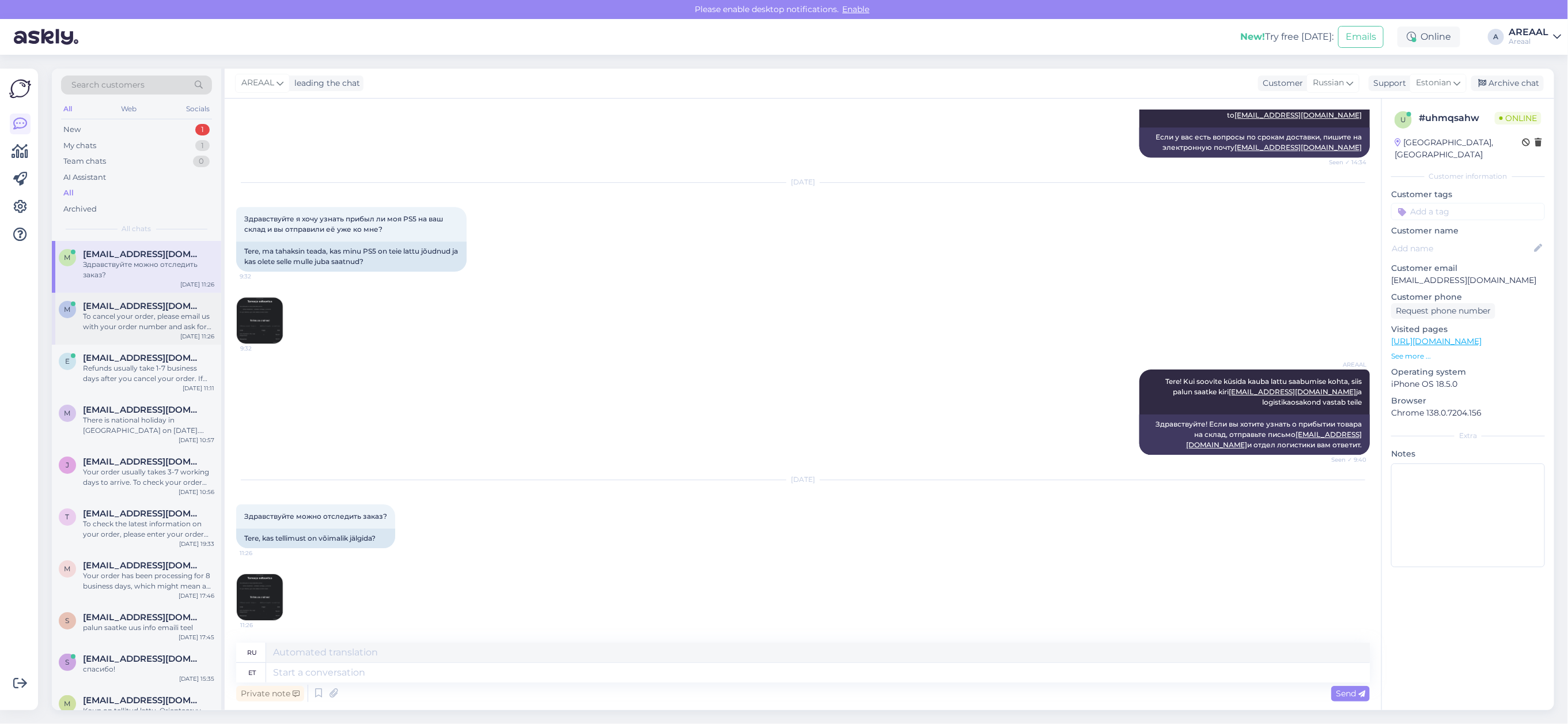
click at [108, 306] on span "[EMAIL_ADDRESS][DOMAIN_NAME]" at bounding box center [142, 306] width 120 height 10
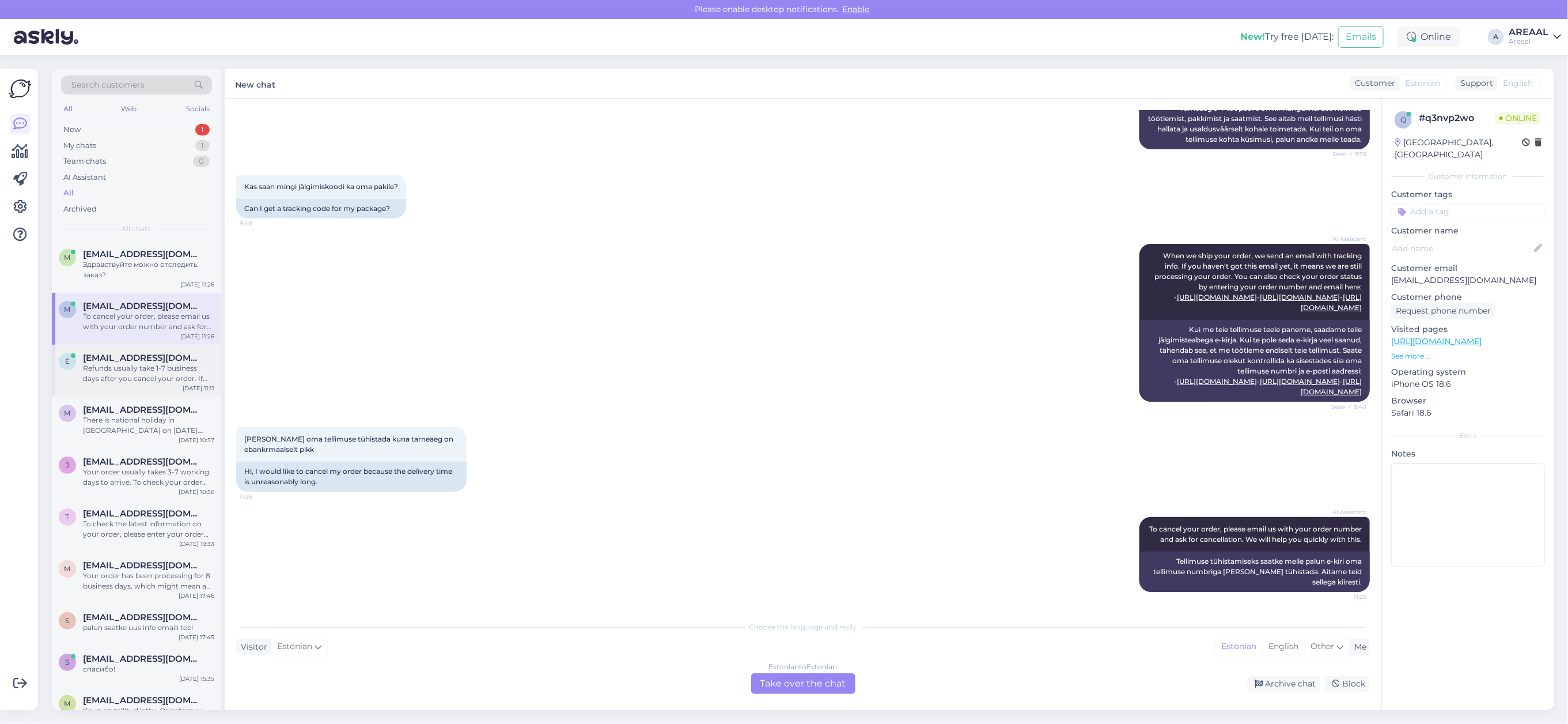
click at [131, 378] on div "Refunds usually take 1-7 business days after you cancel your order. If you don'…" at bounding box center [149, 373] width 131 height 21
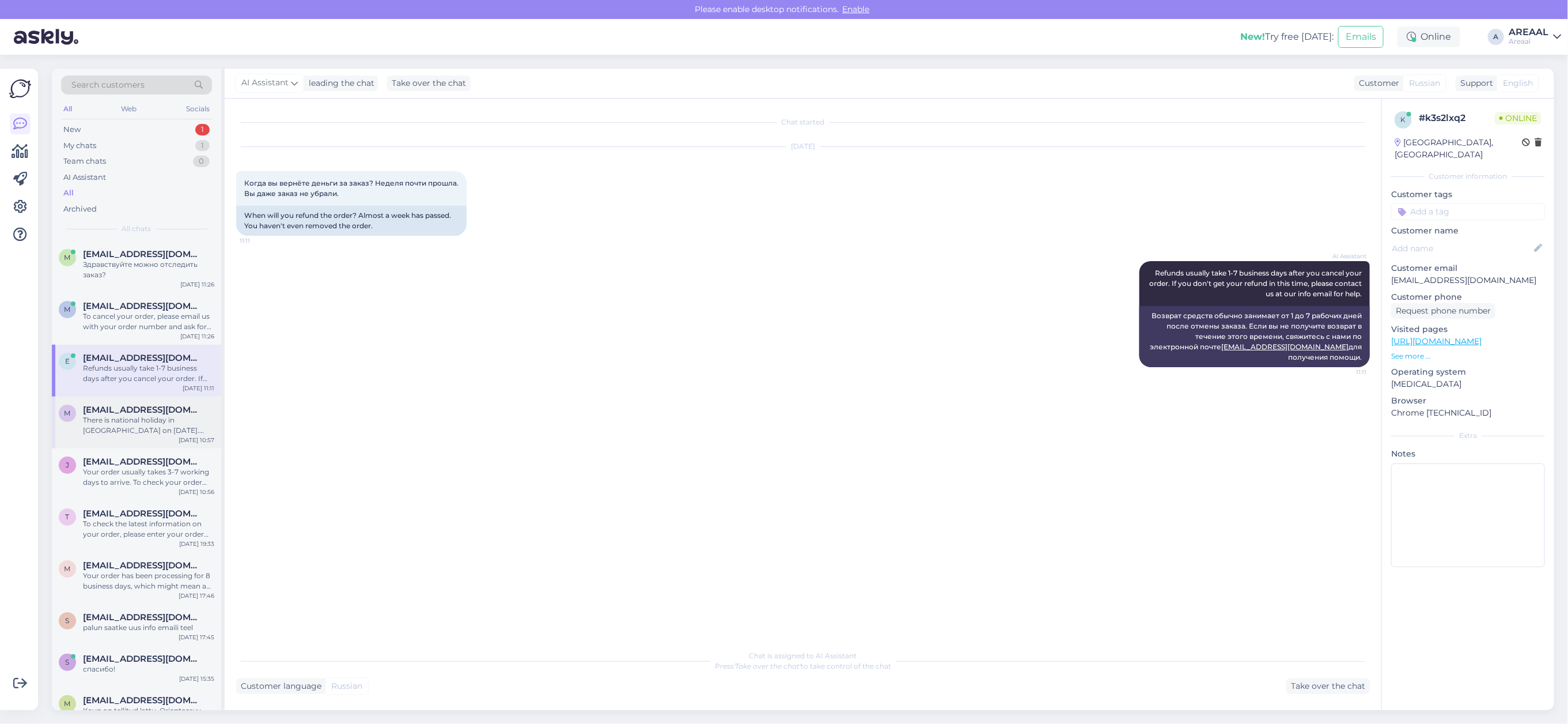
click at [110, 425] on div "There is national holiday in [GEOGRAPHIC_DATA] on [DATE]. Customer service will…" at bounding box center [149, 425] width 131 height 21
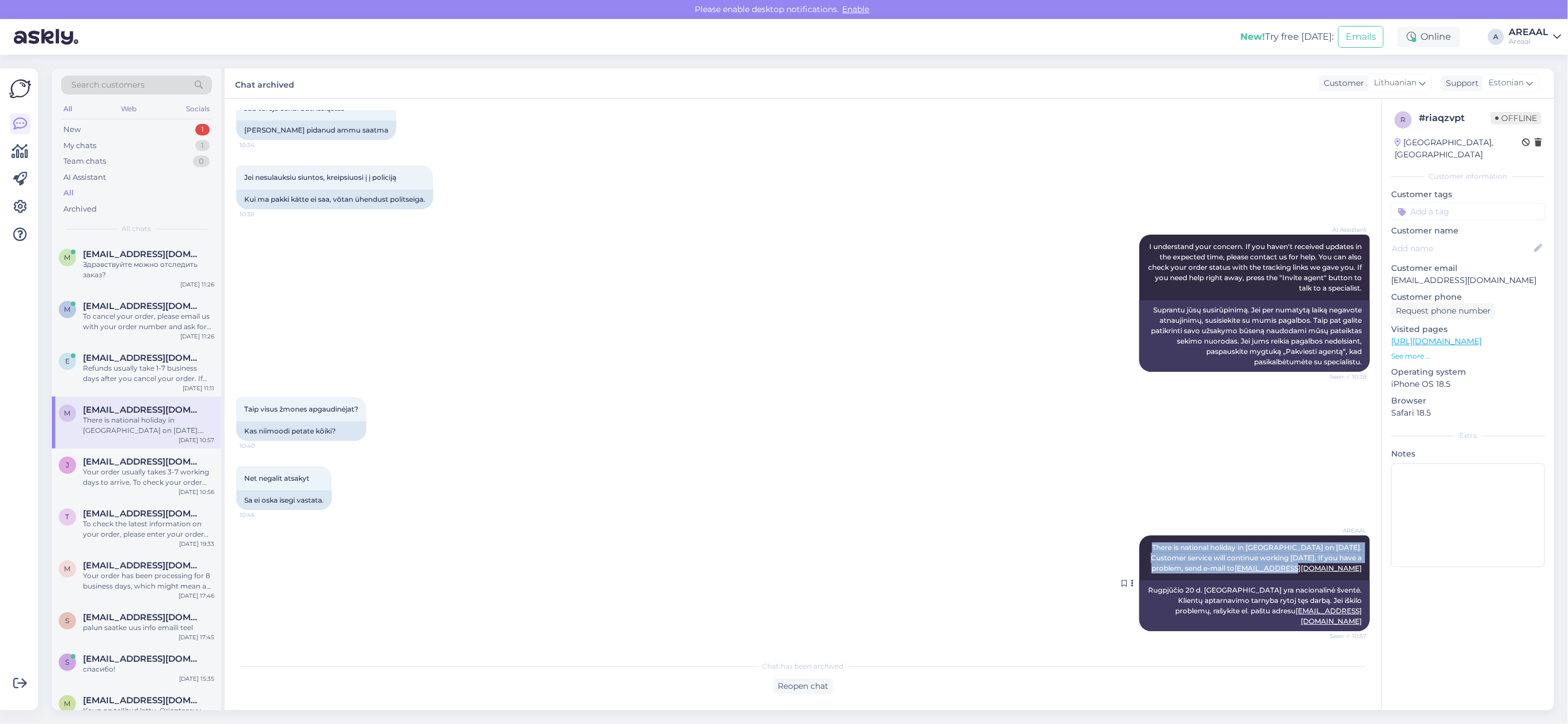
drag, startPoint x: 1173, startPoint y: 557, endPoint x: 1355, endPoint y: 584, distance: 184.0
click at [1355, 580] on div "AREAAL There is national holiday in Estonia on 20th august. Customer service wi…" at bounding box center [1255, 558] width 231 height 45
copy span "There is national holiday in Estonia on 20th august. Customer service will cont…"
click at [156, 272] on div "Здравствуйте можно отследить заказ?" at bounding box center [149, 270] width 131 height 21
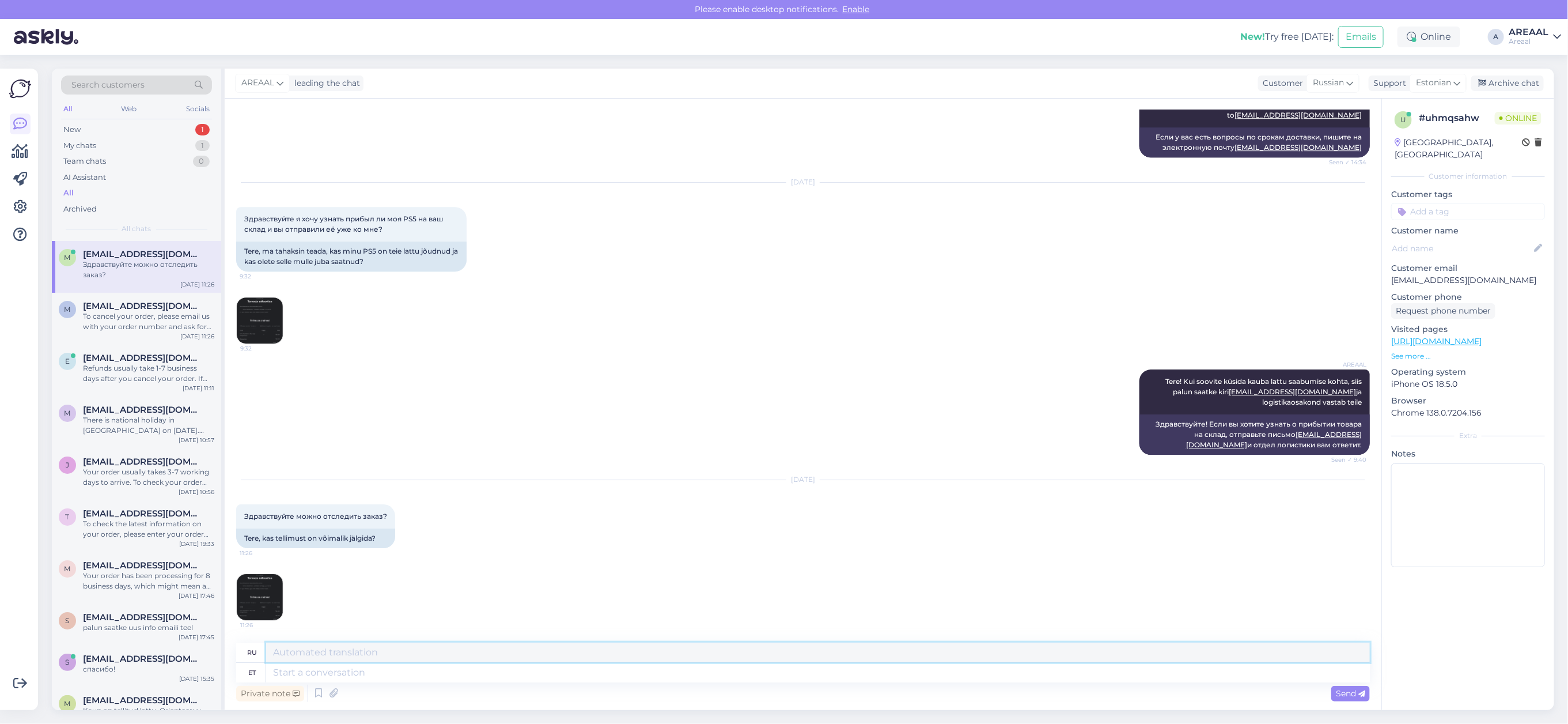
click at [571, 661] on textarea at bounding box center [817, 652] width 1104 height 19
click at [576, 669] on textarea at bounding box center [817, 672] width 1104 height 19
paste textarea "There is national holiday in Estonia on 20th august. Customer service will cont…"
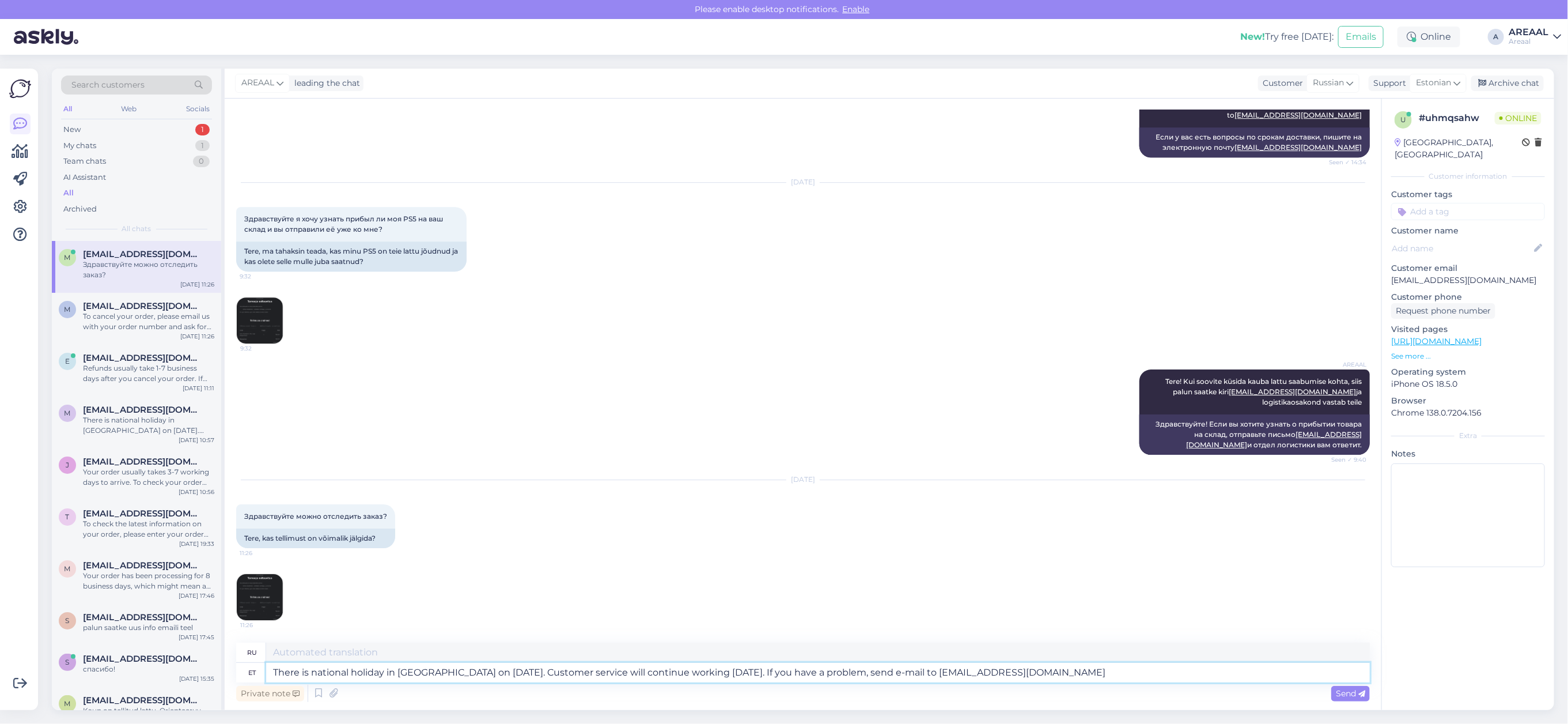
click at [273, 675] on textarea "There is national holiday in Estonia on 20th august. Customer service will cont…" at bounding box center [817, 672] width 1104 height 19
type textarea "HeThere is national holiday in Estonia on 20th august. Customer service will co…"
type textarea "20 августа в Эстонии государственный праздник. Завтра служба поддержки клиентов…"
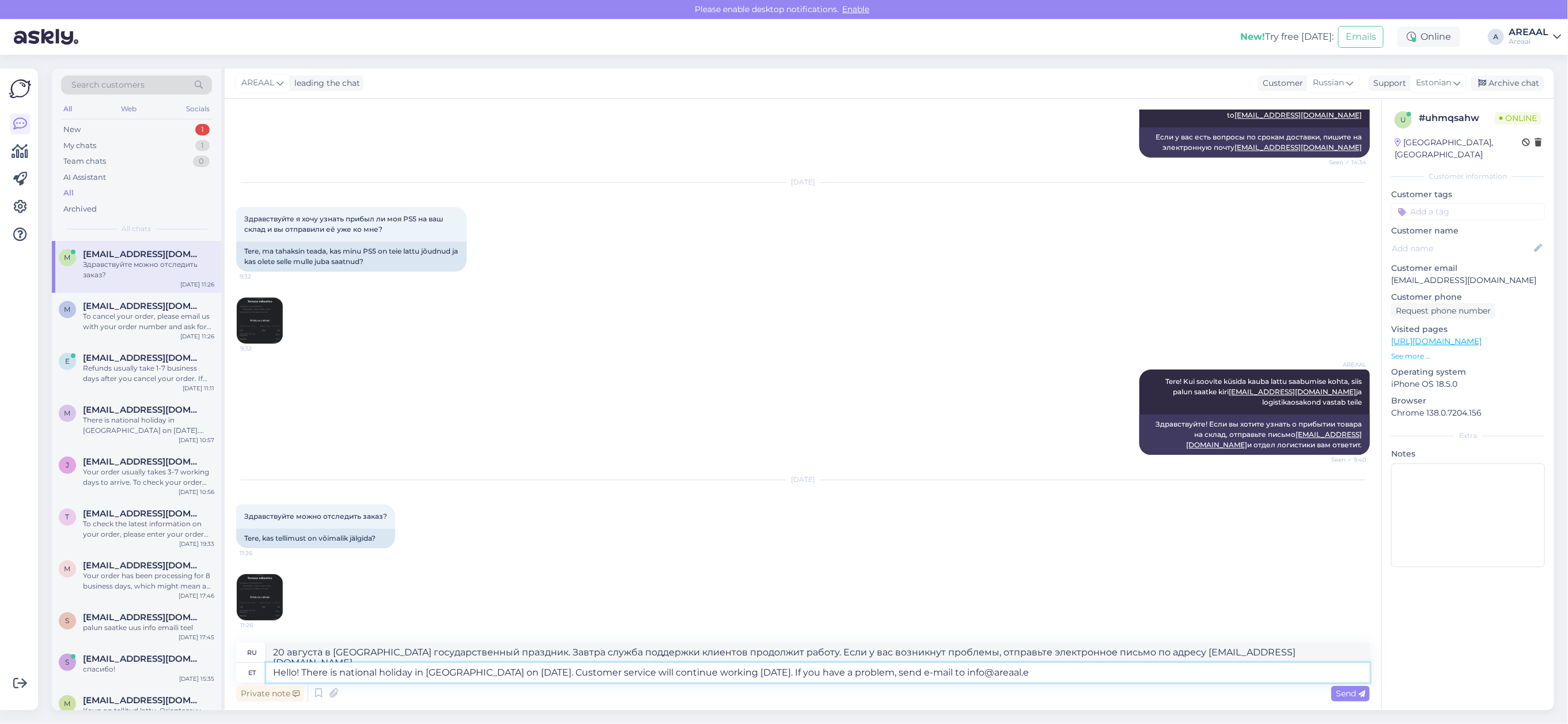
type textarea "Hello! There is national holiday in Estonia on 20th august. Customer service wi…"
type textarea "Здравствуйте! 20 августа в Эстонии государственный праздник. Завтра служба подд…"
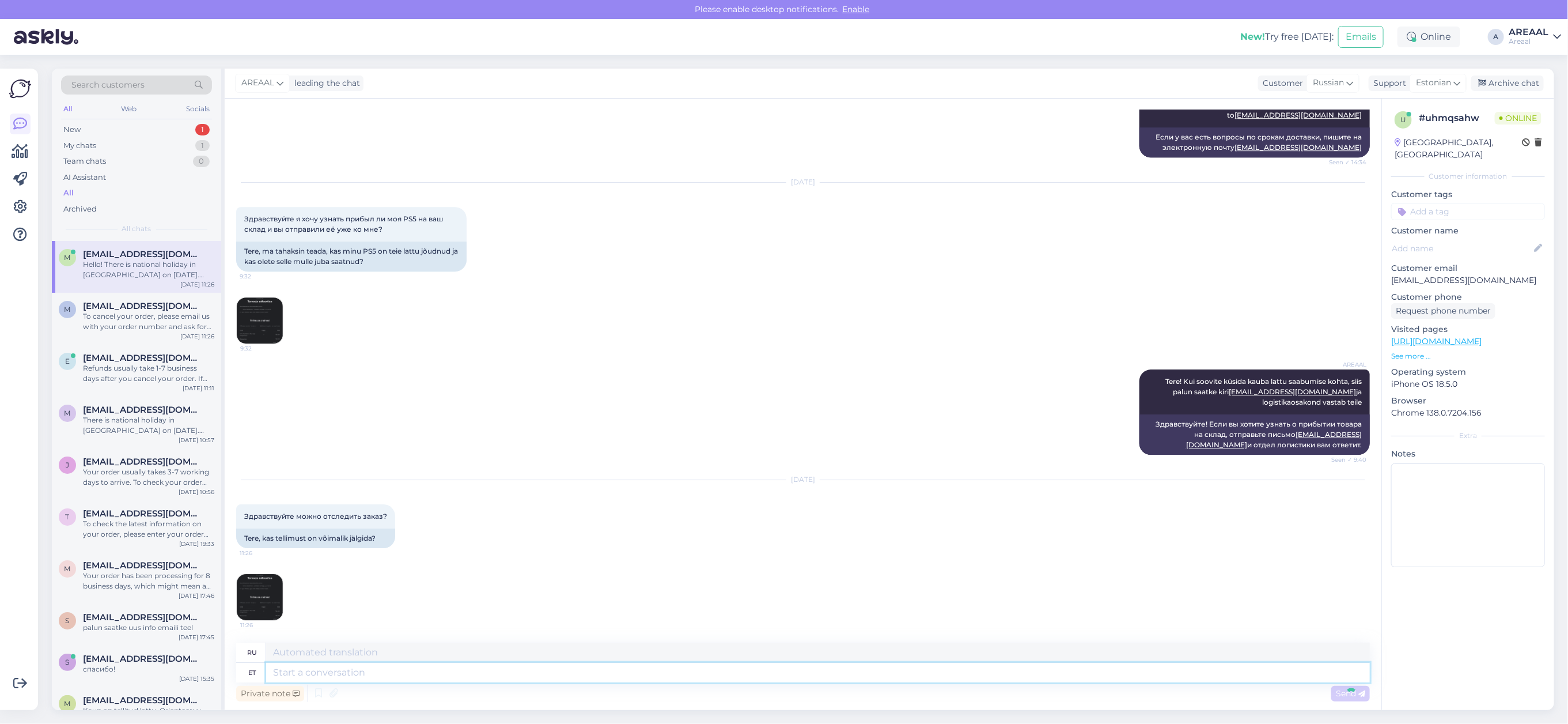
scroll to position [2671, 0]
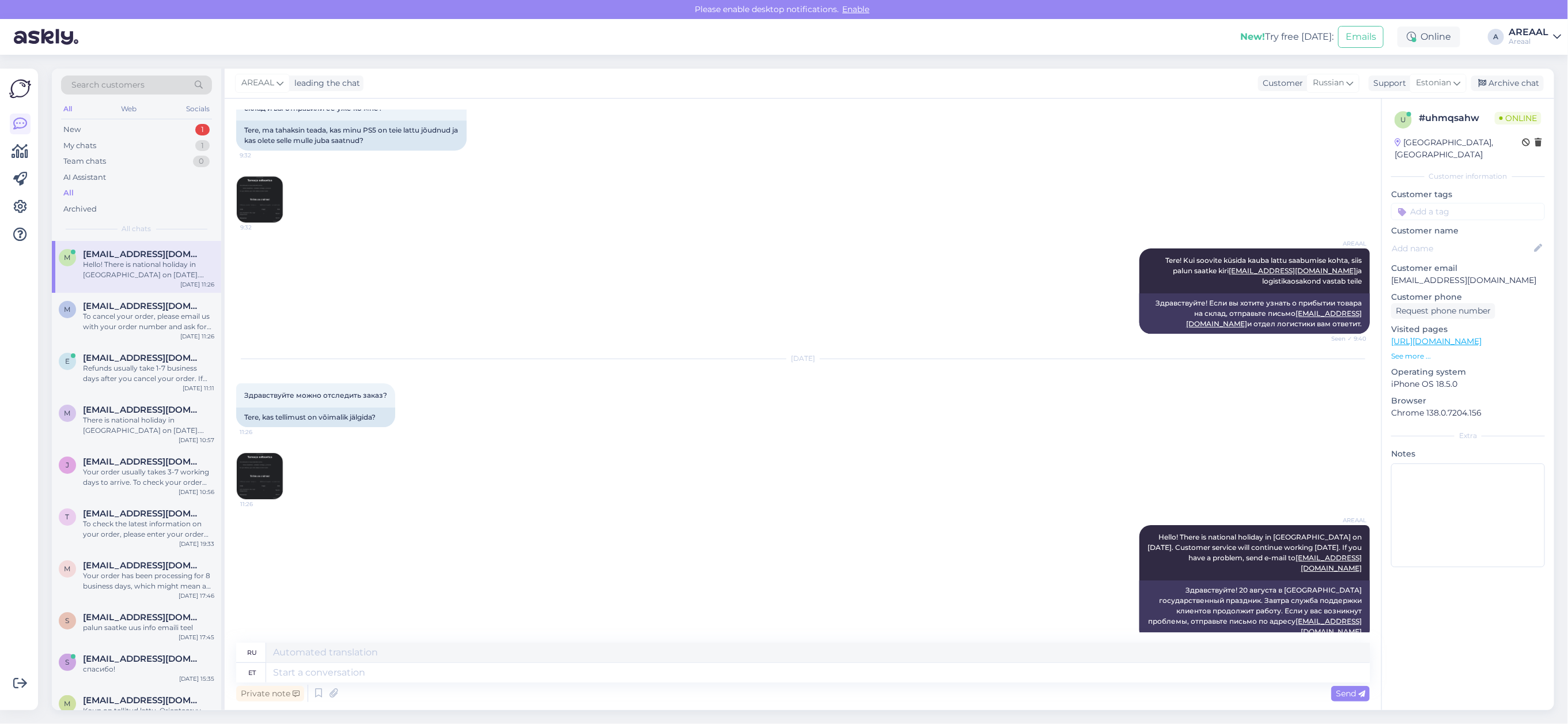
click at [841, 444] on div "Aug 20 2025 Здравствуйте можно отследить заказ? 11:26 Tere, kas tellimust on võ…" at bounding box center [803, 429] width 1133 height 166
click at [838, 445] on div "Aug 20 2025 Здравствуйте можно отследить заказ? 11:26 Tere, kas tellimust on võ…" at bounding box center [803, 429] width 1133 height 166
click at [137, 308] on span "[EMAIL_ADDRESS][DOMAIN_NAME]" at bounding box center [142, 306] width 120 height 10
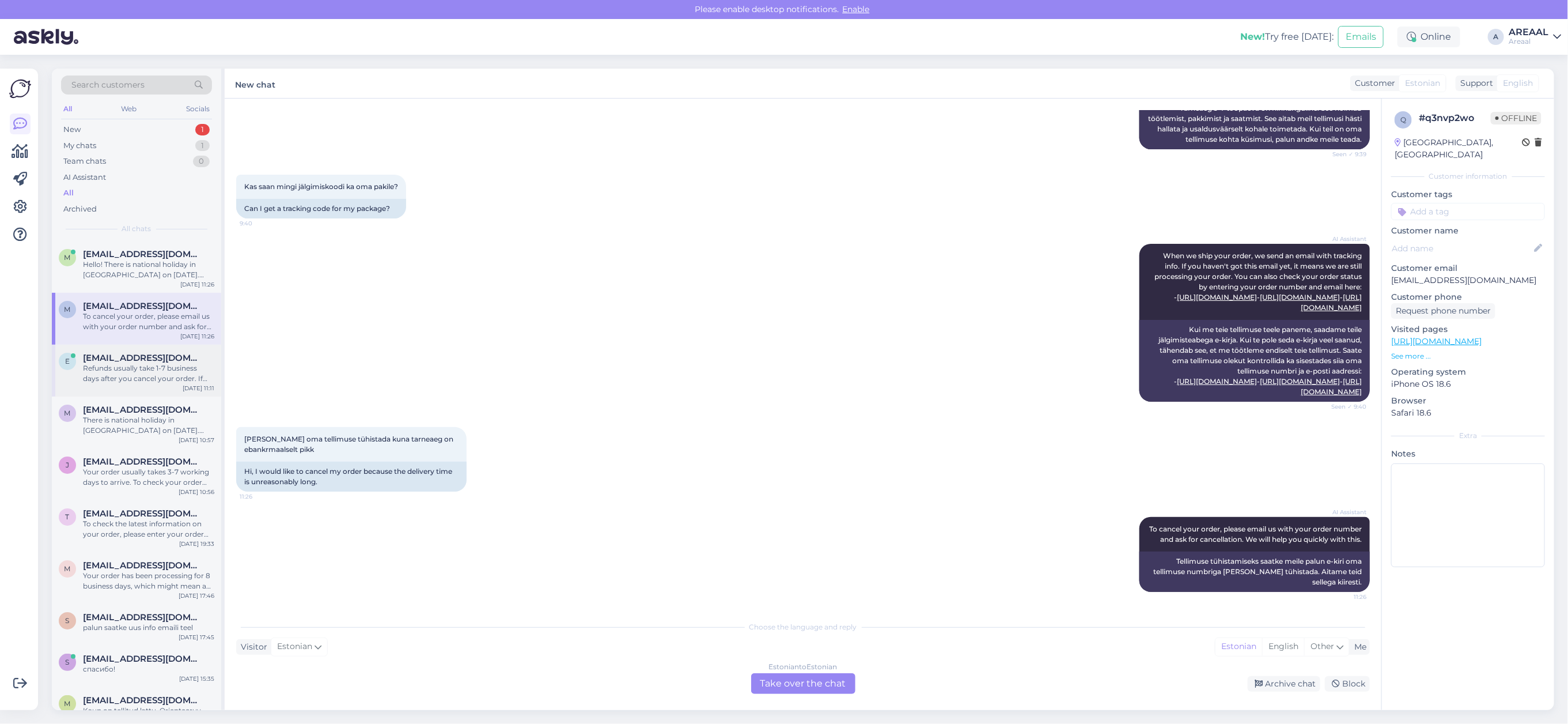
click at [163, 367] on div "Refunds usually take 1-7 business days after you cancel your order. If you don'…" at bounding box center [149, 373] width 131 height 21
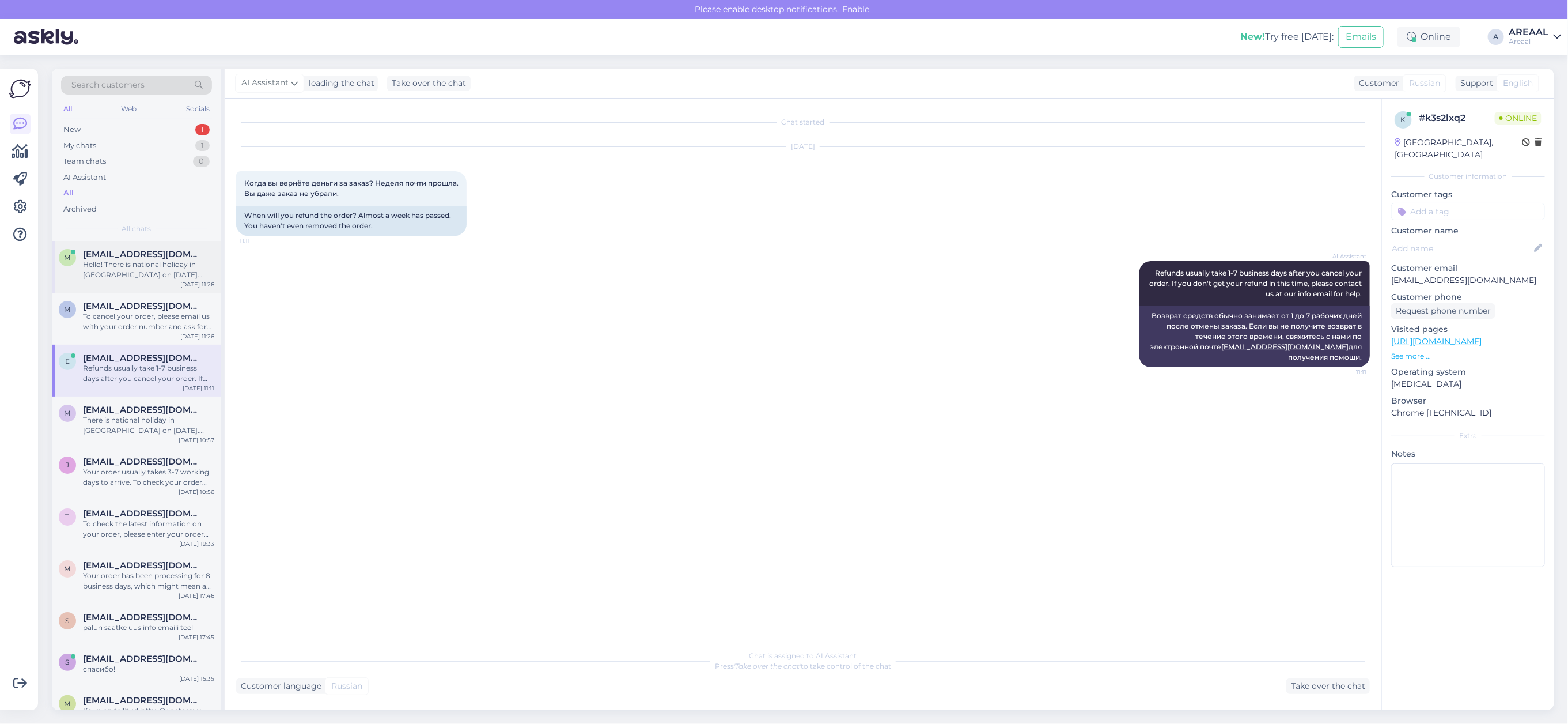
click at [166, 247] on div "m mesevradaniil@gmail.com Hello! There is national holiday in Estonia on 20th a…" at bounding box center [136, 267] width 169 height 52
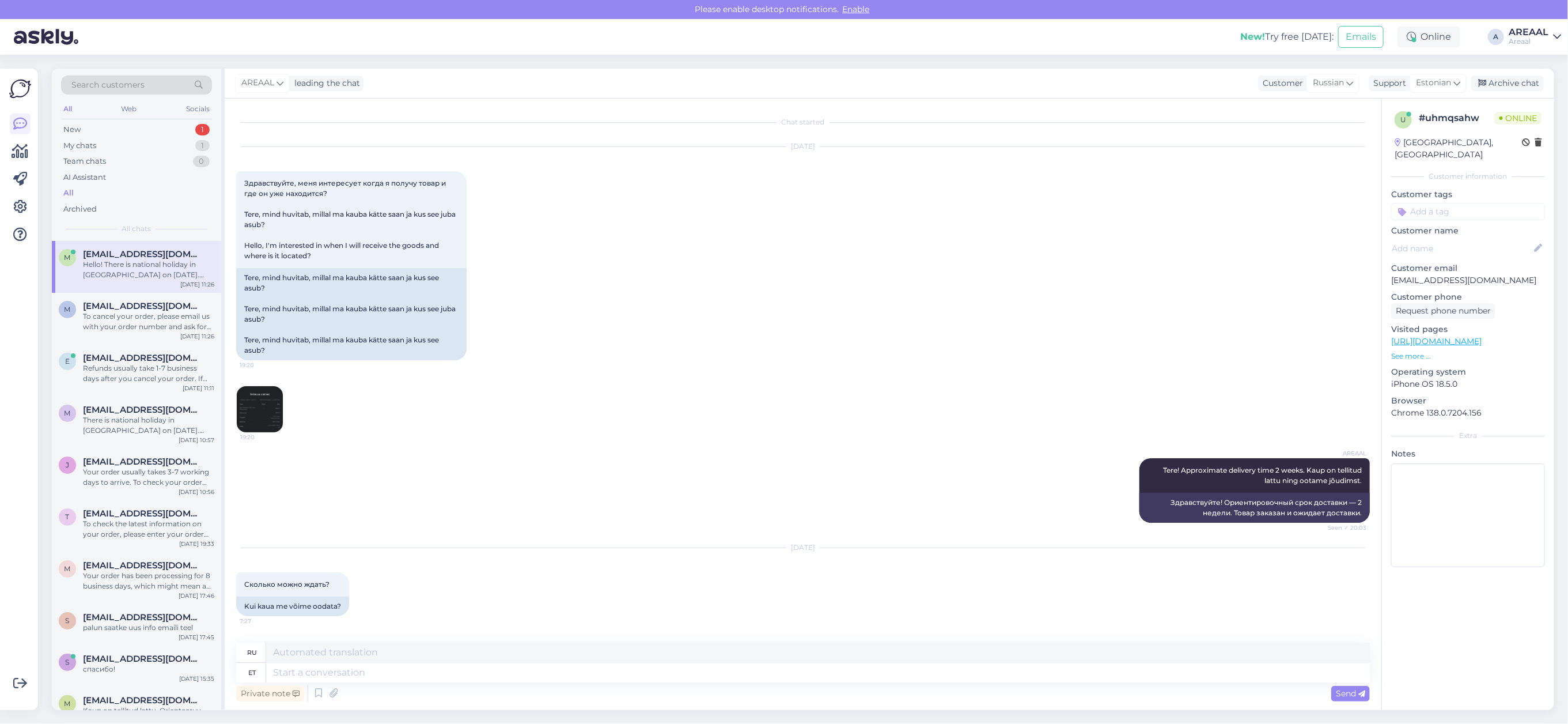
scroll to position [2671, 0]
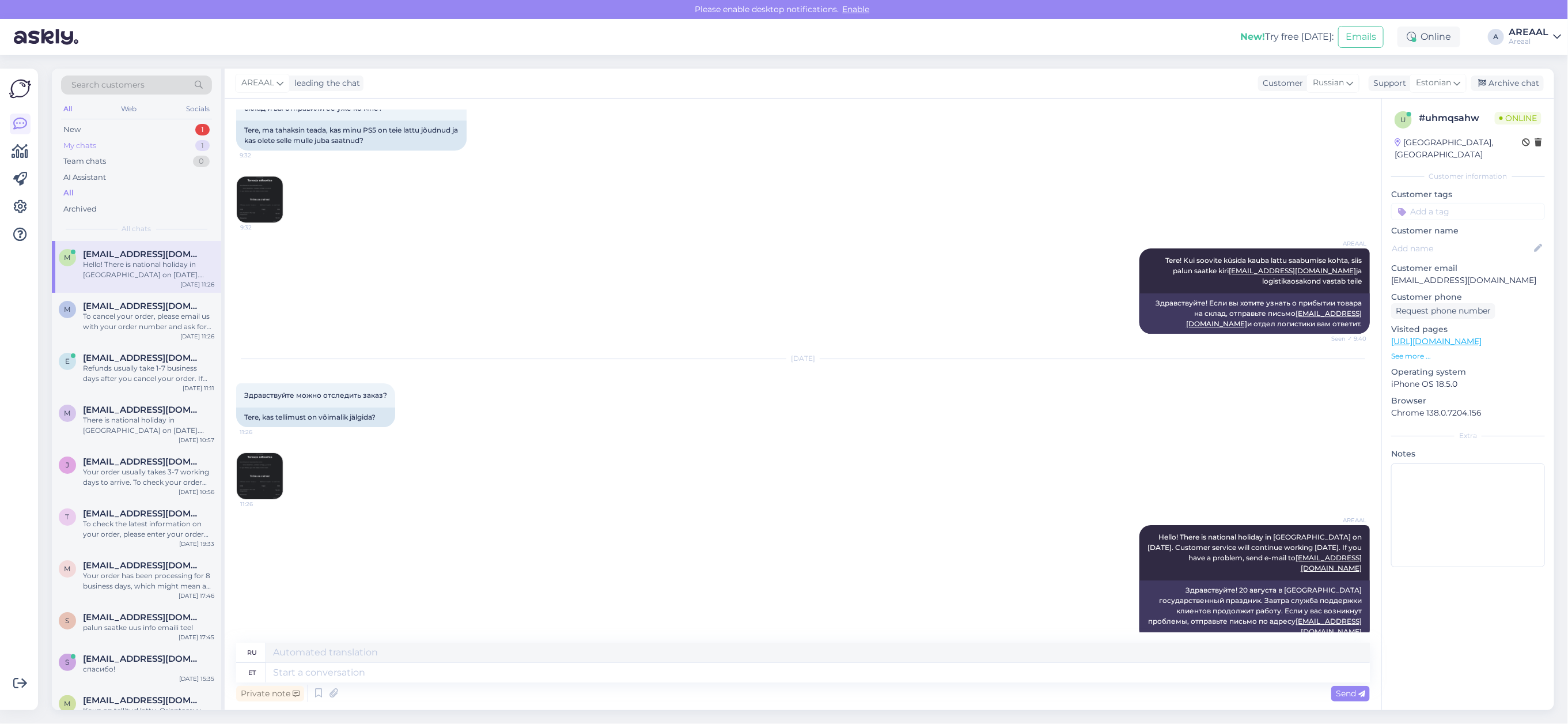
drag, startPoint x: 178, startPoint y: 130, endPoint x: 183, endPoint y: 137, distance: 8.6
click at [182, 133] on div "New 1" at bounding box center [136, 130] width 151 height 16
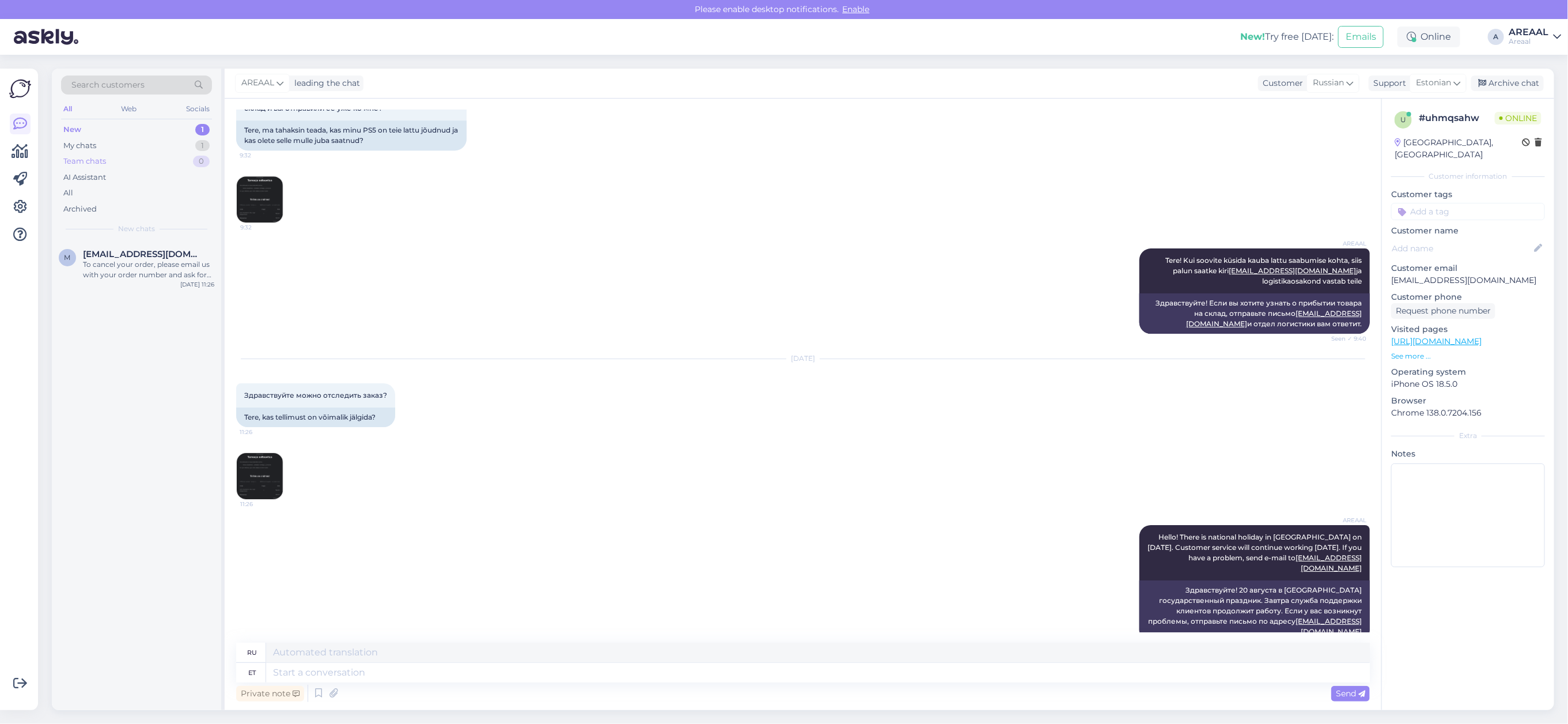
click at [188, 157] on div "Team chats 0" at bounding box center [136, 161] width 151 height 16
click at [188, 149] on div "My chats 1" at bounding box center [136, 146] width 151 height 16
click at [135, 298] on div "m mesevradaniil@gmail.com Hello! There is national holiday in Estonia on 20th a…" at bounding box center [136, 476] width 169 height 469
click at [135, 278] on div "Hello! There is national holiday in Estonia on 20th august. Customer service wi…" at bounding box center [149, 270] width 131 height 21
click at [179, 123] on div "New 1" at bounding box center [136, 130] width 151 height 16
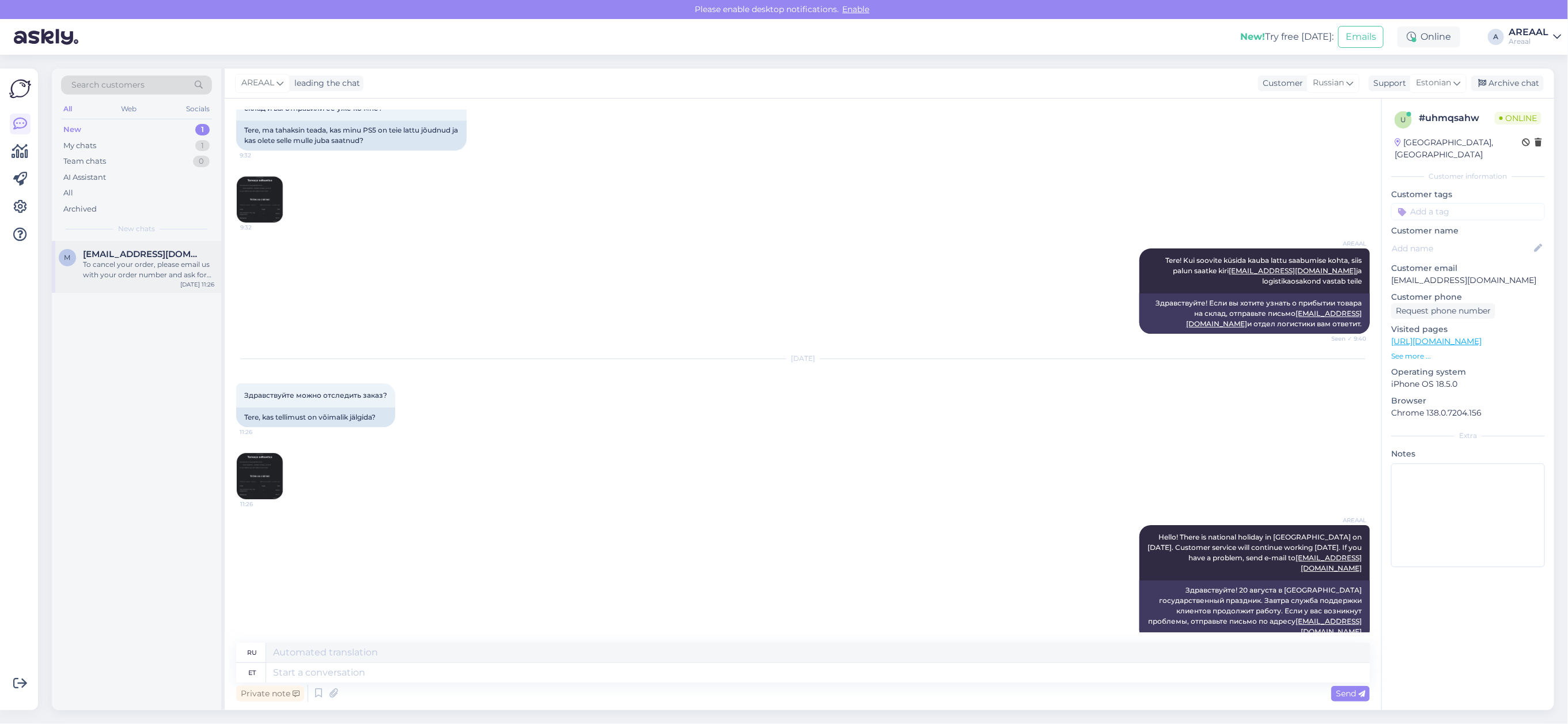
click at [167, 269] on div "To cancel your order, please email us with your order number and ask for cancel…" at bounding box center [149, 270] width 131 height 21
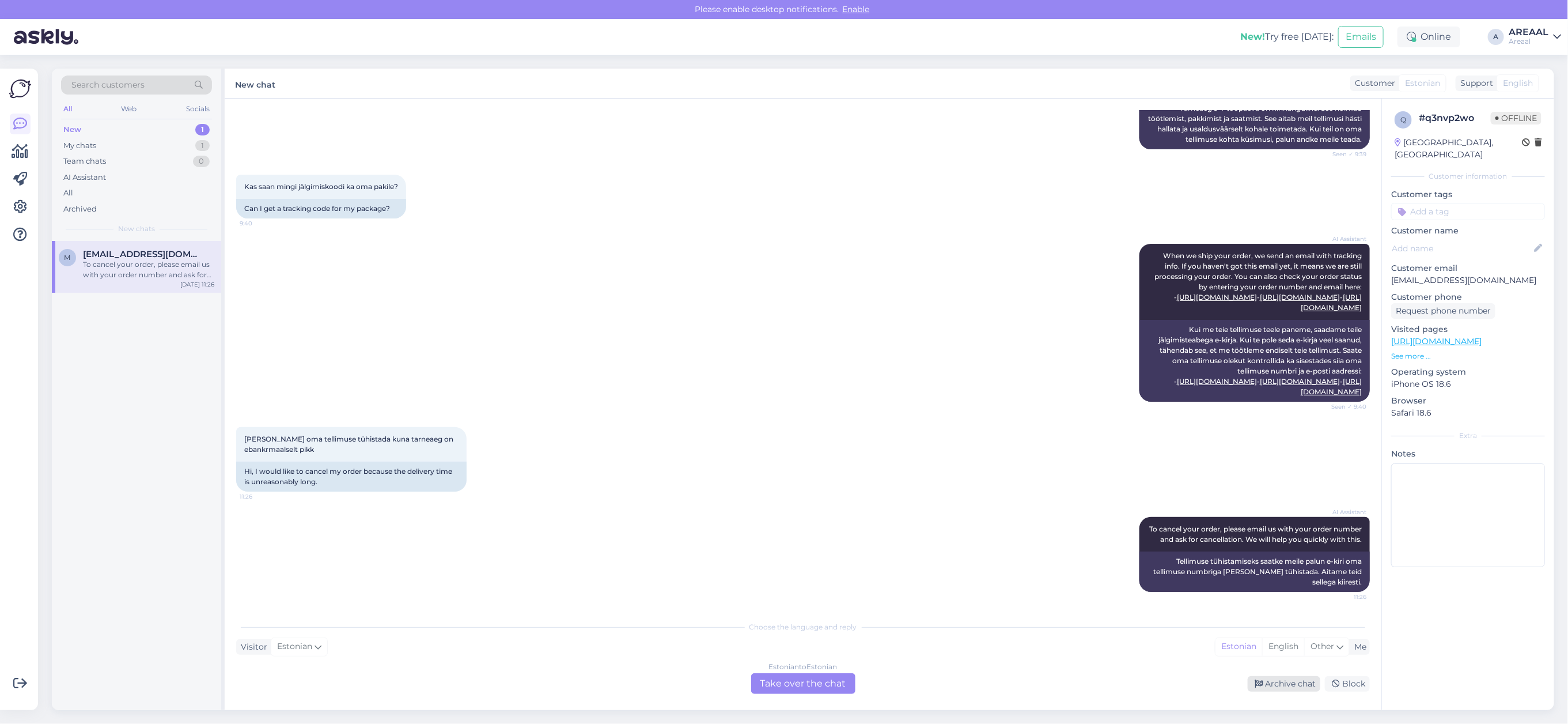
click at [1292, 684] on div "Archive chat" at bounding box center [1284, 684] width 72 height 16
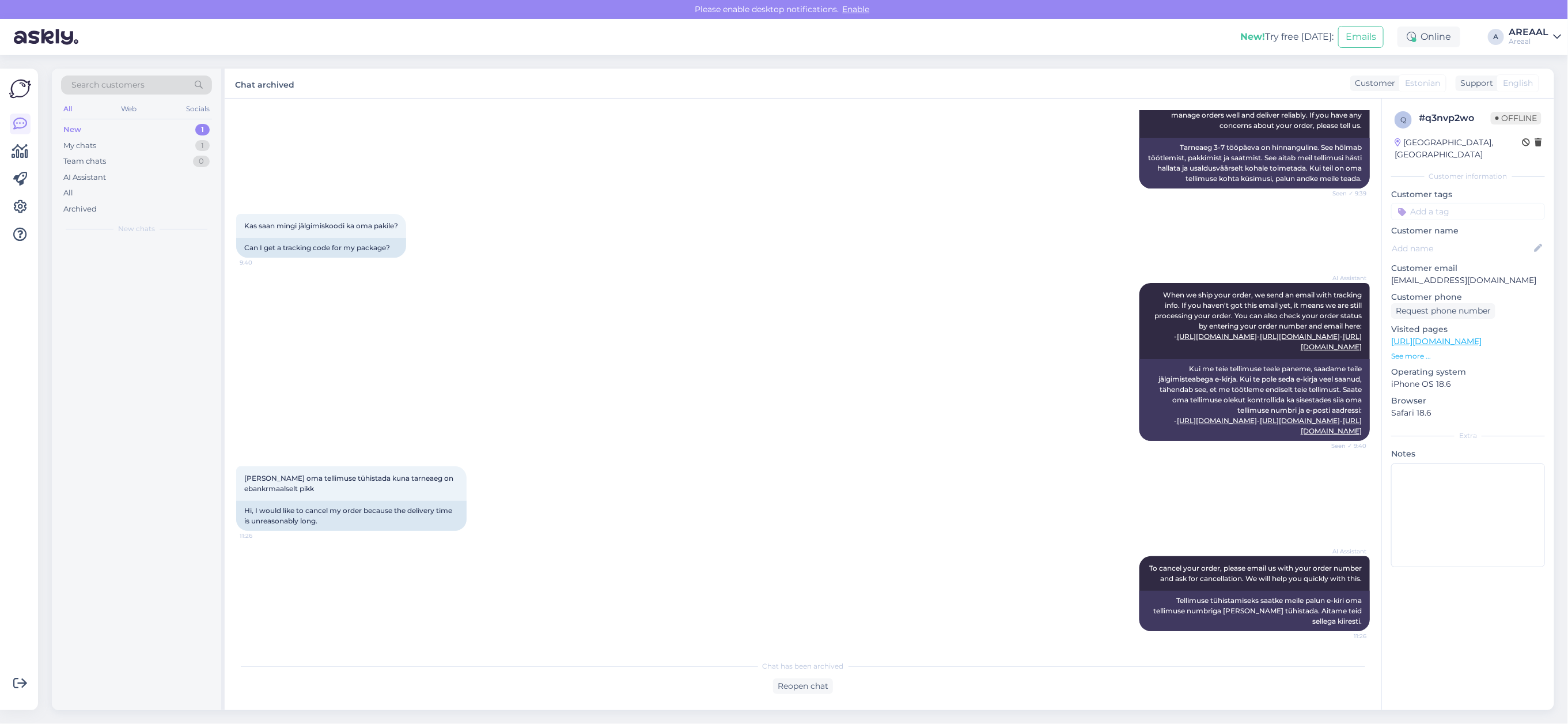
scroll to position [547, 0]
click at [200, 139] on div "My chats 1" at bounding box center [136, 146] width 151 height 16
click at [200, 142] on div "1" at bounding box center [203, 146] width 15 height 12
click at [160, 258] on span "[EMAIL_ADDRESS][DOMAIN_NAME]" at bounding box center [142, 254] width 120 height 10
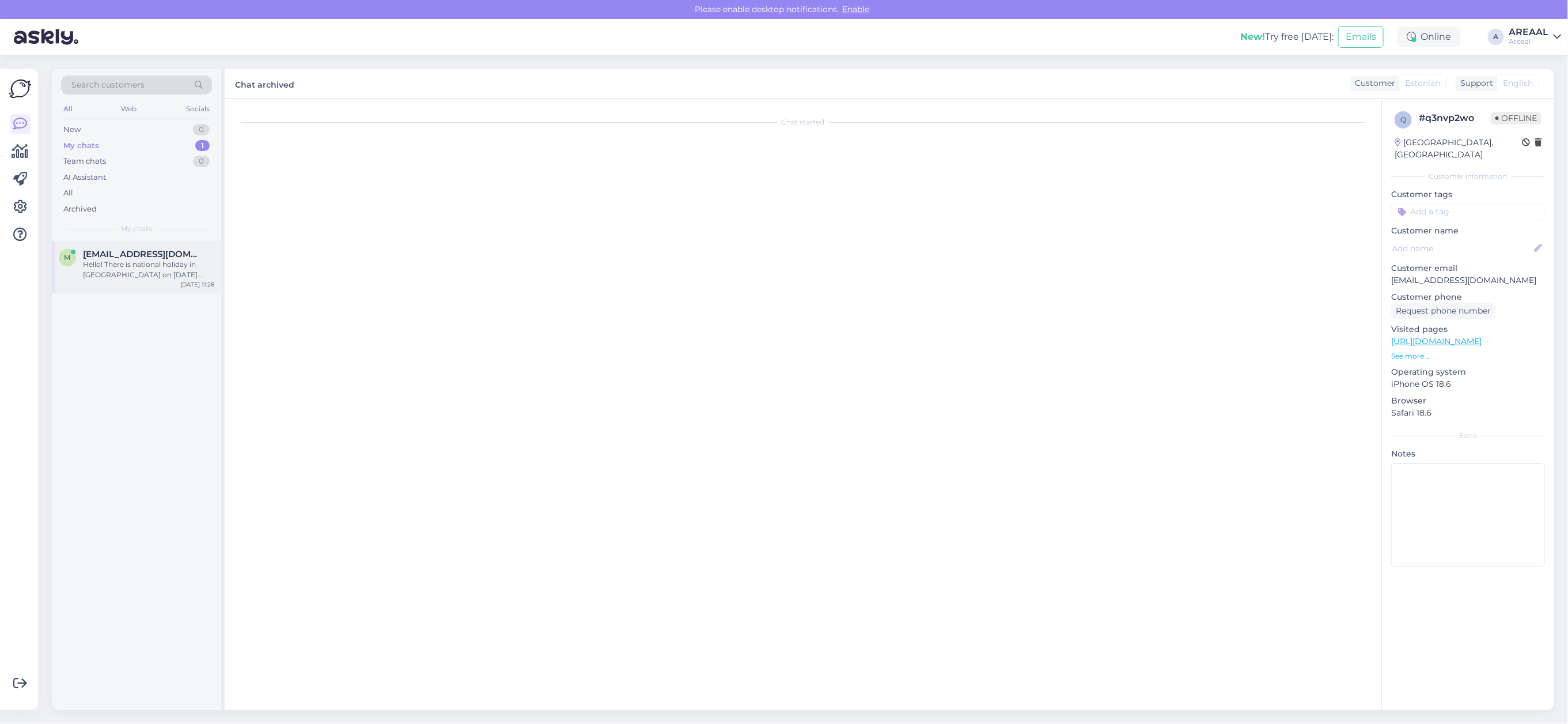
scroll to position [2671, 0]
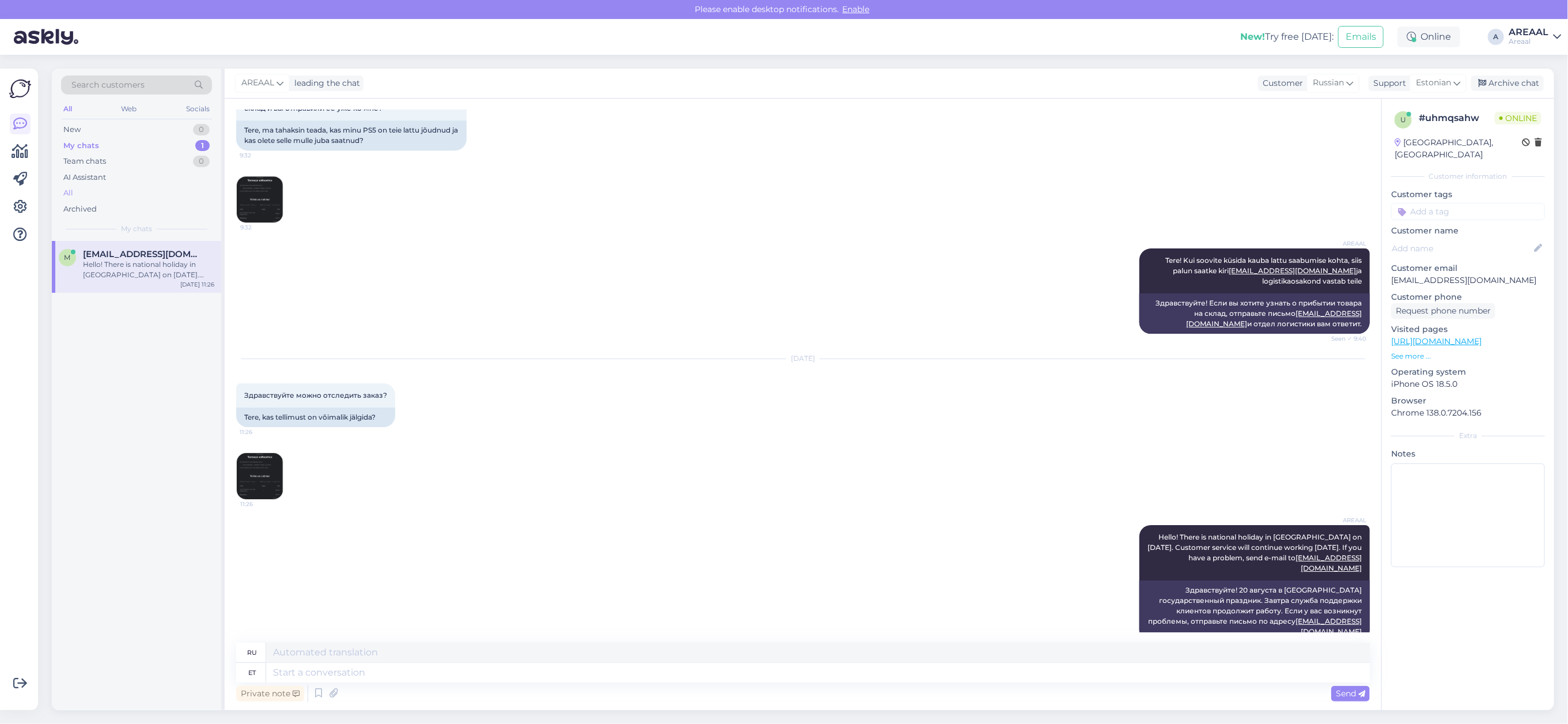
click at [110, 186] on div "All" at bounding box center [136, 193] width 151 height 16
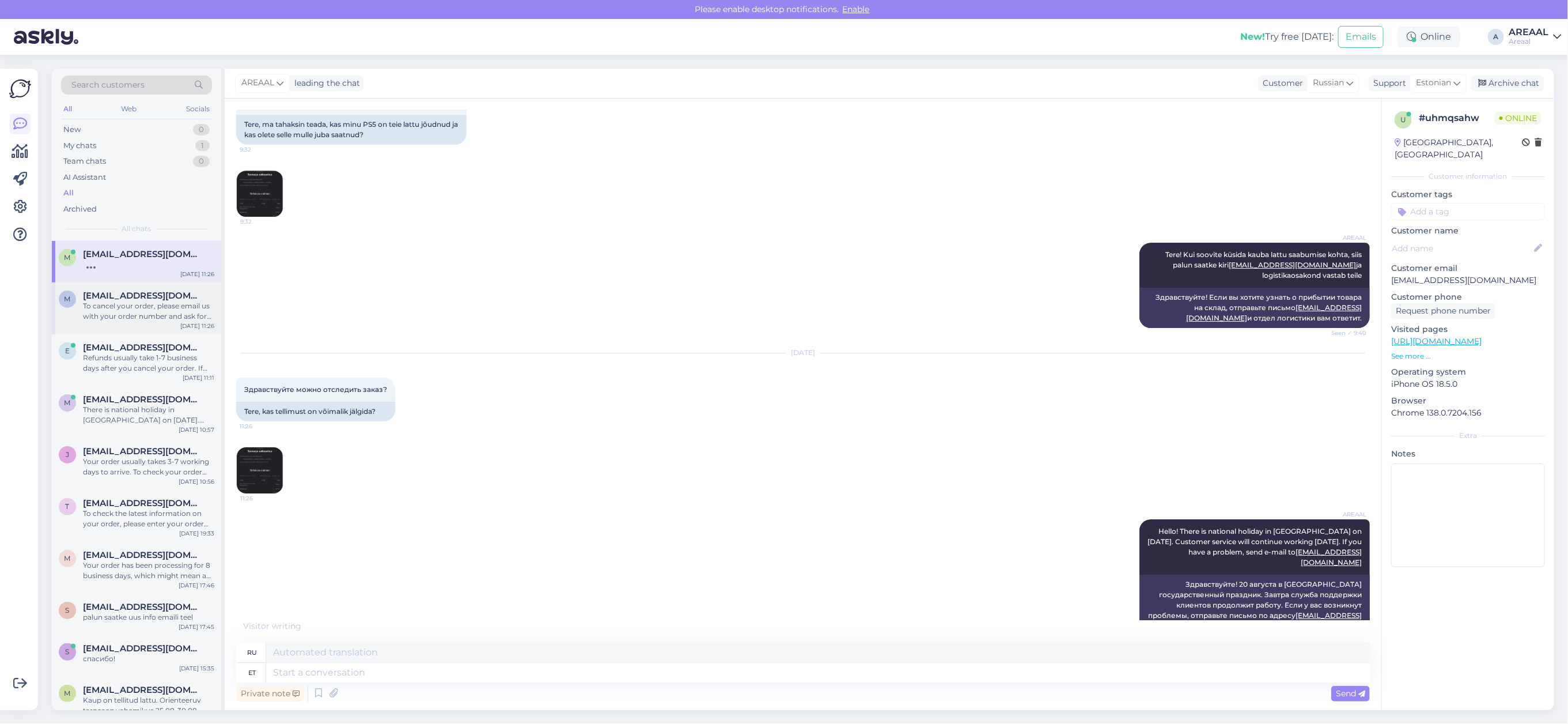
scroll to position [2683, 0]
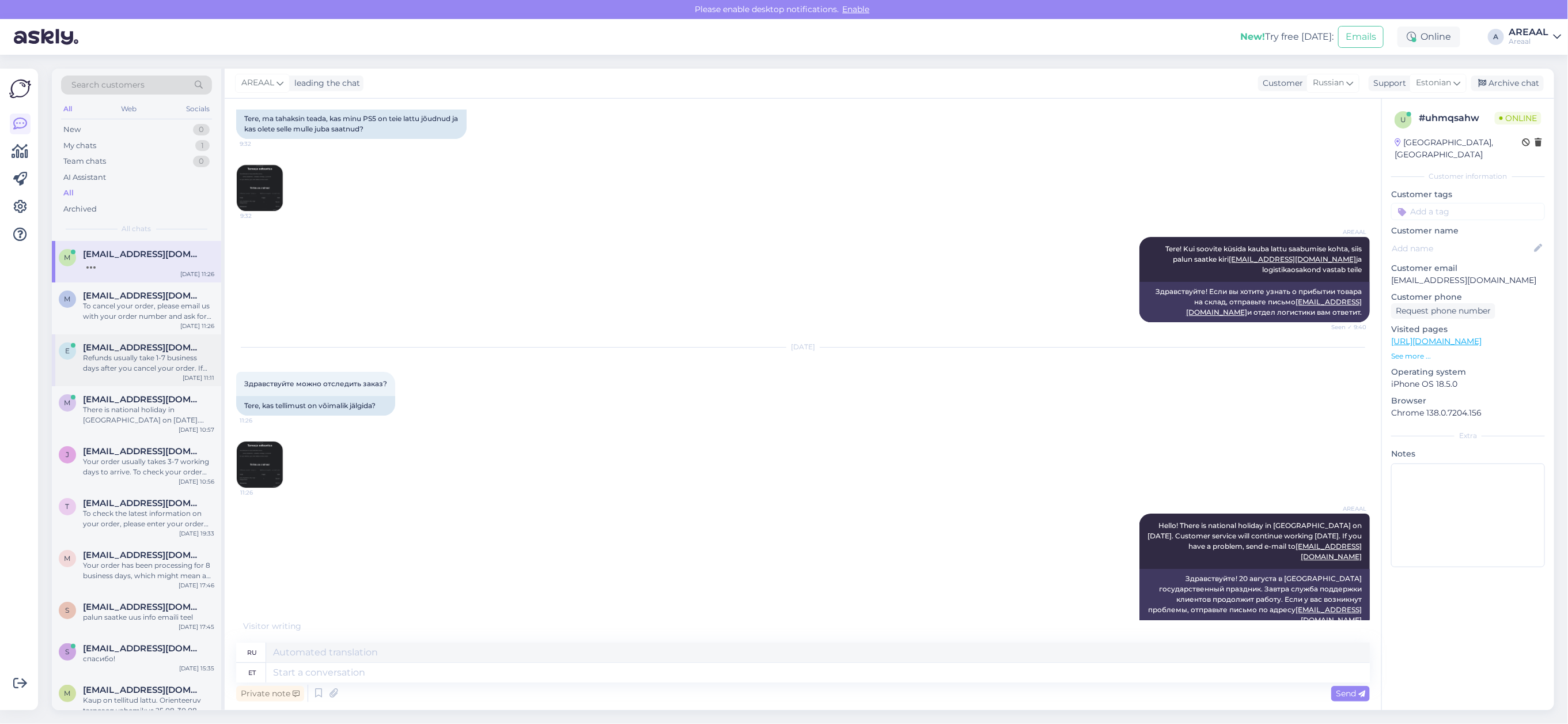
click at [164, 350] on span "[EMAIL_ADDRESS][DOMAIN_NAME]" at bounding box center [142, 347] width 120 height 10
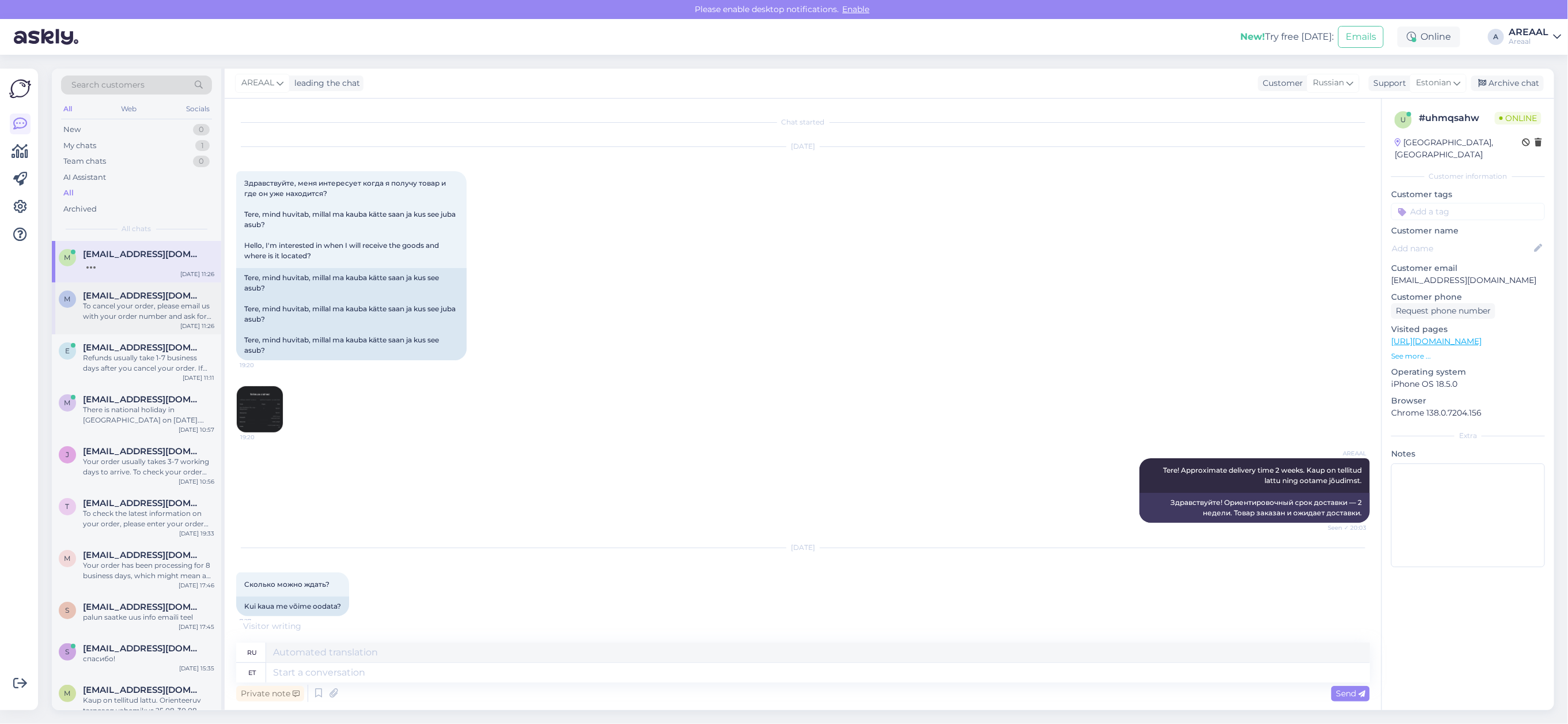
click at [150, 304] on div "To cancel your order, please email us with your order number and ask for cancel…" at bounding box center [149, 311] width 131 height 21
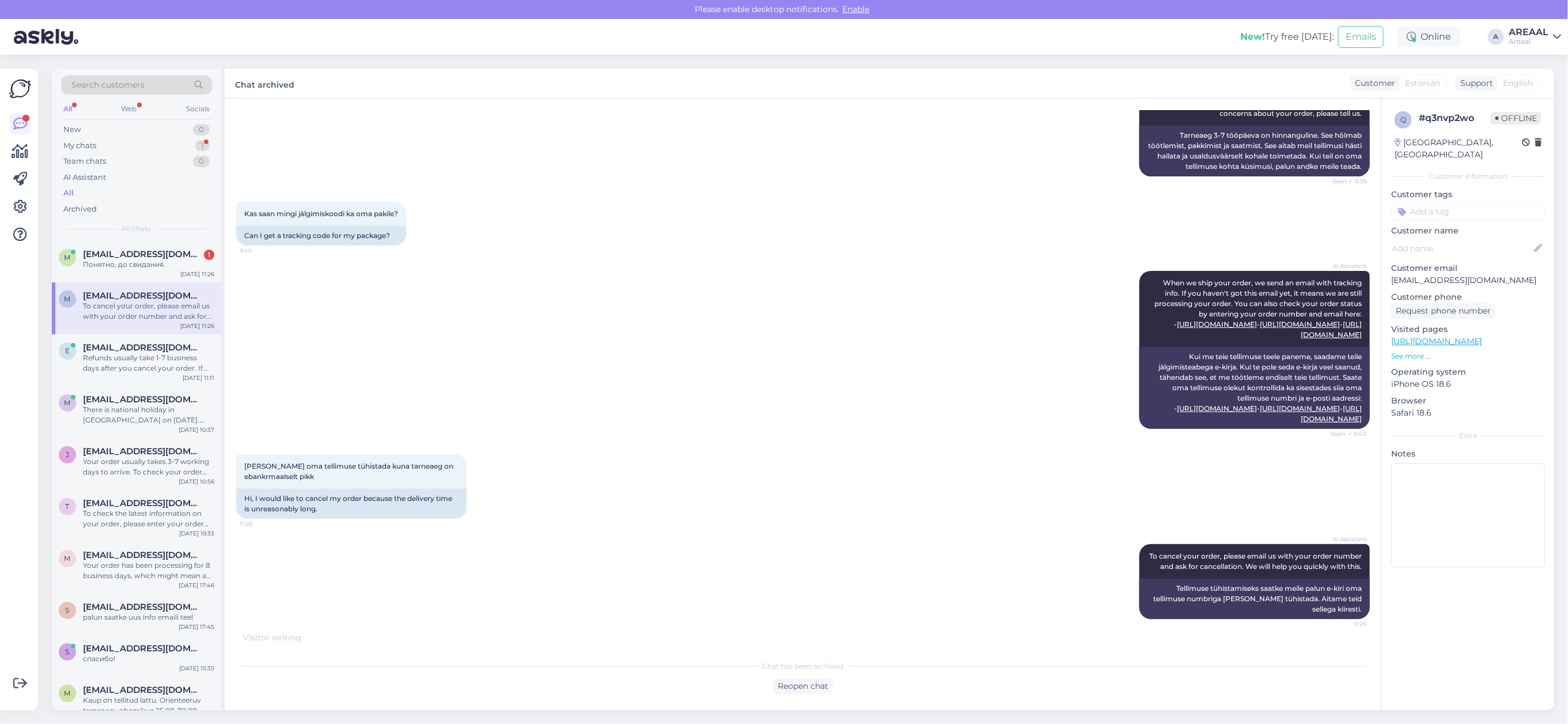
scroll to position [547, 0]
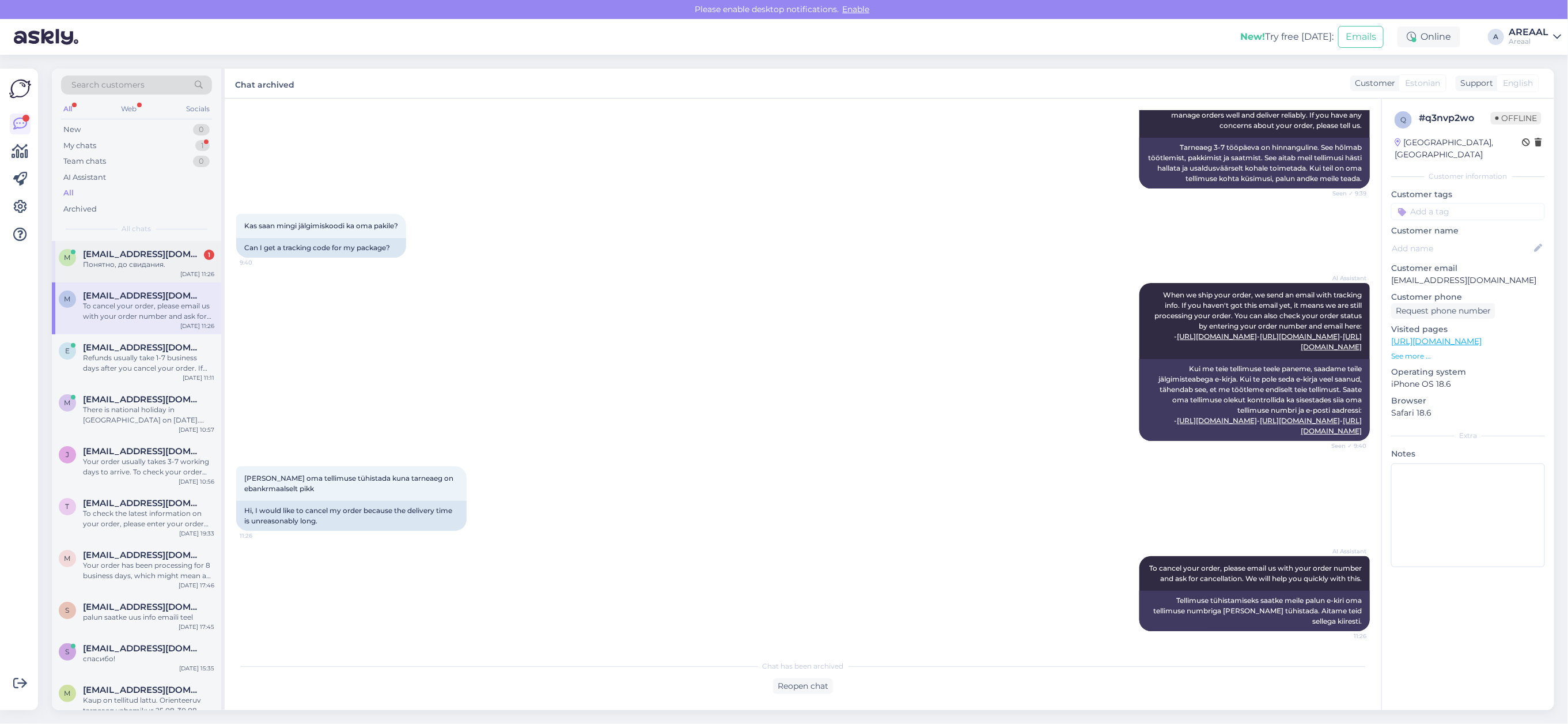
click at [157, 275] on div "m mesevradaniil@gmail.com 1 Понятно, до свидания. Aug 20 11:26" at bounding box center [136, 262] width 169 height 41
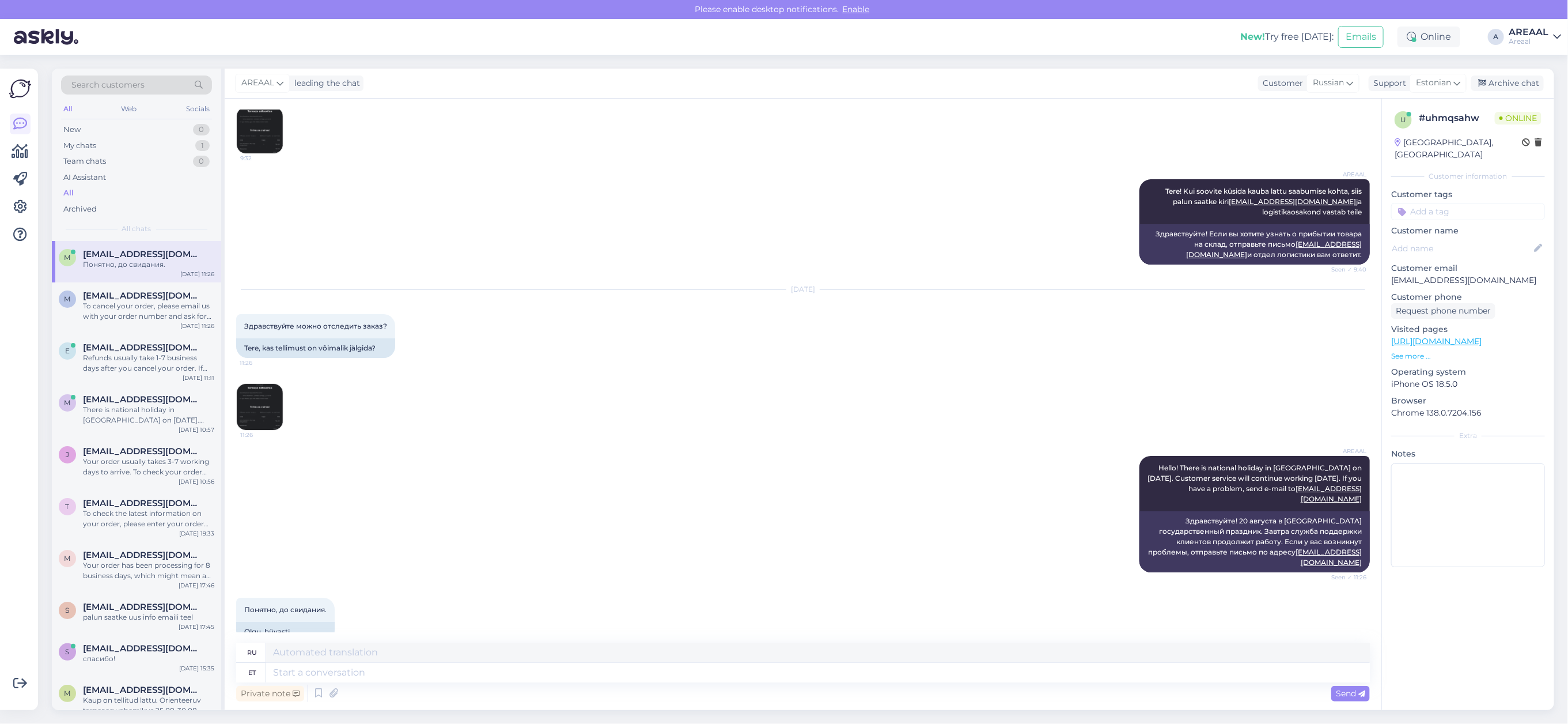
click at [1530, 74] on div "AREAAL leading the chat Customer Russian Support Estonian Archive chat" at bounding box center [889, 83] width 1329 height 30
click at [1525, 82] on div "Archive chat" at bounding box center [1507, 83] width 72 height 16
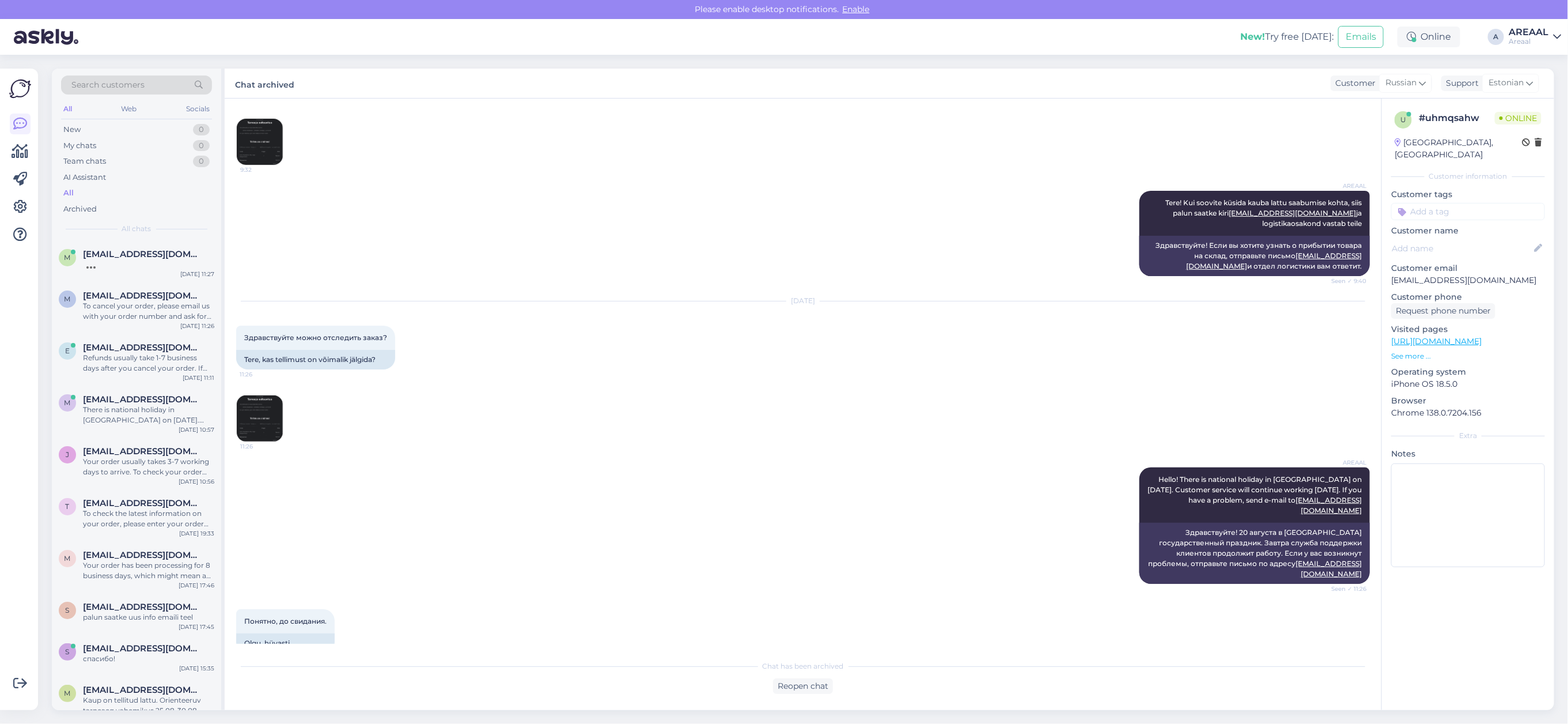
click at [1202, 328] on div "Aug 20 2025 Здравствуйте можно отследить заказ? 11:26 Tere, kas tellimust on võ…" at bounding box center [803, 371] width 1133 height 166
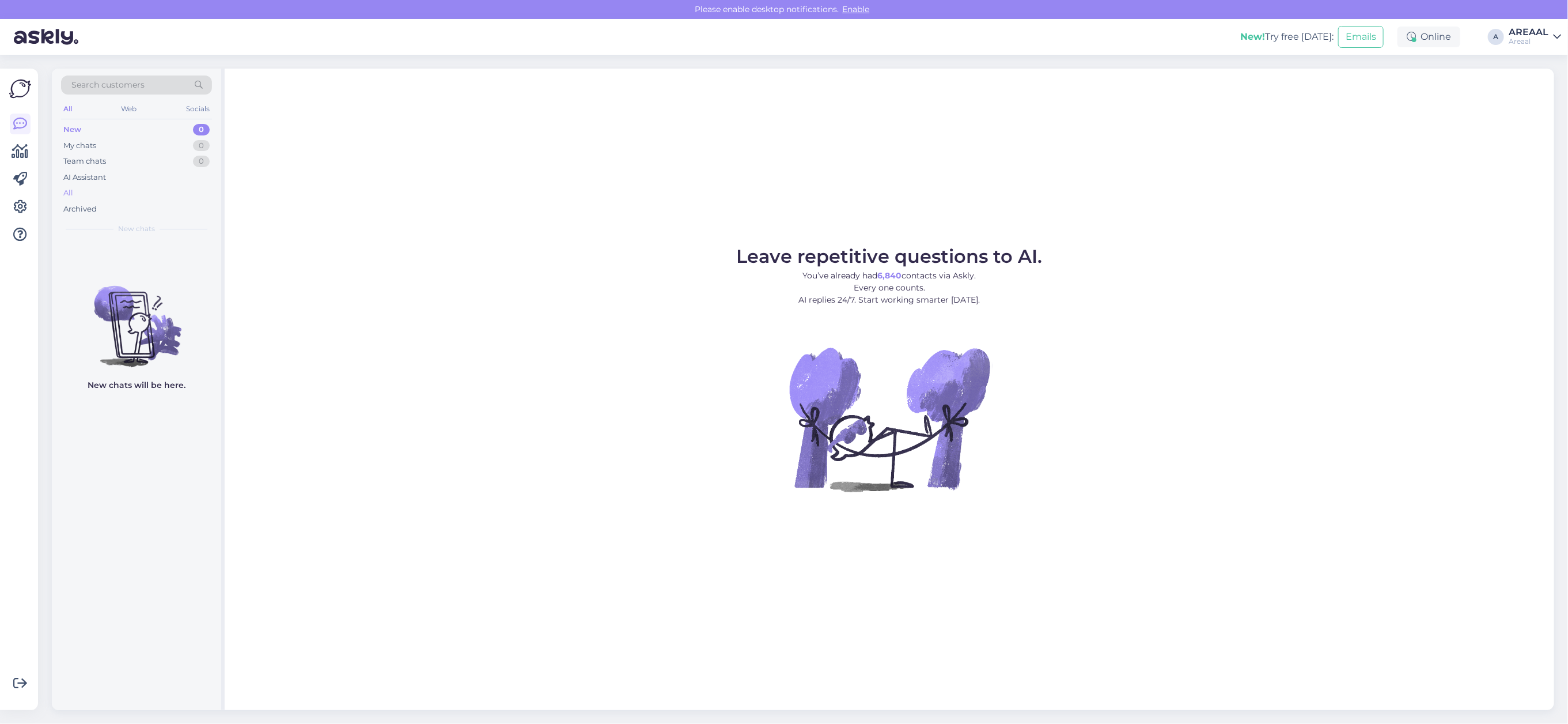
click at [95, 193] on div "All" at bounding box center [136, 193] width 151 height 16
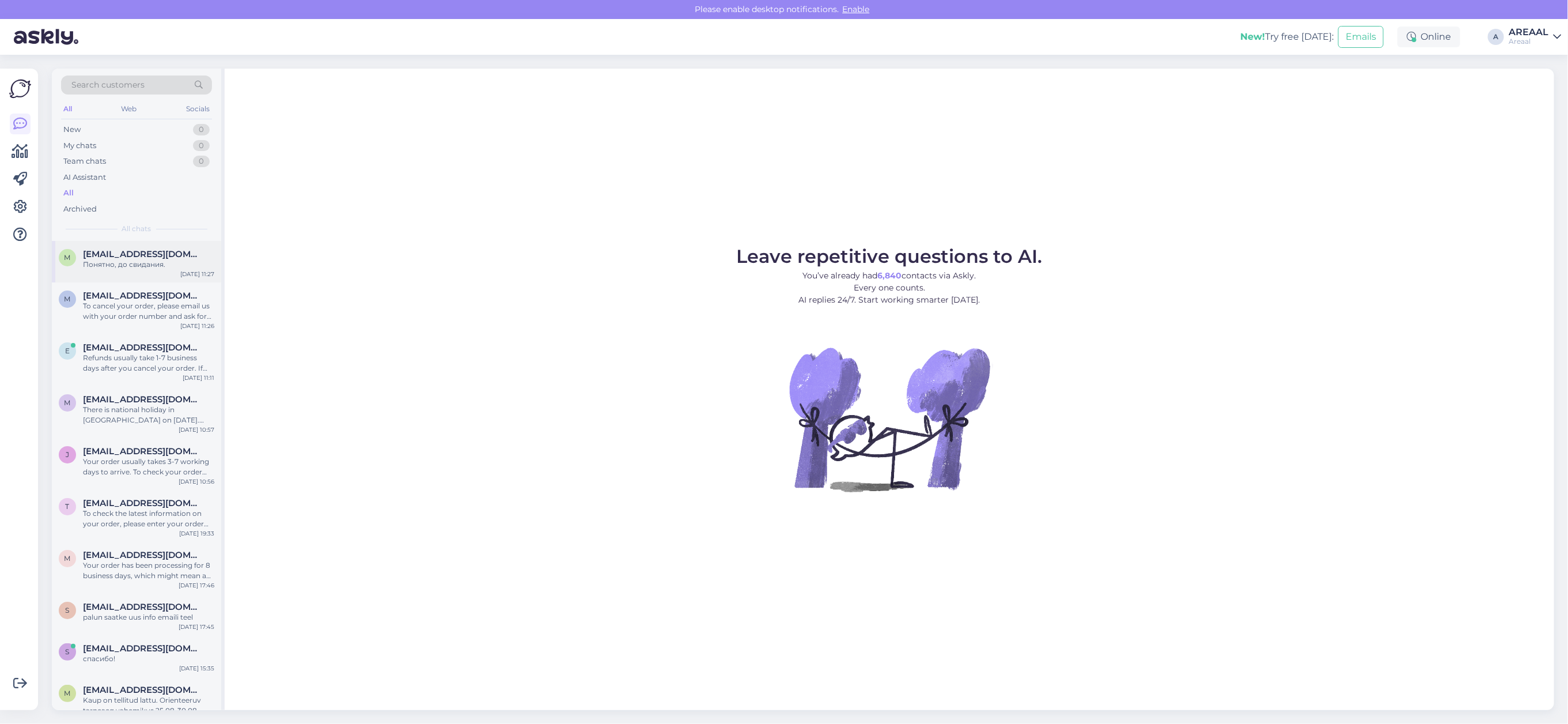
click at [128, 245] on div "m mesevradaniil@gmail.com Понятно, до свидания. Aug 20 11:27" at bounding box center [136, 262] width 169 height 41
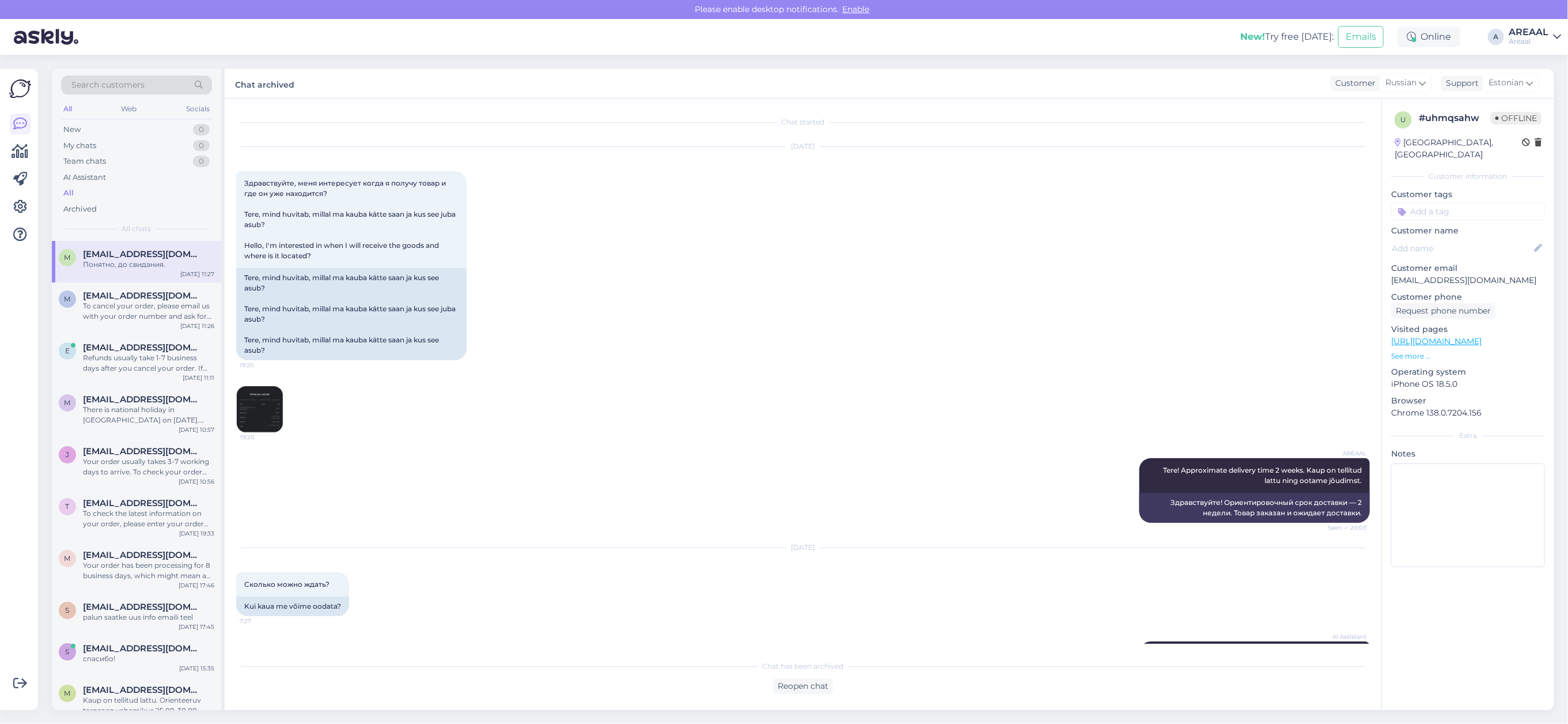
scroll to position [2729, 0]
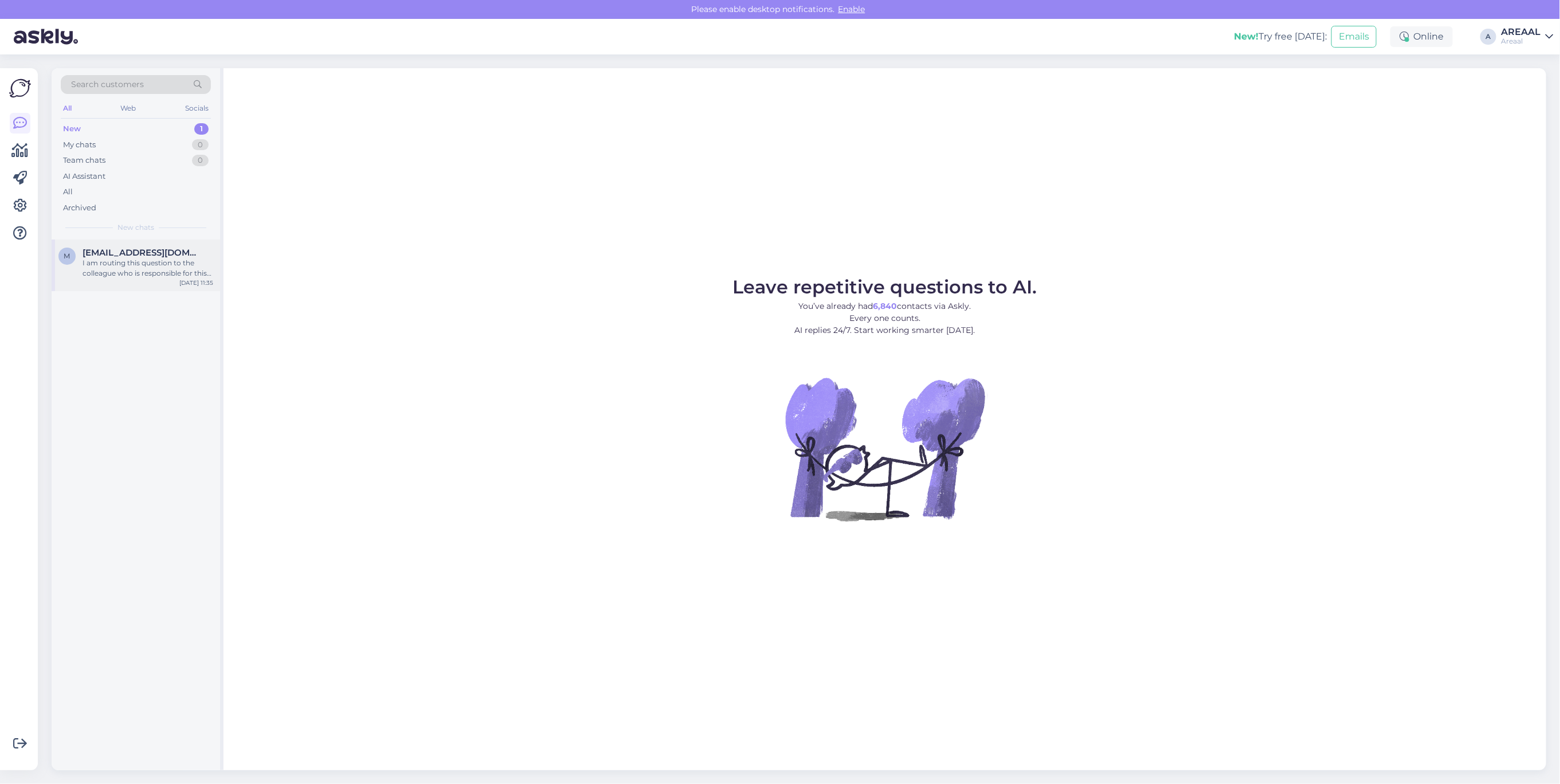
click at [207, 242] on div "m [EMAIL_ADDRESS][DOMAIN_NAME] I am routing this question to the colleague who …" at bounding box center [136, 265] width 168 height 51
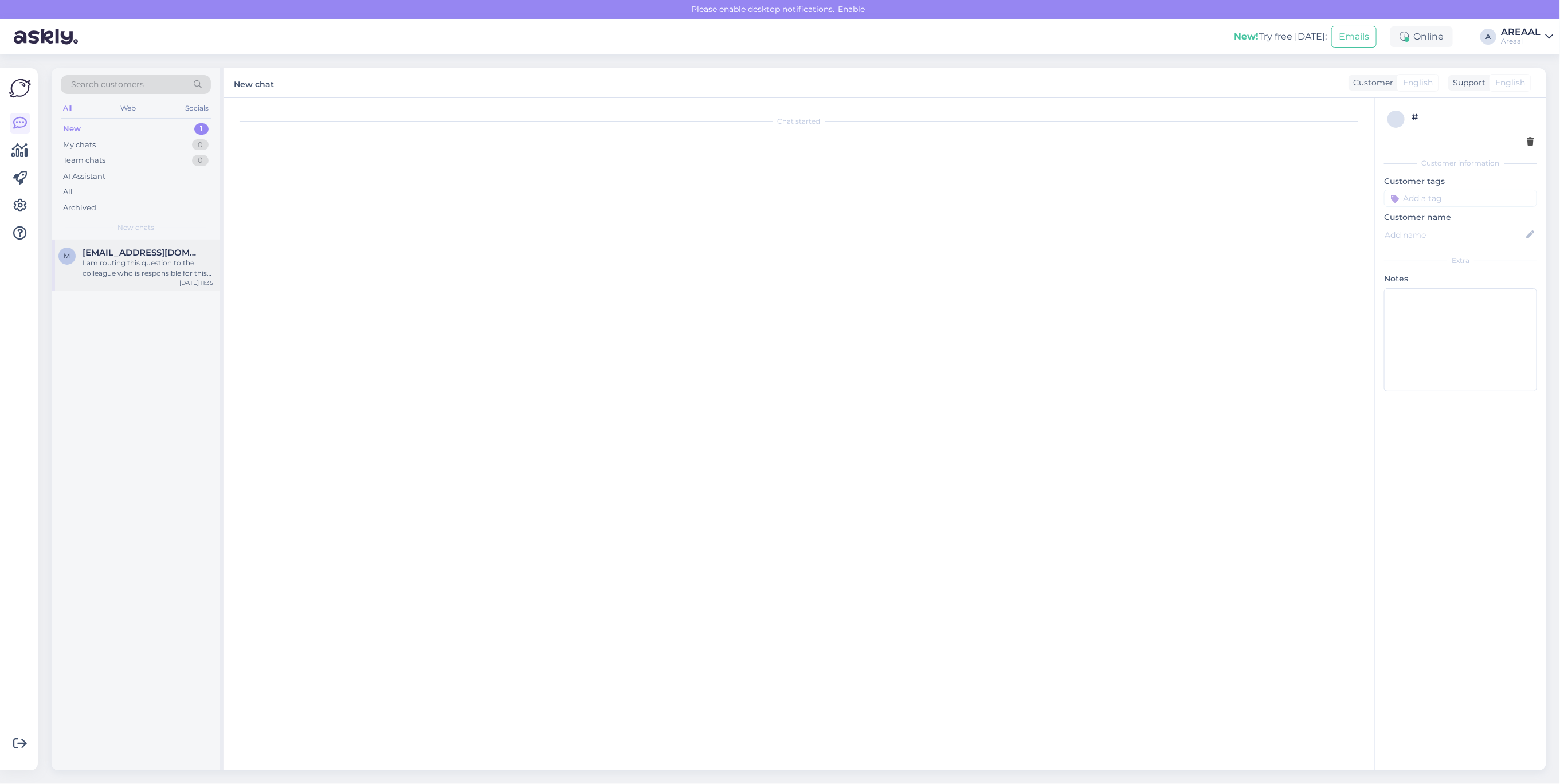
scroll to position [697, 0]
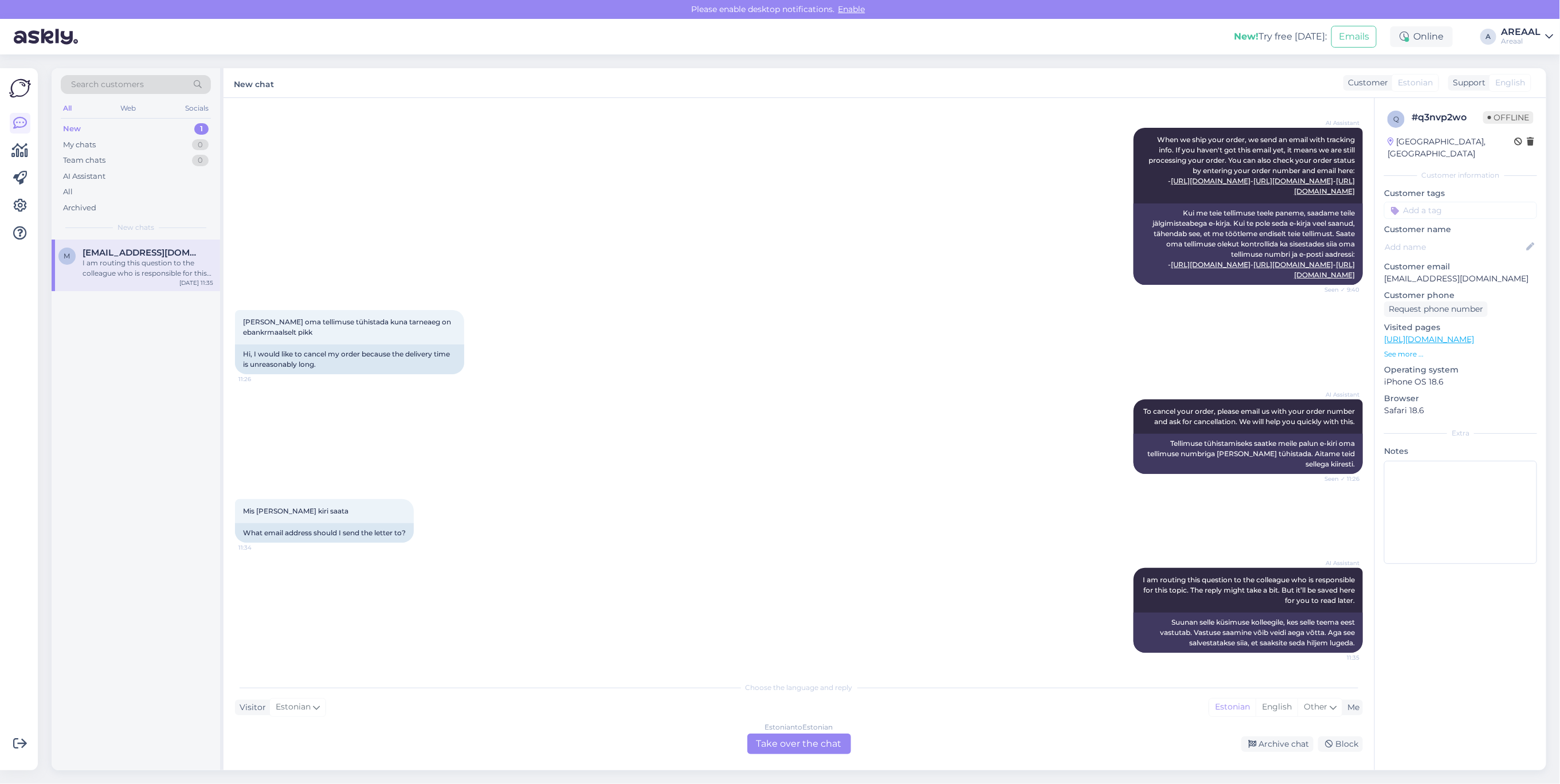
click at [761, 411] on div "AI Assistant To cancel your order, please email us with your order number and a…" at bounding box center [799, 436] width 1128 height 100
click at [595, 413] on div "AI Assistant To cancel your order, please email us with your order number and a…" at bounding box center [799, 436] width 1128 height 100
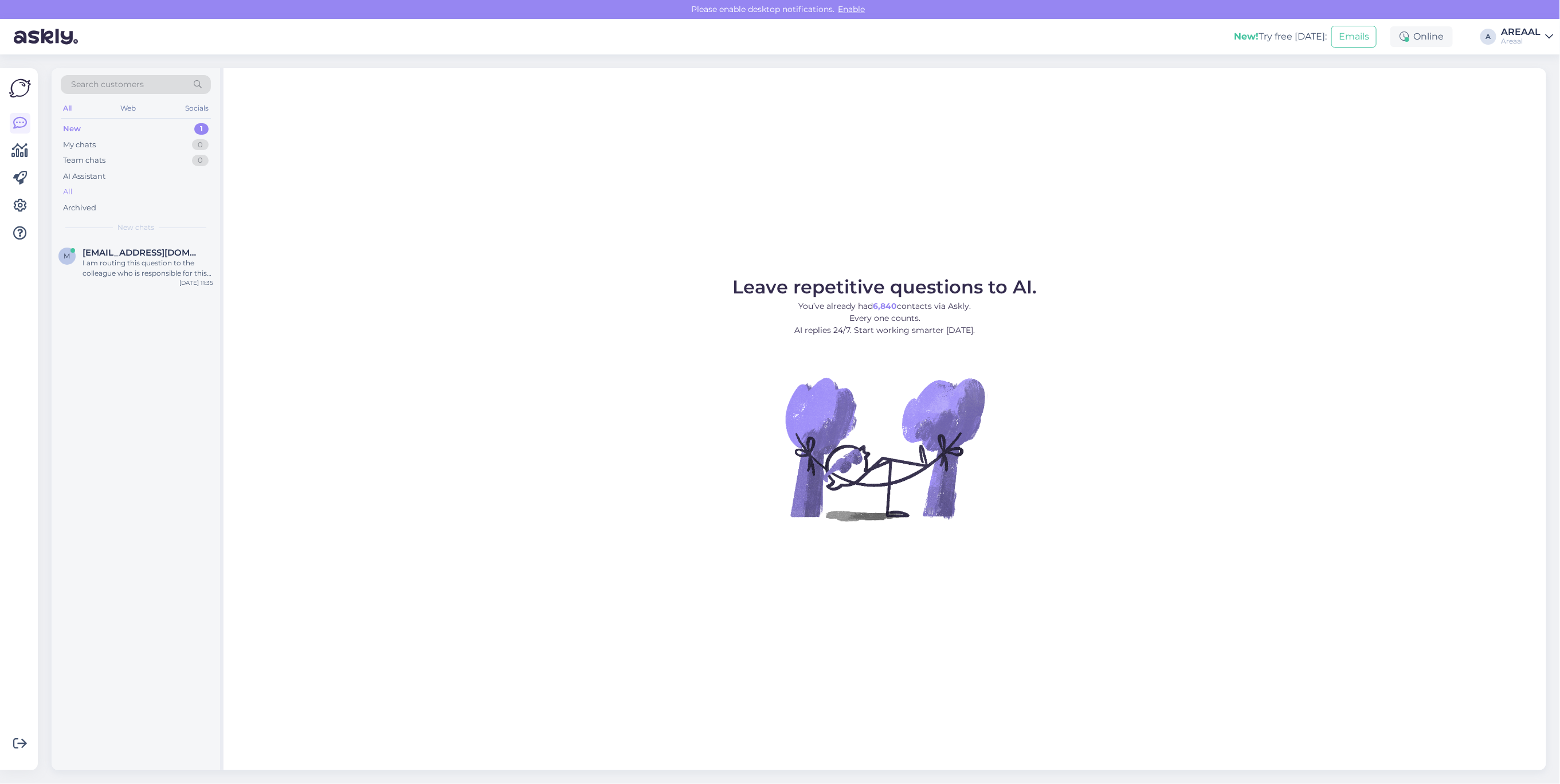
click at [110, 193] on div "All" at bounding box center [136, 192] width 150 height 16
click at [184, 252] on span "[EMAIL_ADDRESS][DOMAIN_NAME]" at bounding box center [142, 252] width 119 height 10
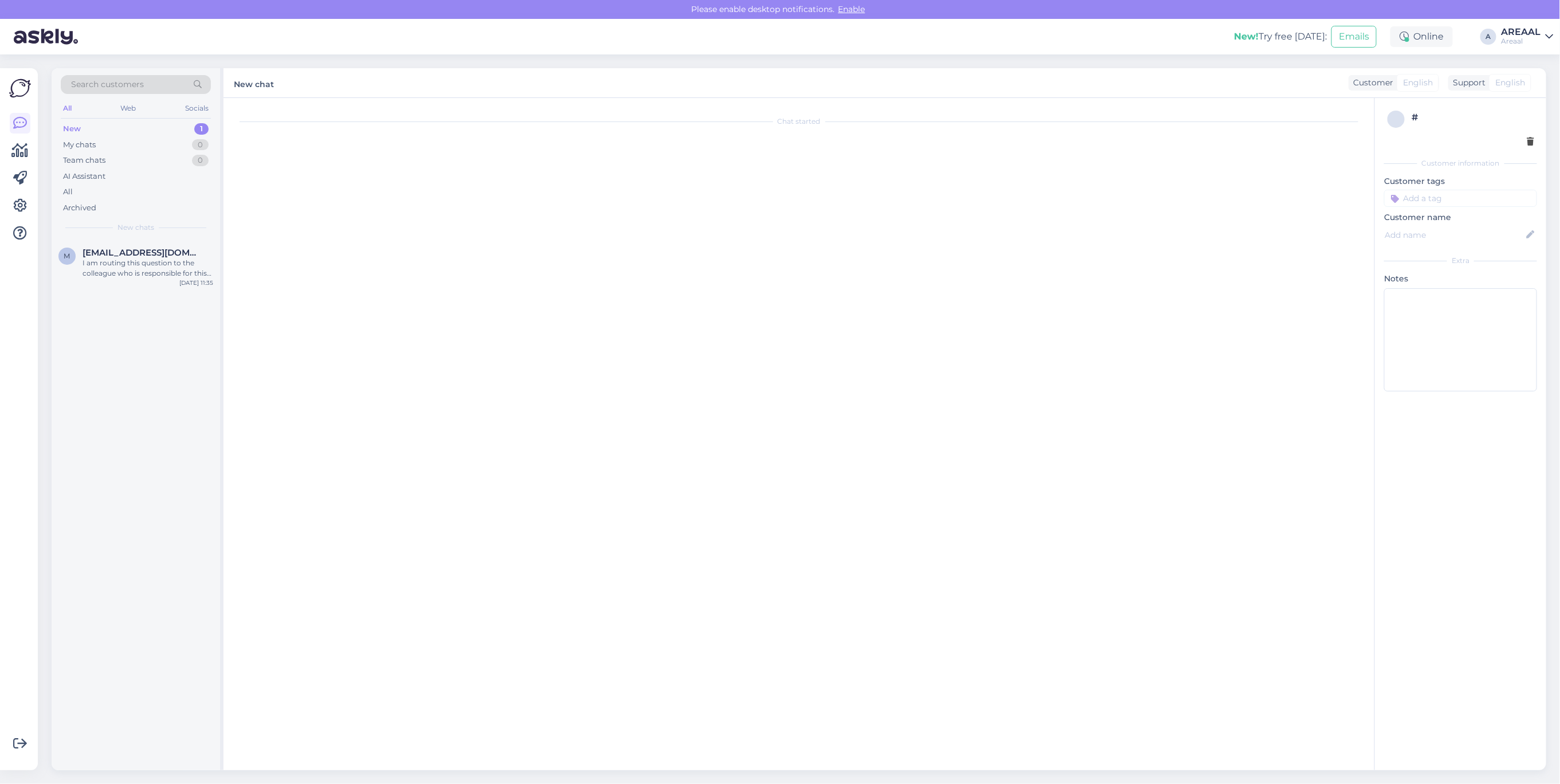
scroll to position [697, 0]
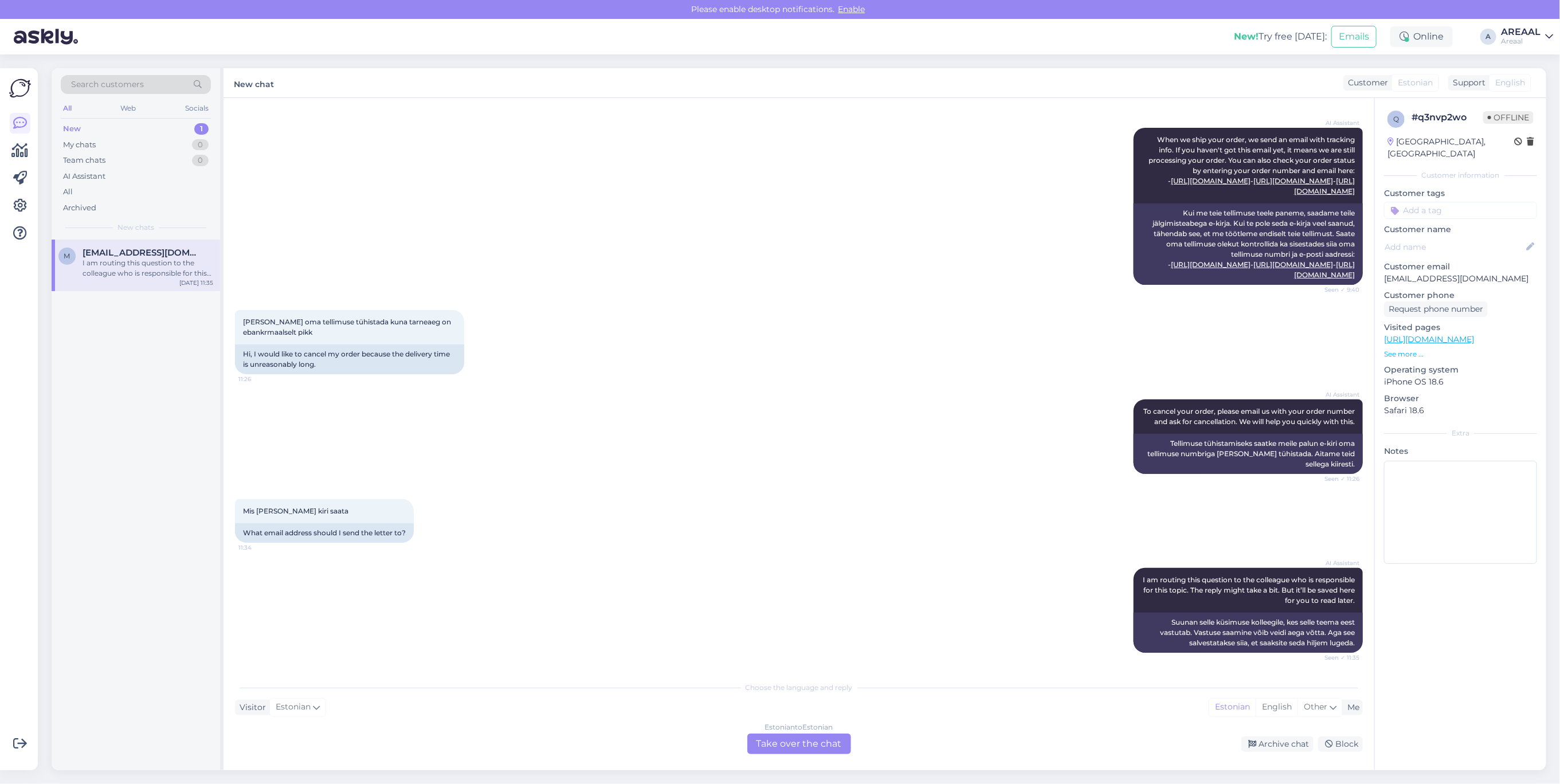
click at [1280, 730] on div "Choose the language and reply Visitor Estonian Me Estonian English Other Estoni…" at bounding box center [799, 715] width 1128 height 79
click at [1282, 742] on div "Archive chat" at bounding box center [1277, 744] width 72 height 16
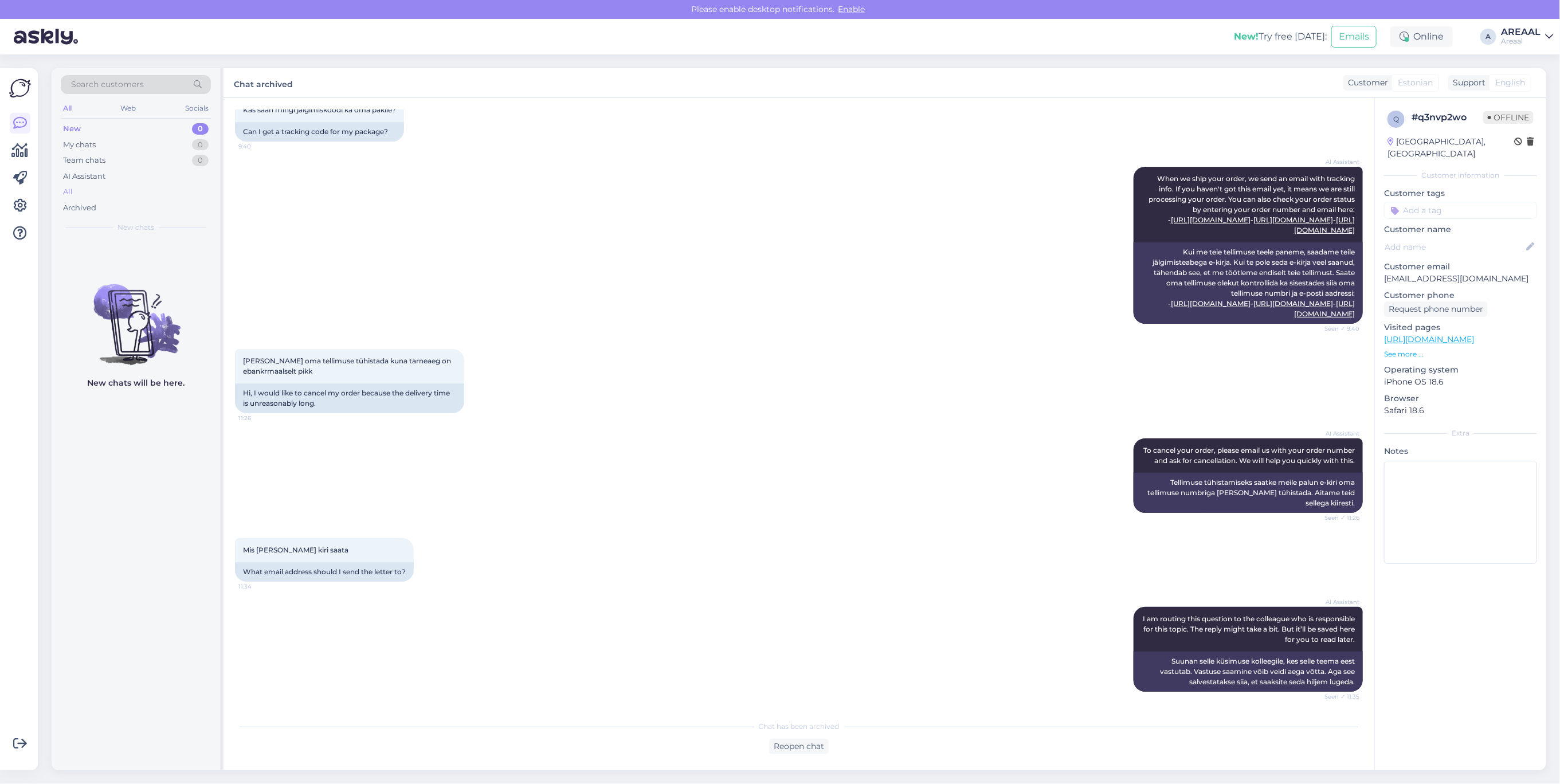
click at [179, 188] on div "All" at bounding box center [136, 192] width 150 height 16
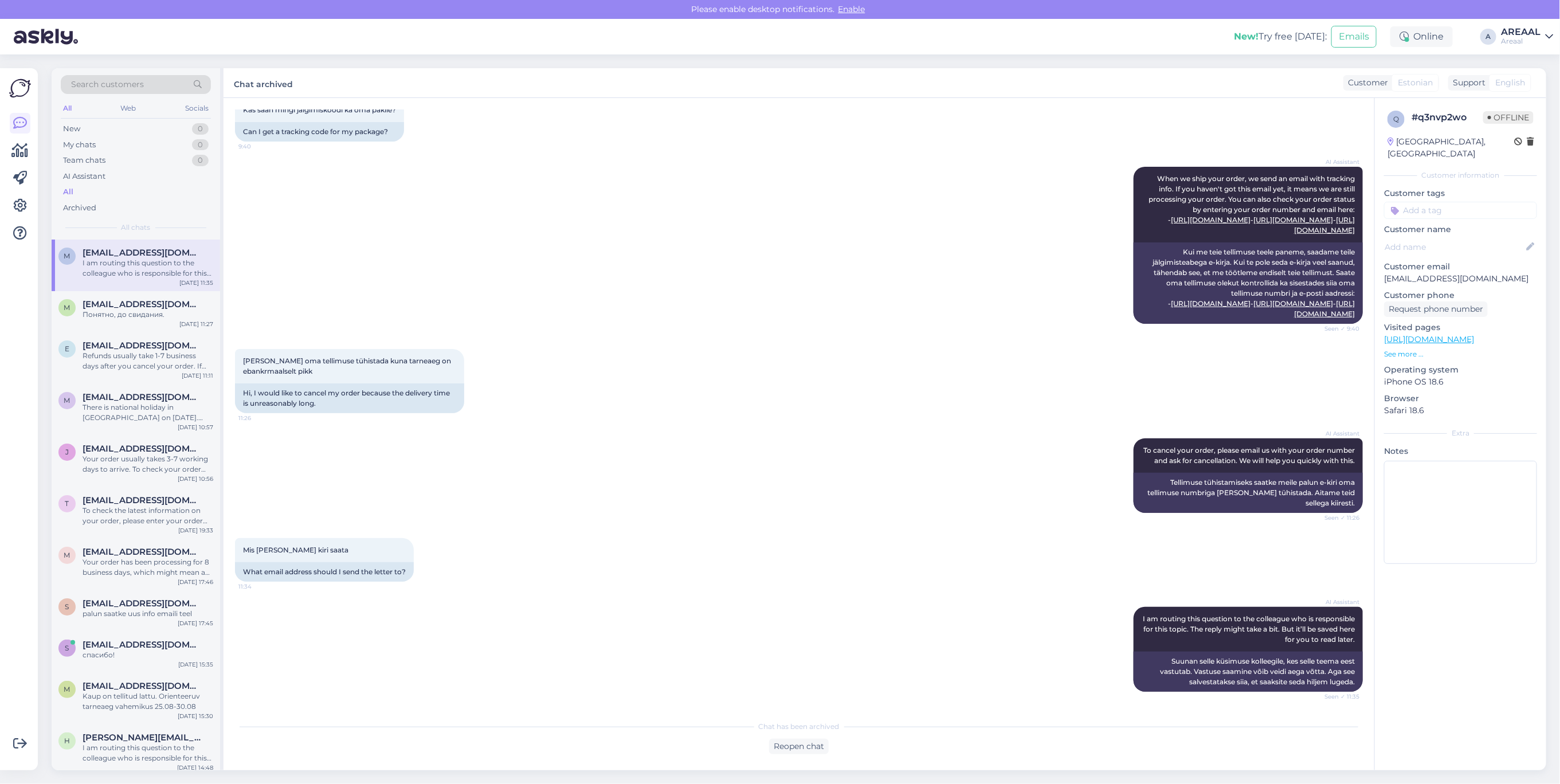
click at [1522, 48] on div "New! Try free today: Emails Online A AREAAL Areaal" at bounding box center [780, 36] width 1560 height 36
drag, startPoint x: 1522, startPoint y: 35, endPoint x: 1522, endPoint y: 44, distance: 9.0
click at [1522, 35] on div "AREAAL" at bounding box center [1521, 31] width 39 height 9
click at [1521, 84] on button "Open" at bounding box center [1528, 88] width 32 height 18
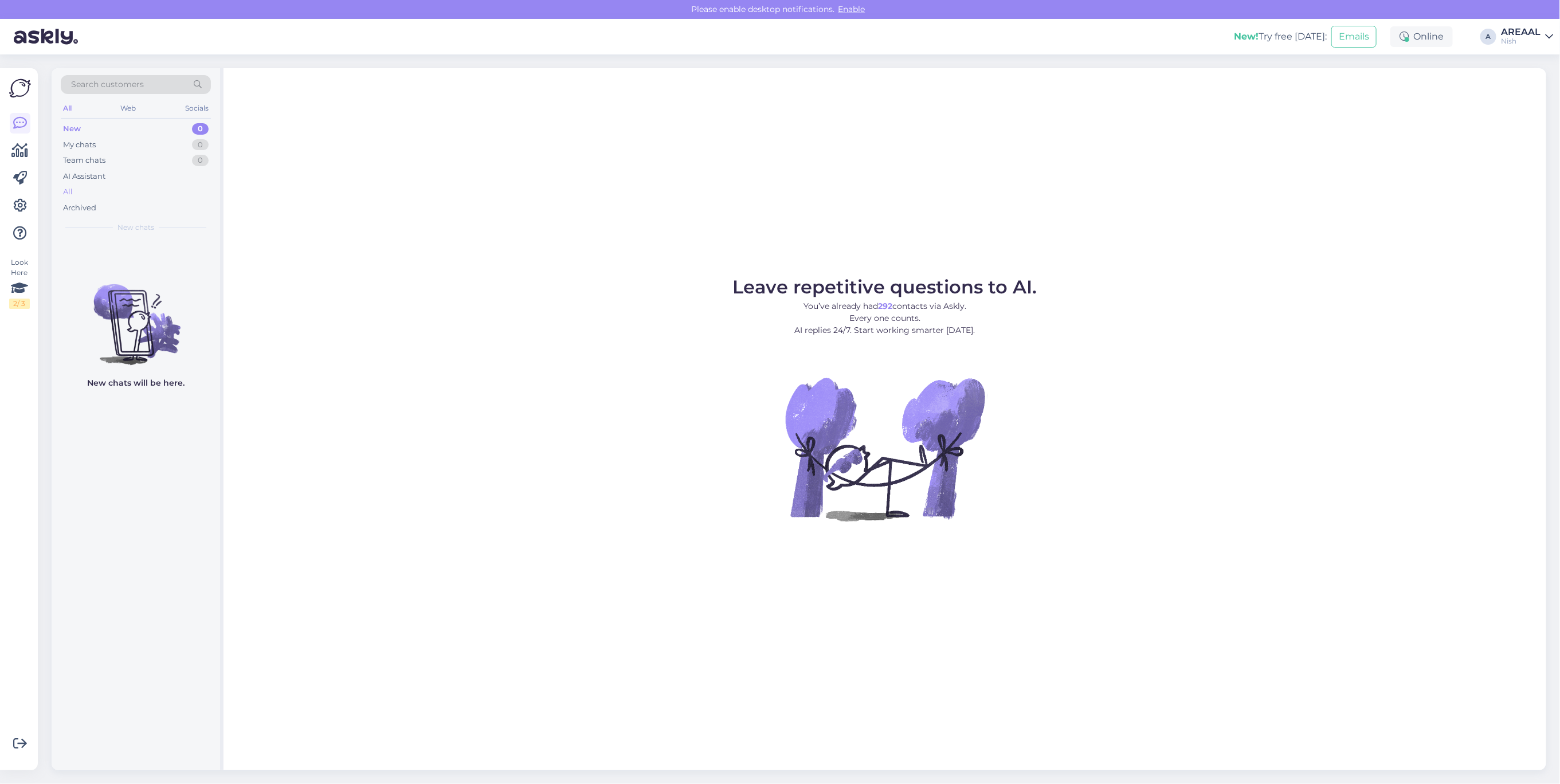
click at [159, 187] on div "All" at bounding box center [136, 192] width 150 height 16
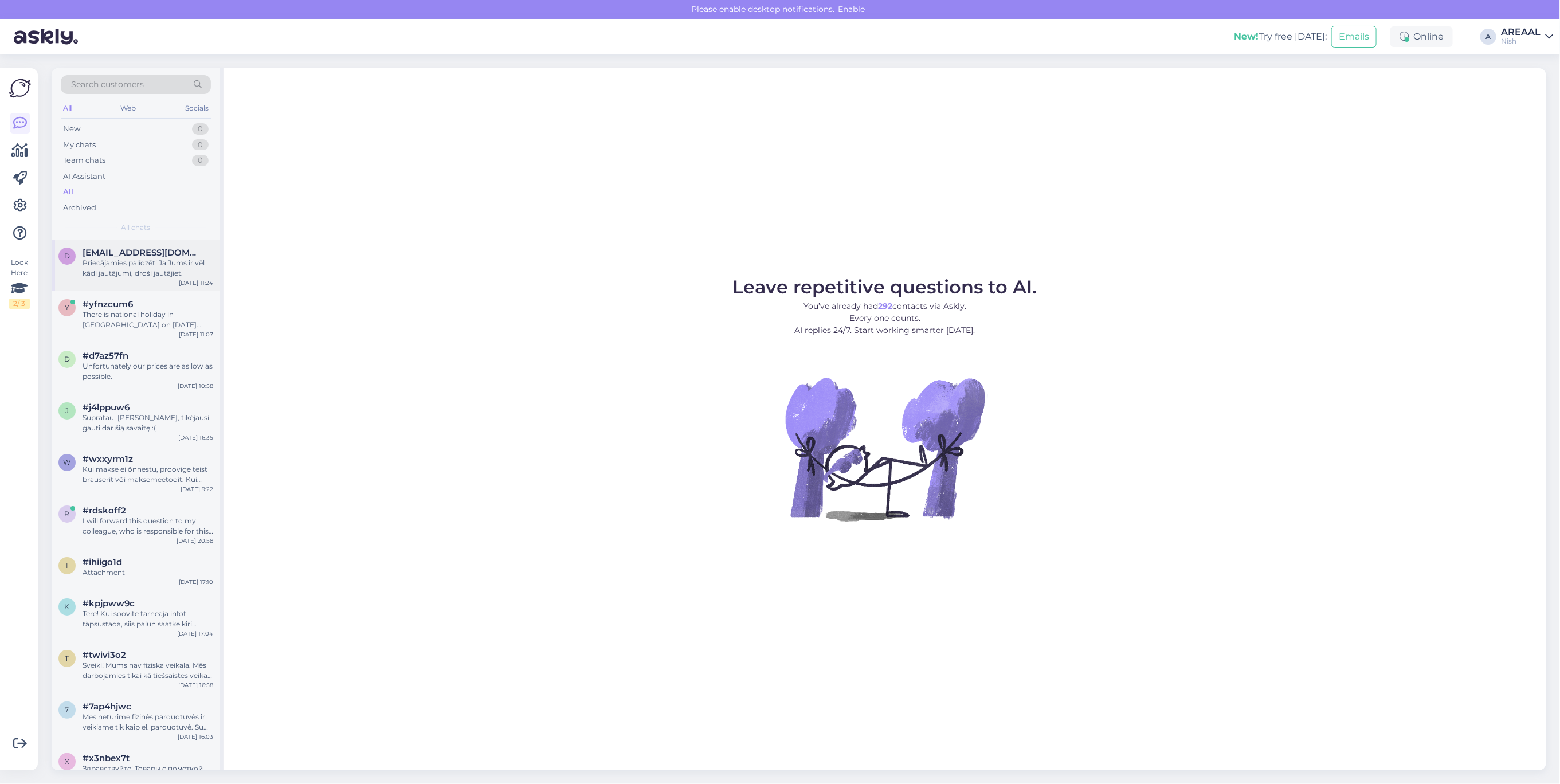
click at [142, 249] on span "dauksts@gmail.com" at bounding box center [142, 252] width 119 height 10
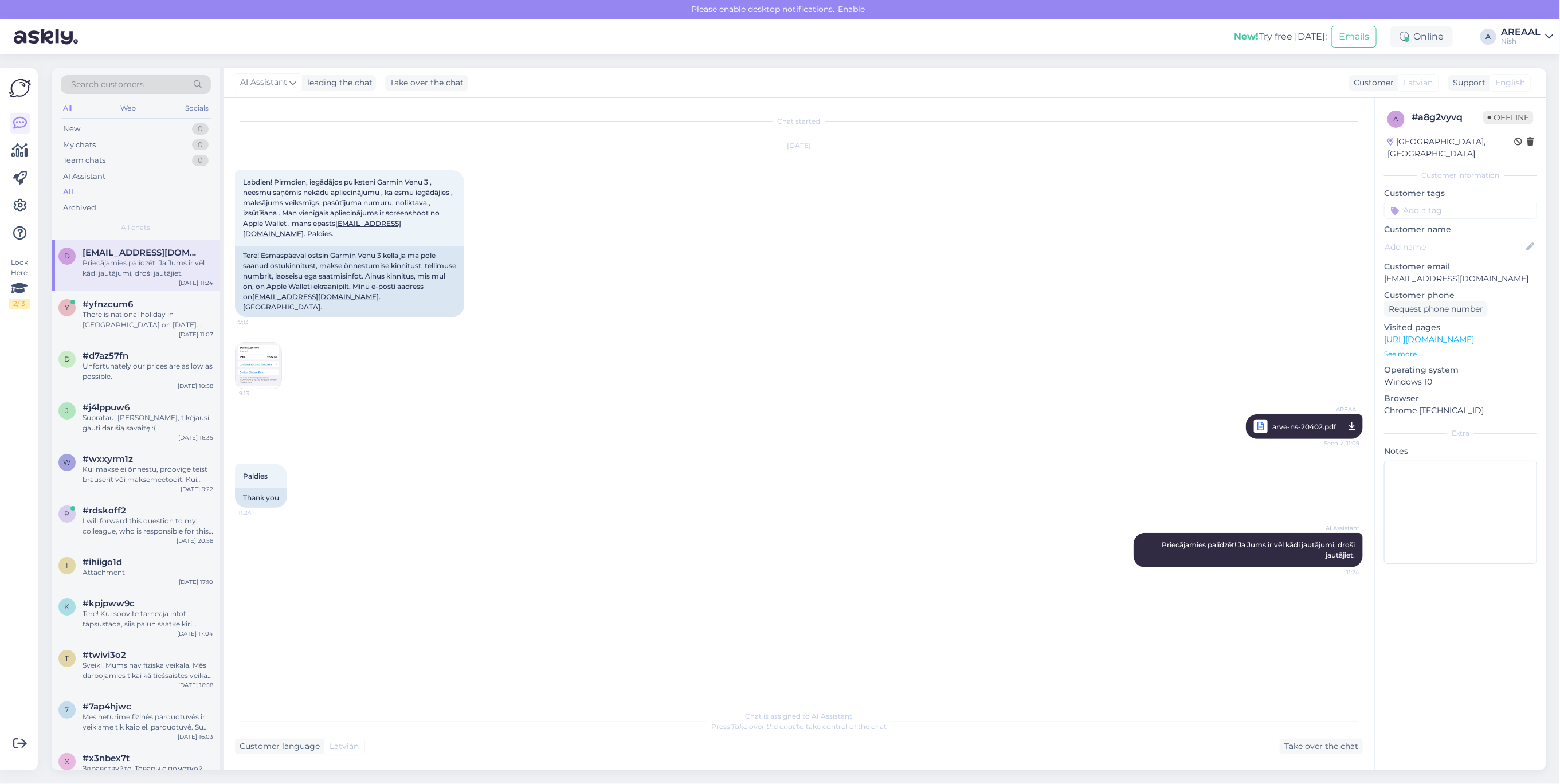
click at [1522, 38] on div "Nish" at bounding box center [1521, 41] width 39 height 9
click at [1522, 66] on button "Open" at bounding box center [1528, 64] width 32 height 18
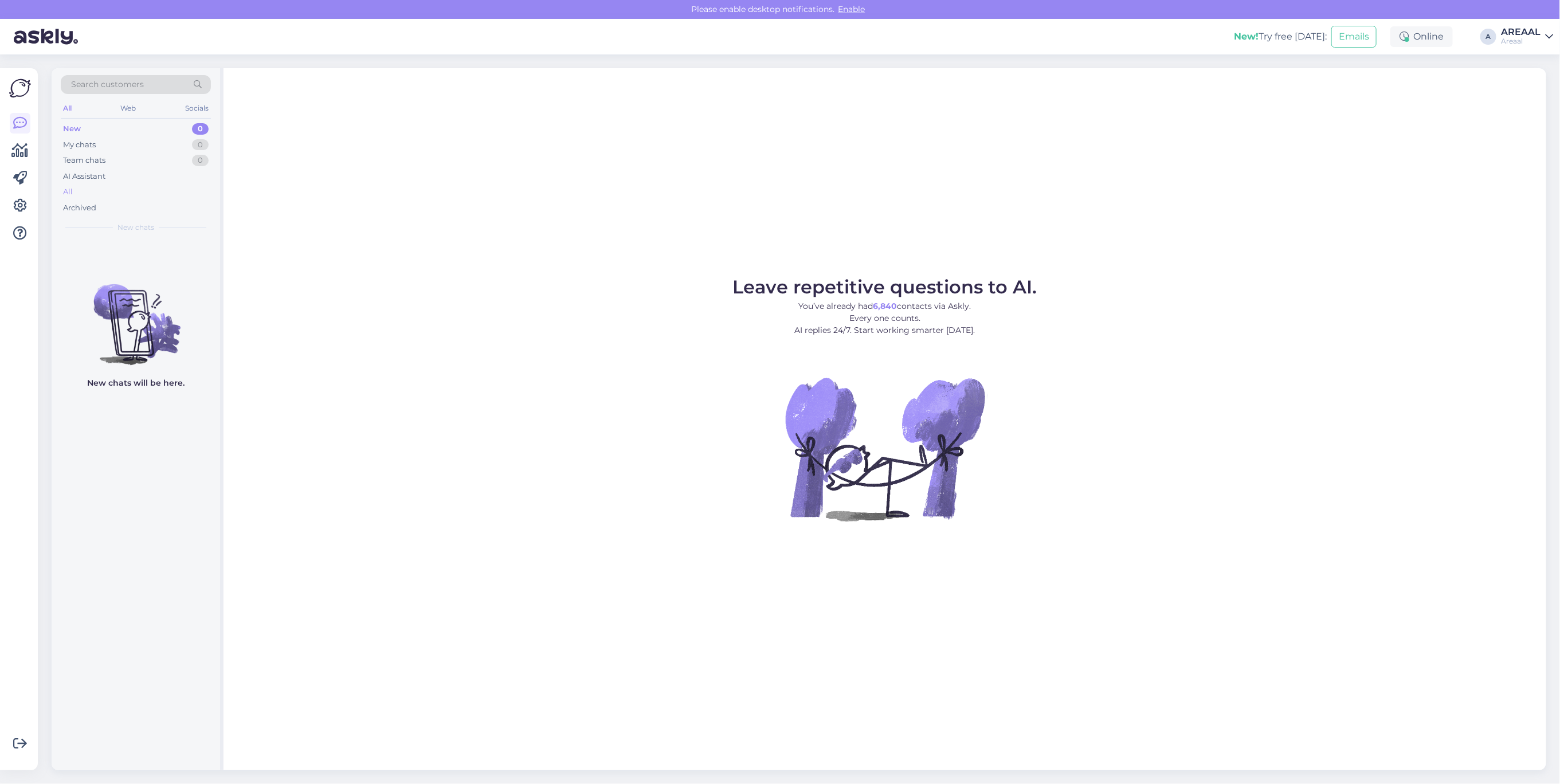
click at [142, 195] on div "All" at bounding box center [136, 192] width 150 height 16
